Goal: Task Accomplishment & Management: Complete application form

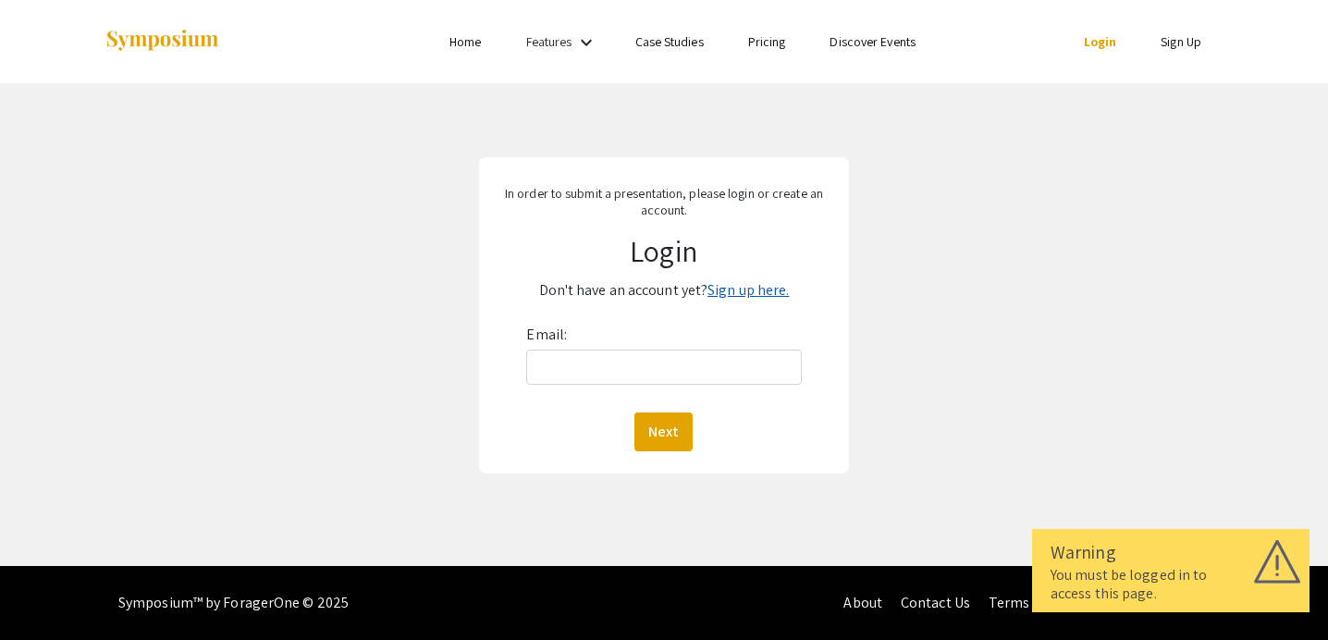
click at [726, 297] on link "Sign up here." at bounding box center [747, 289] width 81 height 19
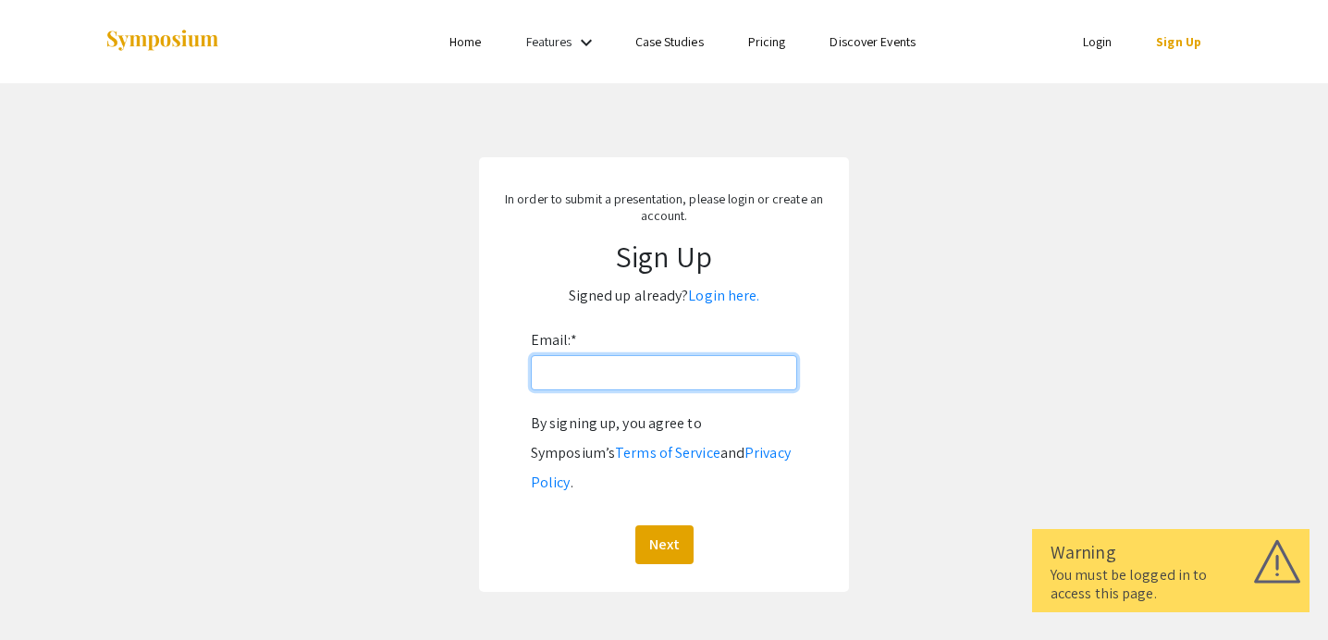
click at [682, 368] on input "Email: *" at bounding box center [664, 372] width 266 height 35
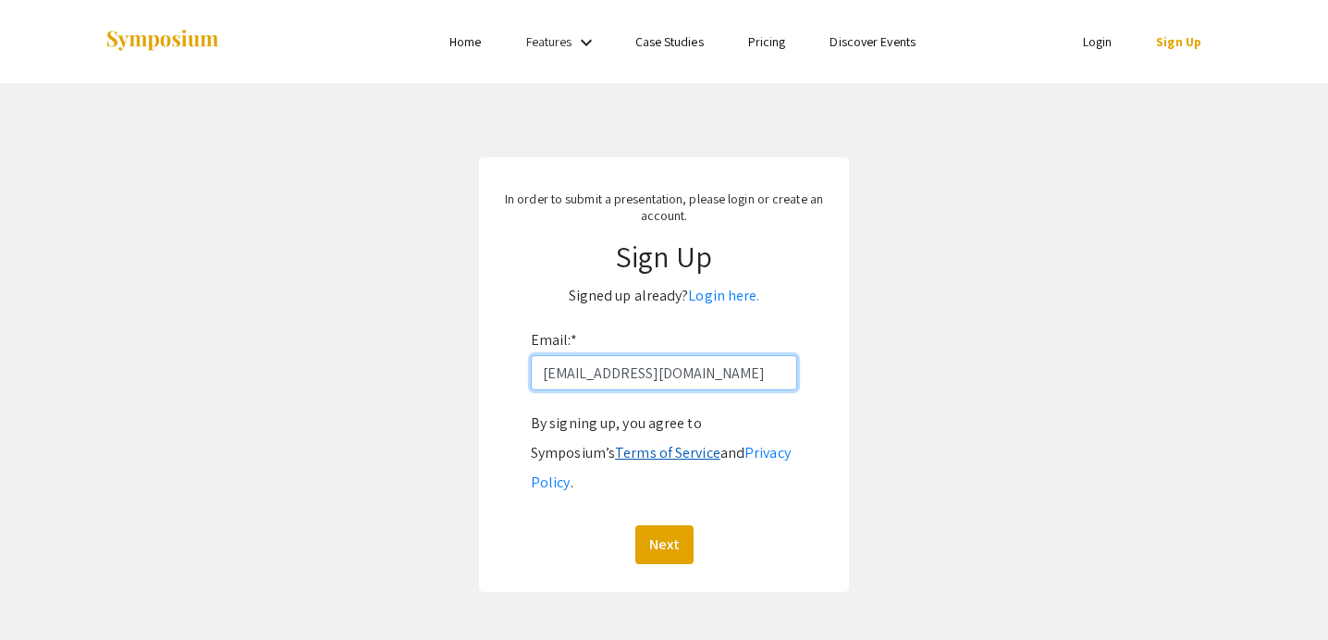
type input "[EMAIL_ADDRESS][DOMAIN_NAME]"
click at [615, 460] on link "Terms of Service" at bounding box center [667, 452] width 105 height 19
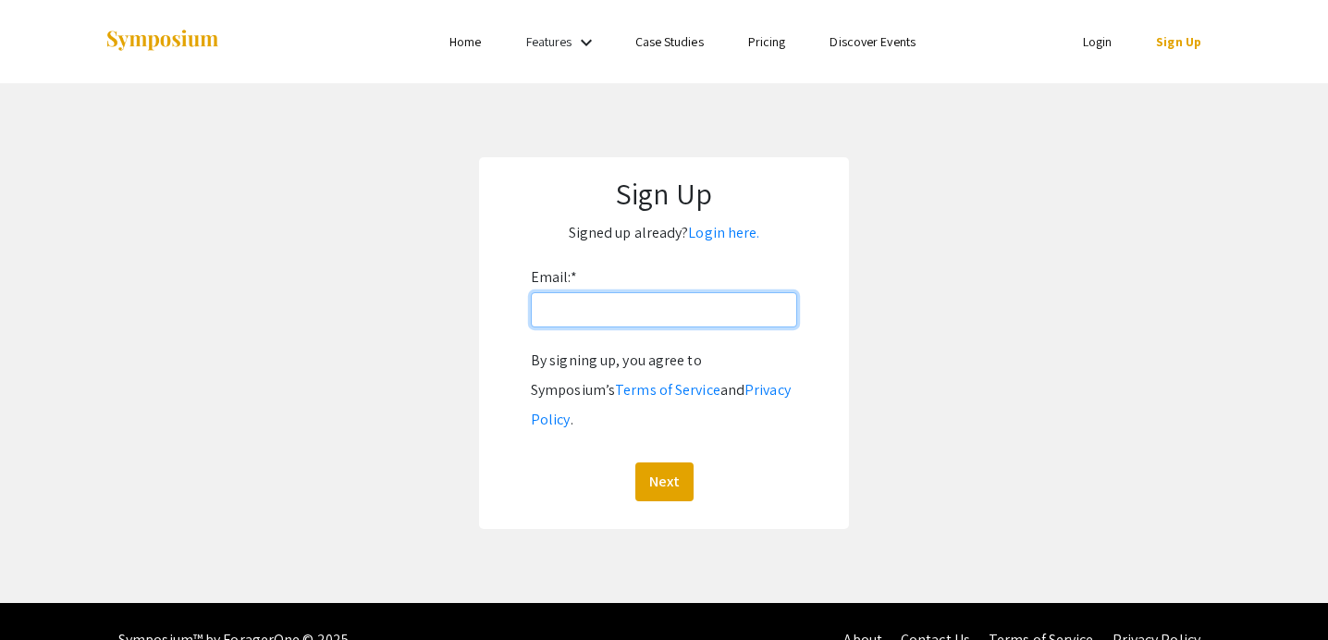
click at [688, 309] on input "Email: *" at bounding box center [664, 309] width 266 height 35
type input "[EMAIL_ADDRESS][DOMAIN_NAME]"
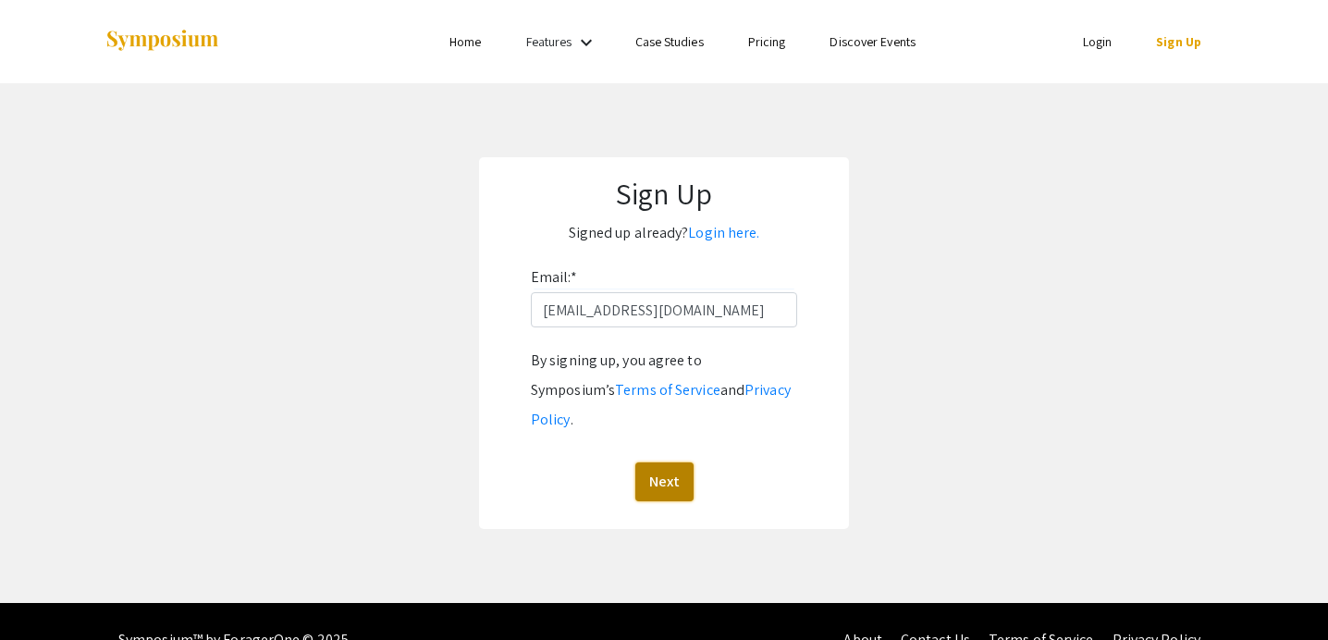
click at [673, 462] on button "Next" at bounding box center [664, 481] width 58 height 39
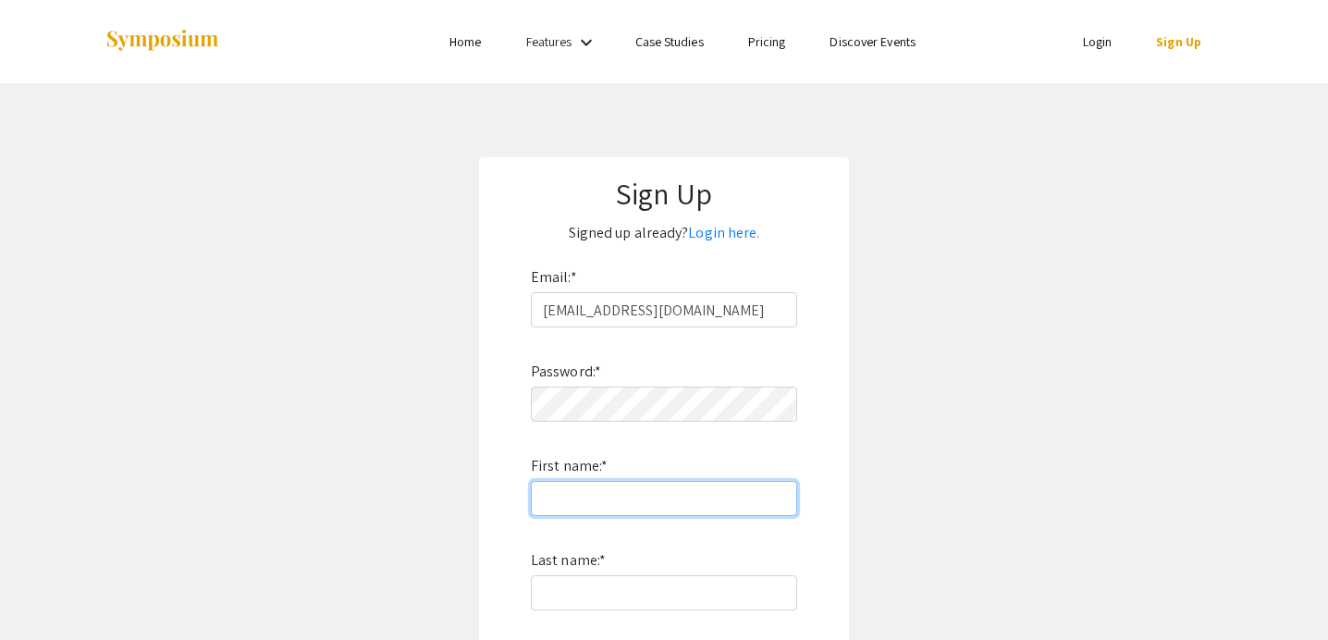
click at [613, 499] on input "First name: *" at bounding box center [664, 498] width 266 height 35
type input "[PERSON_NAME]"
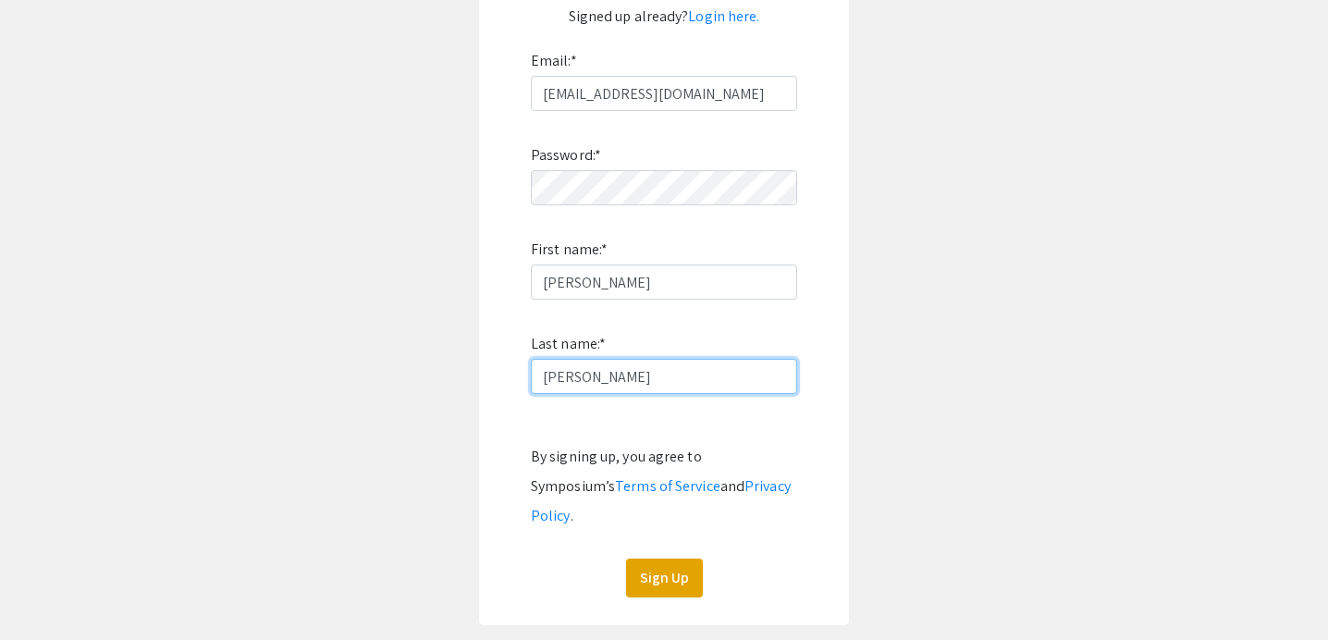
scroll to position [221, 0]
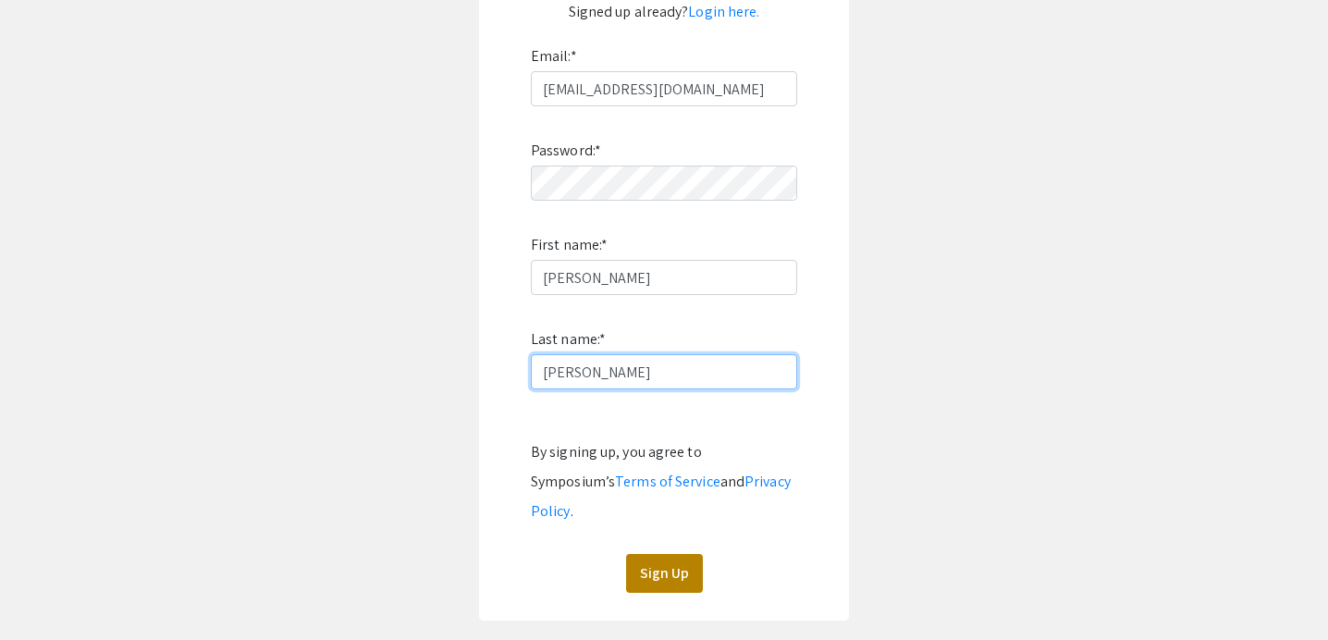
type input "[PERSON_NAME]"
click at [653, 554] on button "Sign Up" at bounding box center [664, 573] width 77 height 39
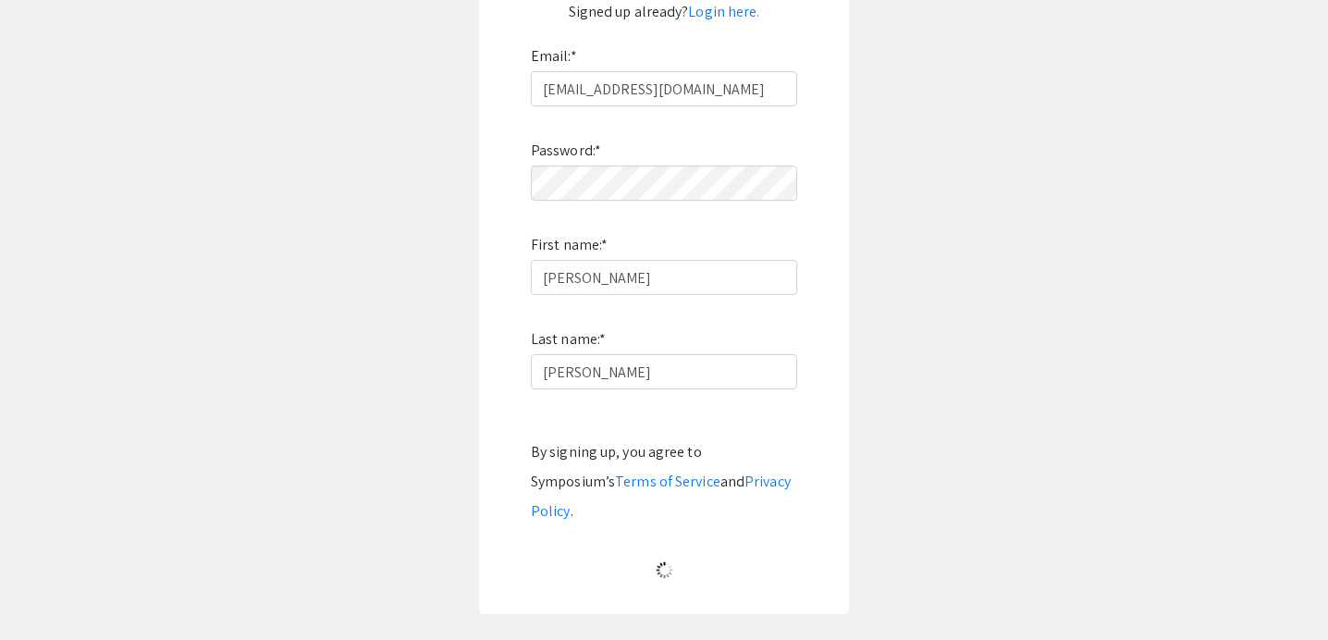
scroll to position [54, 0]
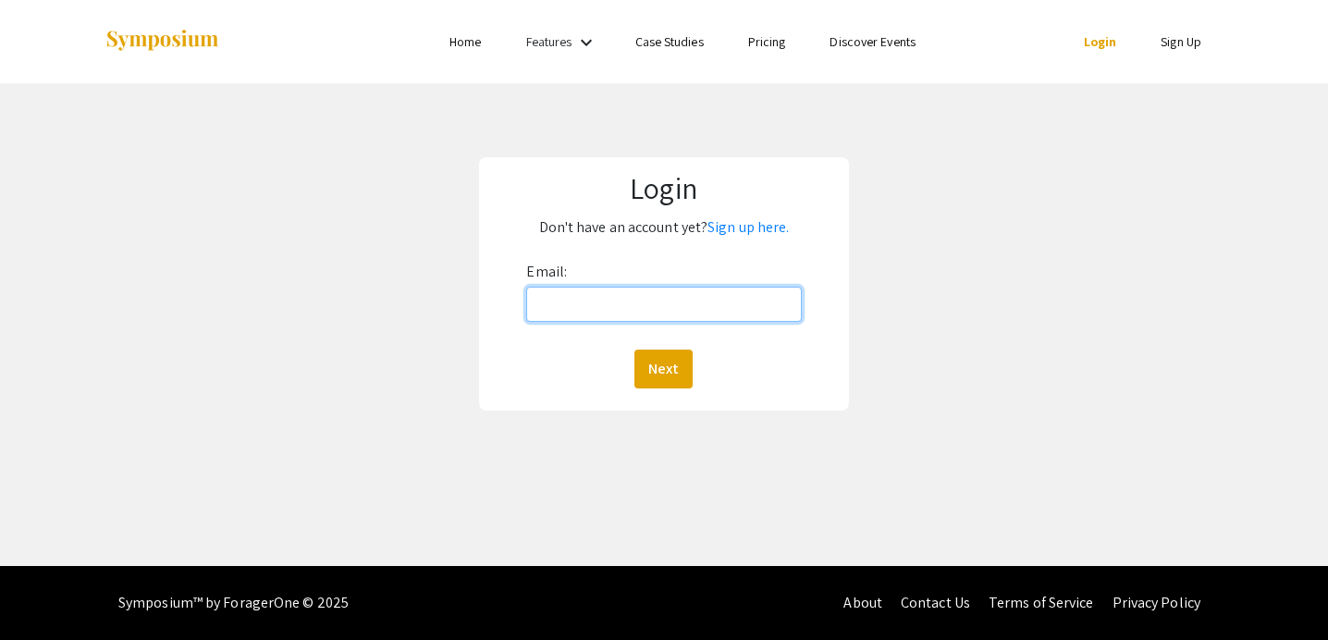
click at [620, 308] on input "Email:" at bounding box center [663, 304] width 275 height 35
type input "[EMAIL_ADDRESS][DOMAIN_NAME]"
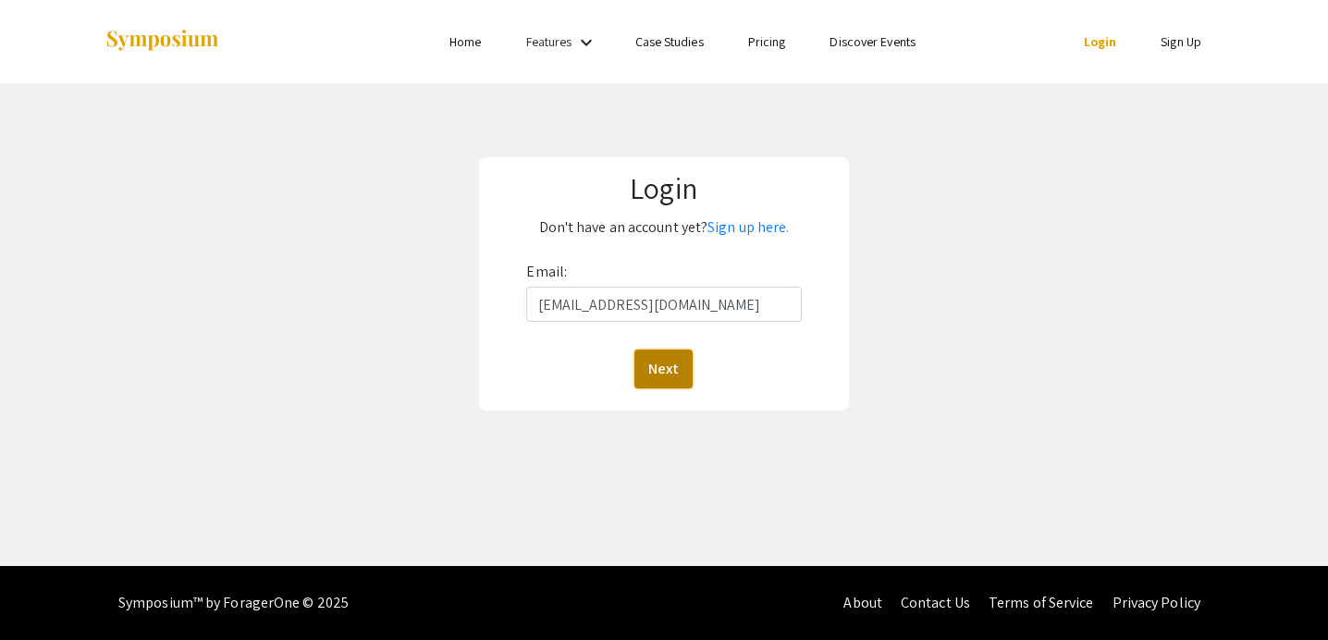
click at [662, 365] on button "Next" at bounding box center [663, 368] width 58 height 39
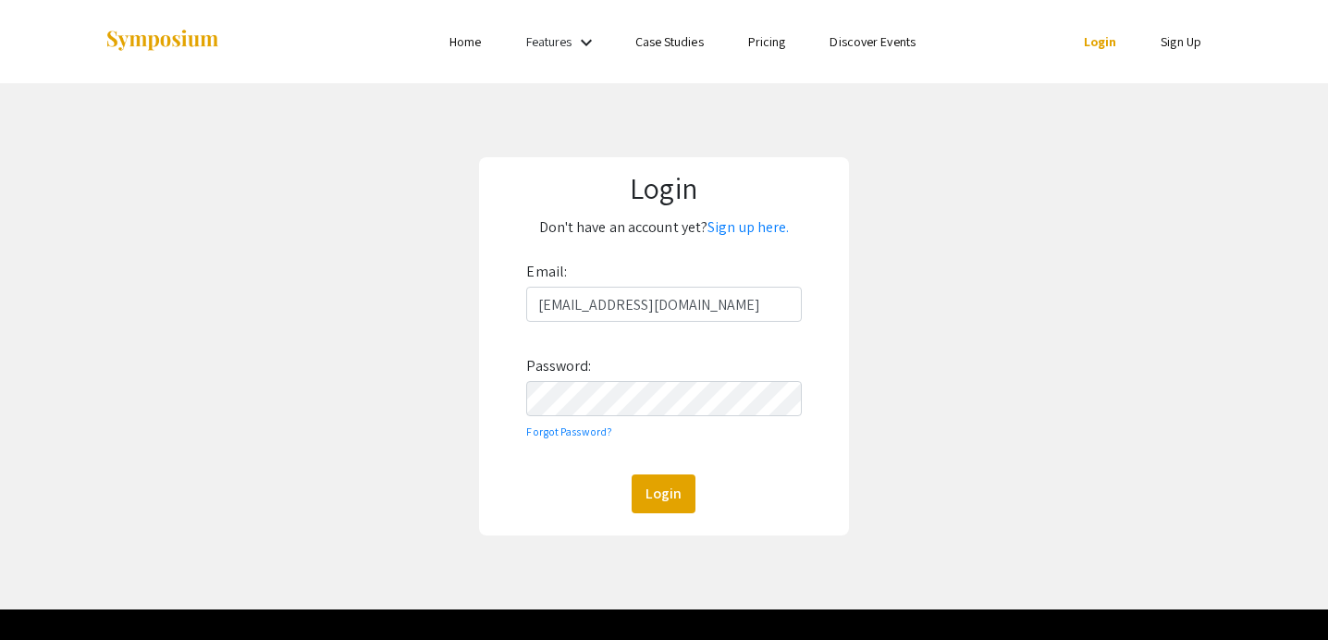
click at [650, 469] on div "Email: hahern@unr.edu Password: Forgot Password? Login" at bounding box center [663, 385] width 275 height 256
click at [653, 496] on button "Login" at bounding box center [663, 493] width 64 height 39
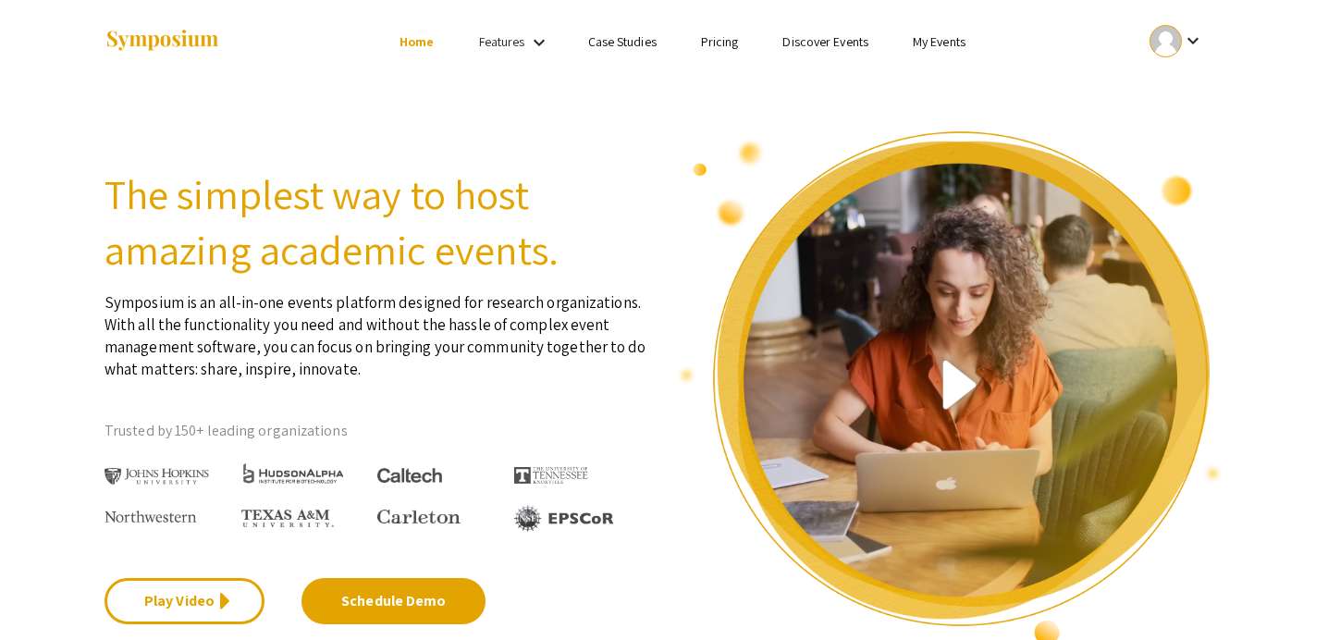
click at [945, 45] on link "My Events" at bounding box center [939, 41] width 53 height 17
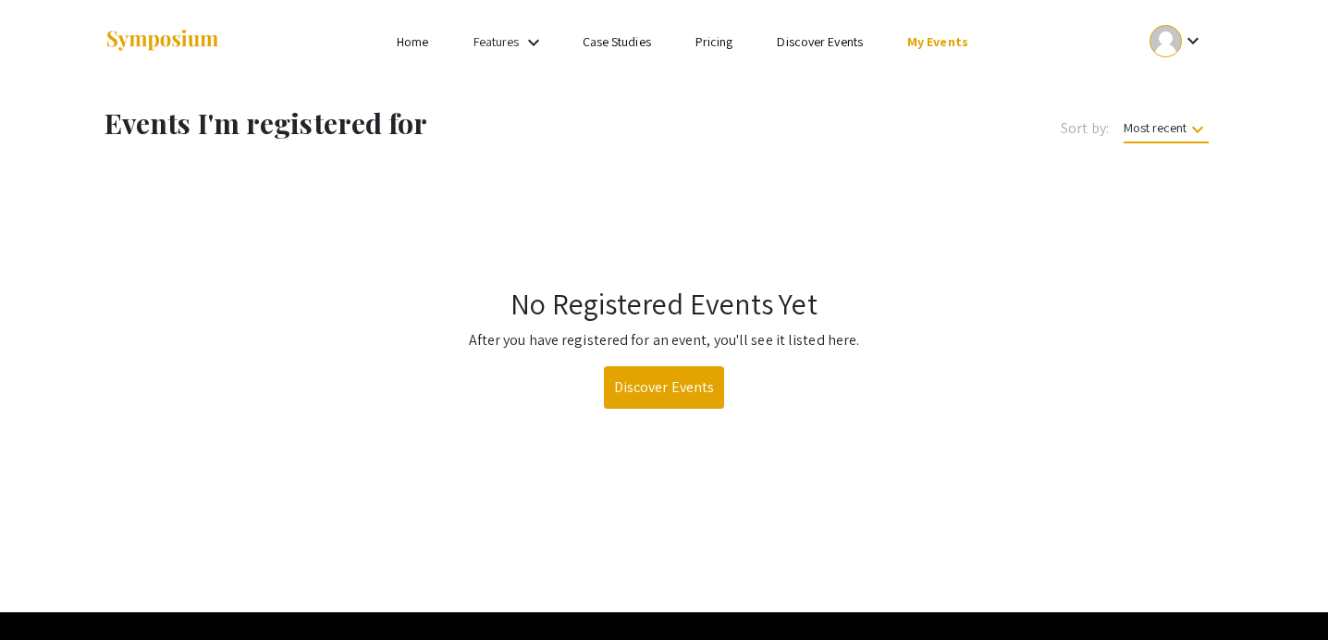
click at [420, 28] on div at bounding box center [288, 41] width 369 height 83
click at [411, 41] on link "Home" at bounding box center [412, 41] width 31 height 17
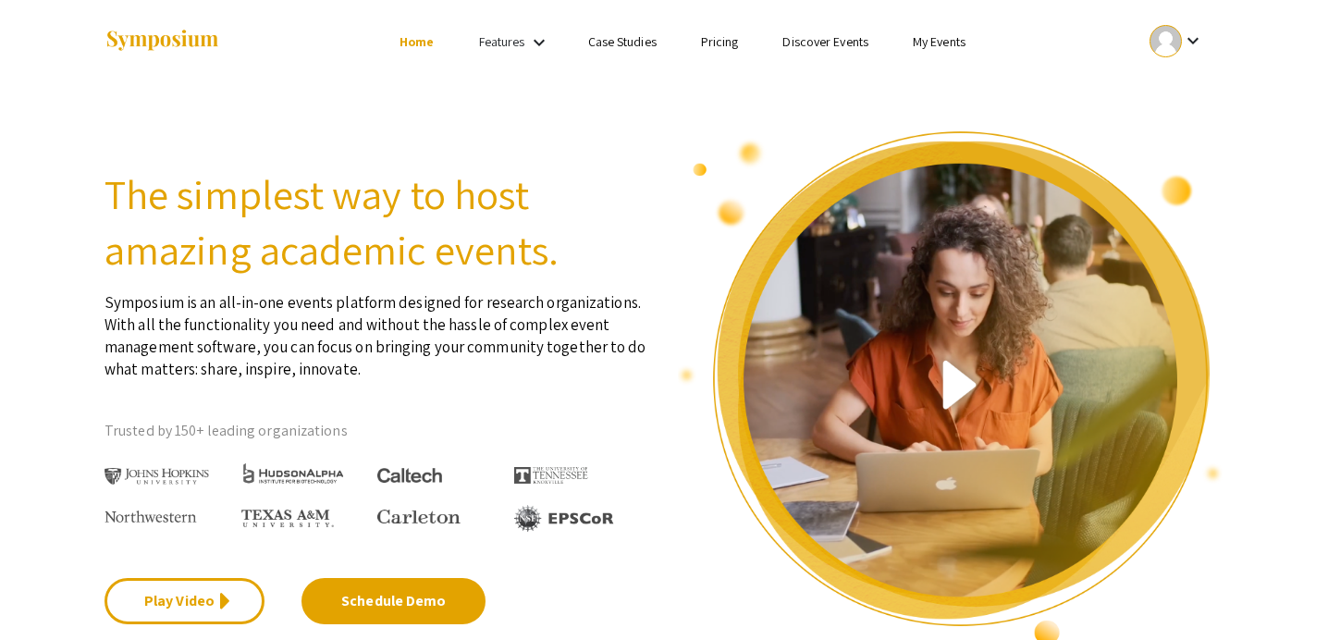
click at [505, 43] on link "Features" at bounding box center [502, 41] width 46 height 17
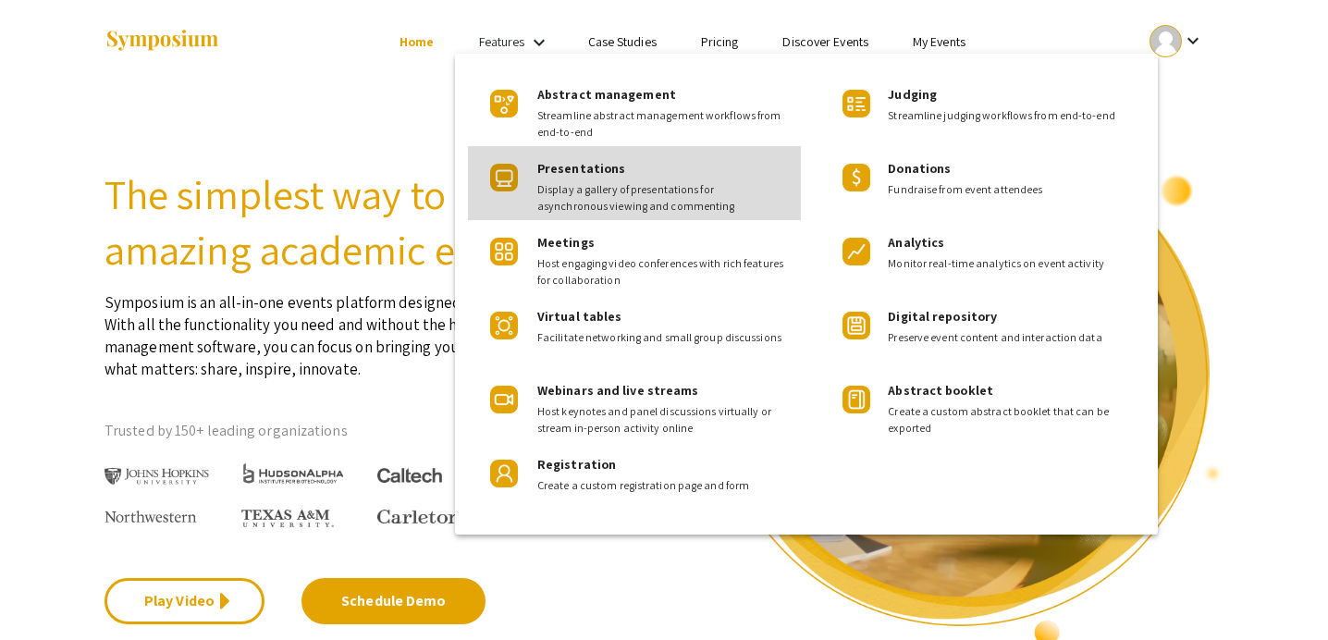
click at [572, 169] on span "Presentations" at bounding box center [581, 168] width 88 height 17
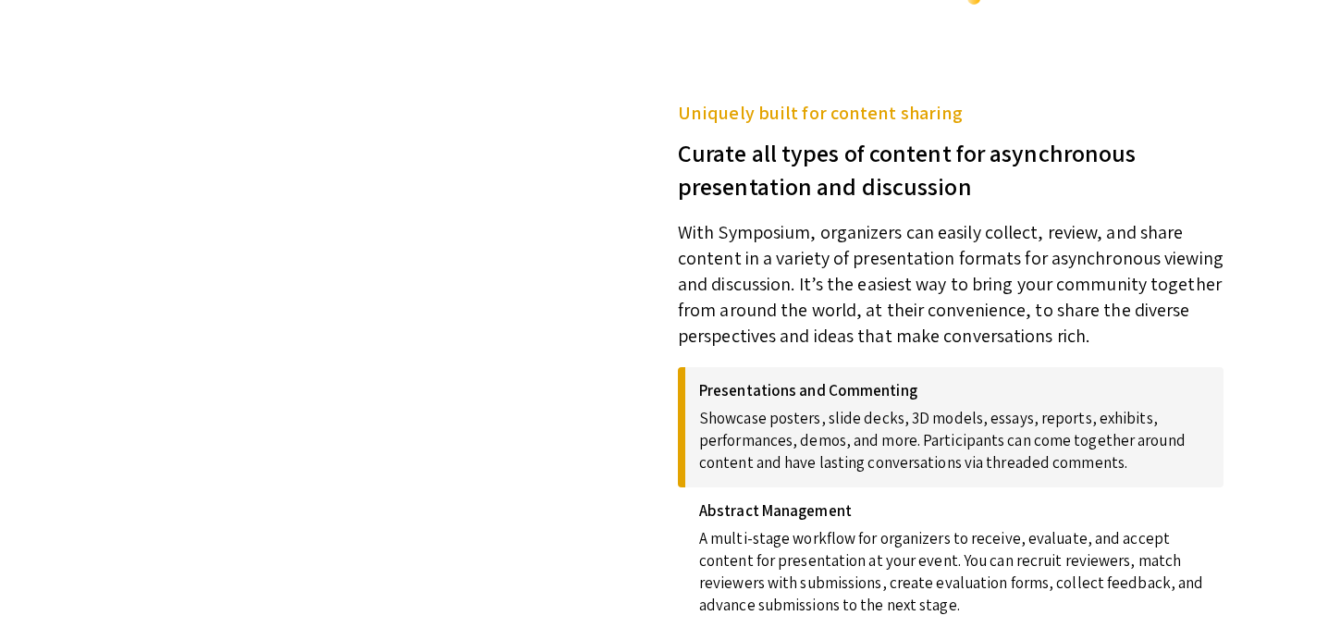
scroll to position [668, 0]
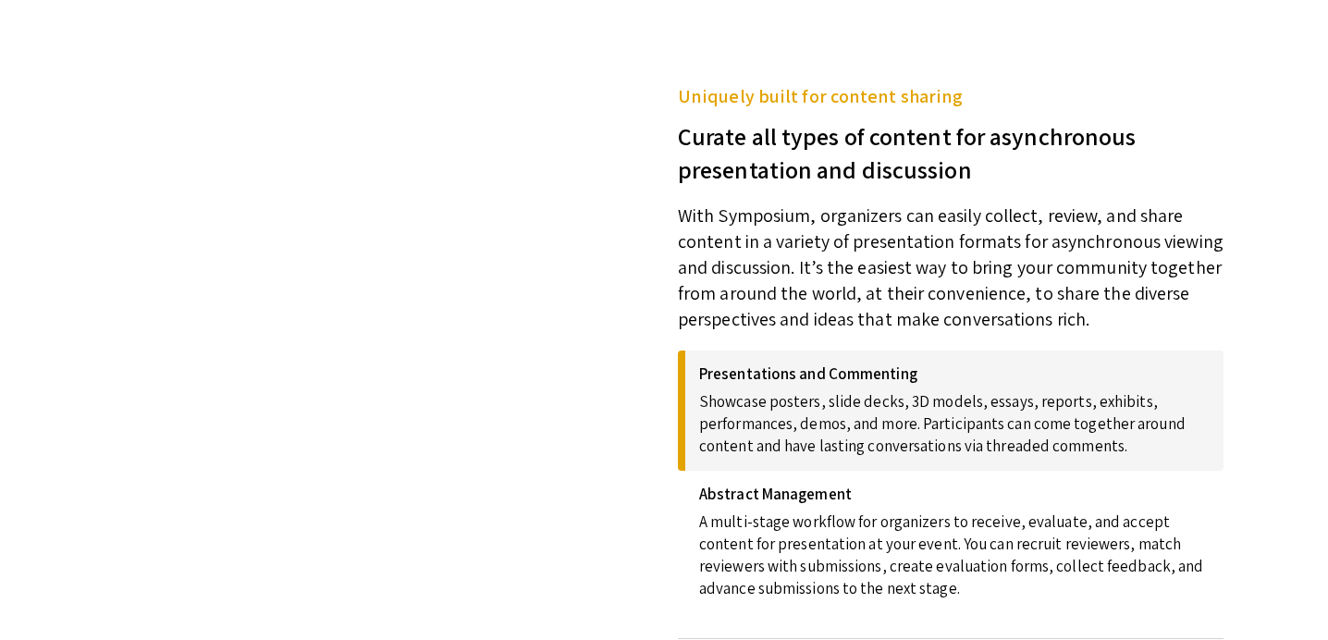
click at [760, 389] on p "Showcase posters, slide decks, 3D models, essays, reports, exhibits, performanc…" at bounding box center [954, 420] width 510 height 74
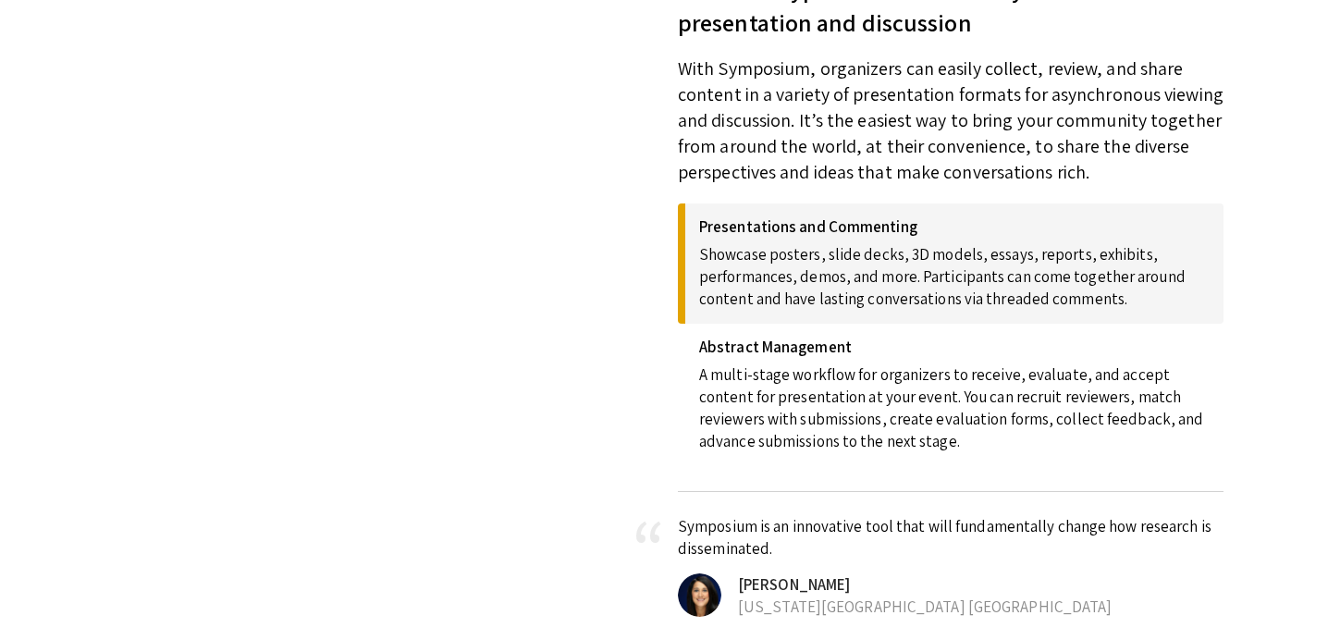
click at [850, 296] on p "Showcase posters, slide decks, 3D models, essays, reports, exhibits, performanc…" at bounding box center [954, 273] width 510 height 74
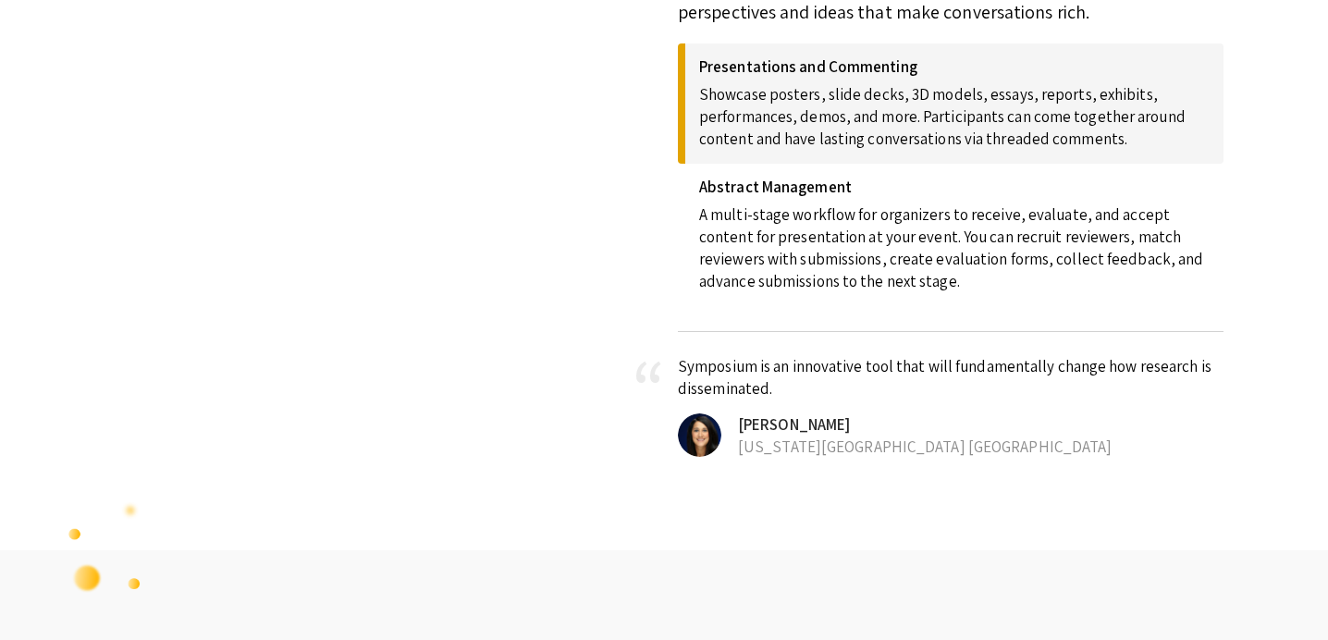
scroll to position [974, 0]
click at [817, 374] on p "Symposium is an innovative tool that will fundamentally change how research is …" at bounding box center [950, 378] width 545 height 44
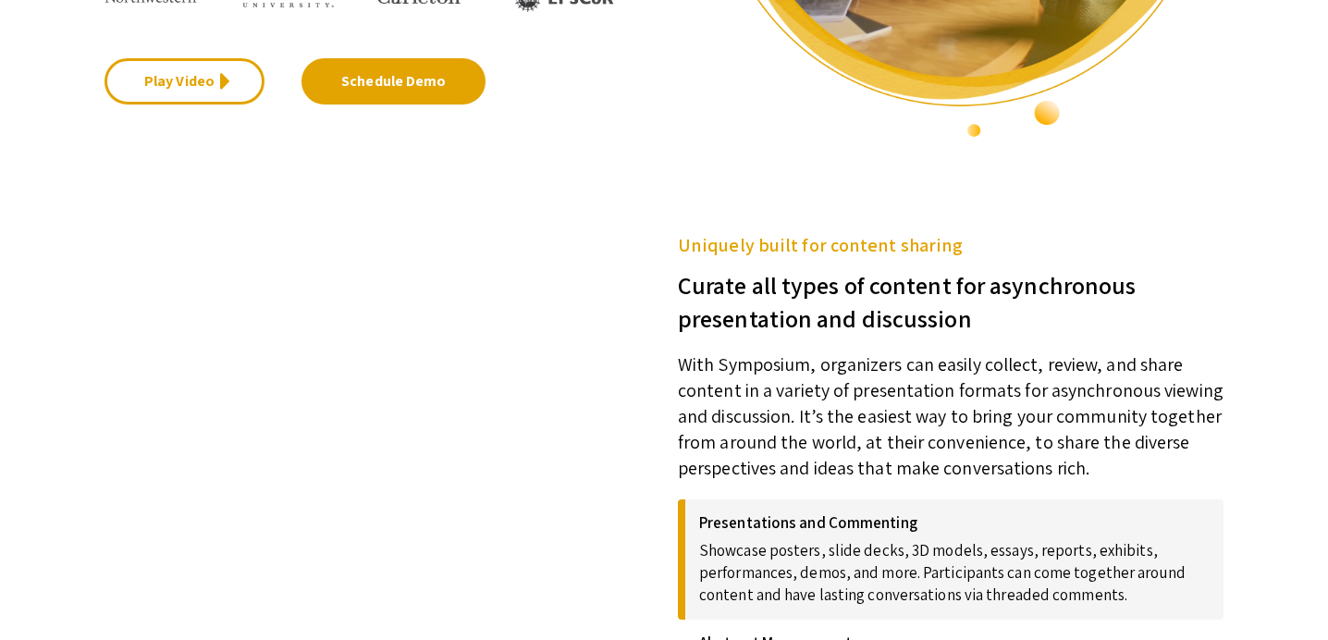
scroll to position [0, 0]
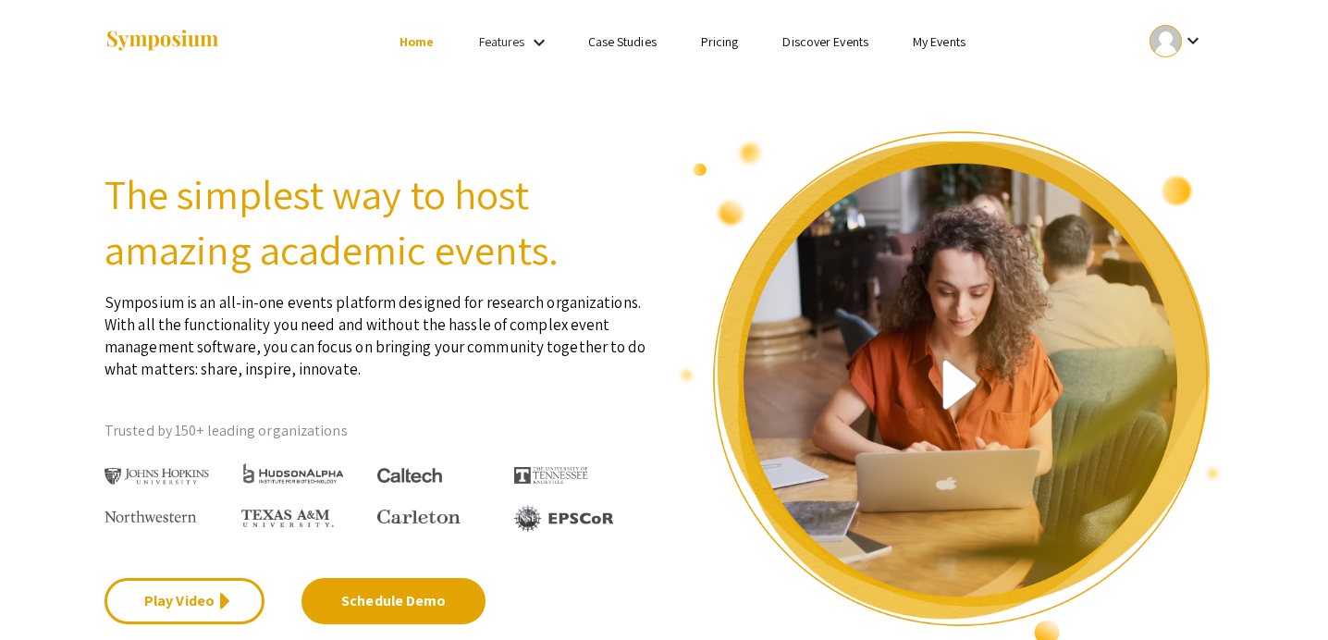
click at [535, 55] on ul "Skip navigation Home Features keyboard_arrow_down Case Studies Pricing Discover…" at bounding box center [663, 41] width 369 height 83
click at [533, 38] on mat-icon "keyboard_arrow_down" at bounding box center [539, 42] width 22 height 22
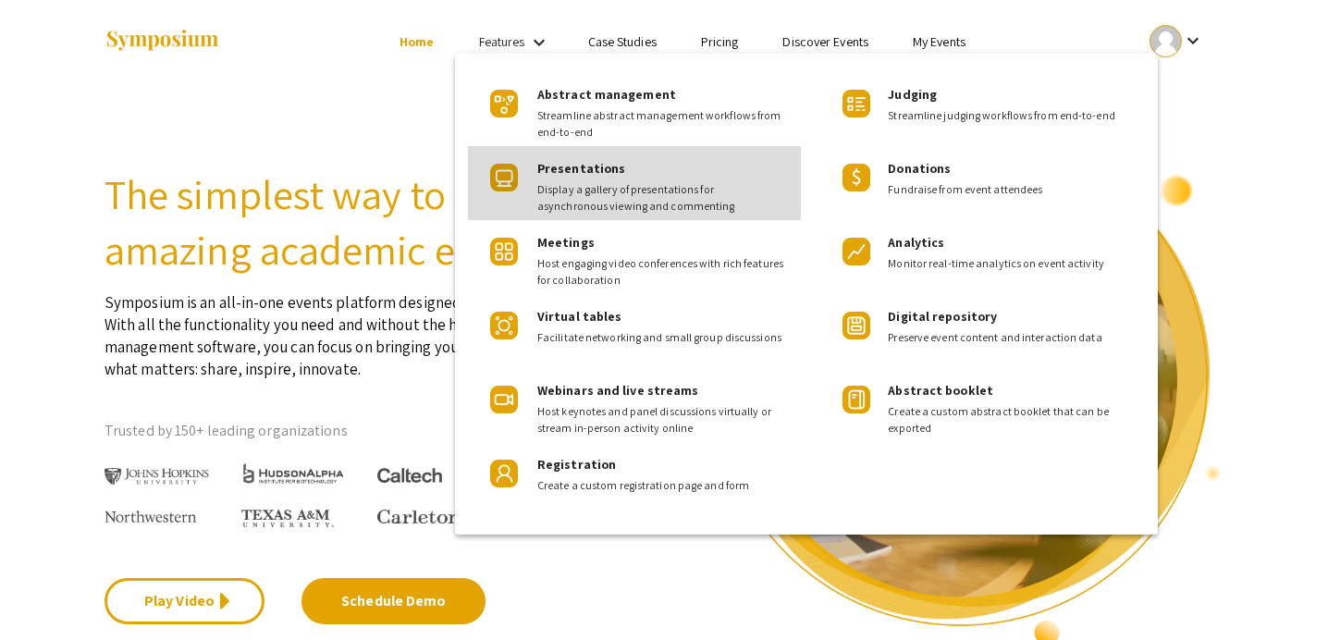
click at [634, 192] on span "Display a gallery of presentations for asynchronous viewing and commenting" at bounding box center [661, 197] width 249 height 33
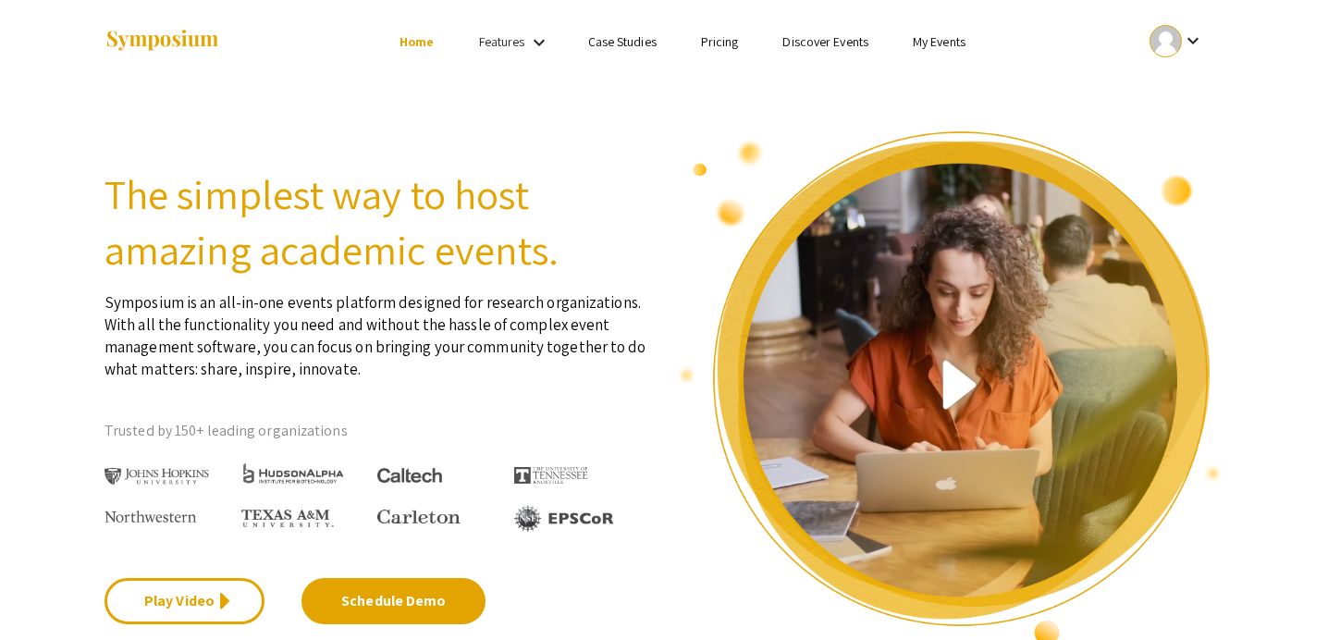
scroll to position [751, 0]
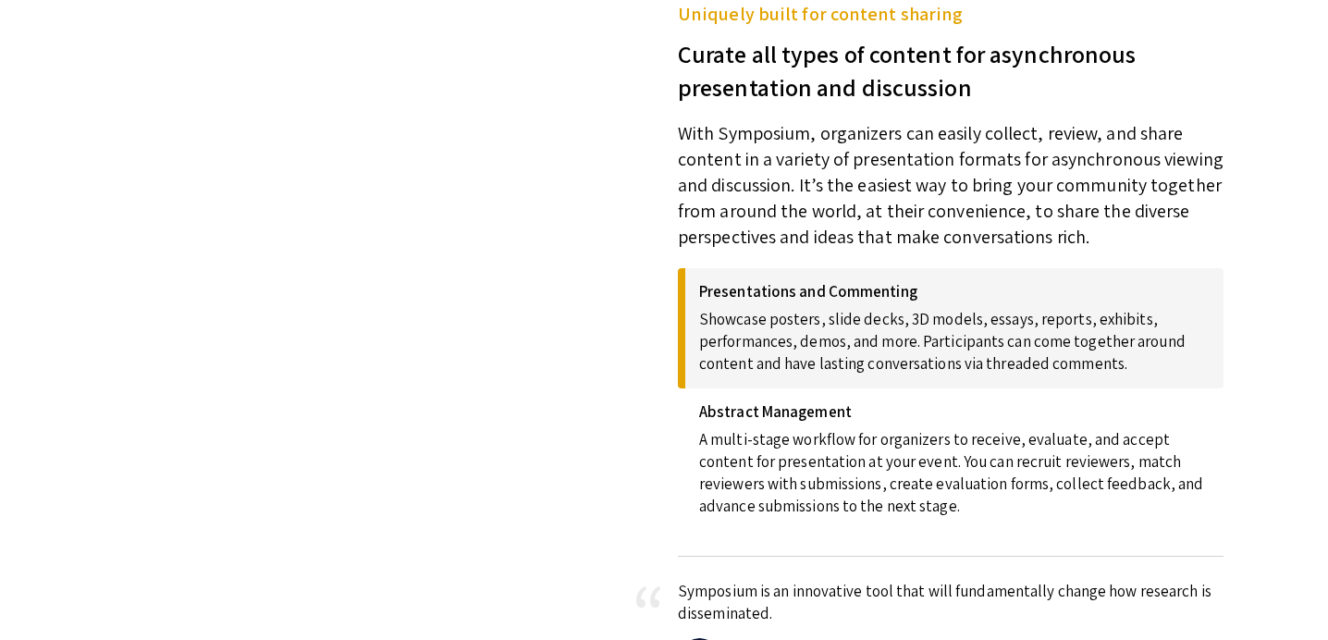
click at [792, 353] on p "Showcase posters, slide decks, 3D models, essays, reports, exhibits, performanc…" at bounding box center [954, 337] width 510 height 74
click at [808, 446] on p "A multi-stage workflow for organizers to receive, evaluate, and accept content …" at bounding box center [954, 469] width 510 height 96
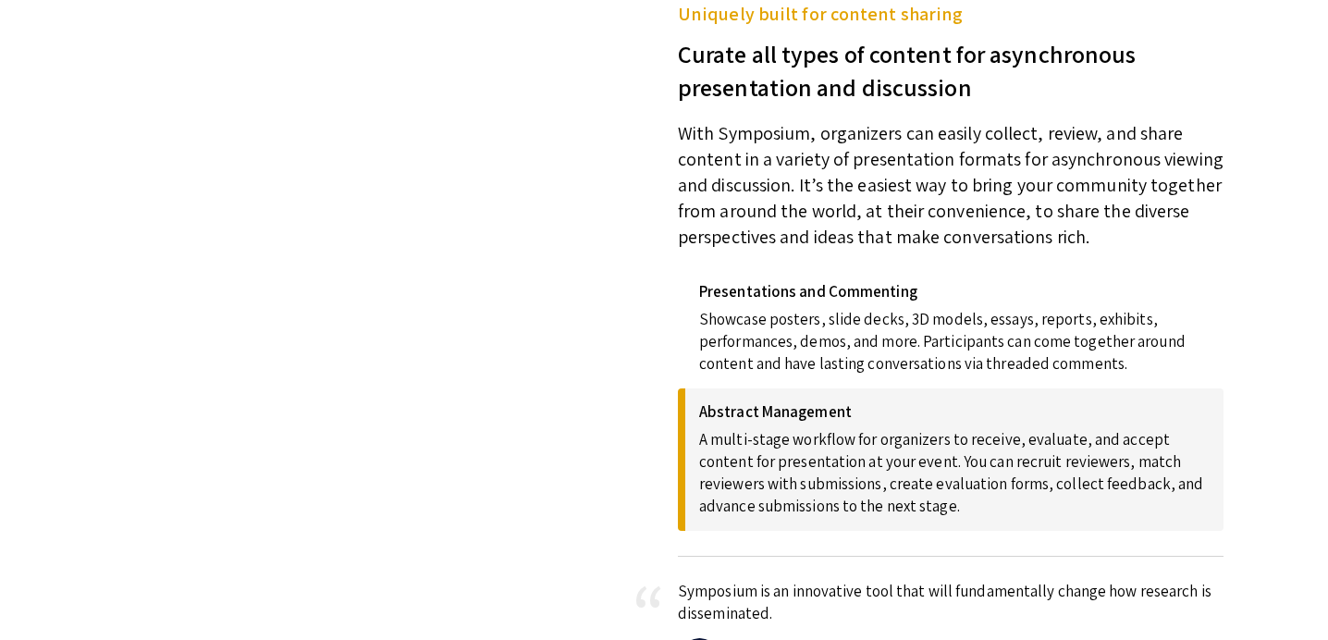
click at [768, 582] on p "Symposium is an innovative tool that will fundamentally change how research is …" at bounding box center [950, 602] width 545 height 44
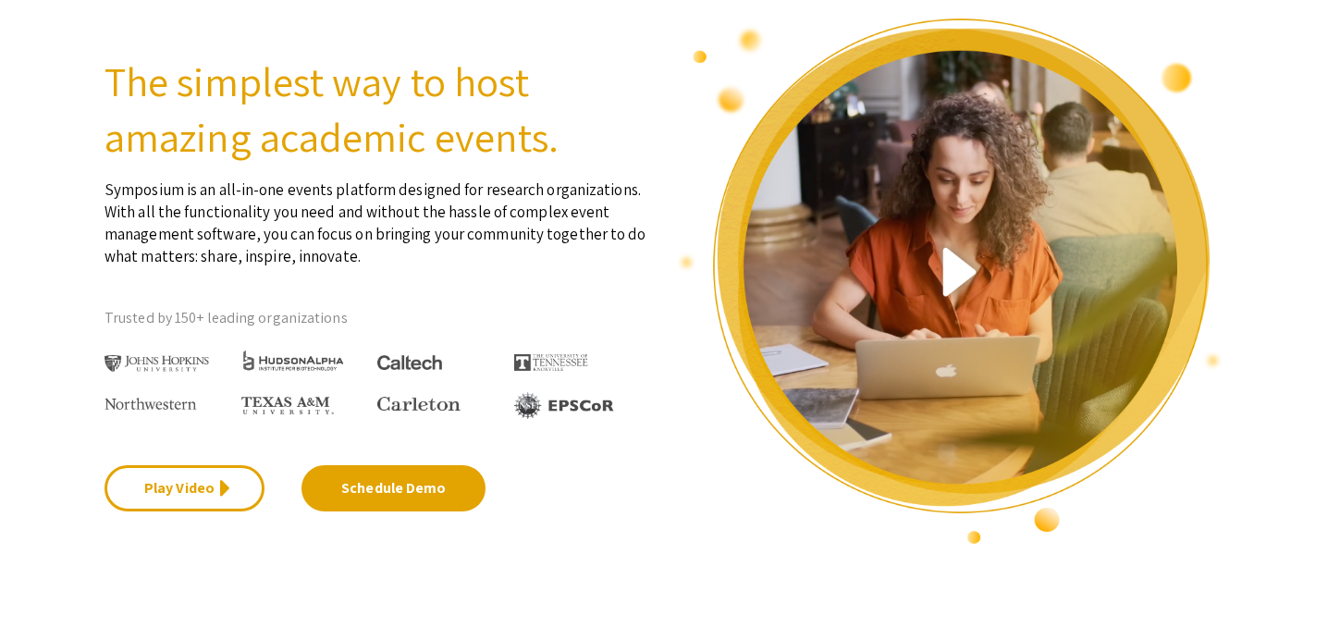
scroll to position [0, 0]
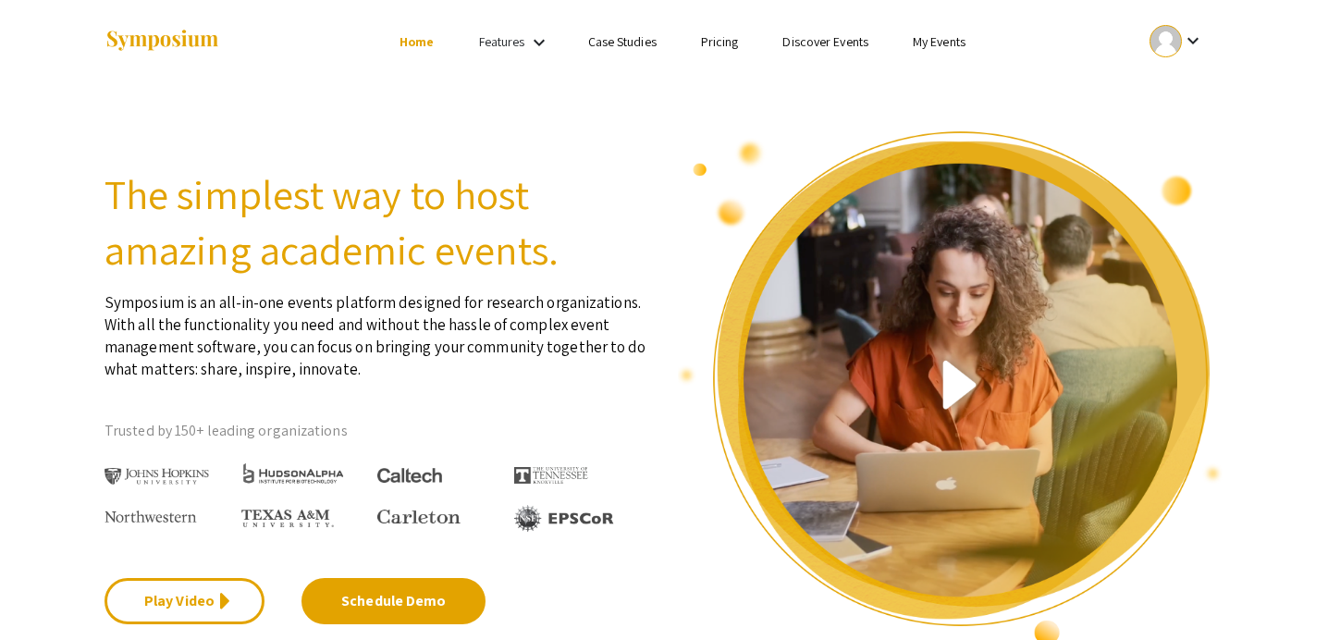
click at [607, 44] on link "Case Studies" at bounding box center [622, 41] width 68 height 17
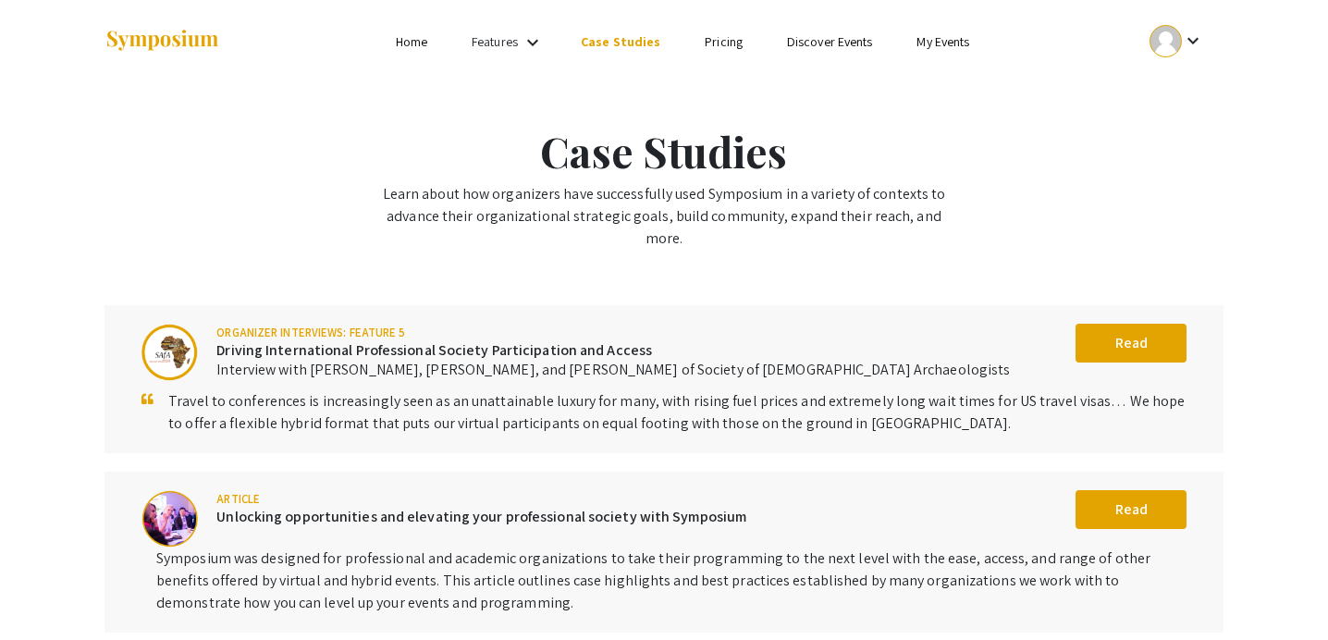
click at [508, 40] on link "Features" at bounding box center [495, 41] width 46 height 17
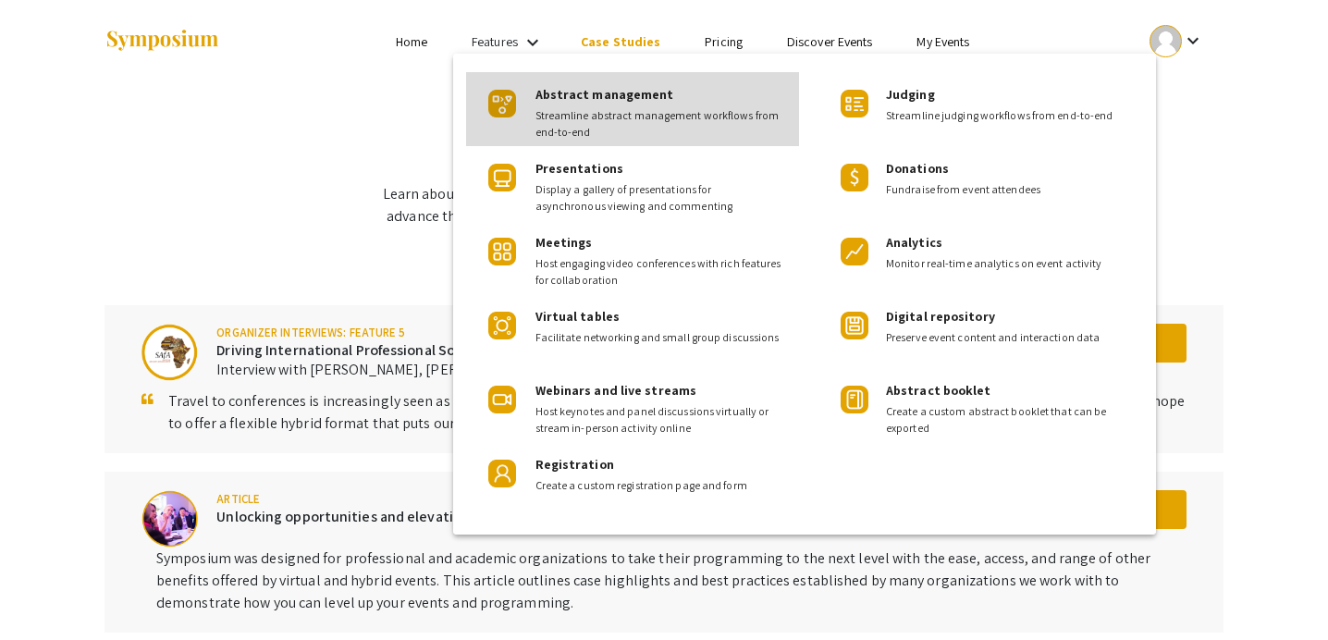
click at [635, 108] on span "Streamline abstract management workflows from end-to-end" at bounding box center [659, 123] width 249 height 33
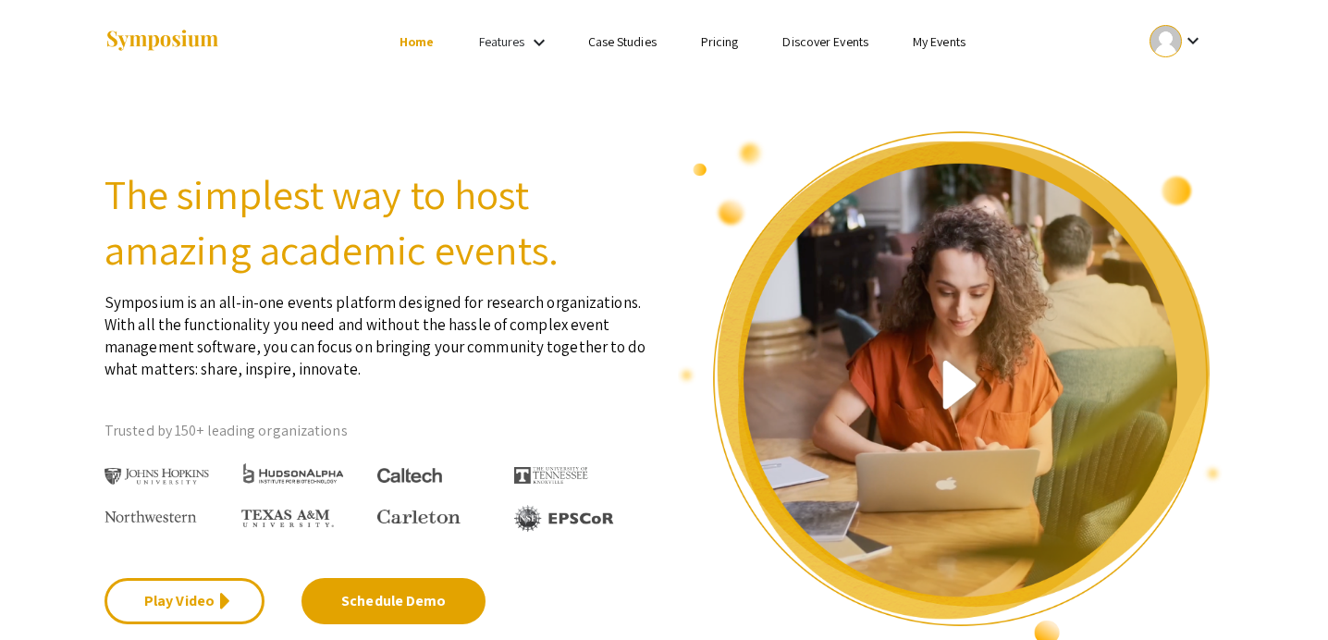
scroll to position [751, 0]
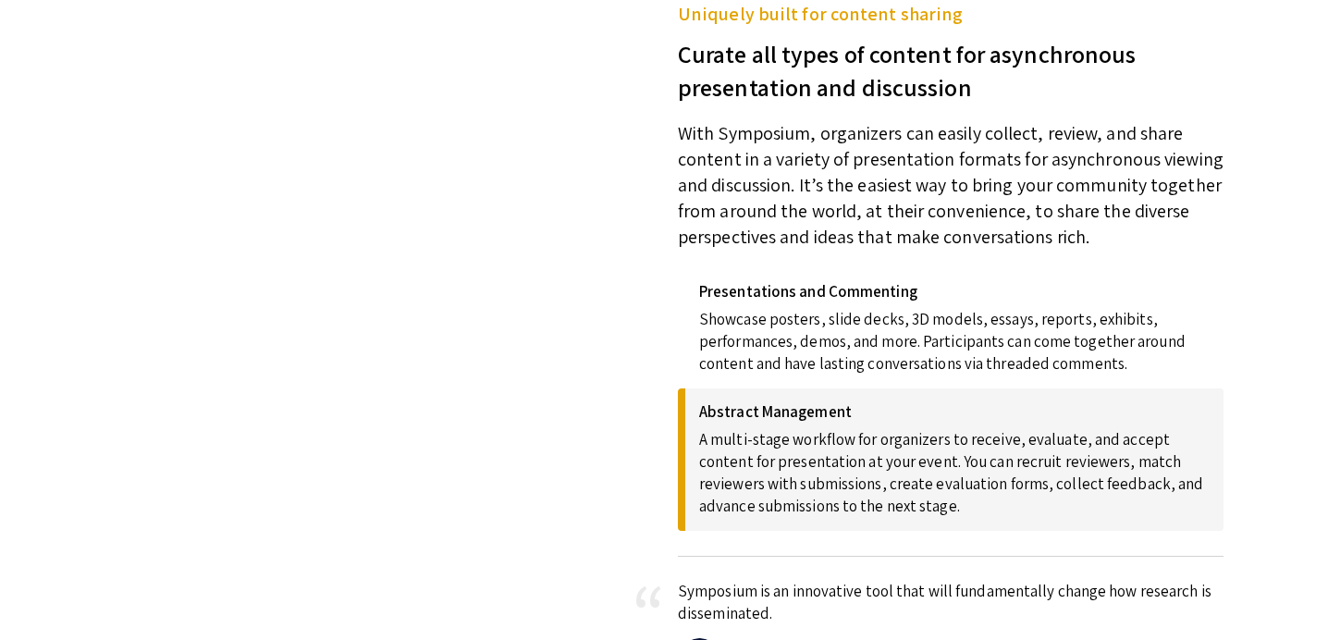
click at [678, 344] on div "Presentations and Commenting Showcase posters, slide decks, 3D models, essays, …" at bounding box center [950, 328] width 545 height 120
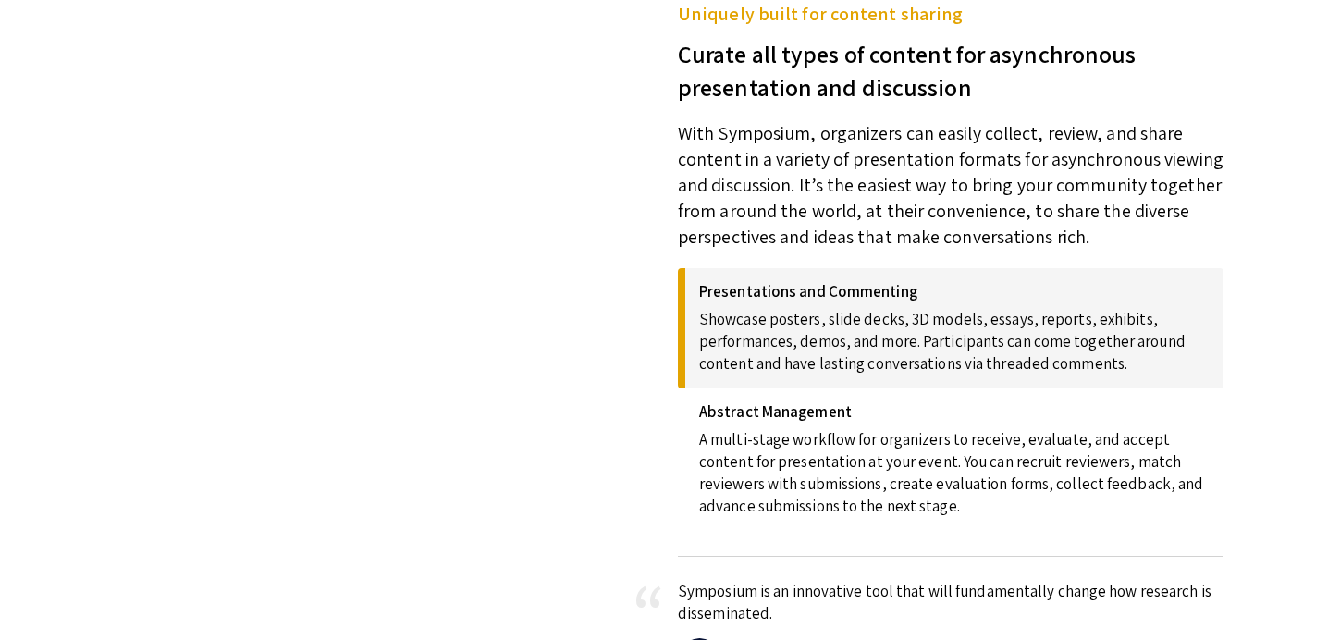
click at [740, 423] on p "A multi-stage workflow for organizers to receive, evaluate, and accept content …" at bounding box center [954, 469] width 510 height 96
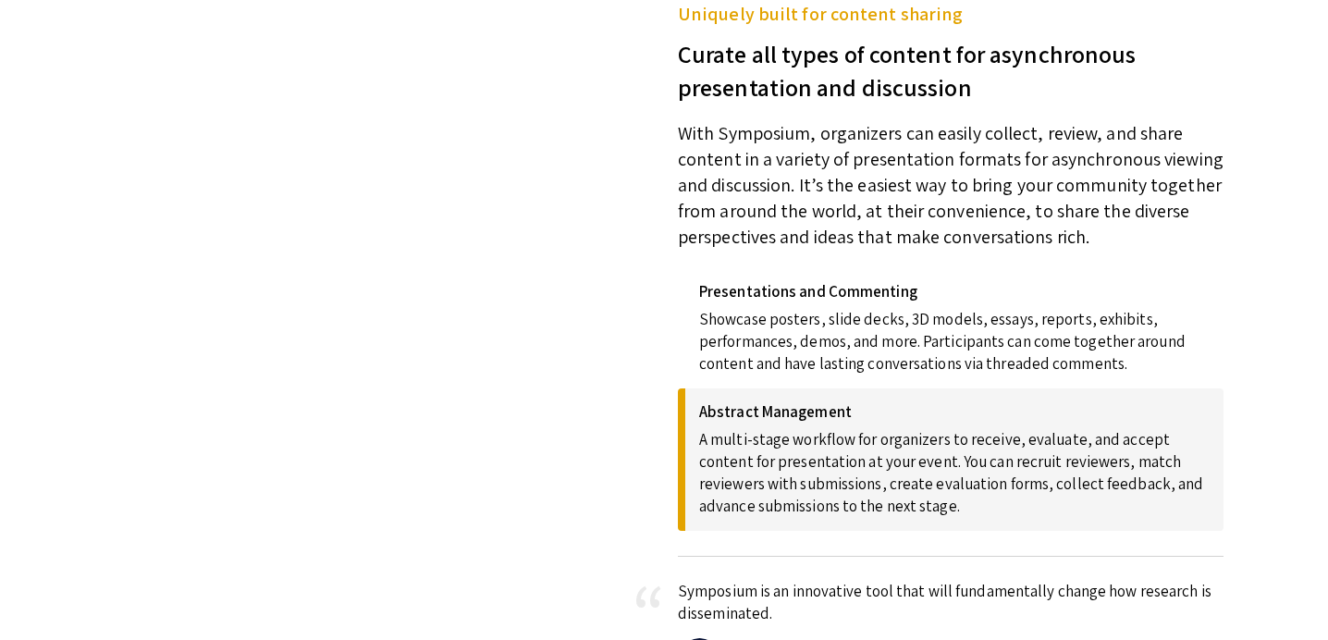
scroll to position [753, 0]
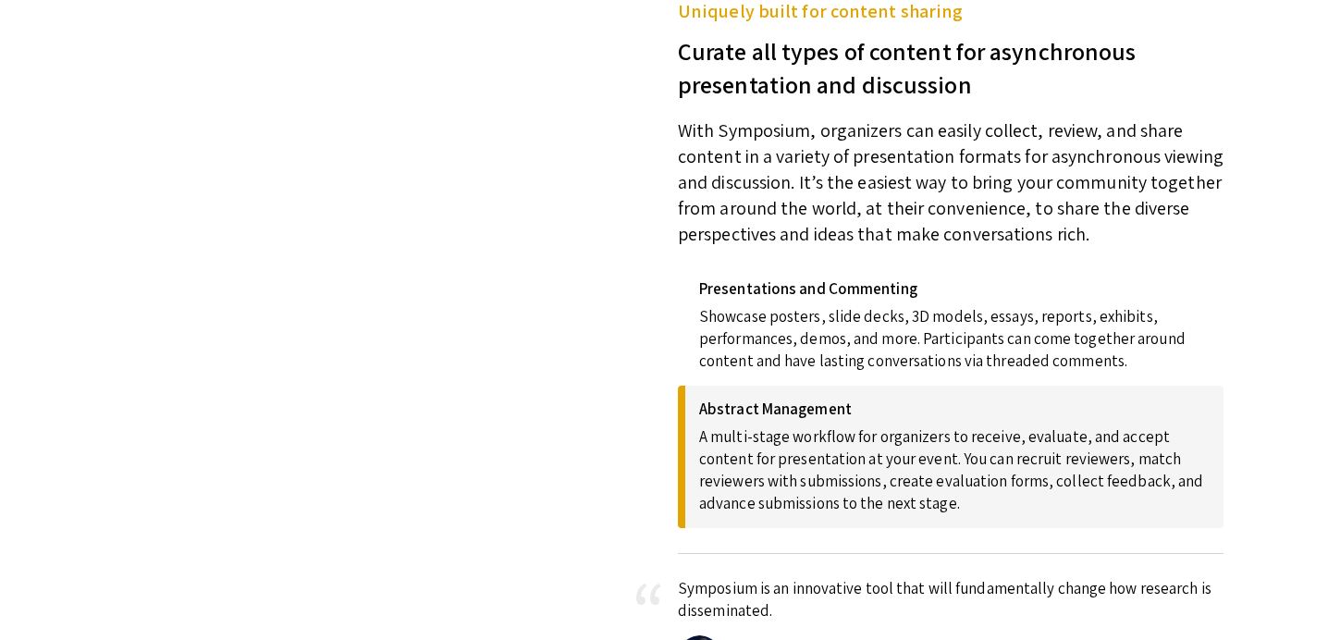
click at [787, 317] on p "Showcase posters, slide decks, 3D models, essays, reports, exhibits, performanc…" at bounding box center [954, 335] width 510 height 74
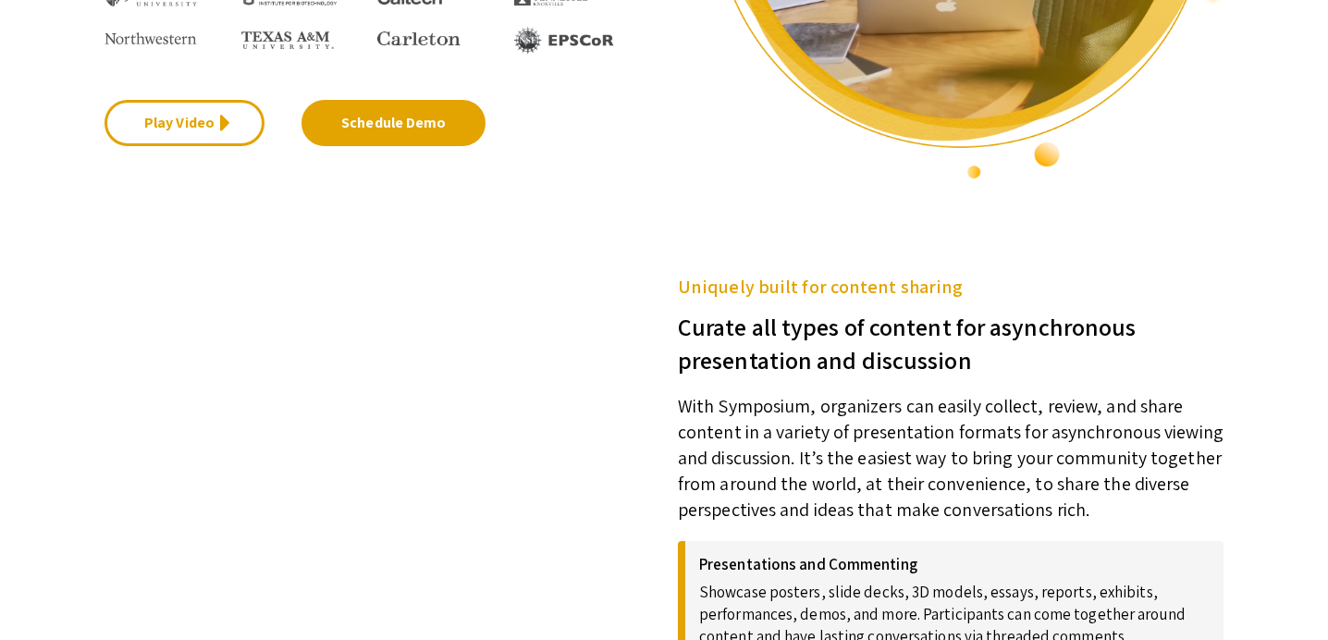
scroll to position [0, 0]
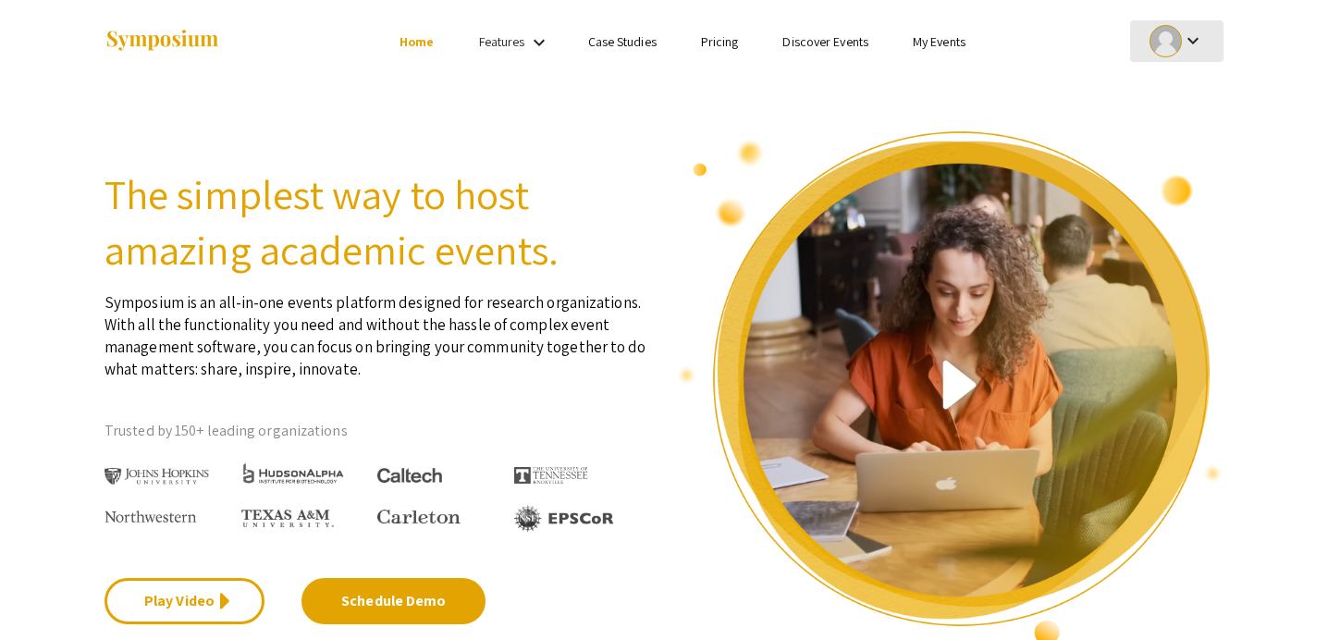
click at [1196, 31] on mat-icon "keyboard_arrow_down" at bounding box center [1193, 41] width 22 height 22
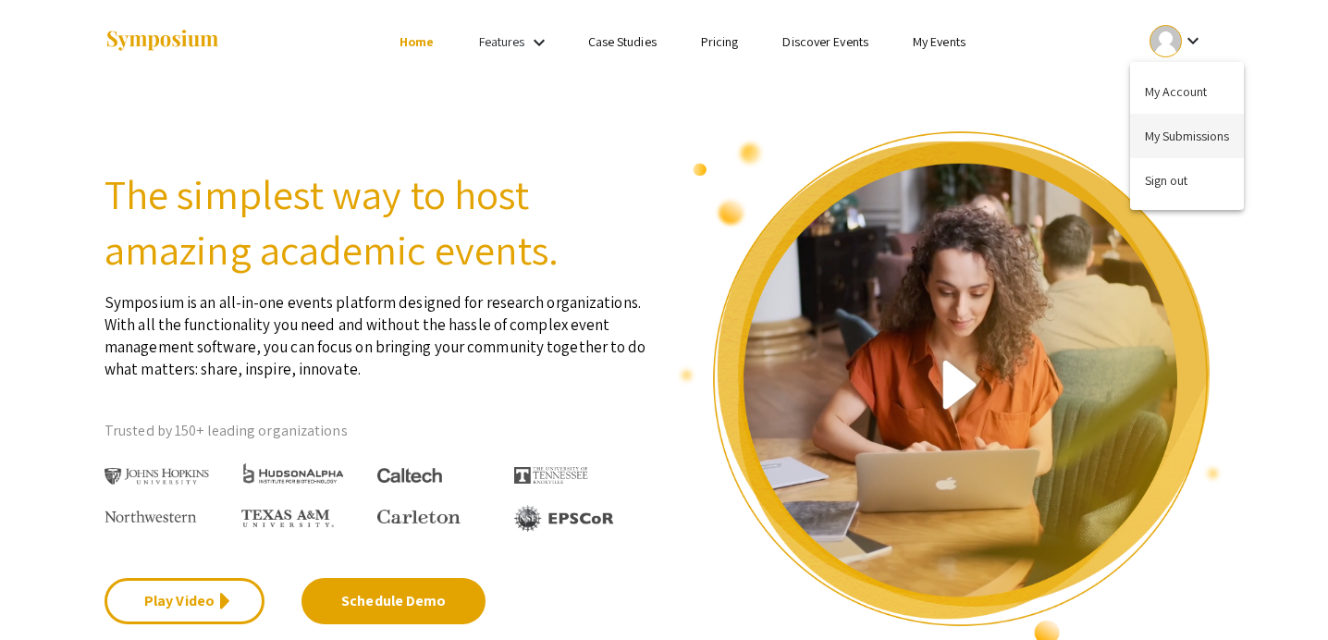
click at [1202, 137] on button "My Submissions" at bounding box center [1187, 136] width 114 height 44
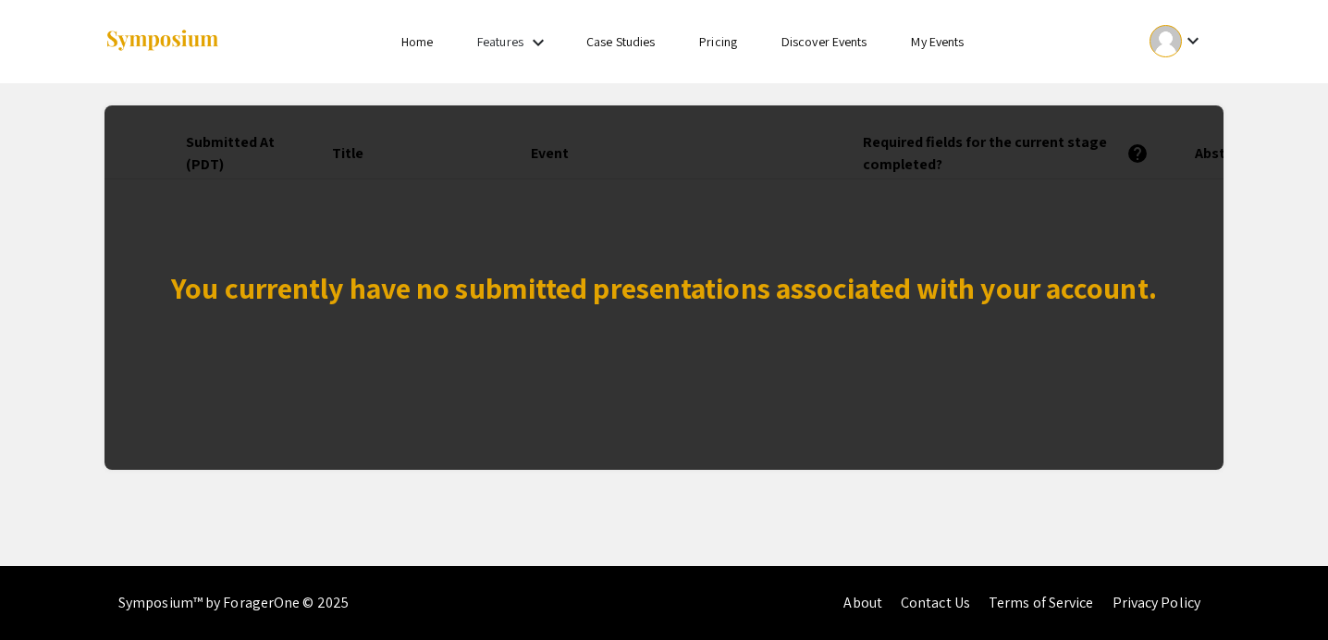
click at [666, 349] on div "You currently have no submitted presentations associated with your account." at bounding box center [663, 287] width 1119 height 364
click at [626, 251] on div "You currently have no submitted presentations associated with your account." at bounding box center [663, 287] width 1119 height 364
click at [626, 290] on div "You currently have no submitted presentations associated with your account." at bounding box center [664, 287] width 986 height 44
click at [1196, 24] on div "keyboard_arrow_down" at bounding box center [1177, 41] width 64 height 42
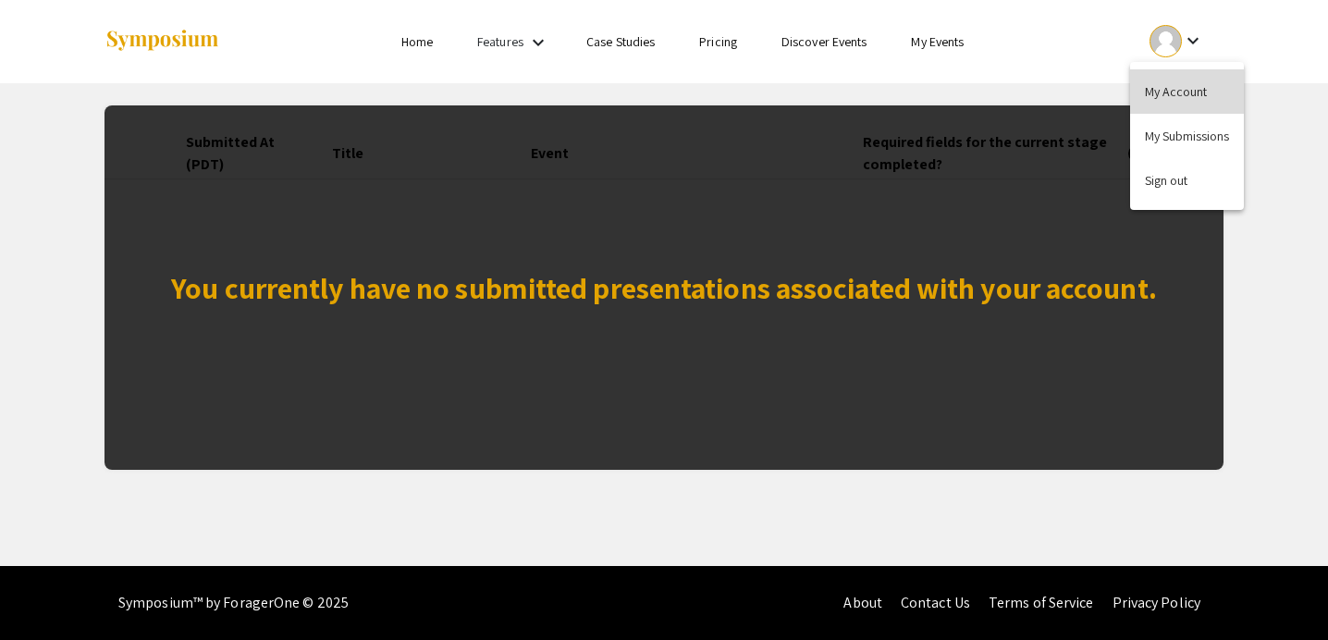
click at [1173, 82] on button "My Account" at bounding box center [1187, 91] width 114 height 44
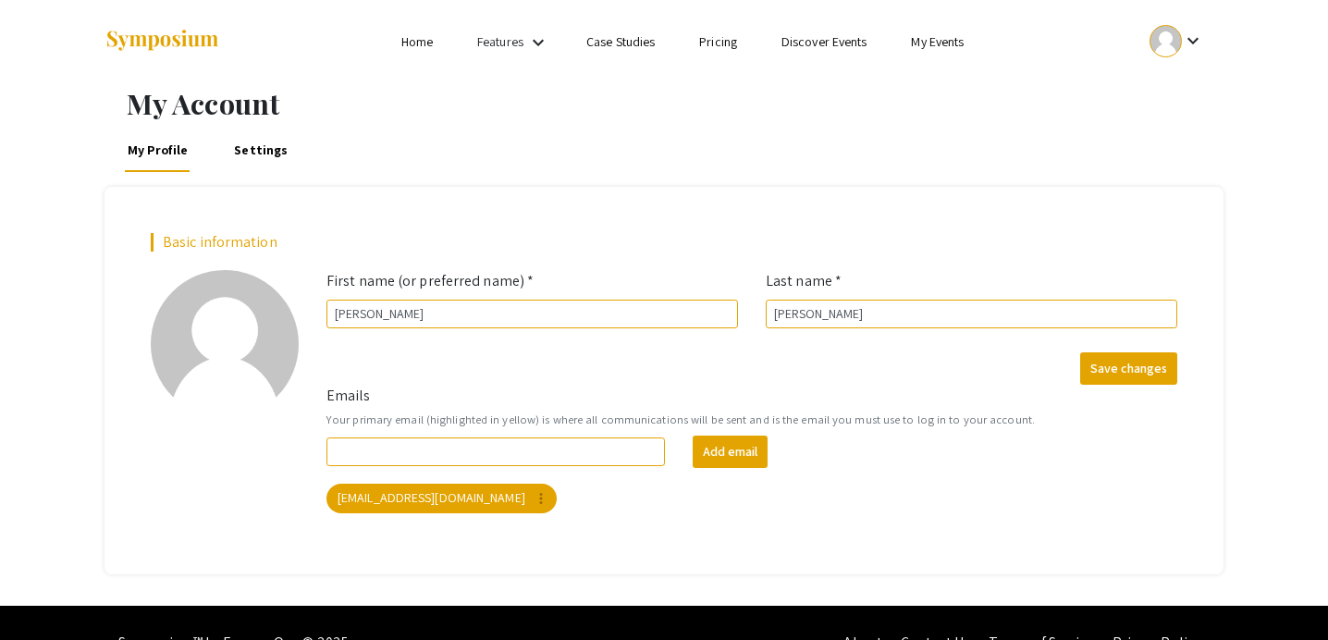
click at [828, 23] on ul "Skip navigation Home Features keyboard_arrow_down Case Studies Pricing Discover…" at bounding box center [663, 41] width 369 height 83
click at [424, 33] on link "Home" at bounding box center [416, 41] width 31 height 17
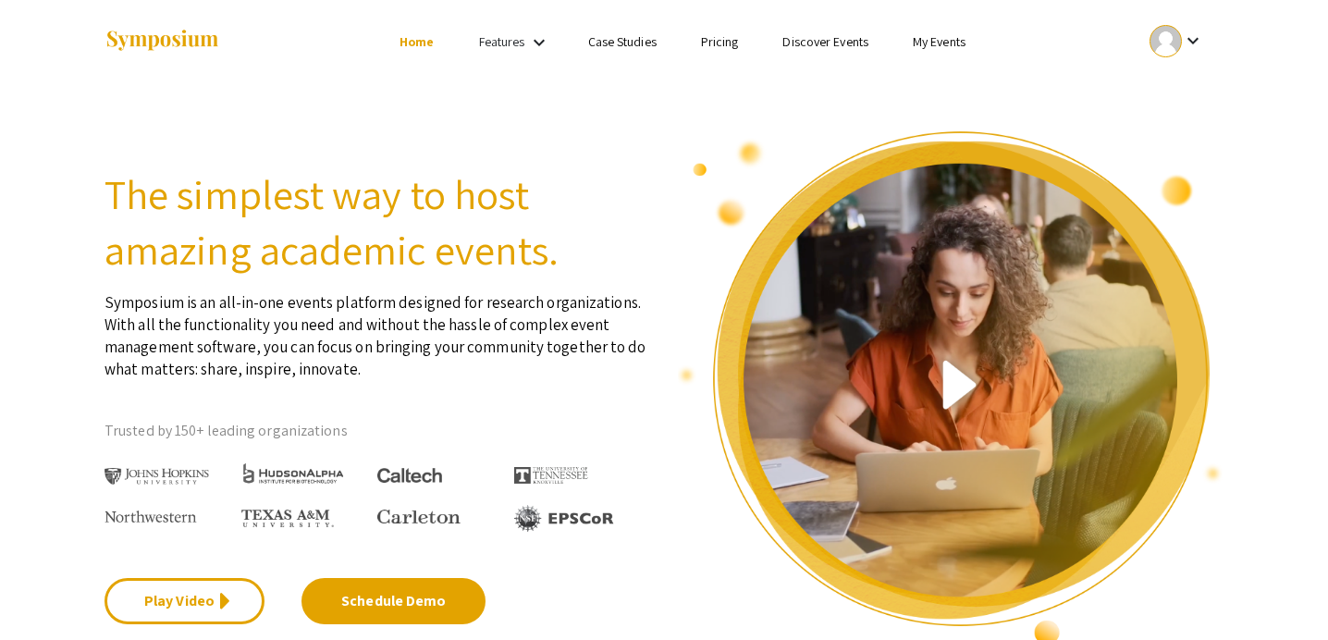
click at [165, 39] on img at bounding box center [162, 41] width 116 height 25
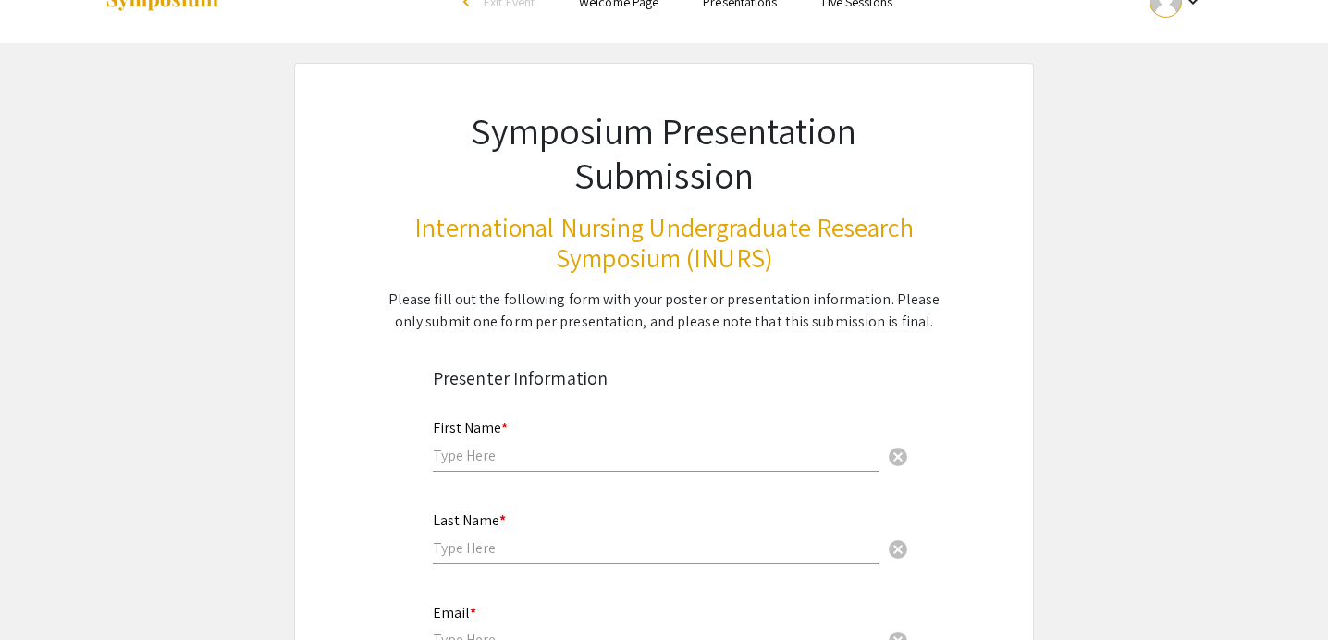
scroll to position [162, 0]
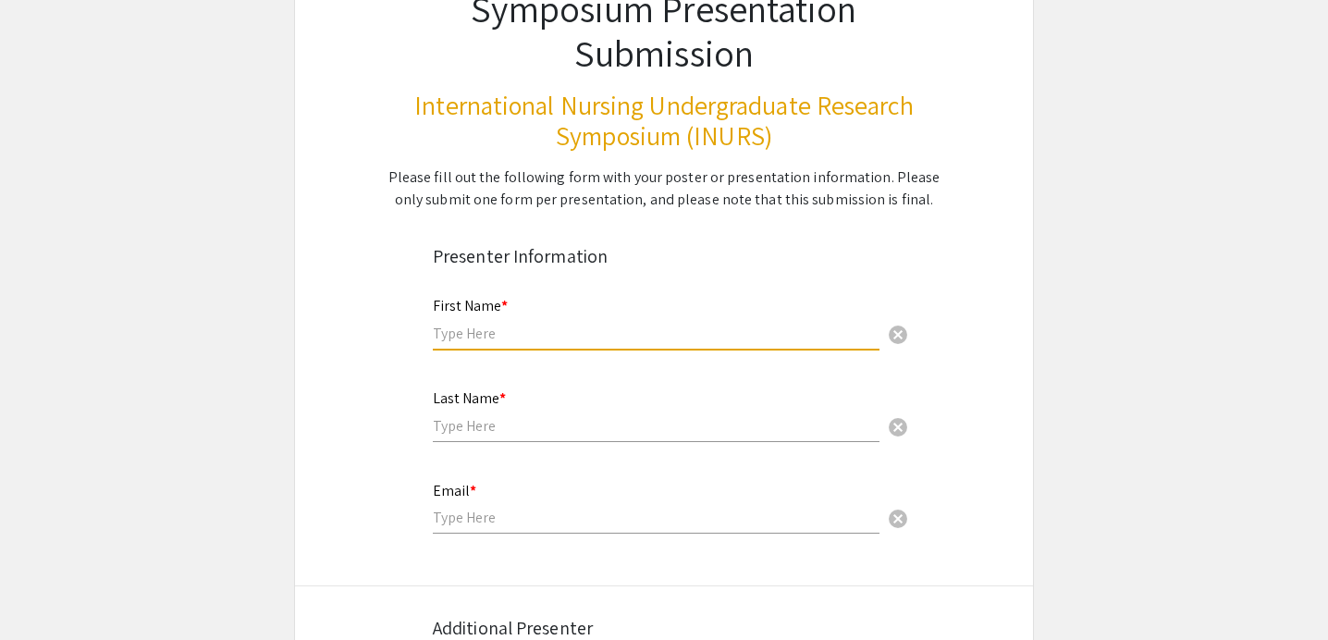
click at [497, 341] on input "text" at bounding box center [656, 333] width 447 height 19
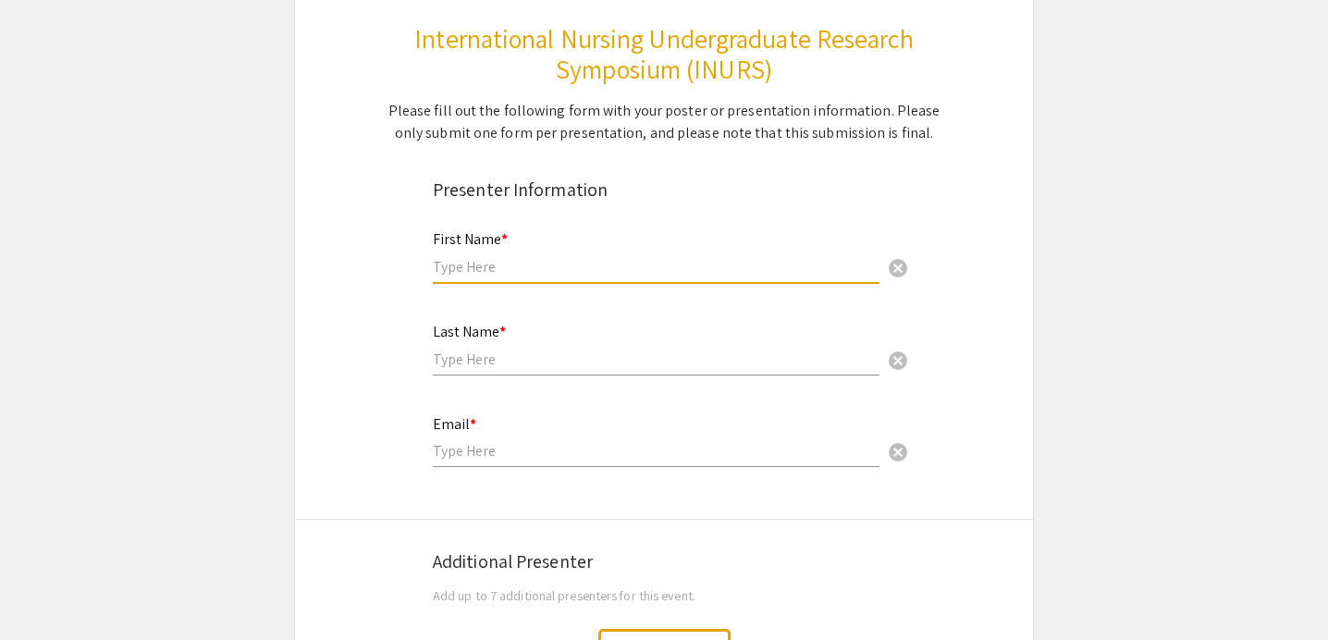
scroll to position [223, 0]
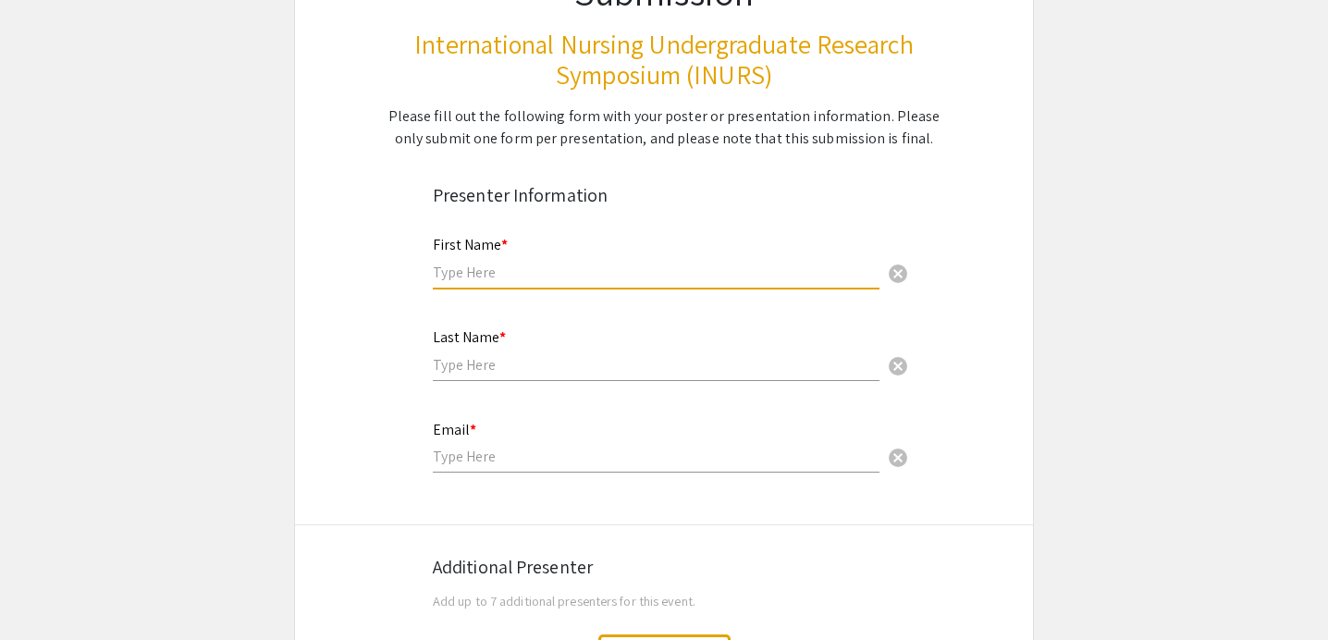
click at [506, 281] on input "text" at bounding box center [656, 272] width 447 height 19
type input "[PERSON_NAME]"
type input "[EMAIL_ADDRESS][DOMAIN_NAME]"
type input "[GEOGRAPHIC_DATA]"
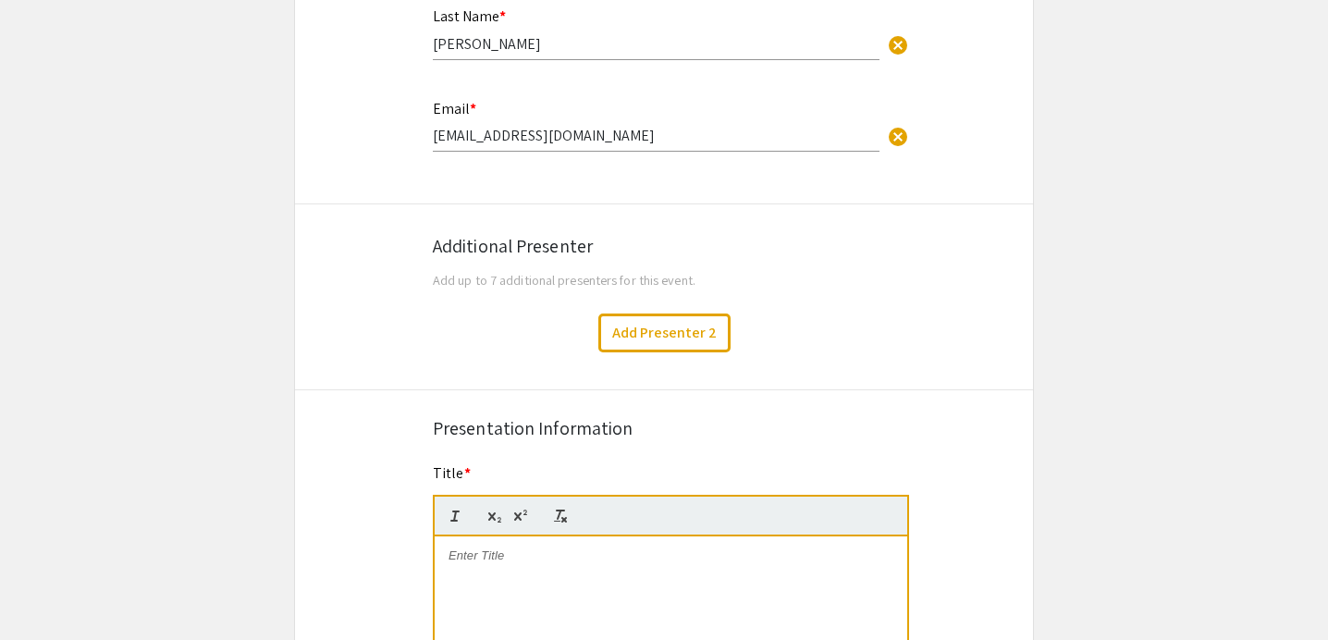
scroll to position [598, 0]
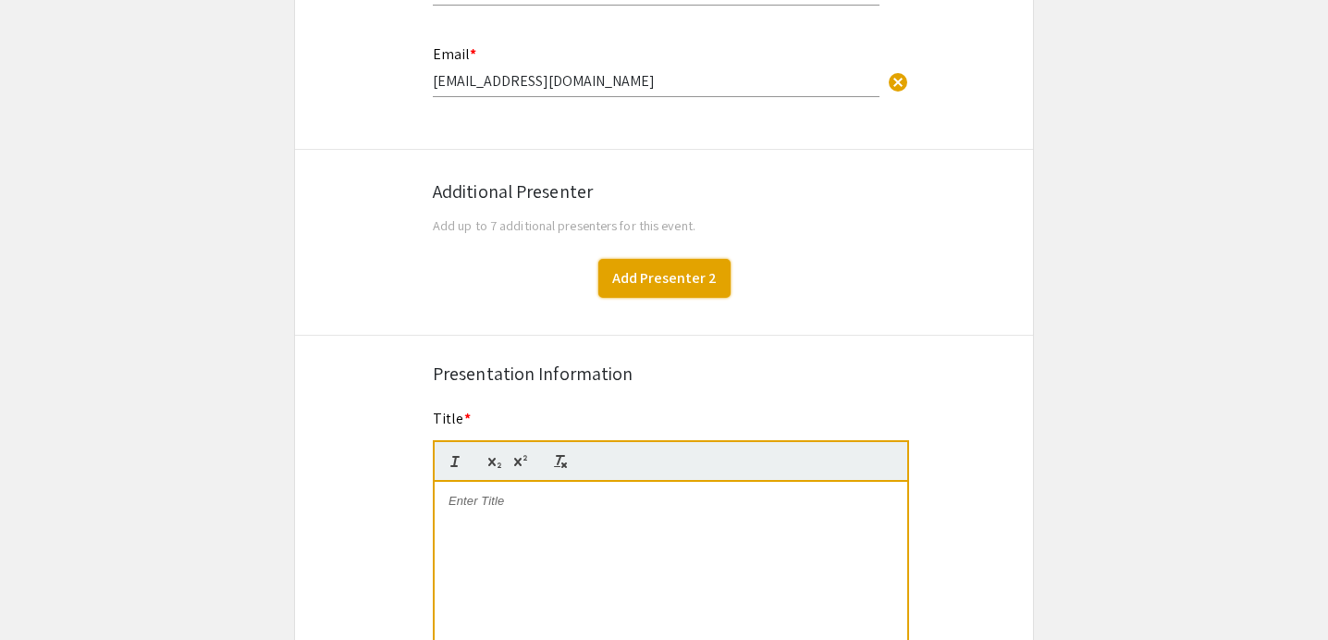
click at [664, 281] on button "Add Presenter 2" at bounding box center [664, 278] width 132 height 39
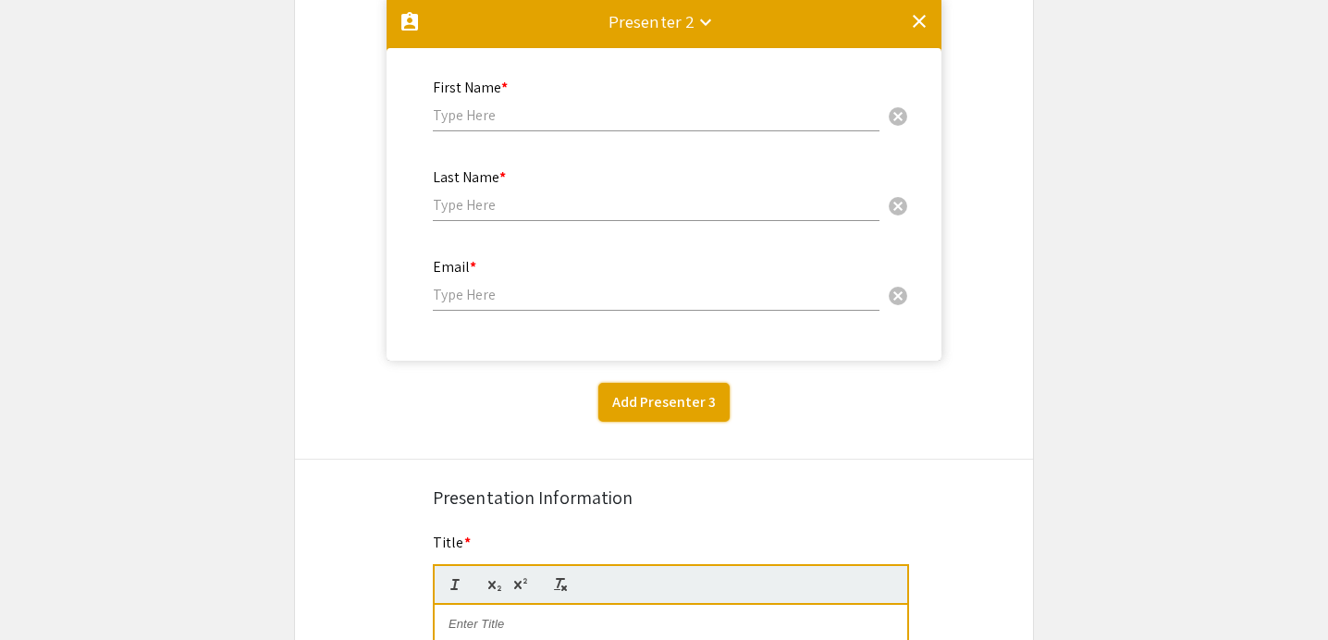
scroll to position [768, 0]
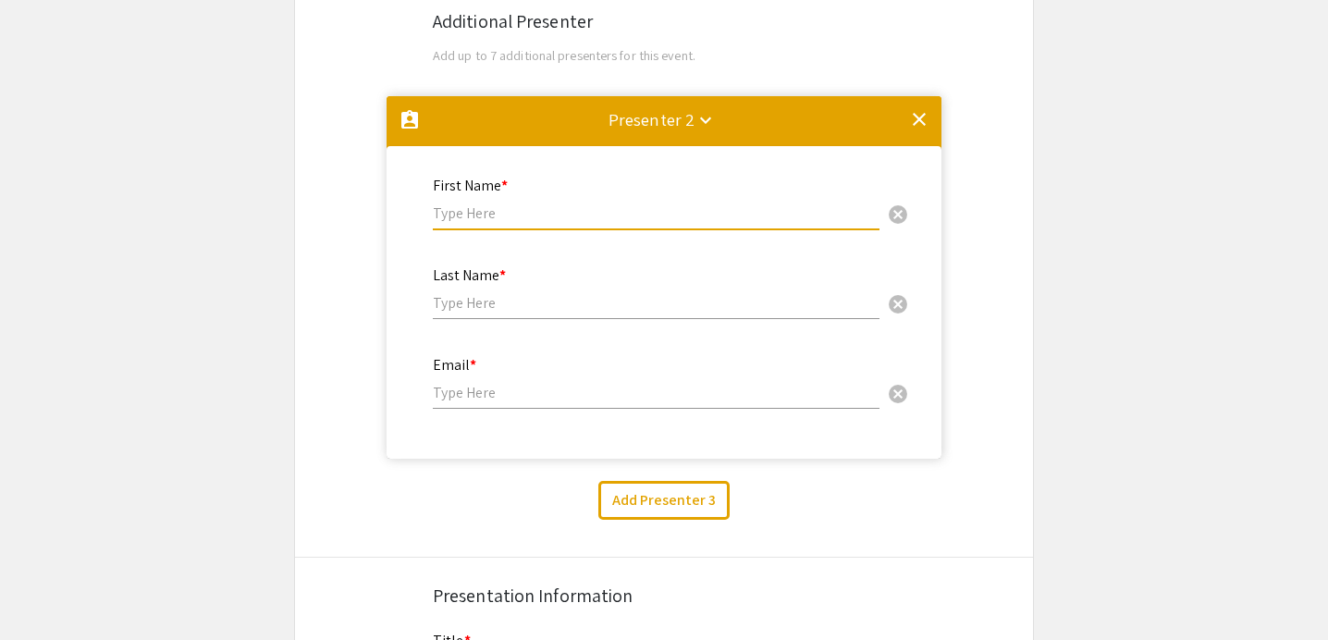
click at [576, 211] on input "text" at bounding box center [656, 212] width 447 height 19
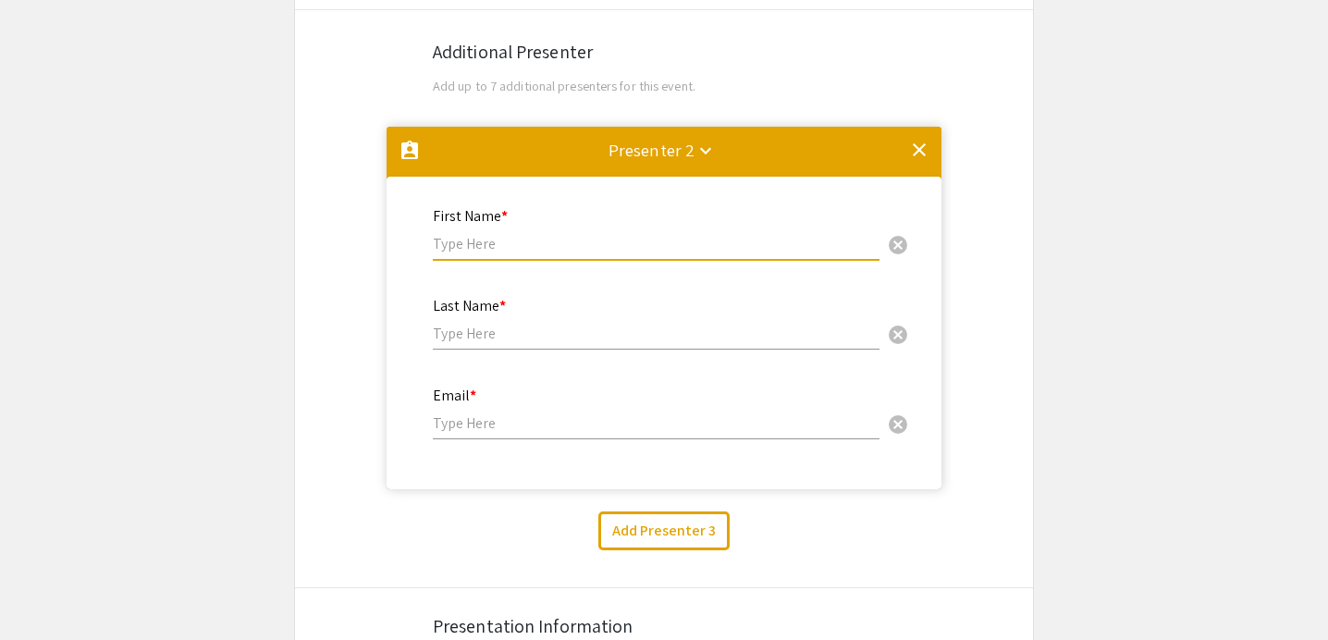
scroll to position [735, 0]
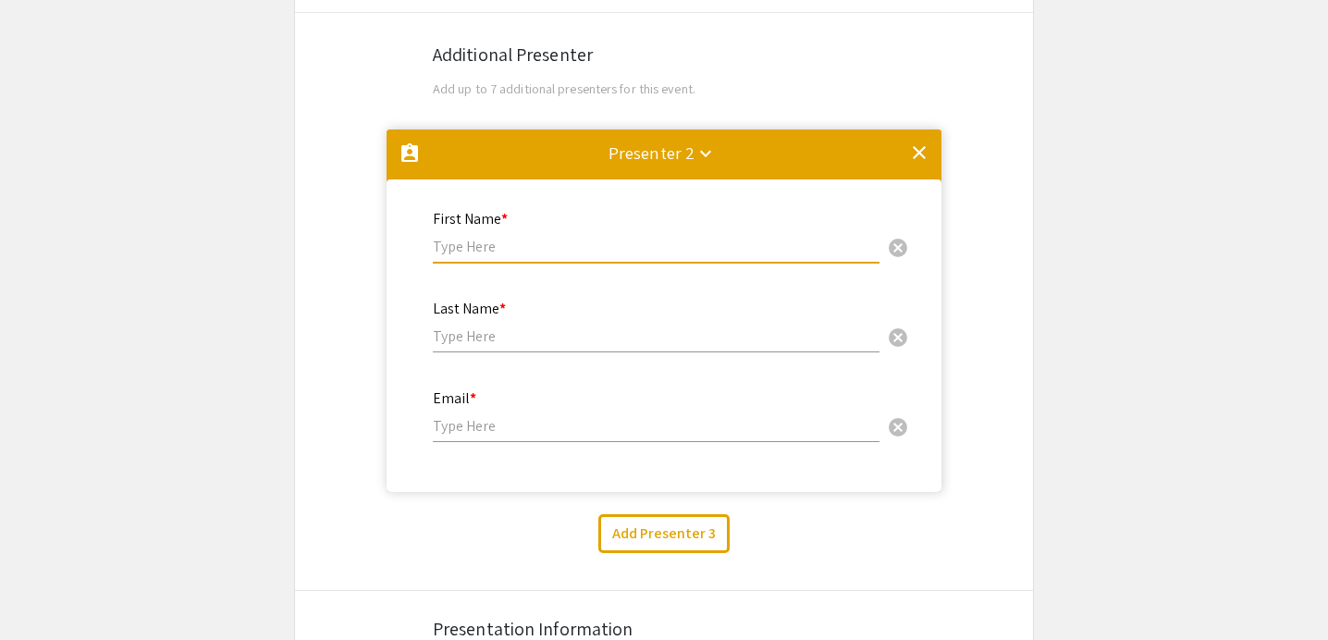
click at [518, 239] on input "text" at bounding box center [656, 246] width 447 height 19
type input "Proud"
click at [505, 327] on div "Last Name * cancel" at bounding box center [656, 317] width 447 height 70
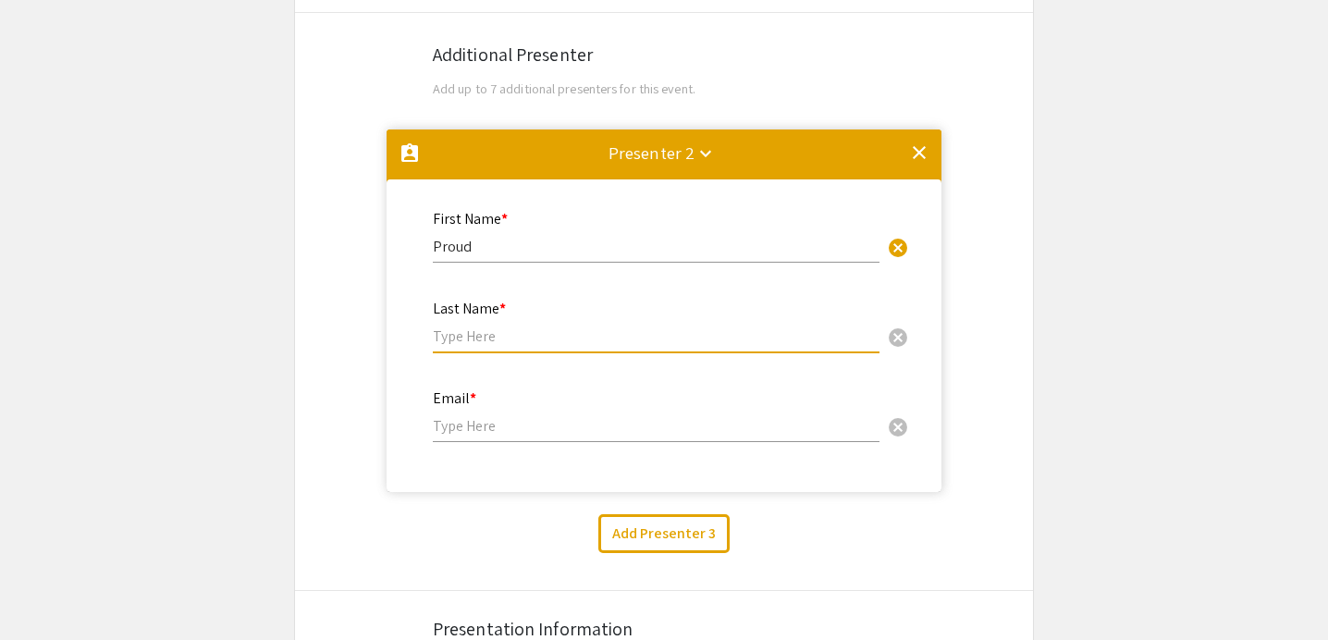
click at [502, 337] on input "text" at bounding box center [656, 335] width 447 height 19
paste input "Chaisrisoponkij"
type input "Chaisrisoponkij"
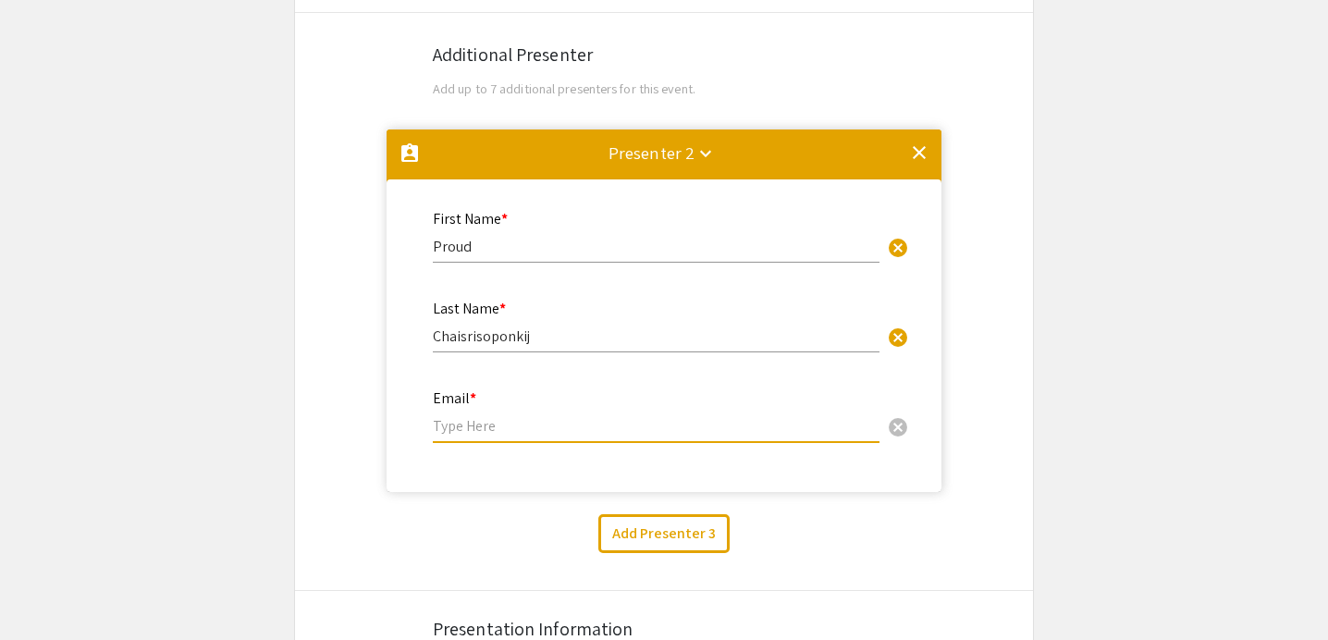
click at [487, 423] on input "email" at bounding box center [656, 425] width 447 height 19
paste input "[EMAIL_ADDRESS][DOMAIN_NAME]"
type input "[EMAIL_ADDRESS][DOMAIN_NAME]"
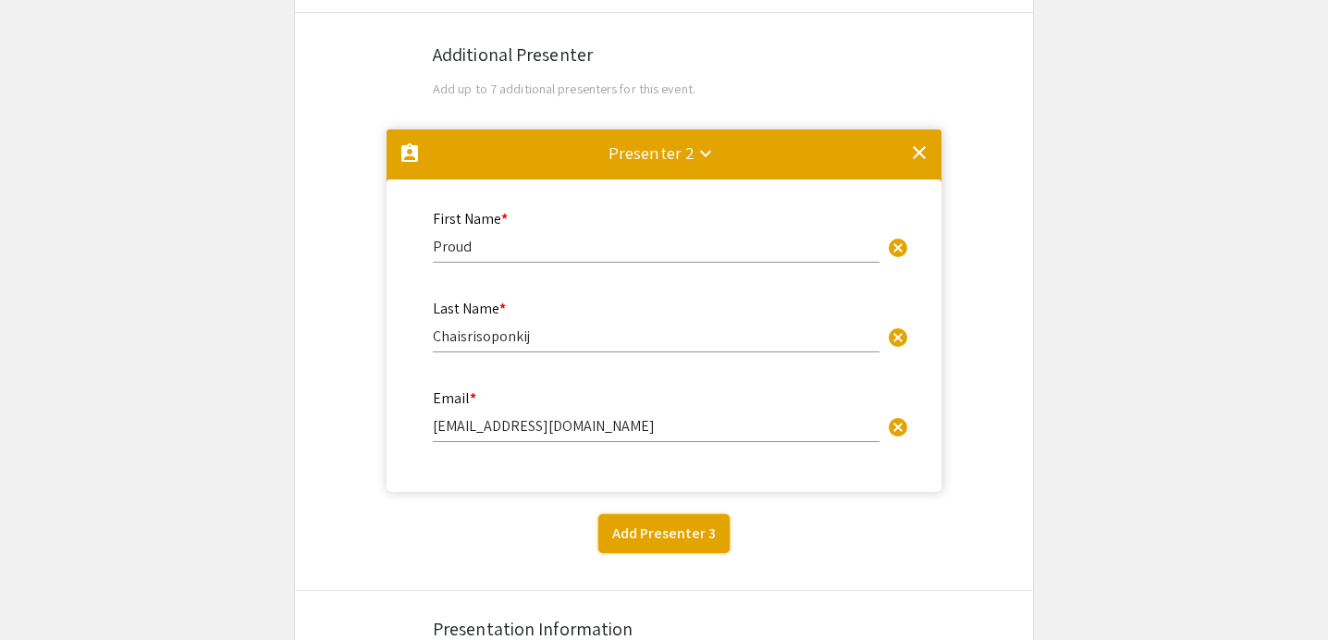
click at [672, 526] on button "Add Presenter 3" at bounding box center [663, 533] width 131 height 39
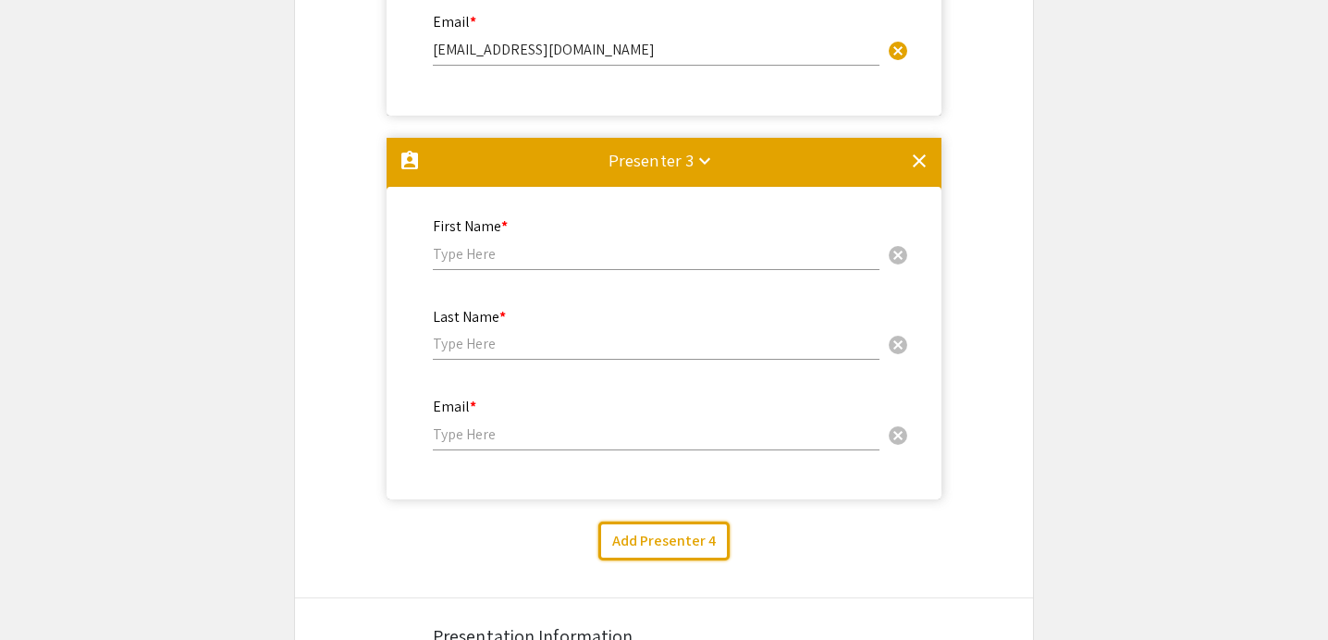
scroll to position [1102, 0]
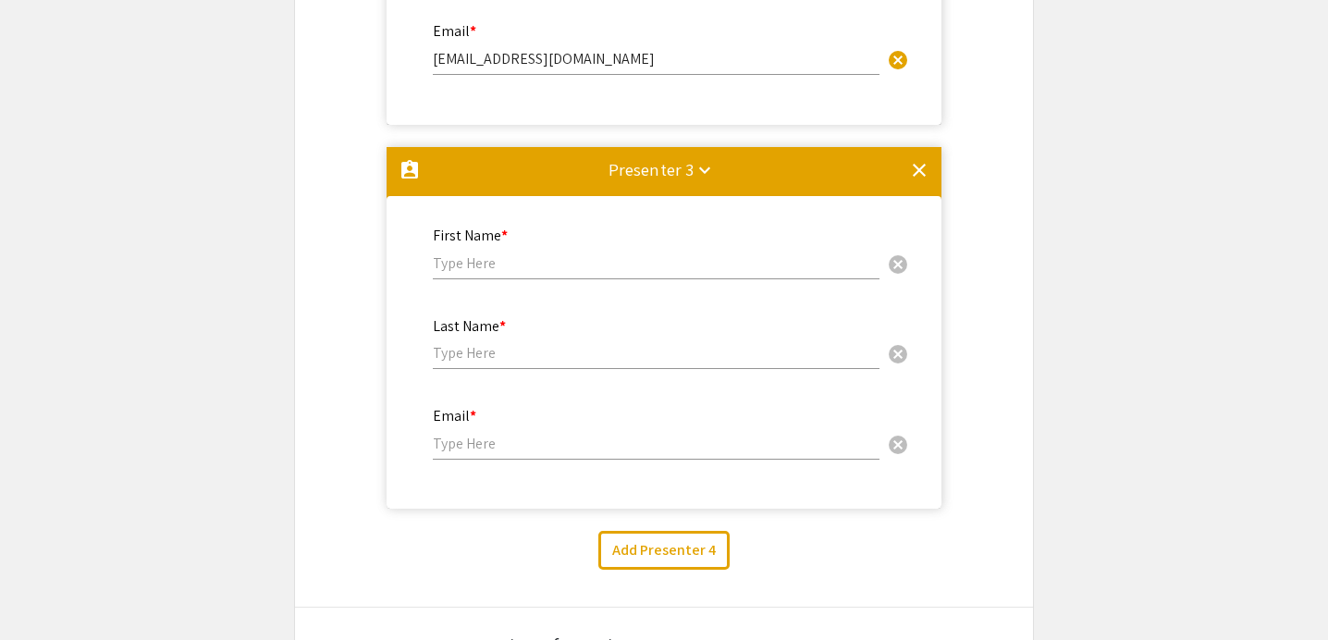
click at [493, 264] on input "text" at bounding box center [656, 262] width 447 height 19
type input "[PERSON_NAME]"
click at [484, 362] on input "text" at bounding box center [656, 352] width 447 height 19
type input "Hampton"
click at [491, 446] on input "email" at bounding box center [656, 443] width 447 height 19
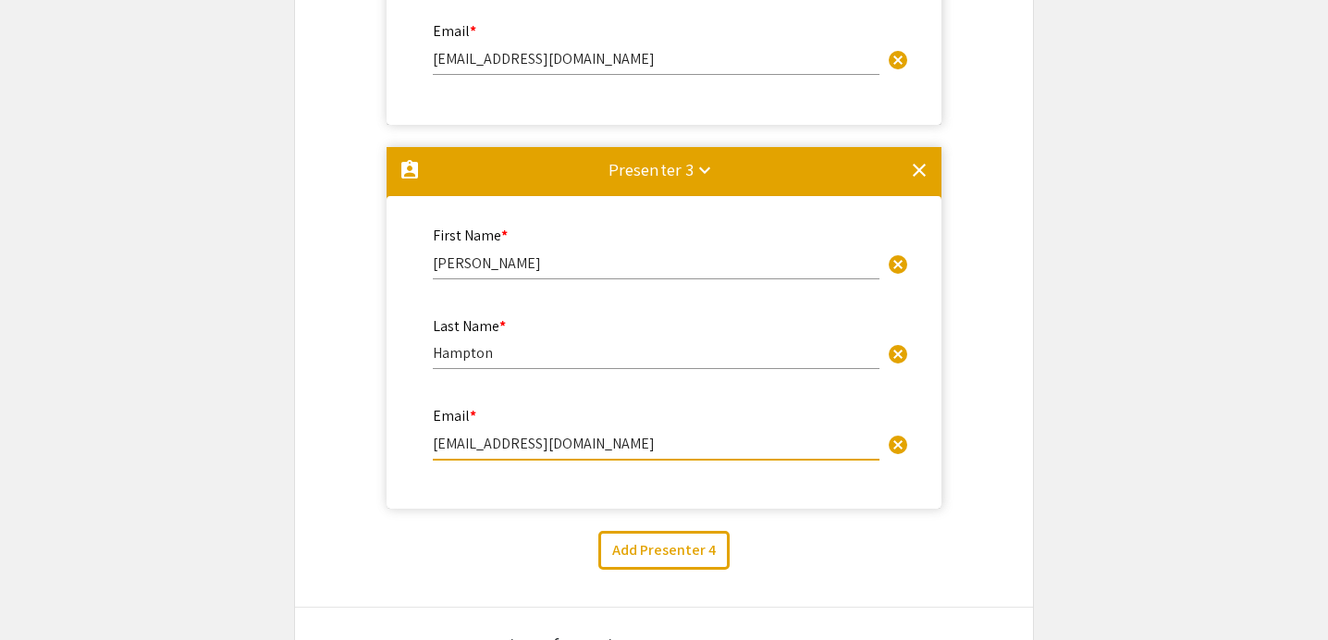
drag, startPoint x: 493, startPoint y: 443, endPoint x: 447, endPoint y: 442, distance: 46.2
click at [447, 442] on input "ehampton@unr.edu" at bounding box center [656, 443] width 447 height 19
type input "[EMAIL_ADDRESS][DOMAIN_NAME]"
click at [643, 545] on button "Add Presenter 4" at bounding box center [663, 550] width 131 height 39
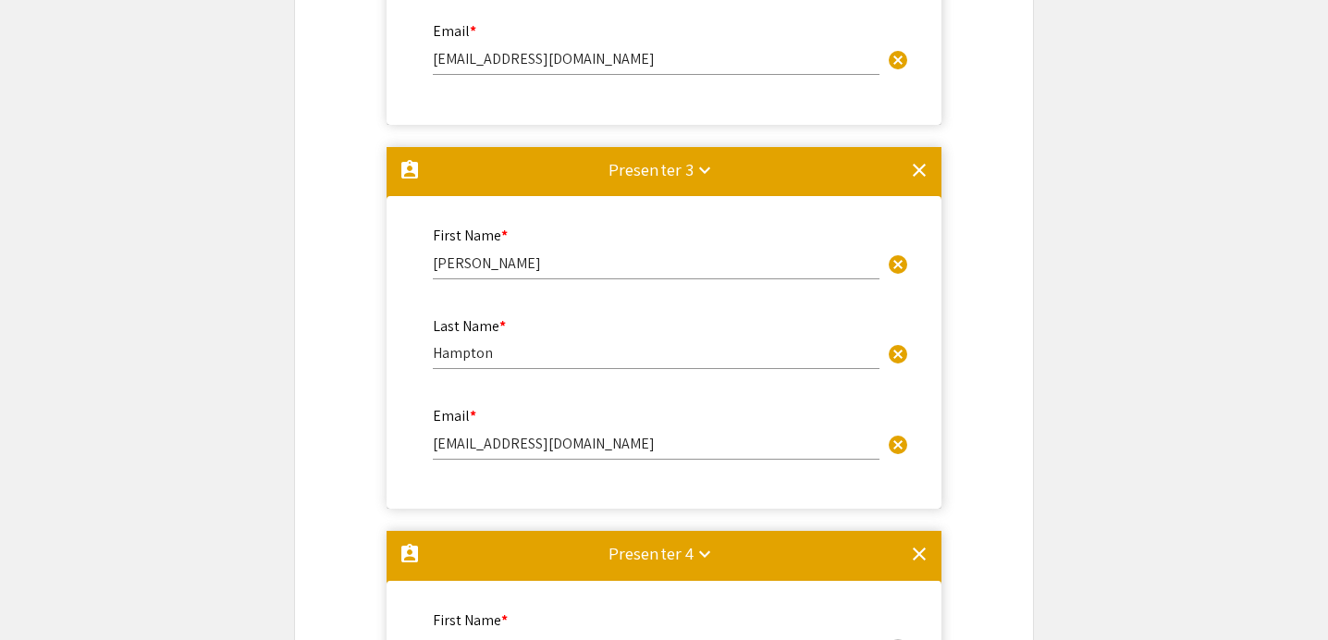
scroll to position [1636, 0]
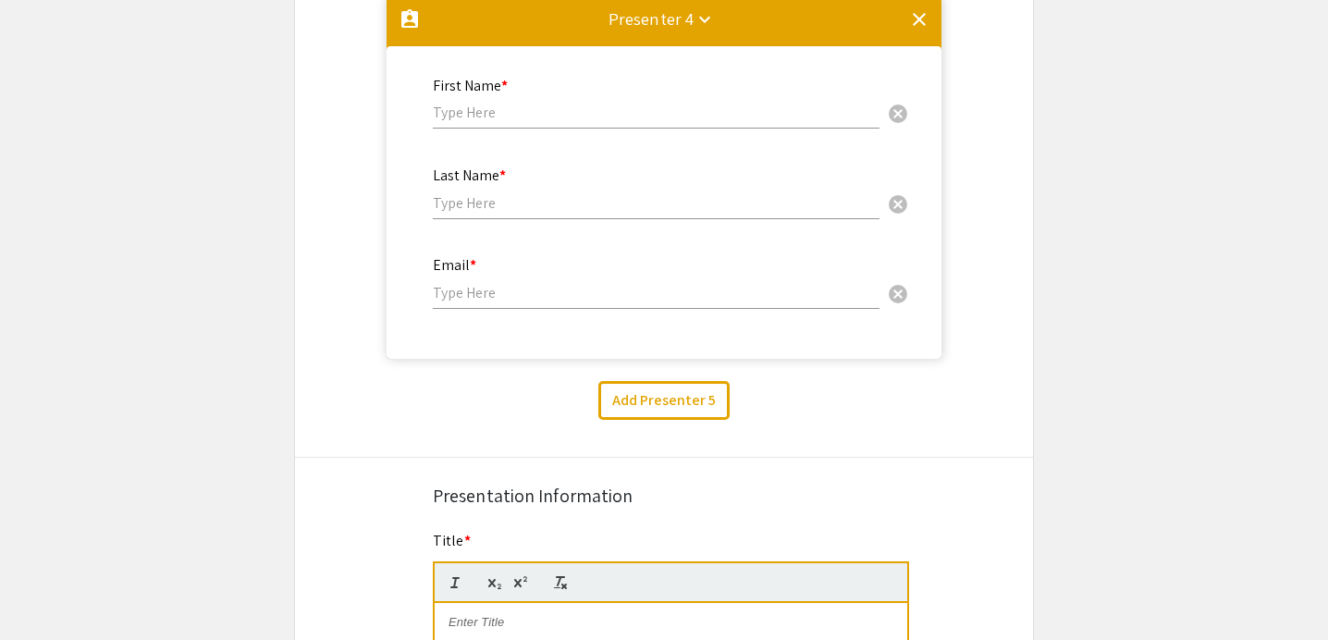
click at [488, 106] on div "First Name * cancel" at bounding box center [656, 94] width 447 height 70
click at [485, 109] on input "text" at bounding box center [656, 112] width 447 height 19
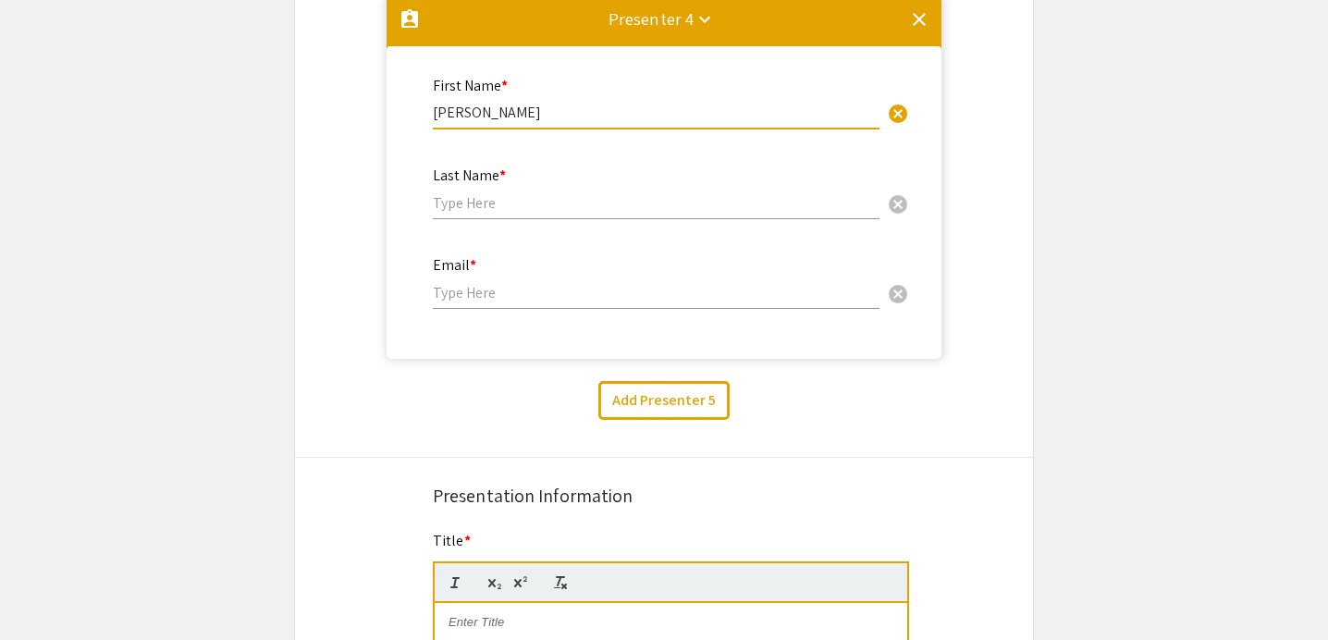
type input "[PERSON_NAME]"
click at [474, 190] on div "Last Name * cancel" at bounding box center [656, 184] width 447 height 70
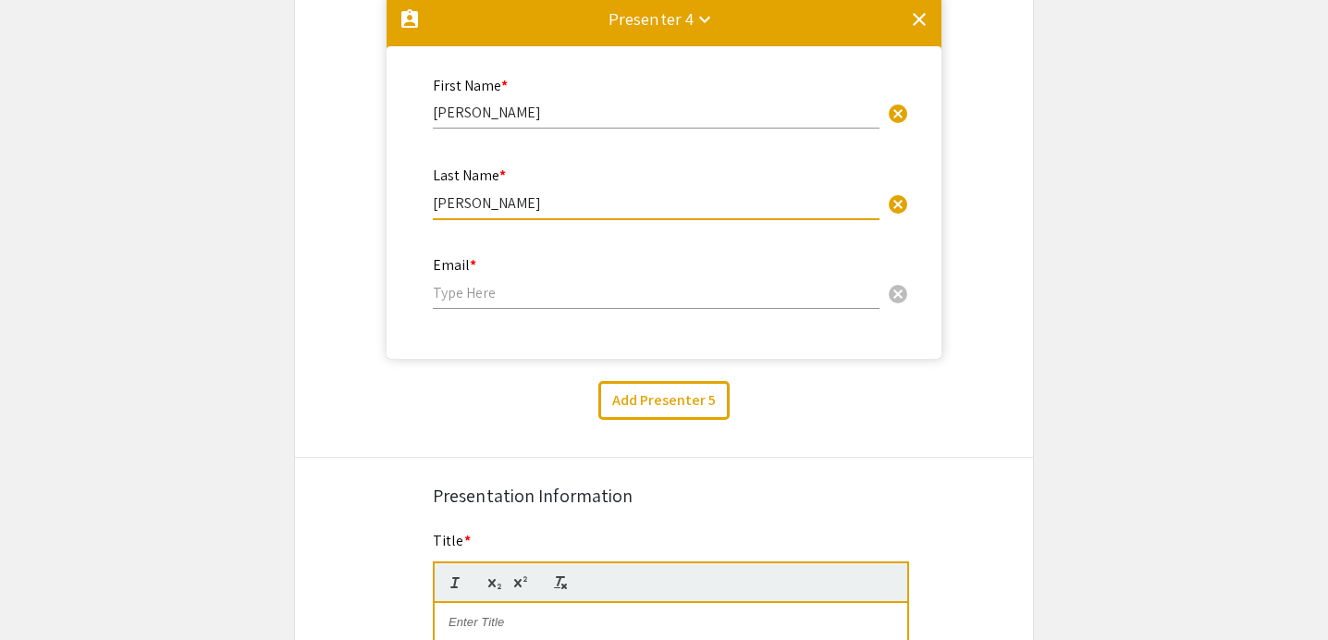
type input "[PERSON_NAME]"
click at [463, 293] on input "email" at bounding box center [656, 292] width 447 height 19
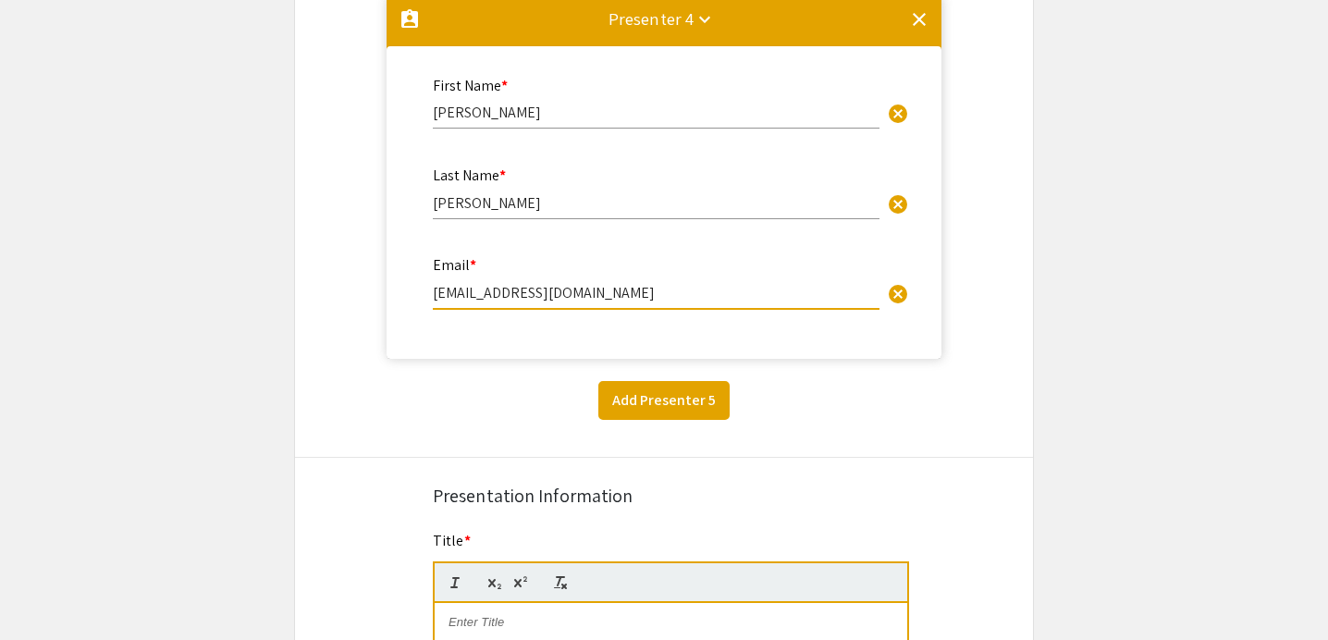
type input "[EMAIL_ADDRESS][DOMAIN_NAME]"
click at [674, 410] on button "Add Presenter 5" at bounding box center [663, 400] width 131 height 39
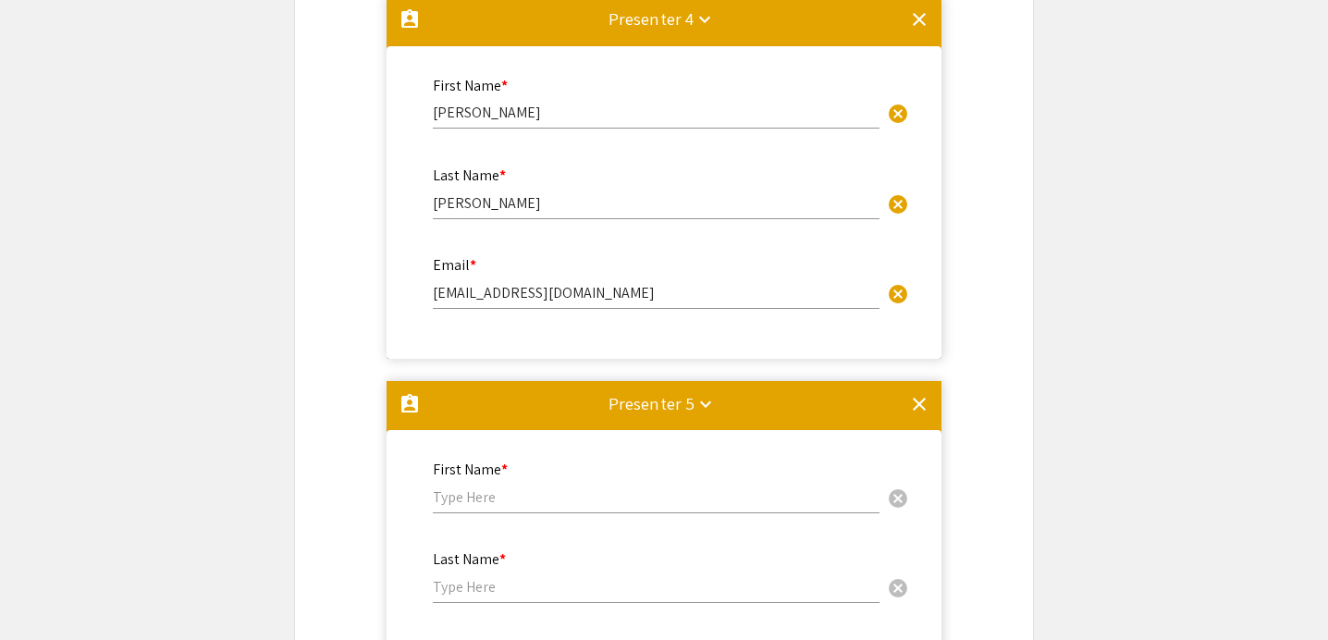
scroll to position [2022, 0]
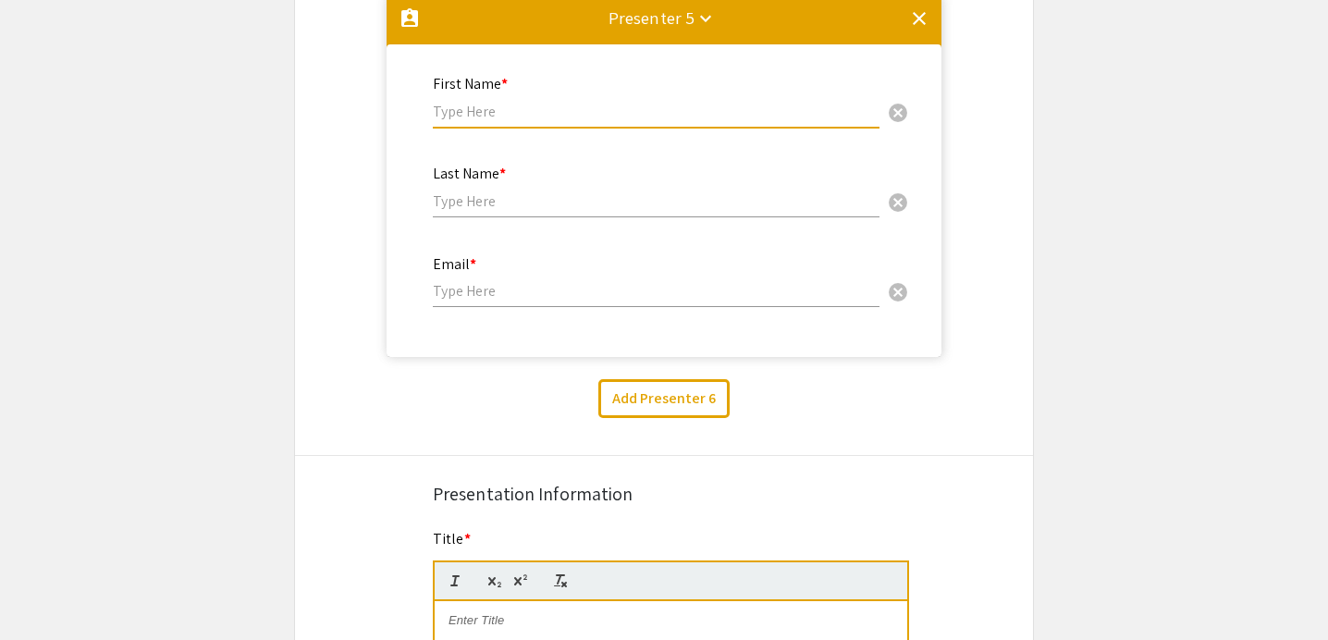
click at [491, 119] on input "text" at bounding box center [656, 111] width 447 height 19
type input "[PERSON_NAME]"
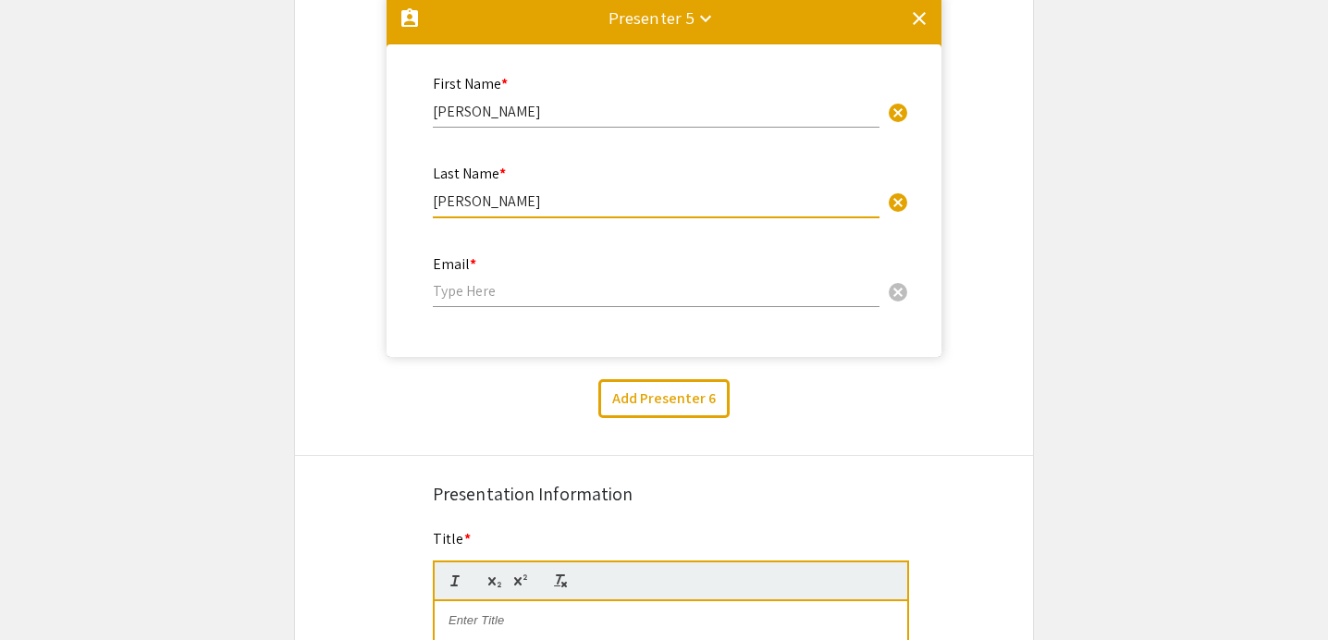
type input "[PERSON_NAME]"
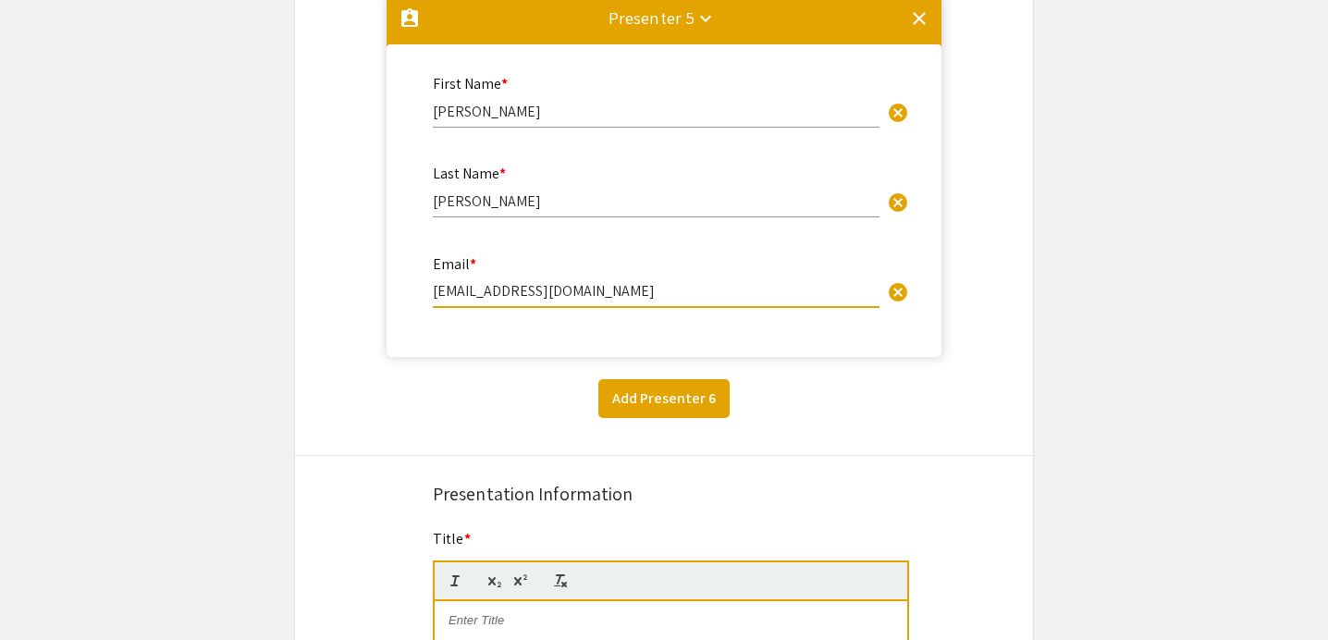
type input "[EMAIL_ADDRESS][DOMAIN_NAME]"
click at [619, 410] on button "Add Presenter 6" at bounding box center [663, 398] width 131 height 39
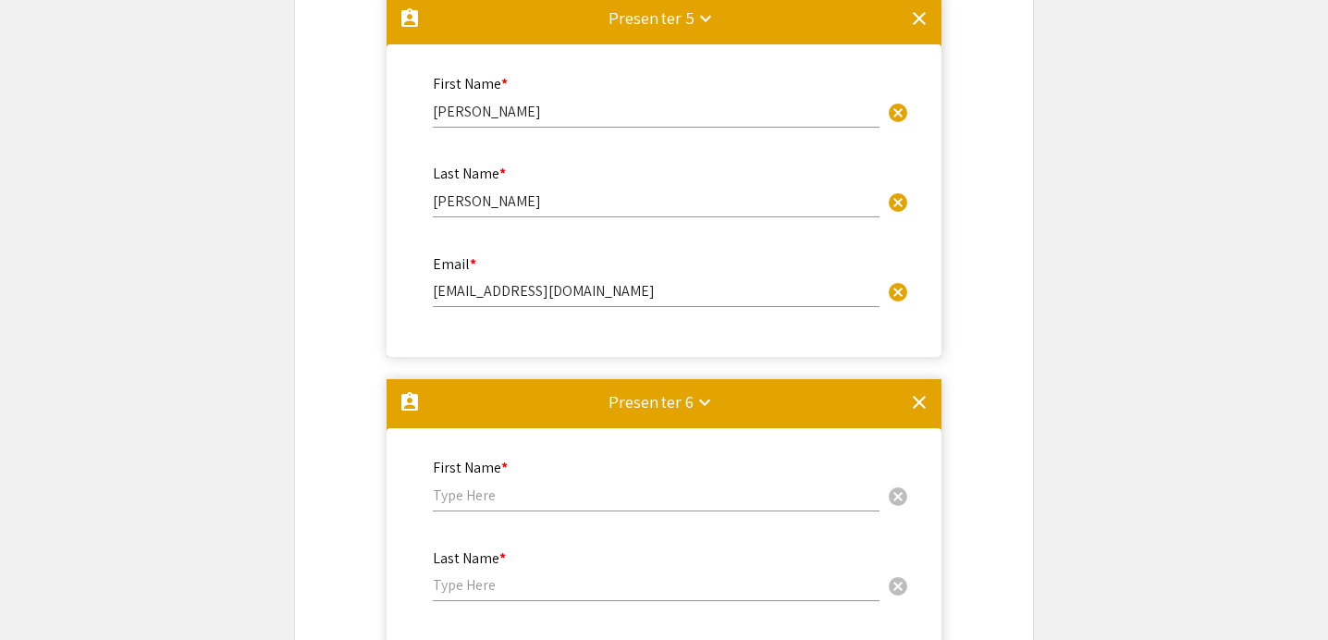
scroll to position [2407, 0]
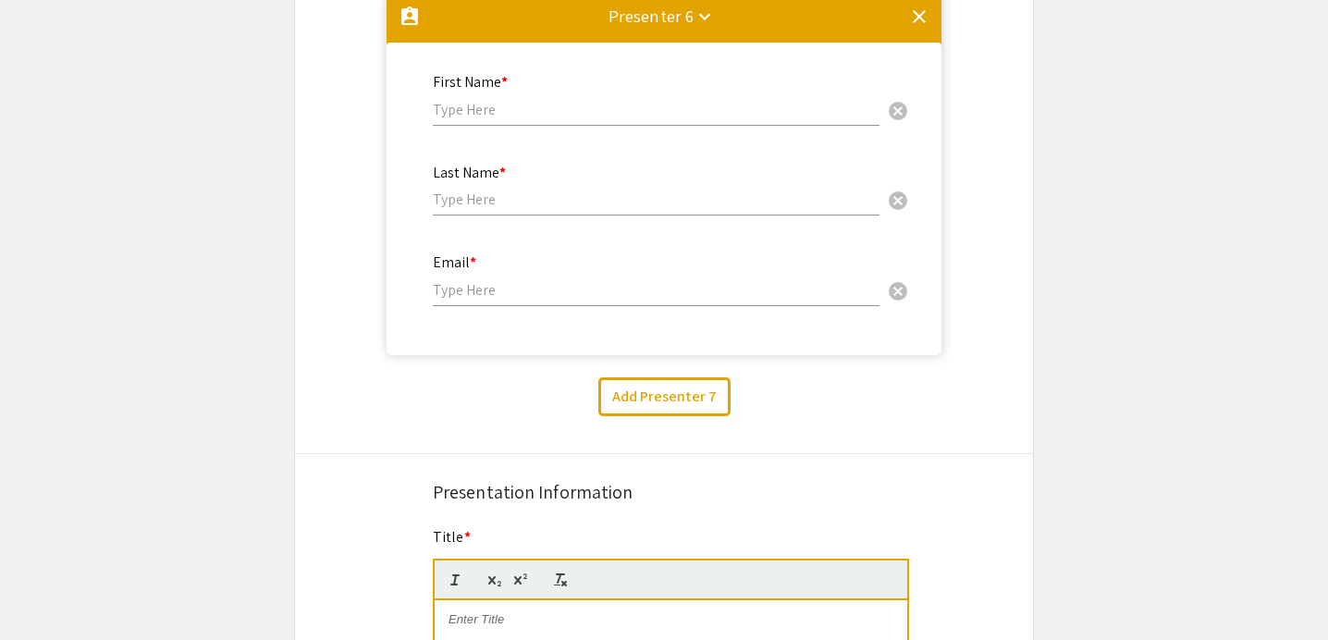
click at [496, 116] on input "text" at bounding box center [656, 109] width 447 height 19
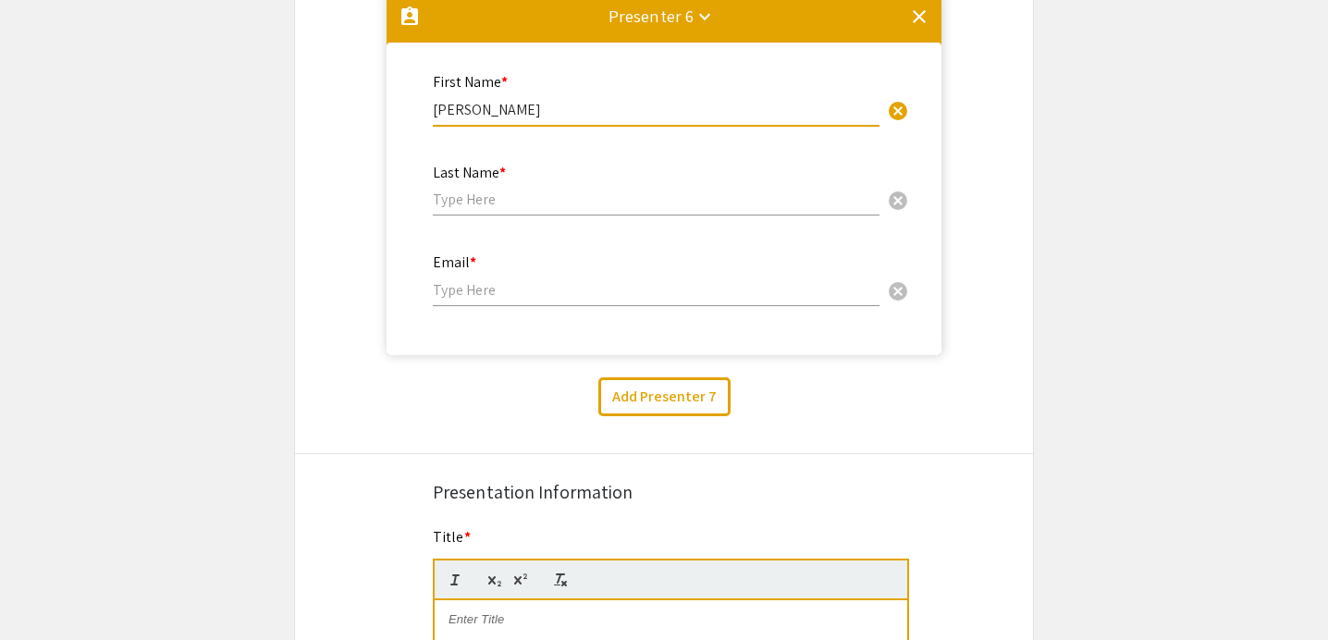
type input "[PERSON_NAME]"
click at [456, 203] on input "text" at bounding box center [656, 199] width 447 height 19
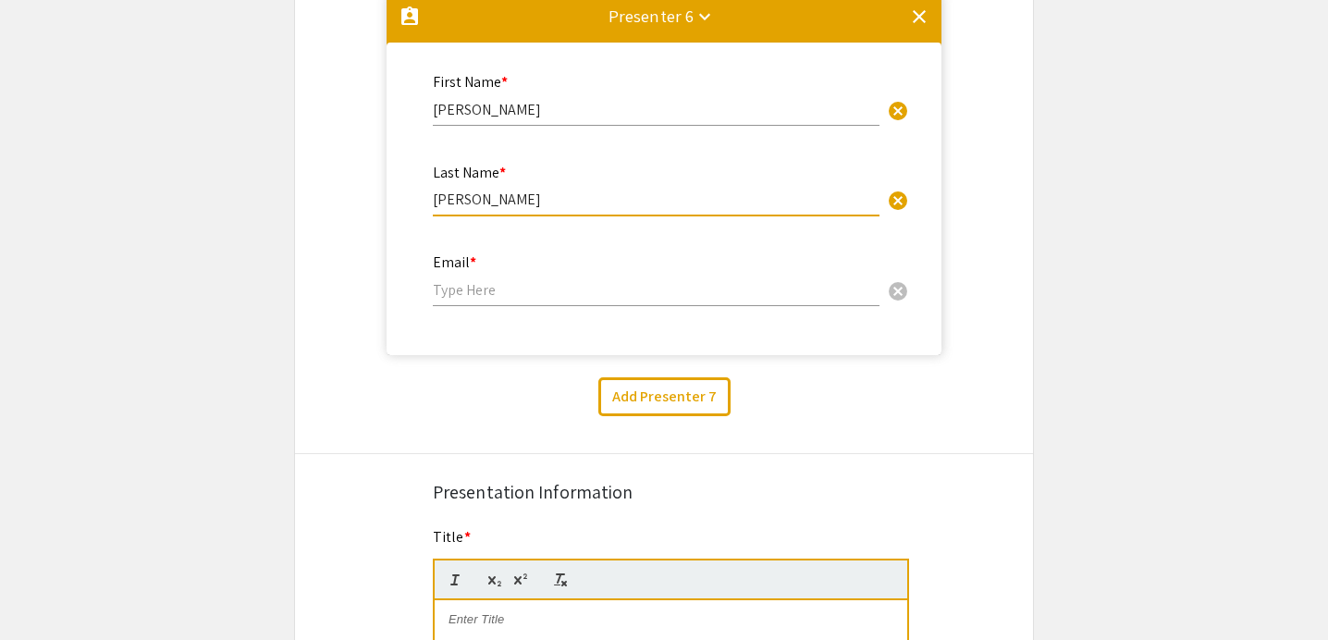
type input "[PERSON_NAME]"
click at [494, 313] on div "Email * cancel" at bounding box center [656, 280] width 447 height 89
click at [476, 300] on input "email" at bounding box center [656, 289] width 447 height 19
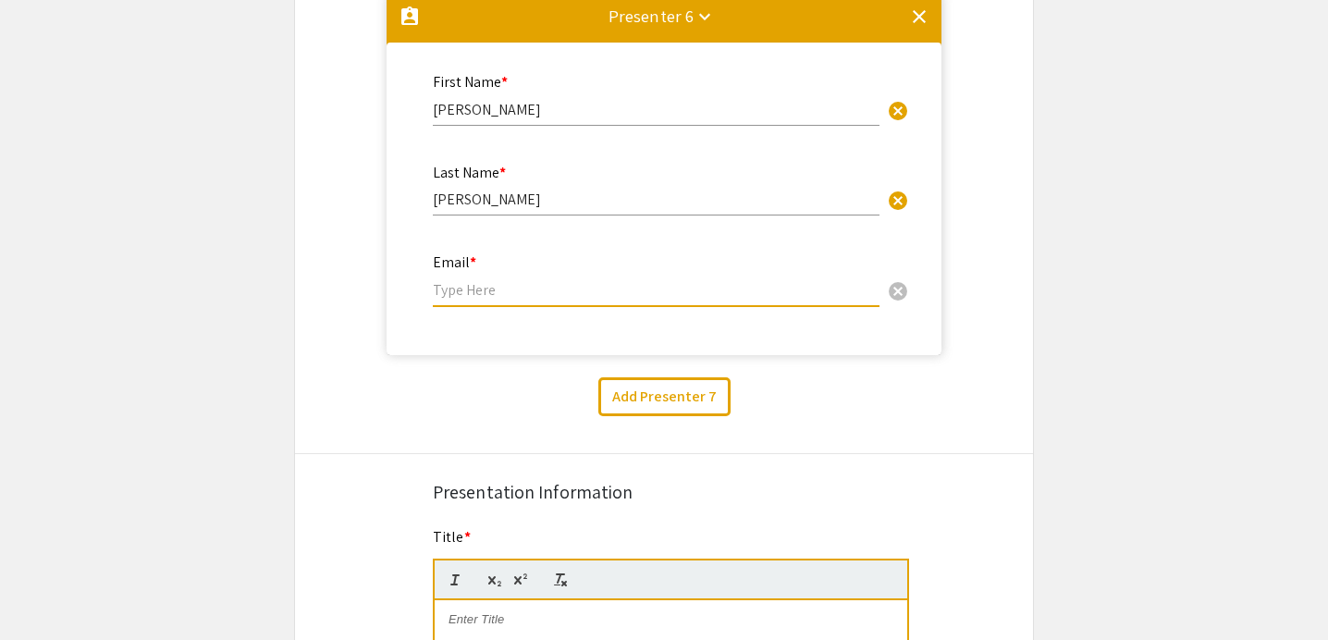
paste input "[EMAIL_ADDRESS][DOMAIN_NAME]"
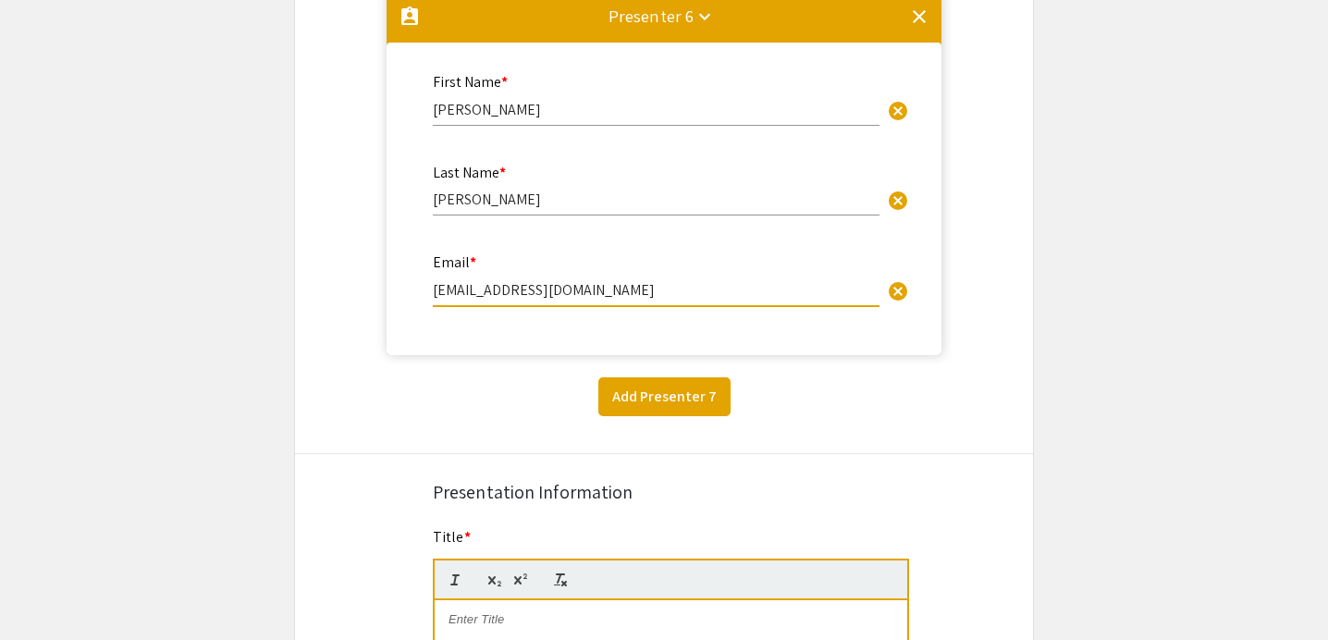
type input "[EMAIL_ADDRESS][DOMAIN_NAME]"
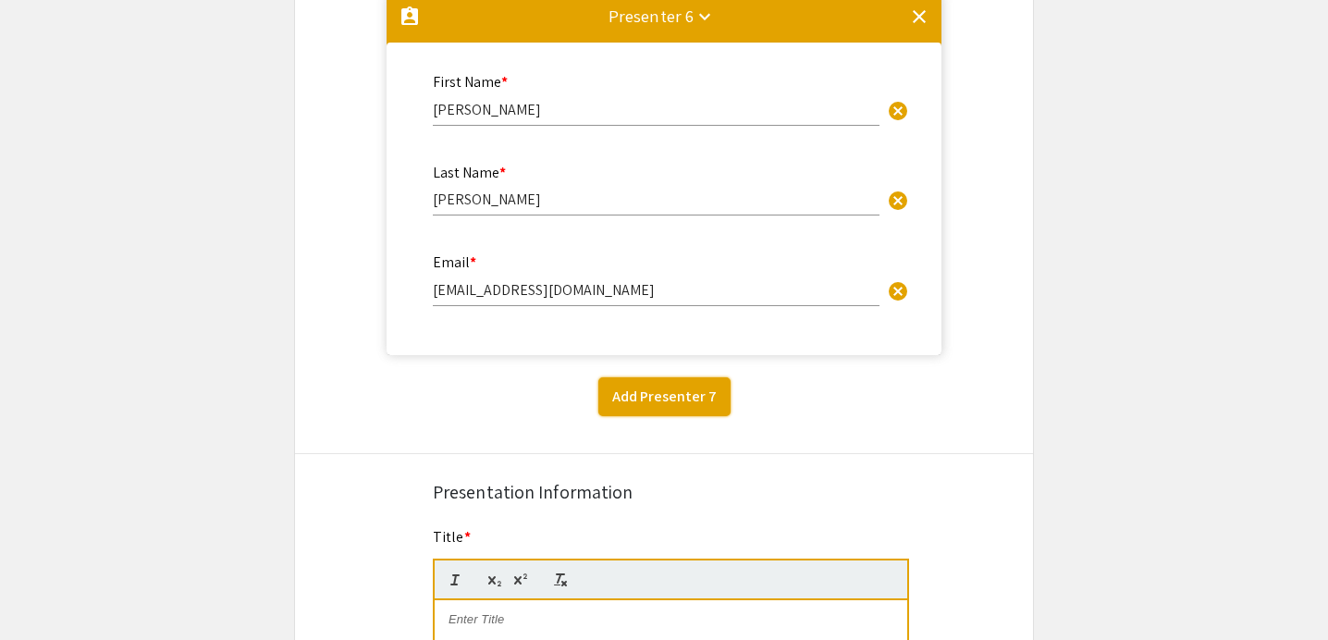
click at [688, 405] on button "Add Presenter 7" at bounding box center [664, 396] width 132 height 39
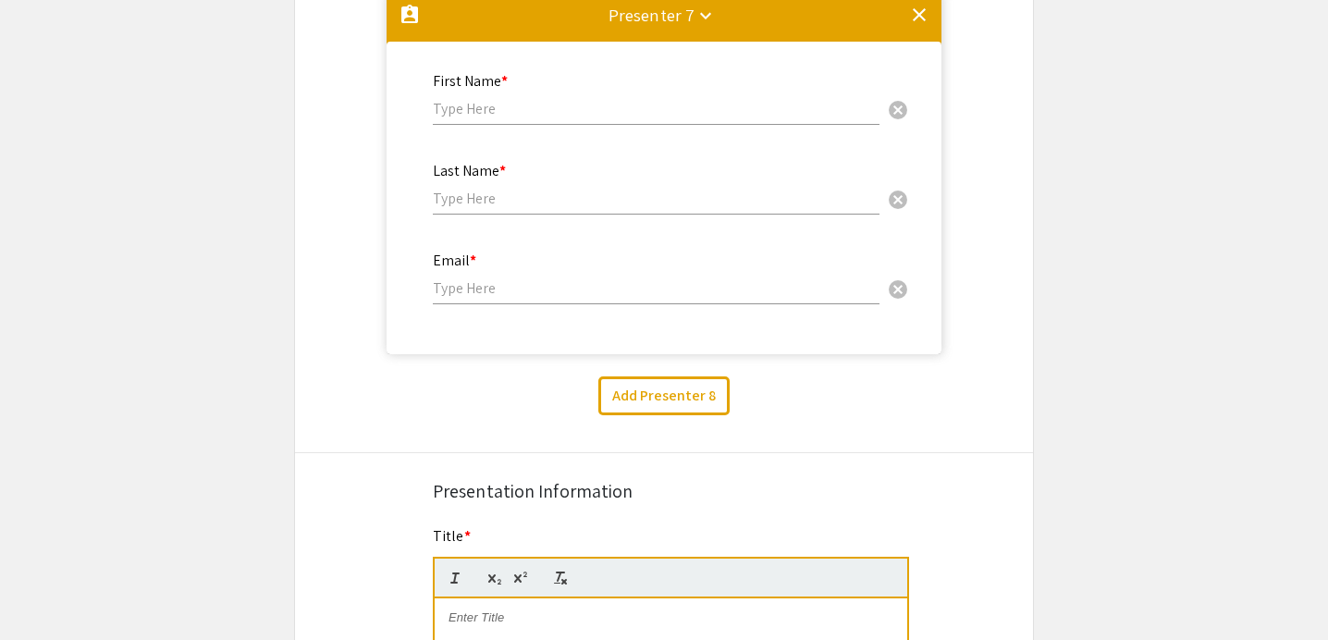
click at [524, 104] on div "First Name * cancel" at bounding box center [656, 90] width 447 height 70
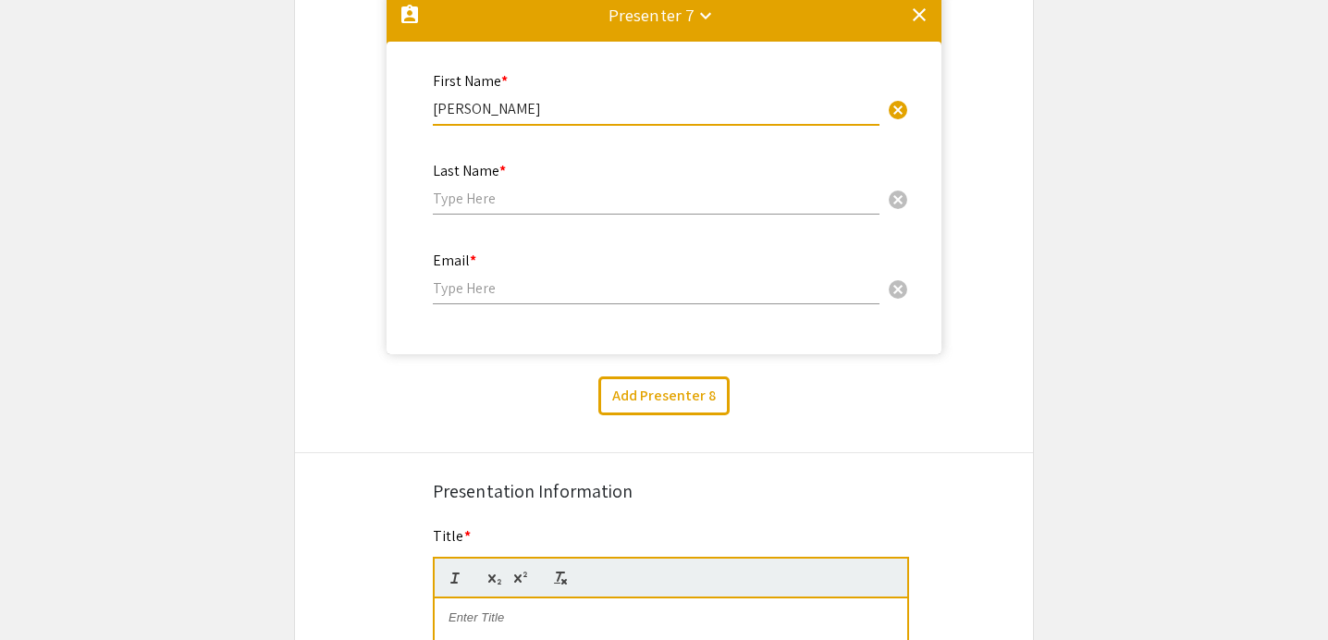
type input "[PERSON_NAME]"
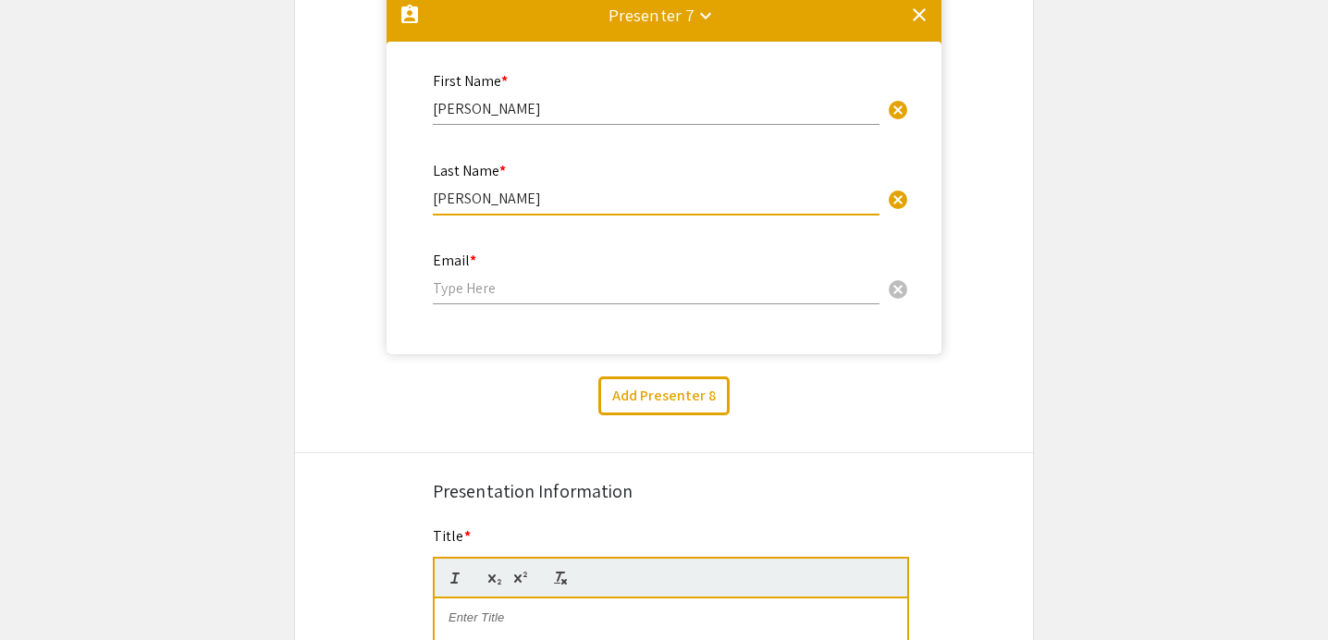
type input "[PERSON_NAME]"
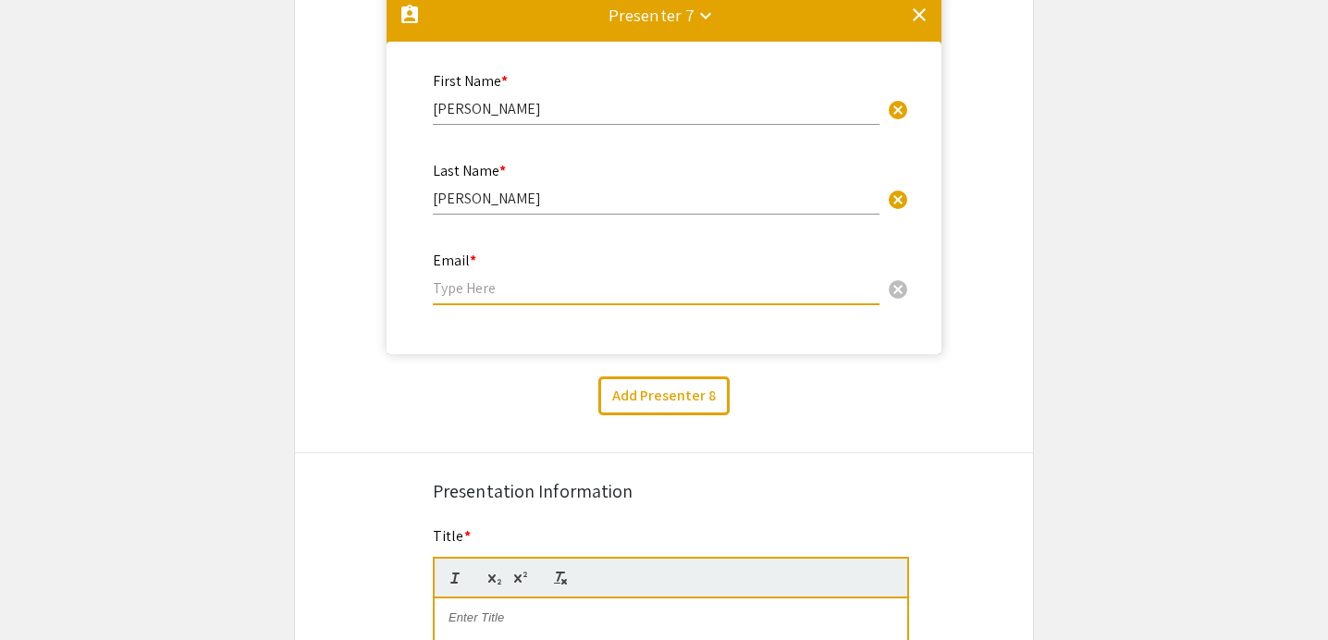
click at [489, 292] on input "email" at bounding box center [656, 287] width 447 height 19
paste input "[EMAIL_ADDRESS][DOMAIN_NAME]"
type input "[EMAIL_ADDRESS][DOMAIN_NAME]"
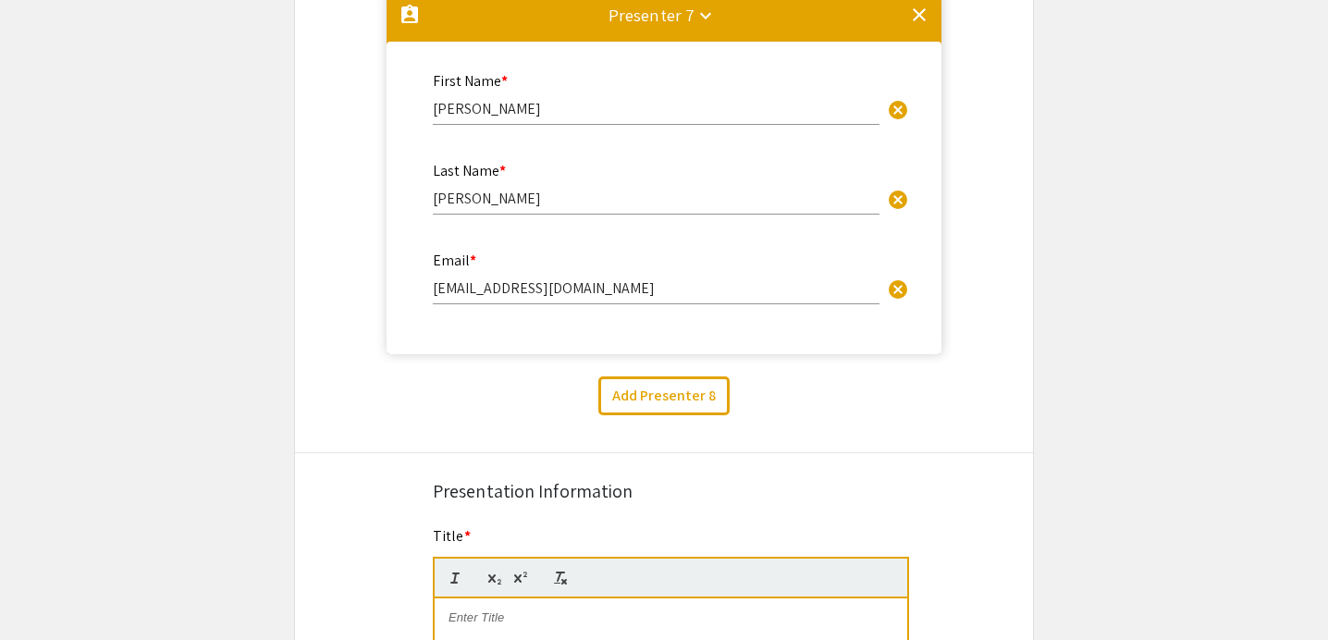
click at [803, 497] on div "Presentation Information" at bounding box center [664, 491] width 462 height 28
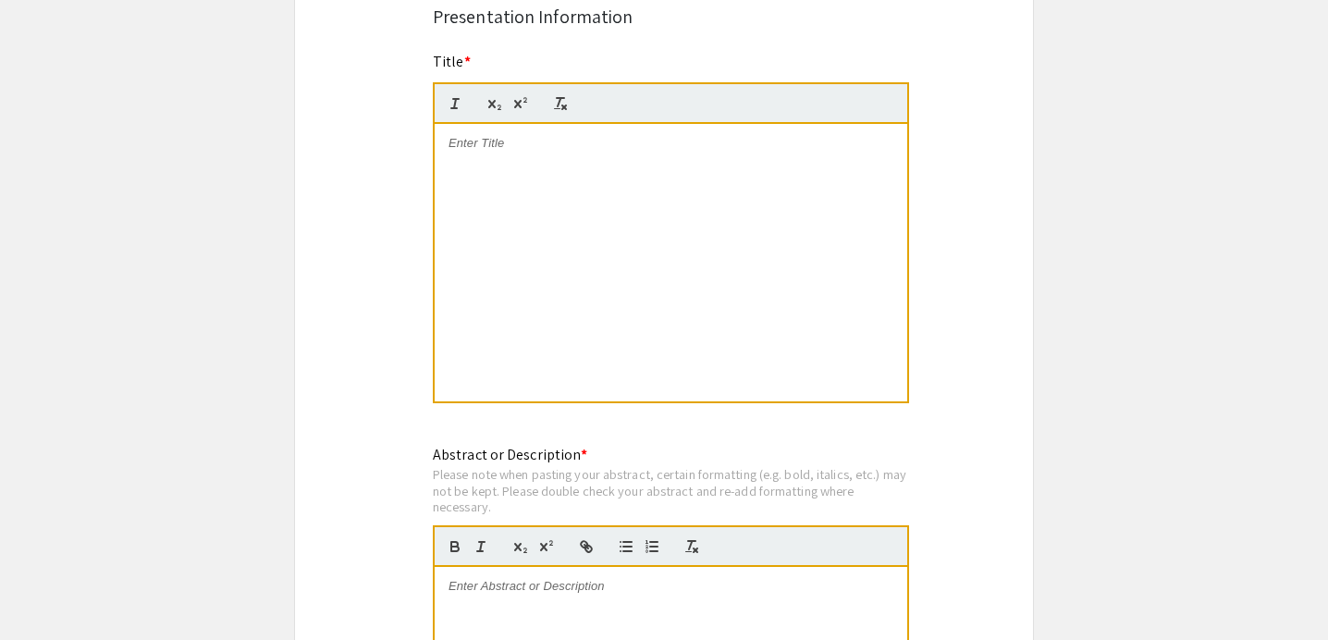
scroll to position [3262, 0]
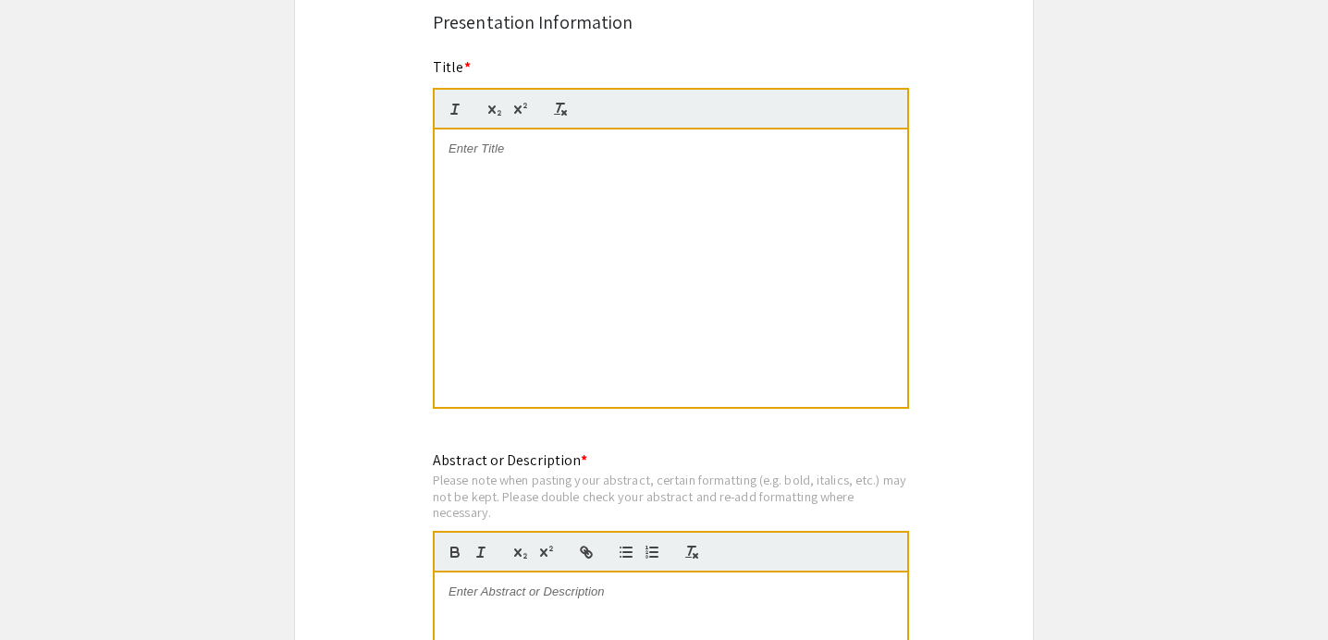
click at [566, 154] on p at bounding box center [670, 149] width 445 height 17
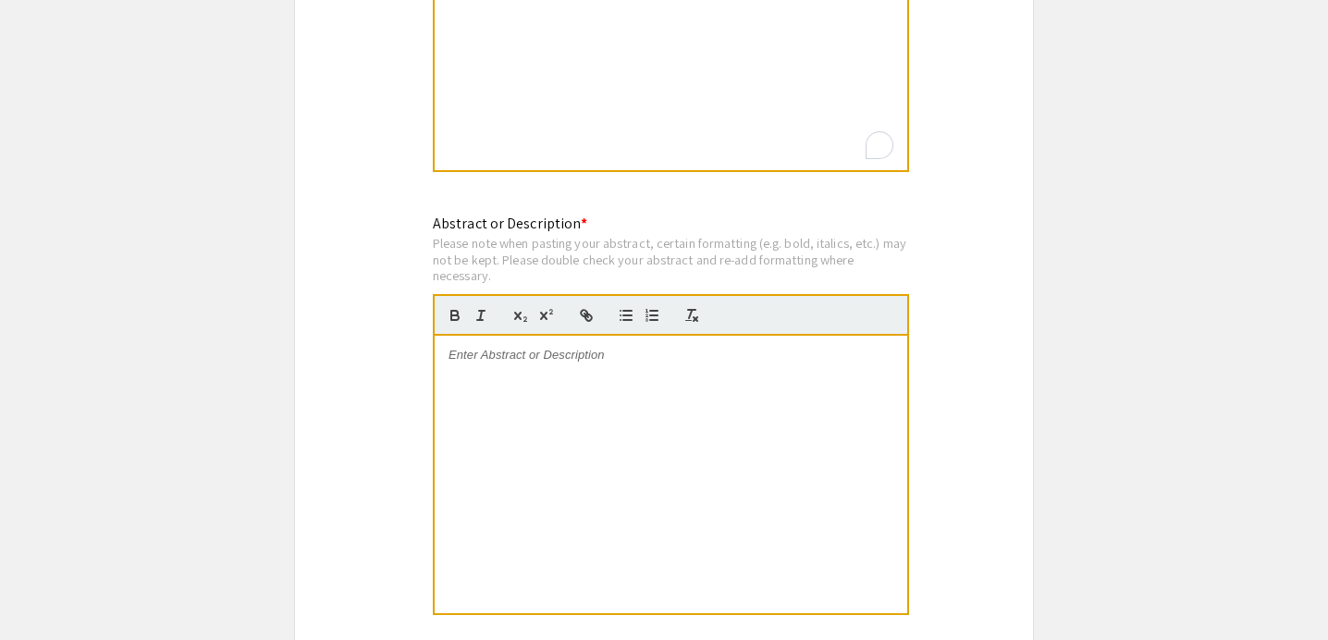
scroll to position [3517, 0]
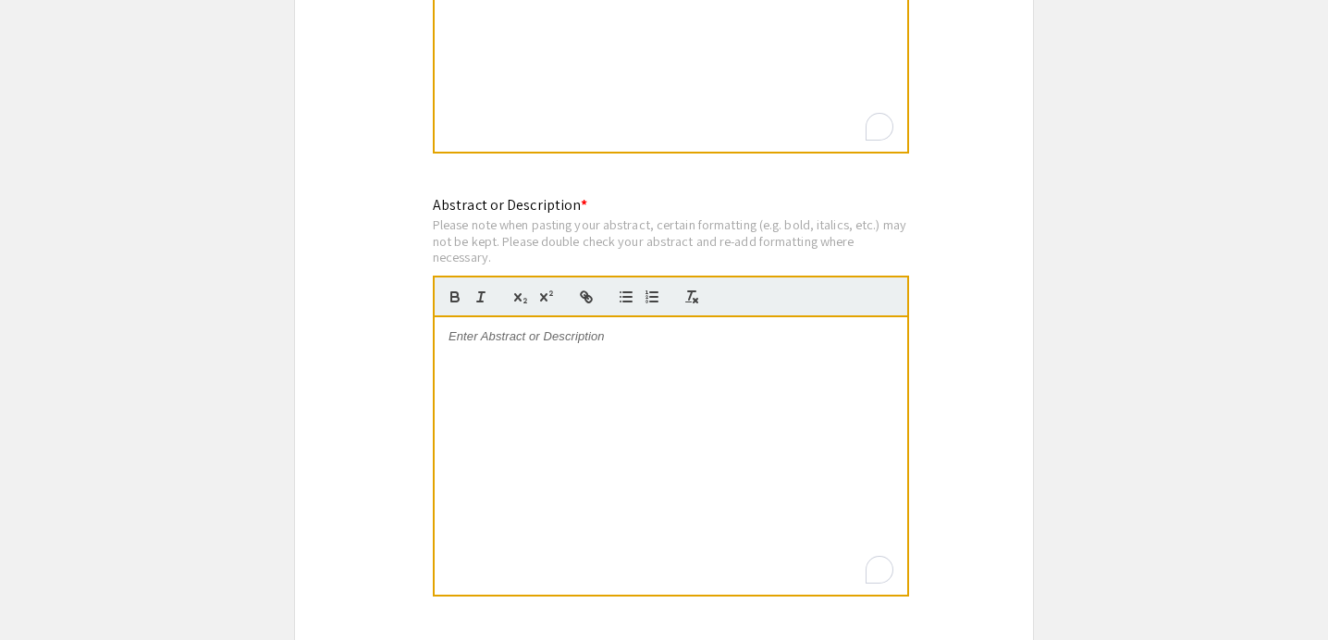
click at [608, 374] on div "To enrich screen reader interactions, please activate Accessibility in Grammarl…" at bounding box center [671, 455] width 472 height 277
click at [594, 307] on button "button" at bounding box center [586, 297] width 26 height 22
click at [580, 305] on icon "button" at bounding box center [586, 296] width 17 height 17
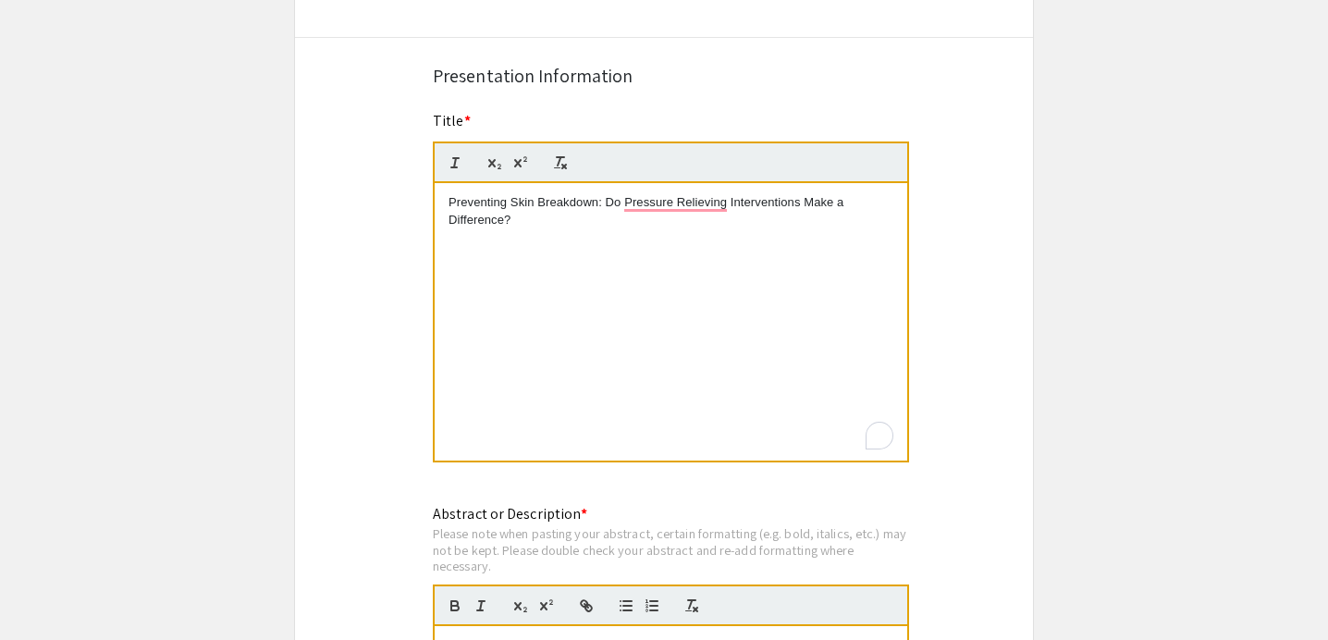
scroll to position [3721, 0]
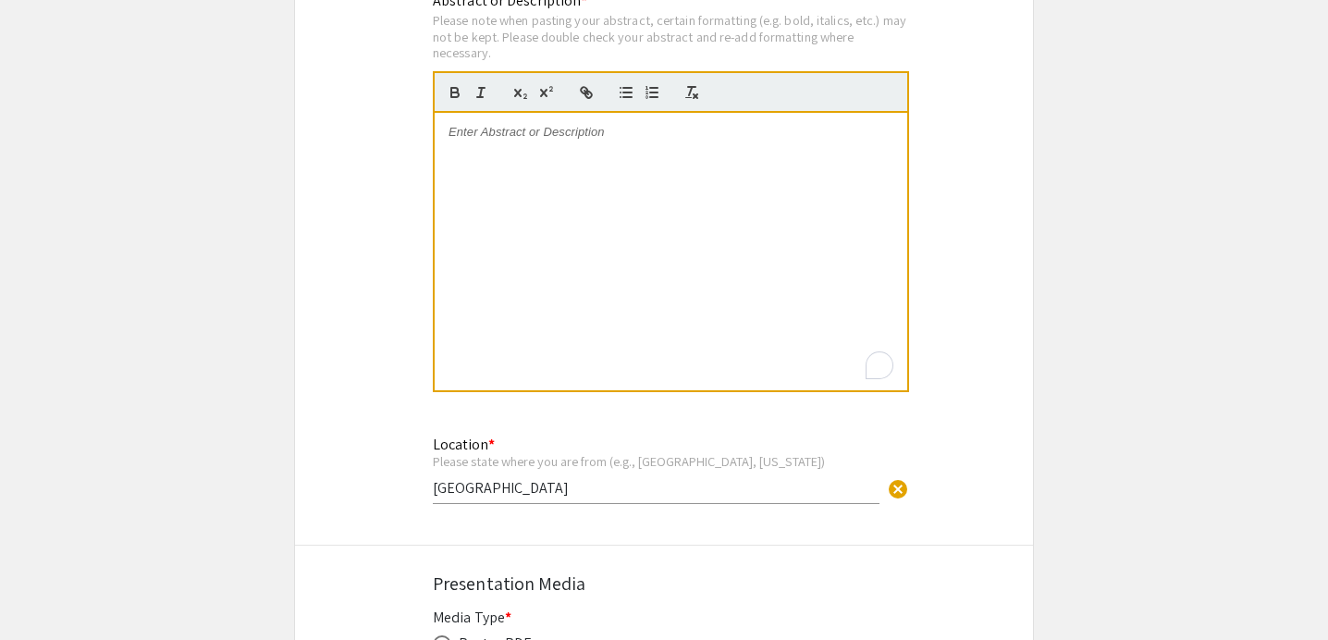
click at [589, 304] on div "To enrich screen reader interactions, please activate Accessibility in Grammarl…" at bounding box center [671, 251] width 472 height 277
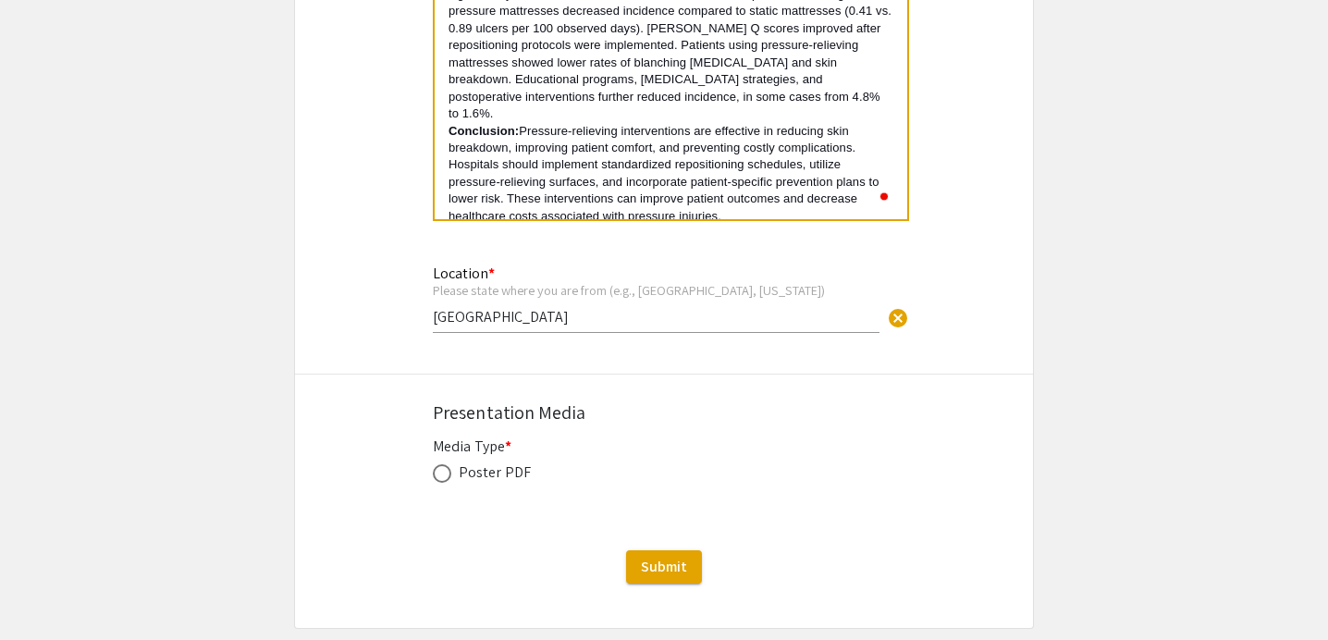
scroll to position [3904, 0]
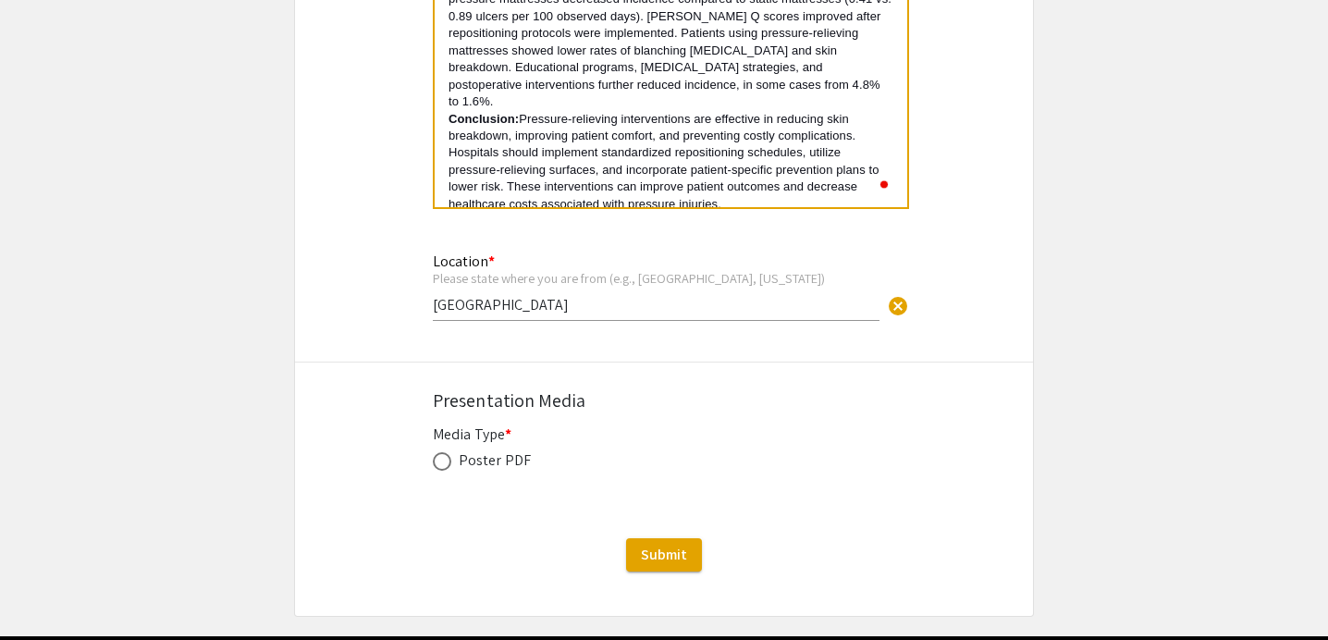
click at [445, 471] on span at bounding box center [442, 461] width 18 height 18
click at [445, 471] on input "radio" at bounding box center [442, 461] width 18 height 18
radio input "true"
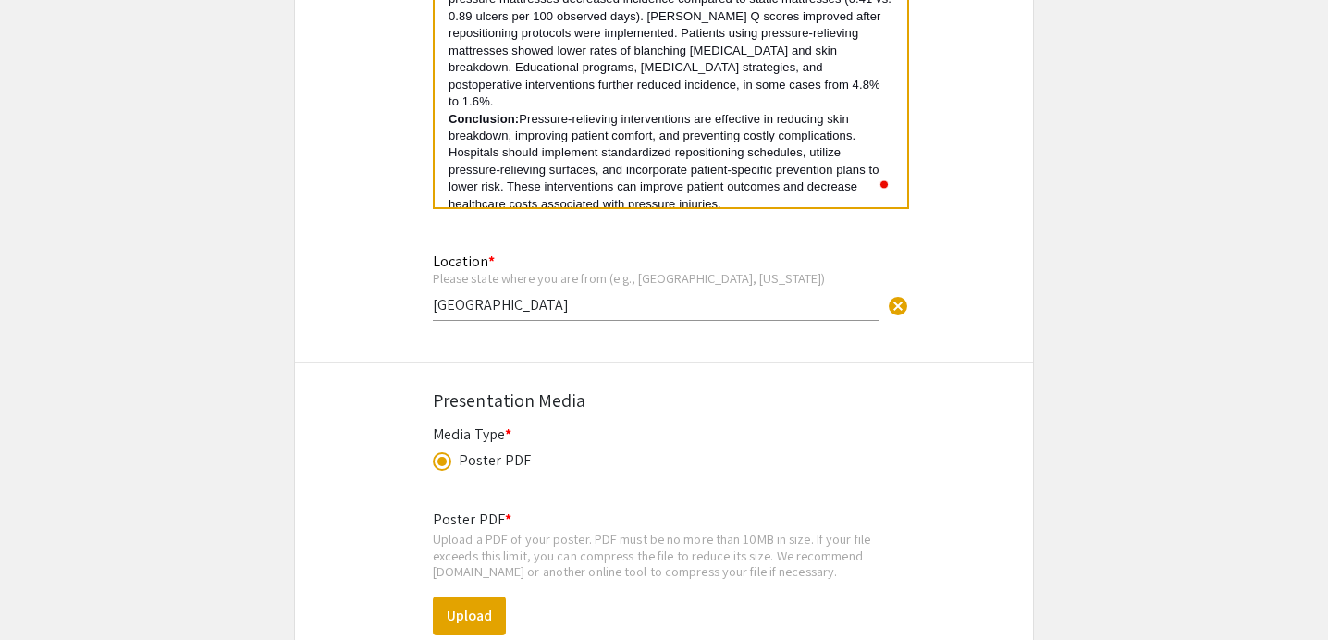
scroll to position [4020, 0]
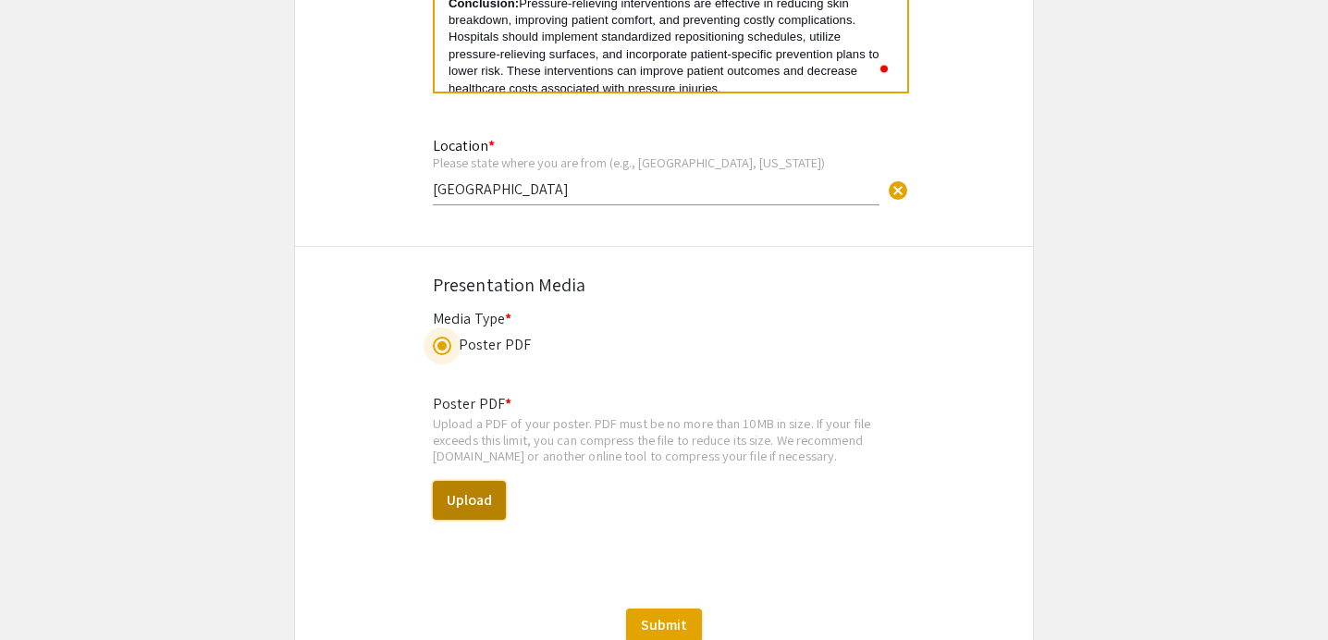
click at [468, 510] on button "Upload" at bounding box center [469, 500] width 73 height 39
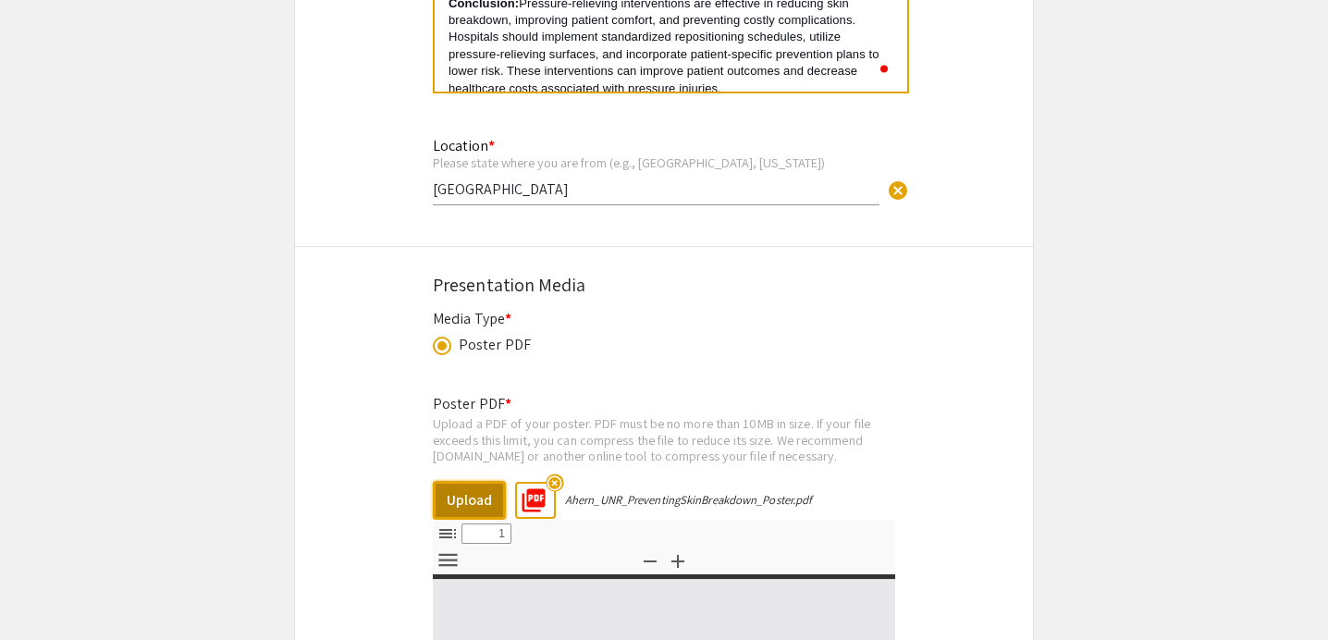
select select "custom"
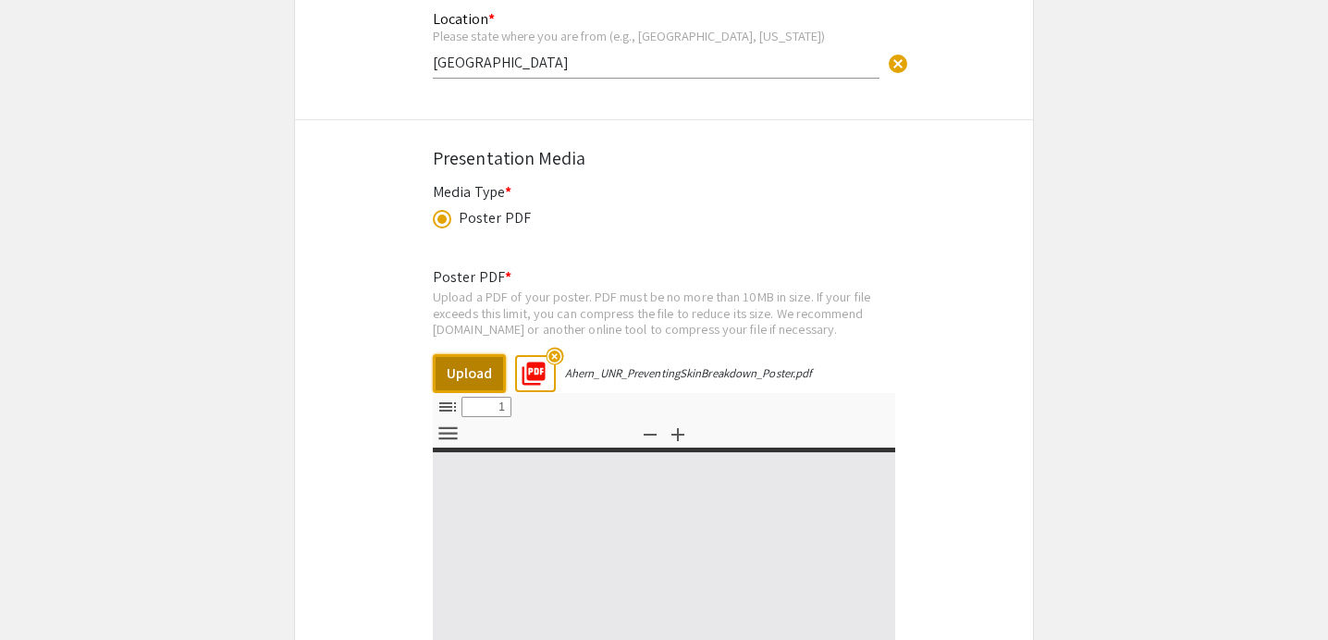
type input "0"
select select "custom"
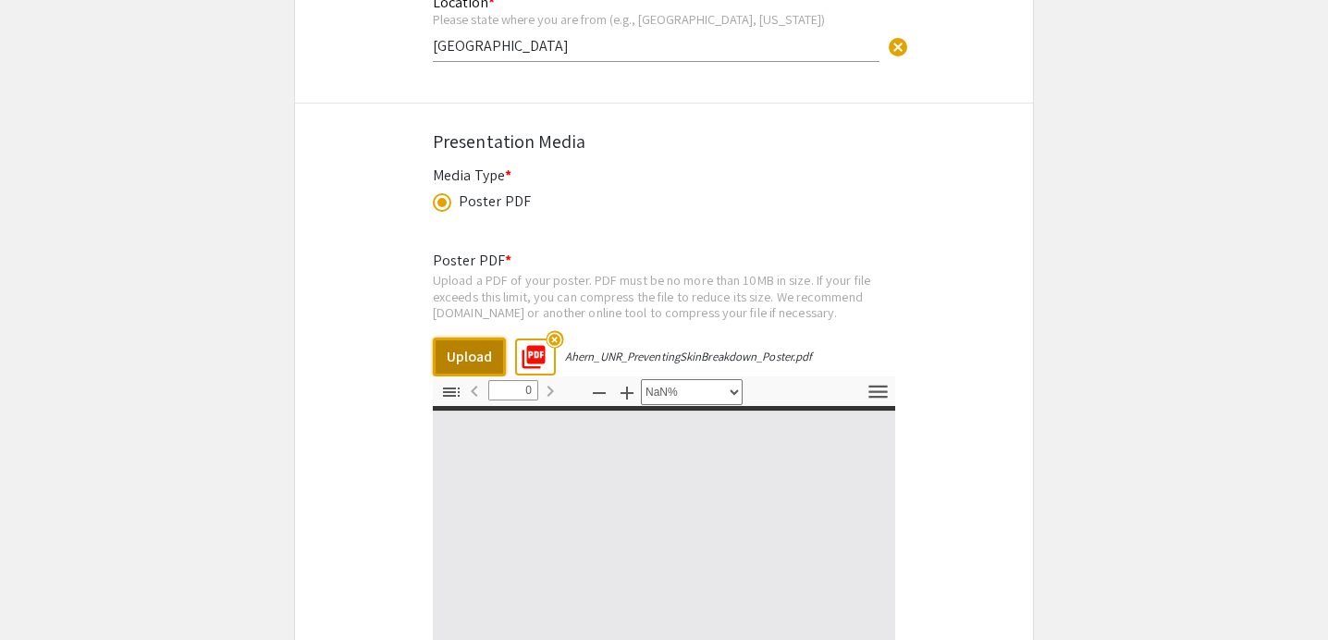
type input "1"
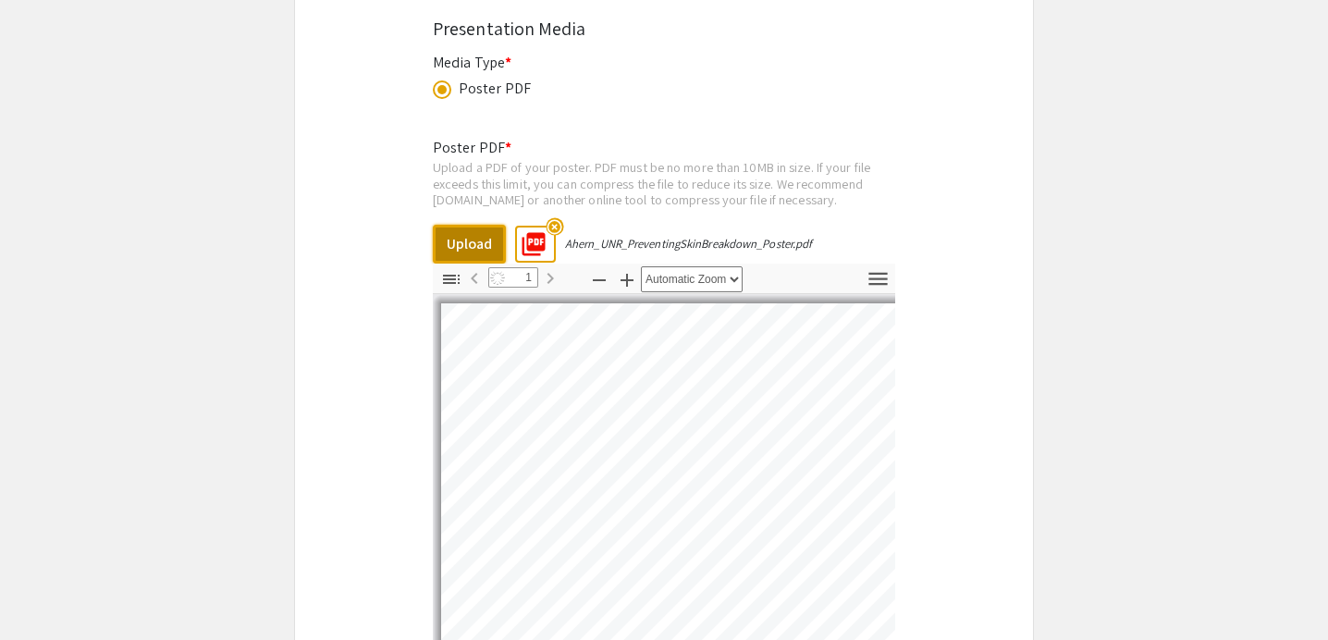
select select "auto"
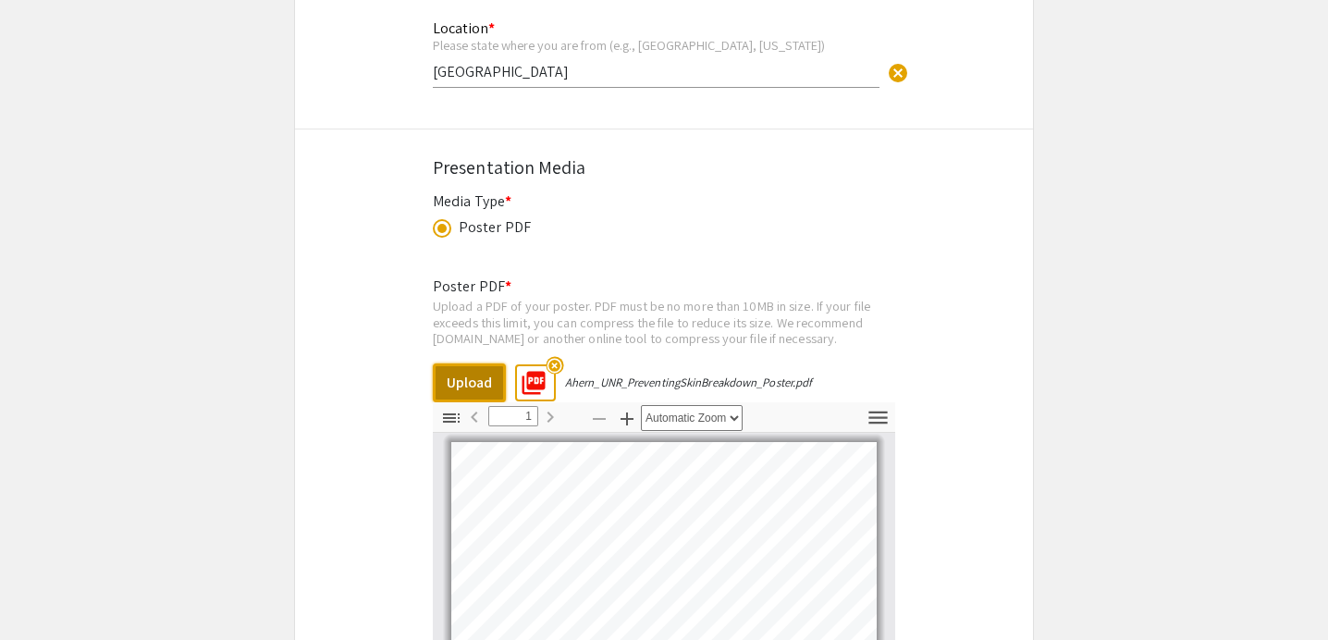
scroll to position [4656, 0]
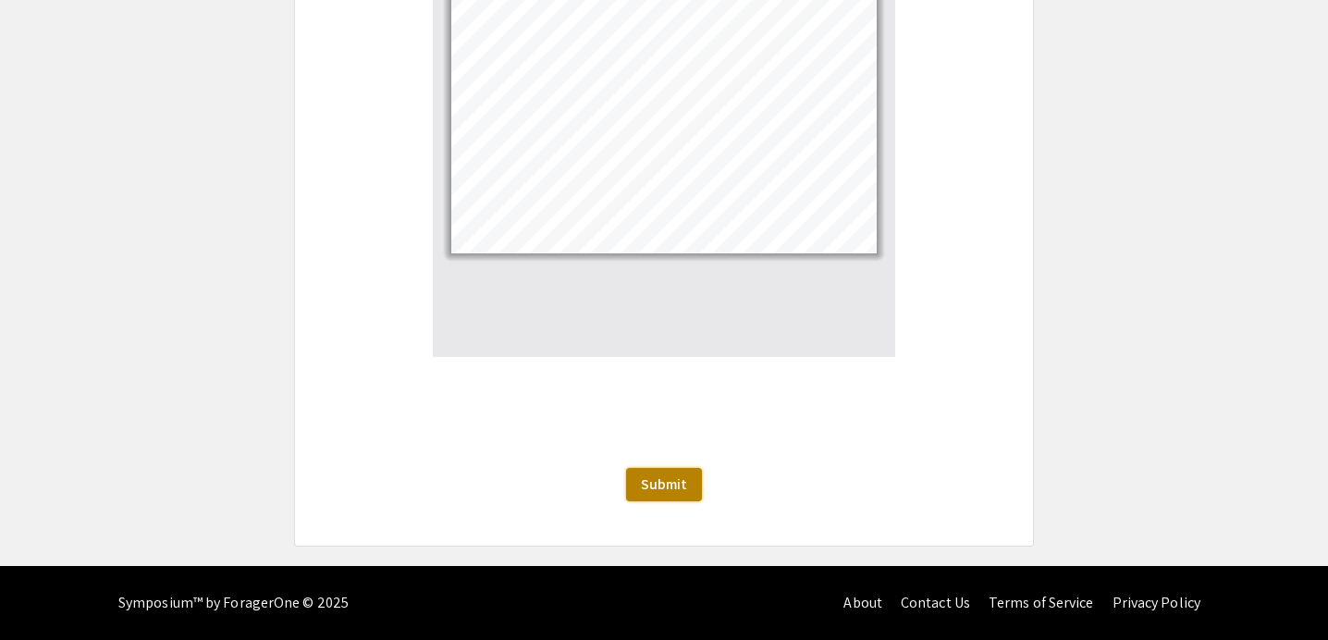
click at [693, 492] on button "Submit" at bounding box center [664, 484] width 76 height 33
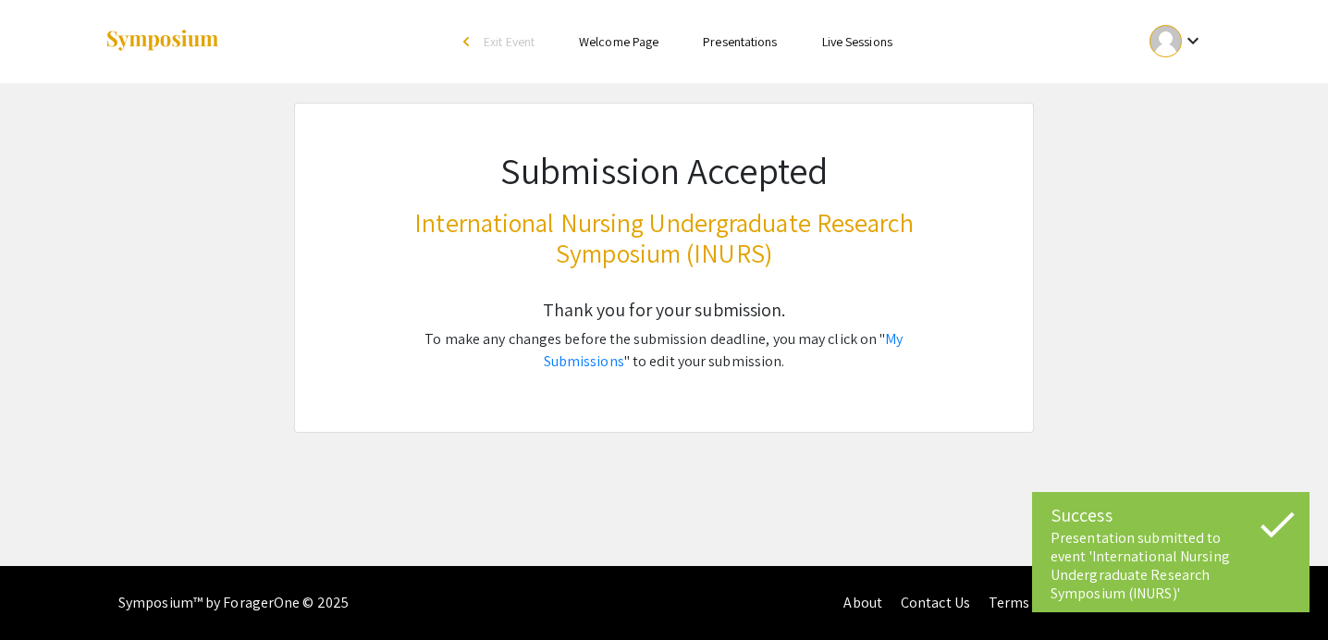
scroll to position [0, 0]
click at [855, 340] on link "My Submissions" at bounding box center [724, 350] width 360 height 42
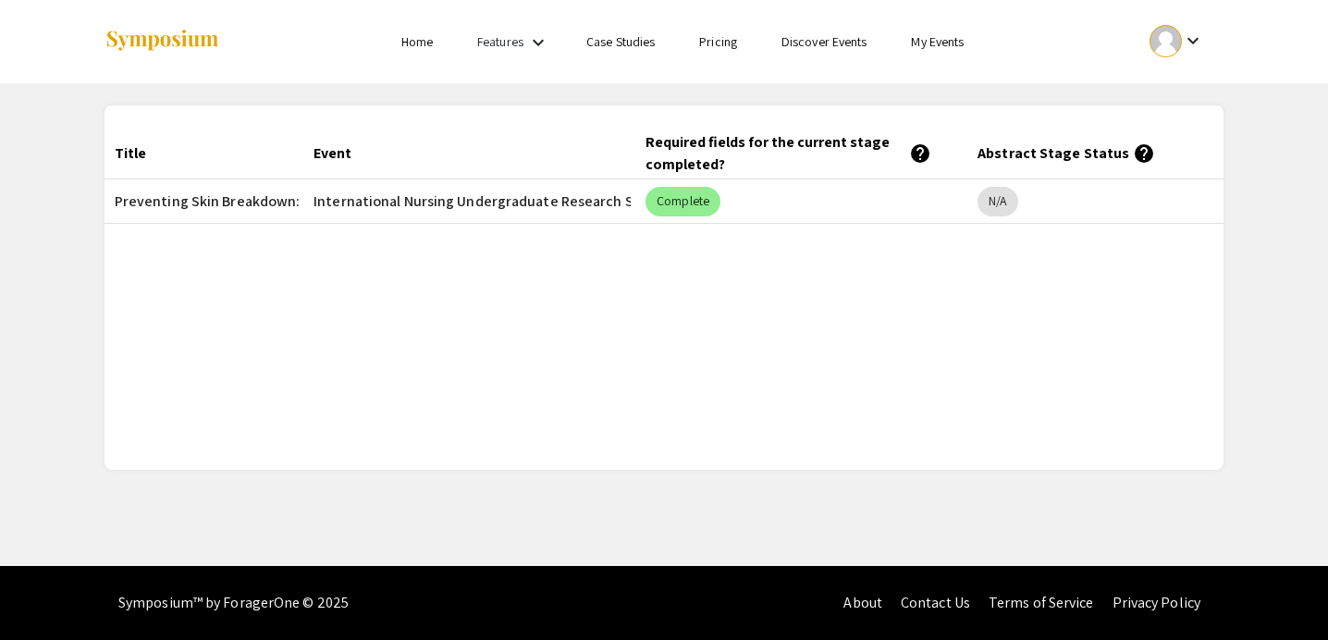
scroll to position [0, 288]
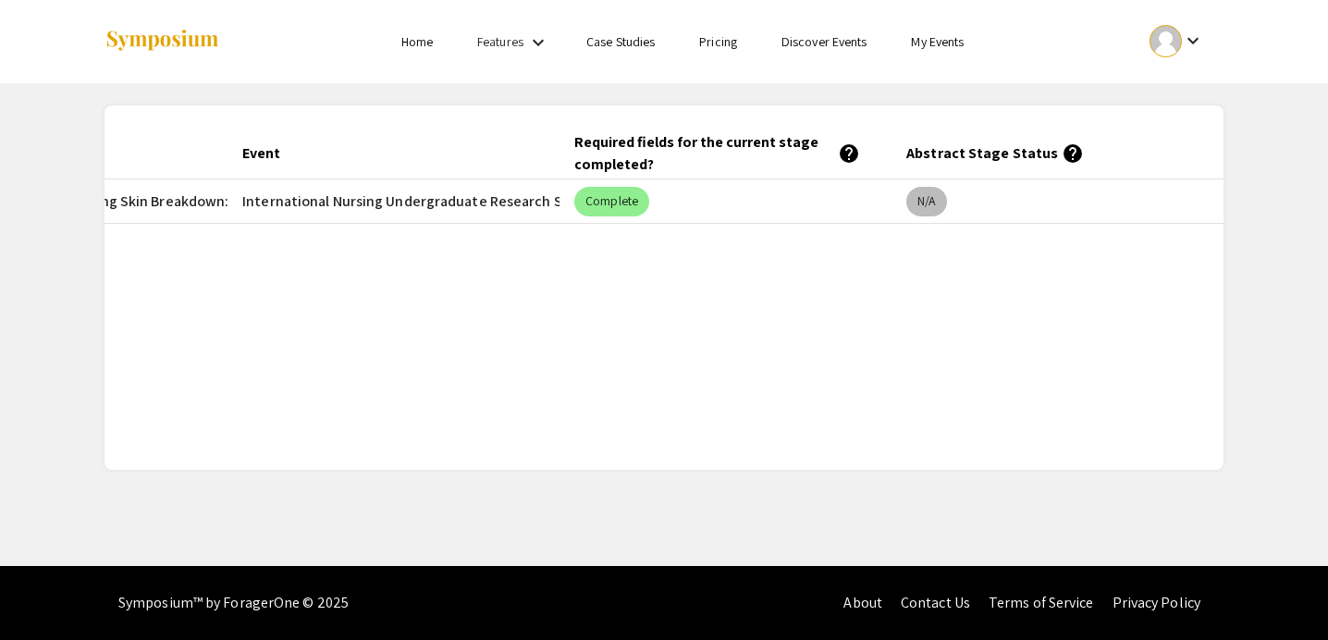
click at [907, 206] on mat-chip "N/A" at bounding box center [926, 202] width 41 height 30
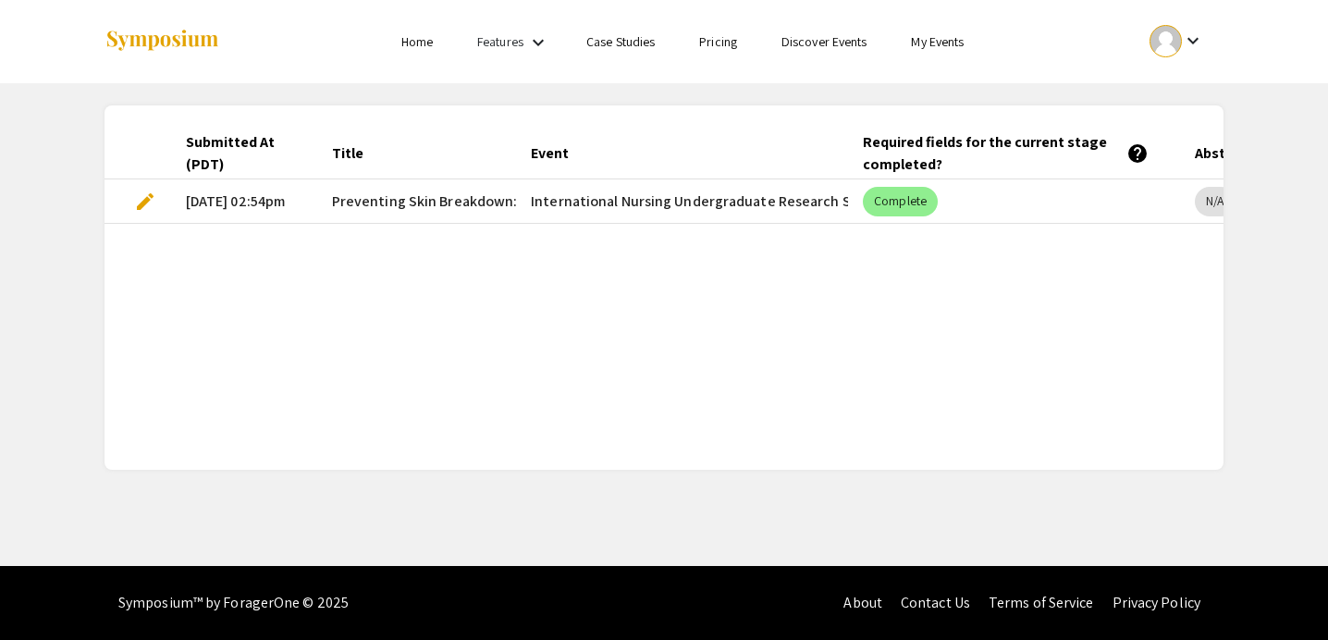
click at [155, 197] on span "edit" at bounding box center [145, 201] width 22 height 22
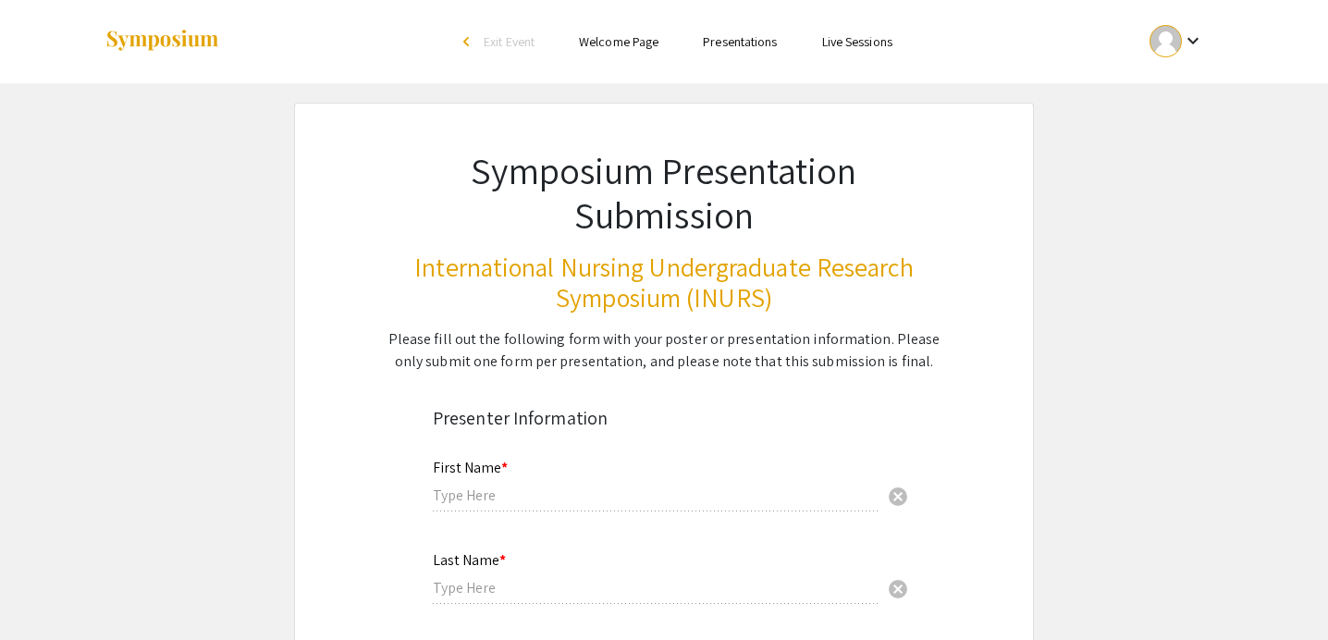
type input "[PERSON_NAME]"
type input "[EMAIL_ADDRESS][DOMAIN_NAME]"
type input "[GEOGRAPHIC_DATA]"
radio input "true"
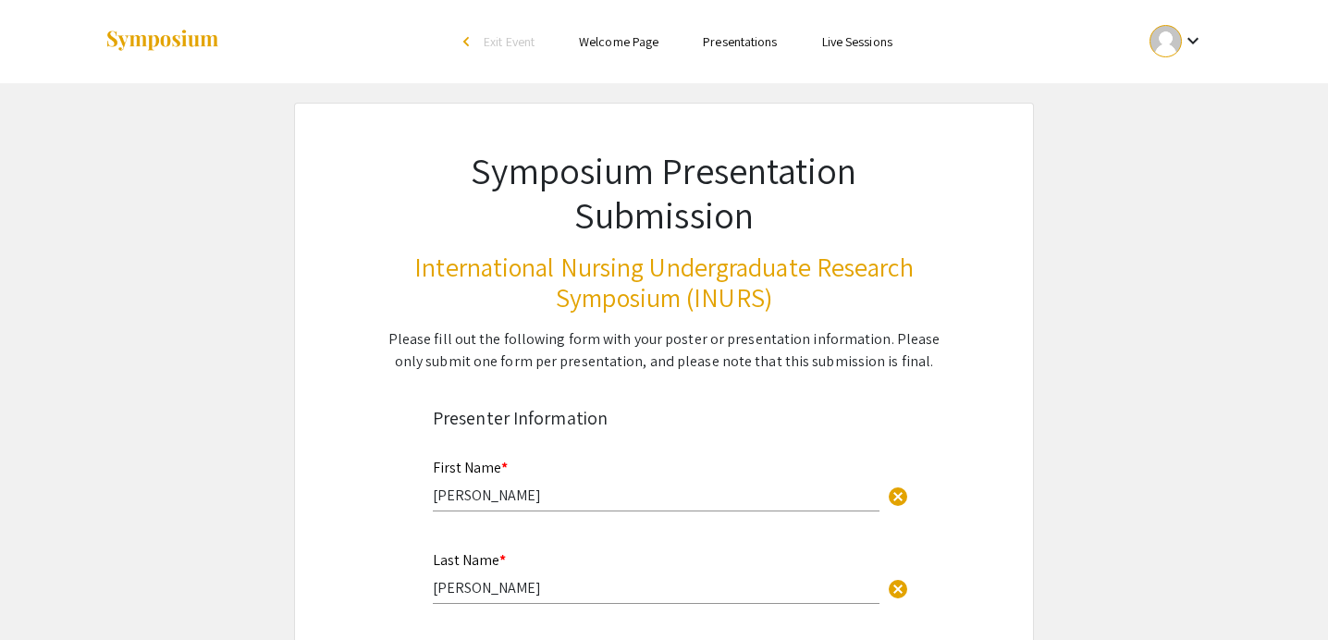
select select "custom"
type input "0"
select select "custom"
type input "1"
select select "auto"
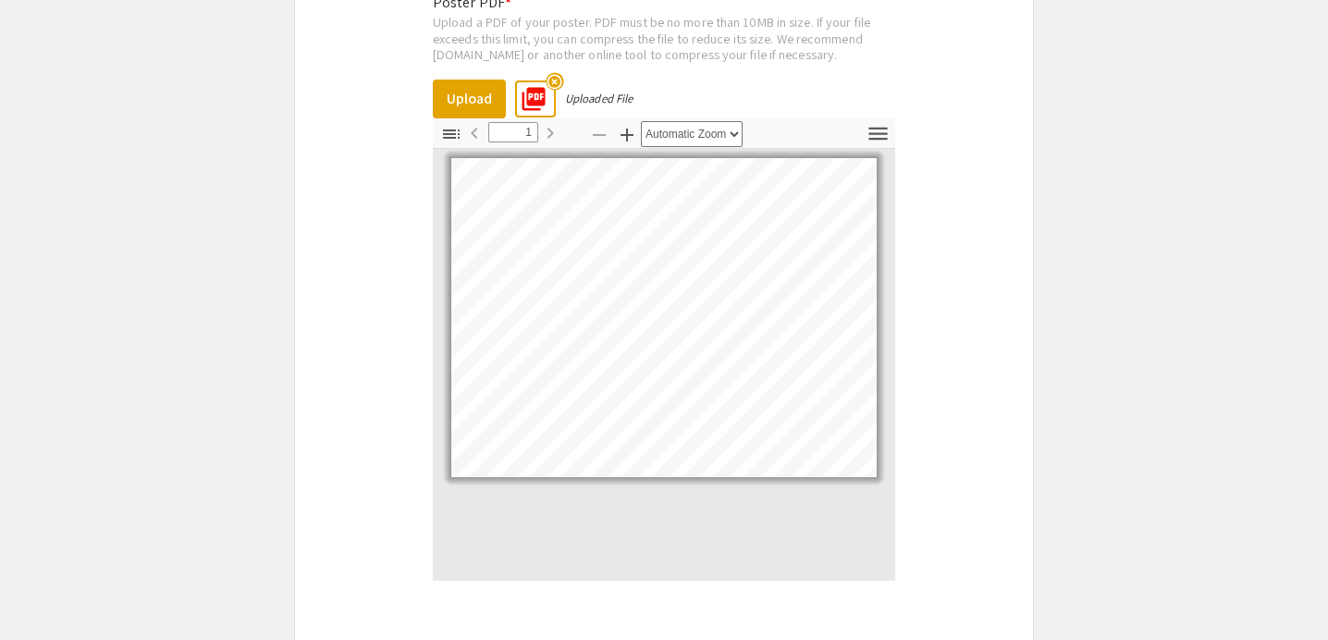
scroll to position [4656, 0]
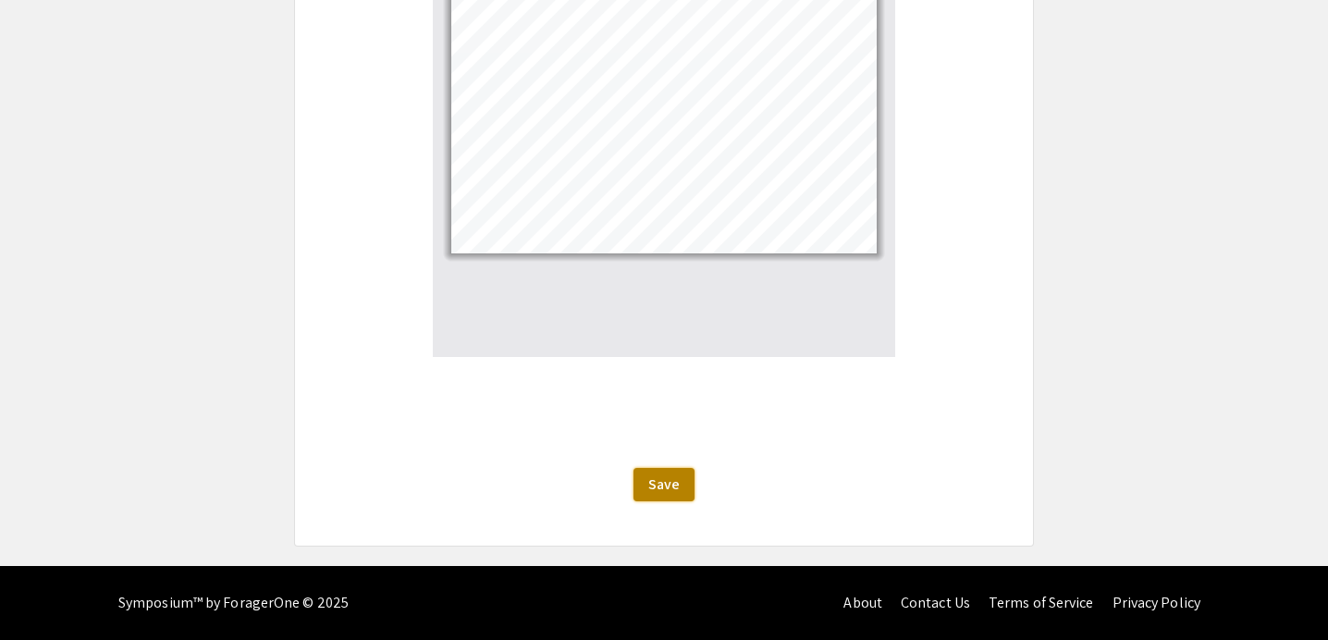
click at [682, 478] on button "Save" at bounding box center [663, 484] width 61 height 33
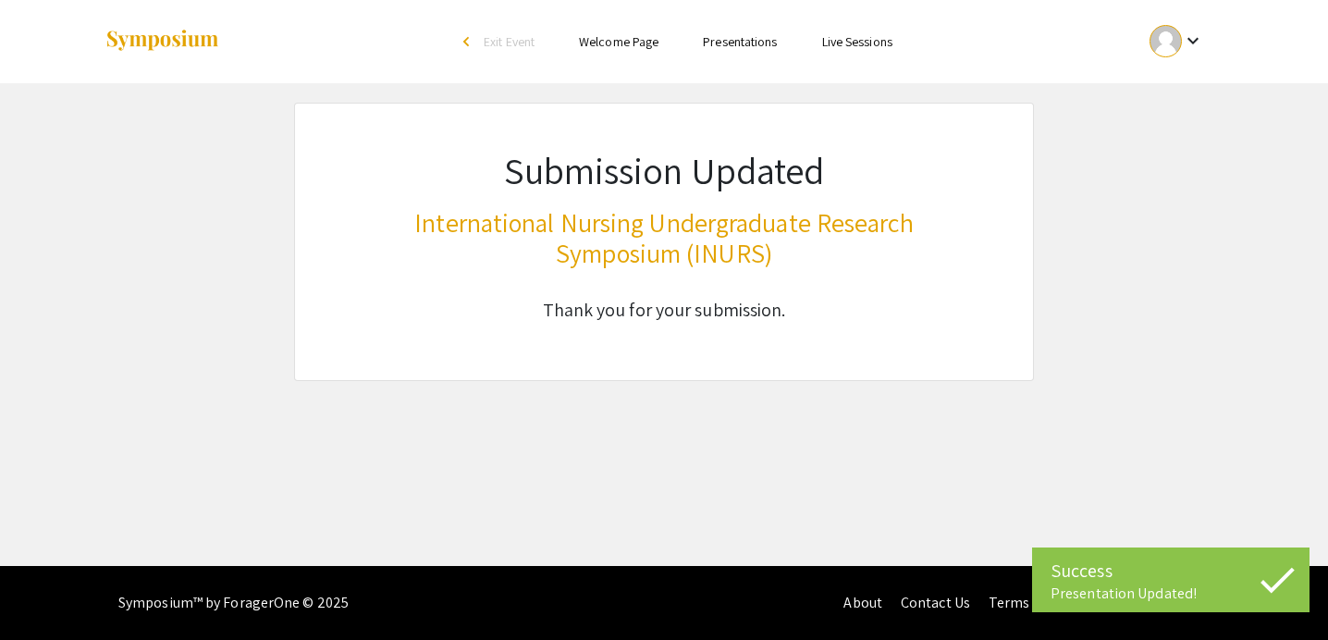
click at [737, 35] on link "Presentations" at bounding box center [740, 41] width 74 height 17
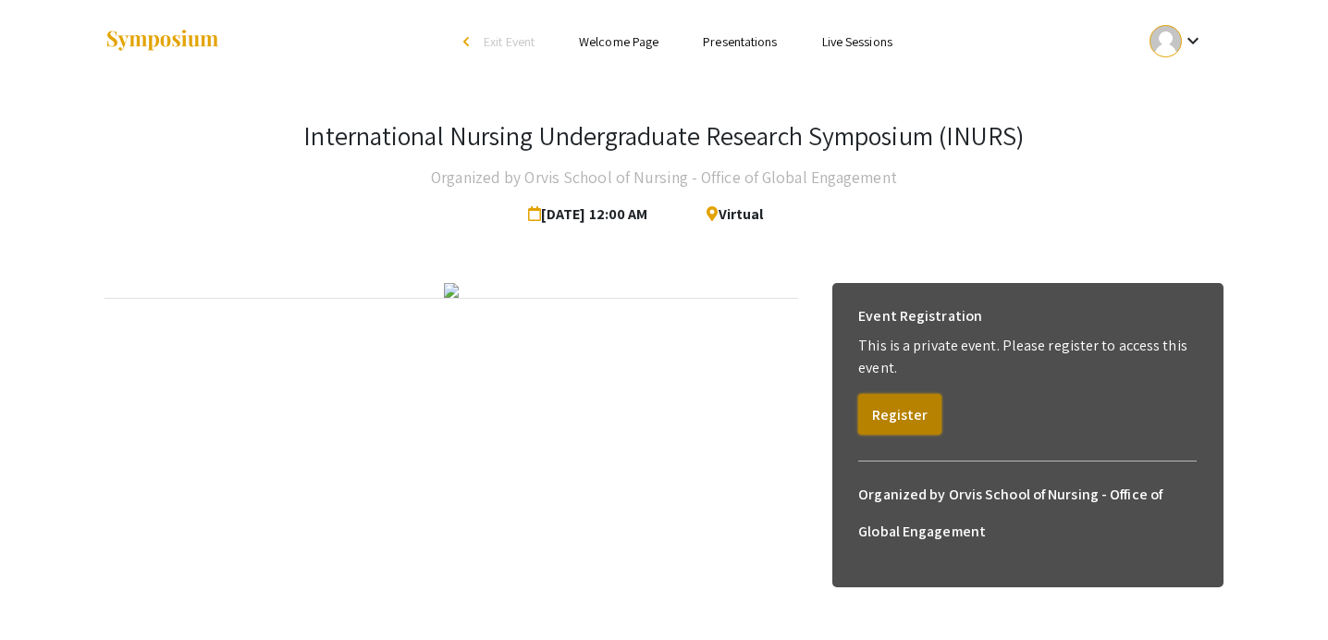
click at [899, 411] on button "Register" at bounding box center [899, 414] width 83 height 41
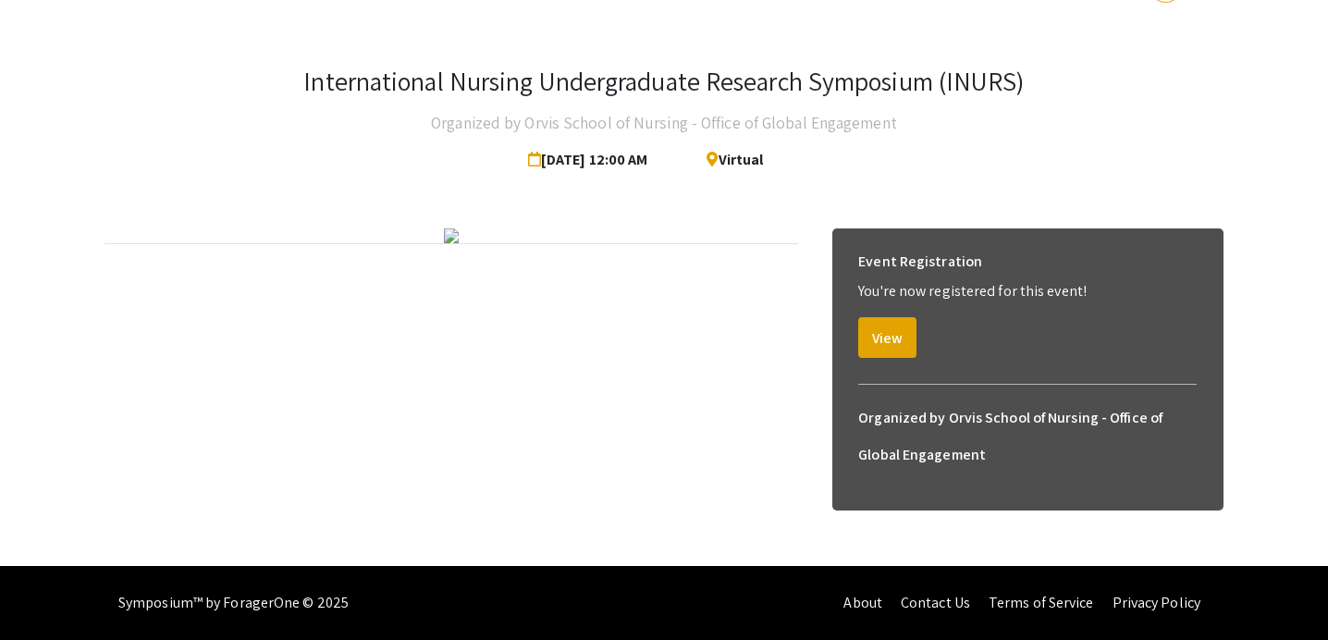
scroll to position [152, 0]
click at [881, 317] on button "View" at bounding box center [887, 337] width 58 height 41
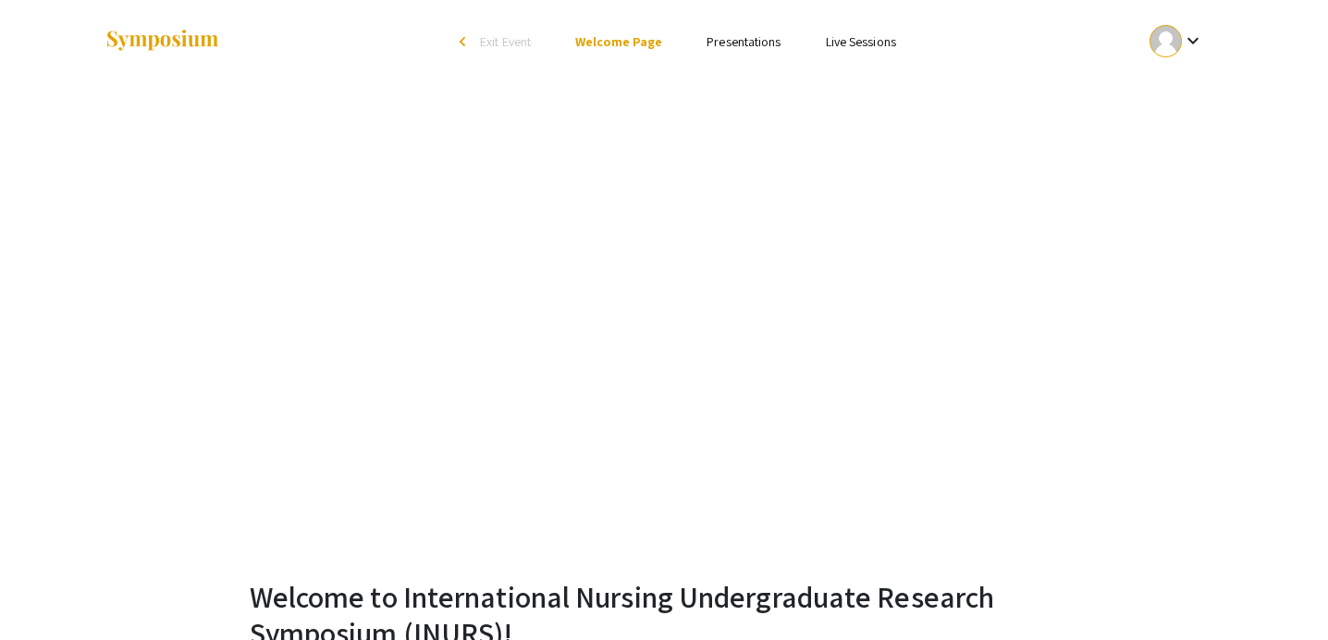
click at [721, 50] on link "Presentations" at bounding box center [743, 41] width 74 height 17
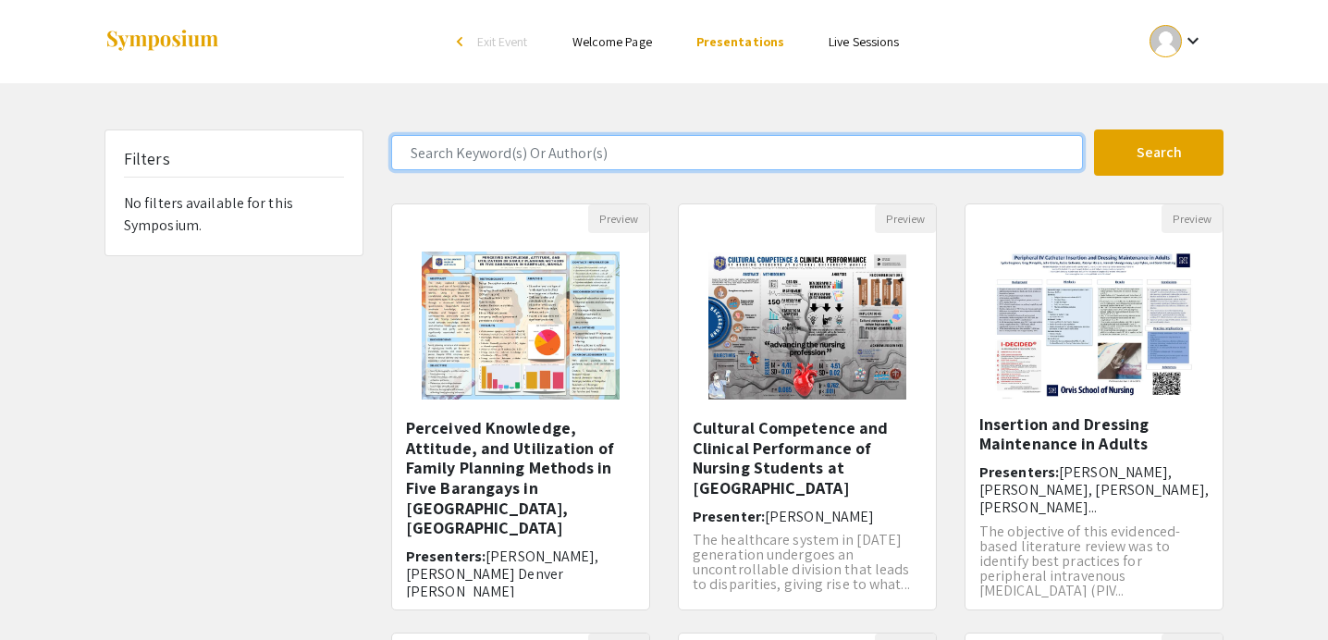
click at [925, 150] on input "Search Keyword(s) Or Author(s)" at bounding box center [737, 152] width 692 height 35
type input "UNR"
click at [1094, 129] on button "Search" at bounding box center [1158, 152] width 129 height 46
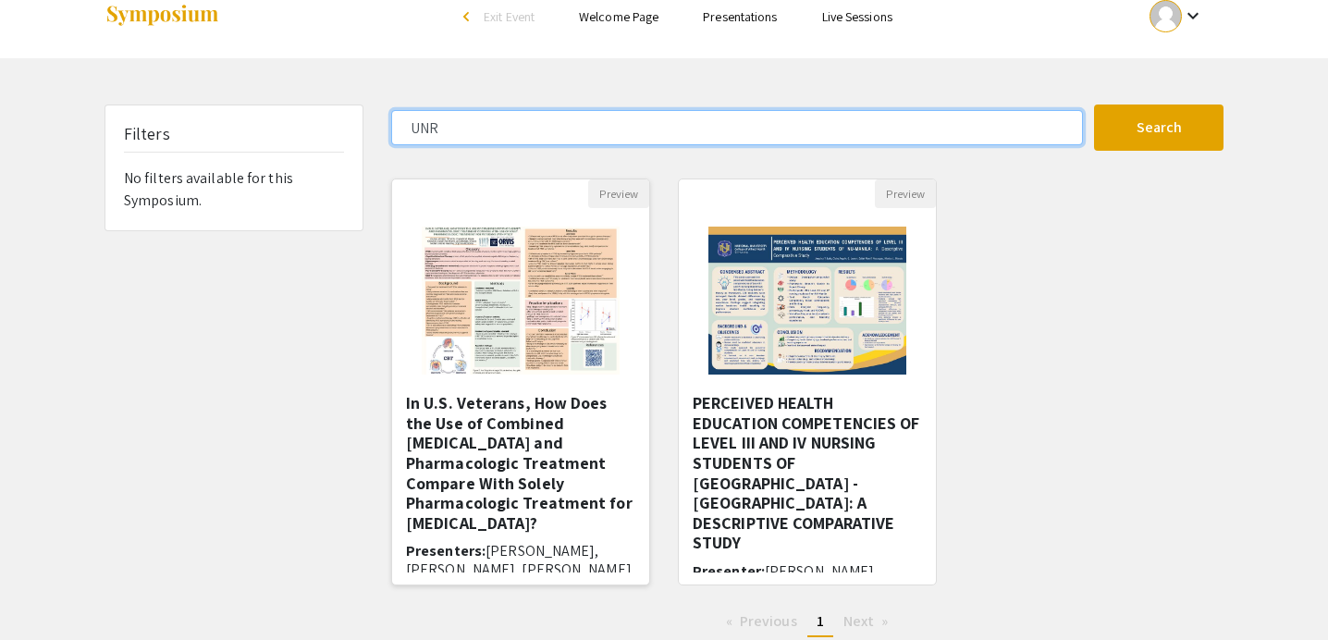
scroll to position [23, 0]
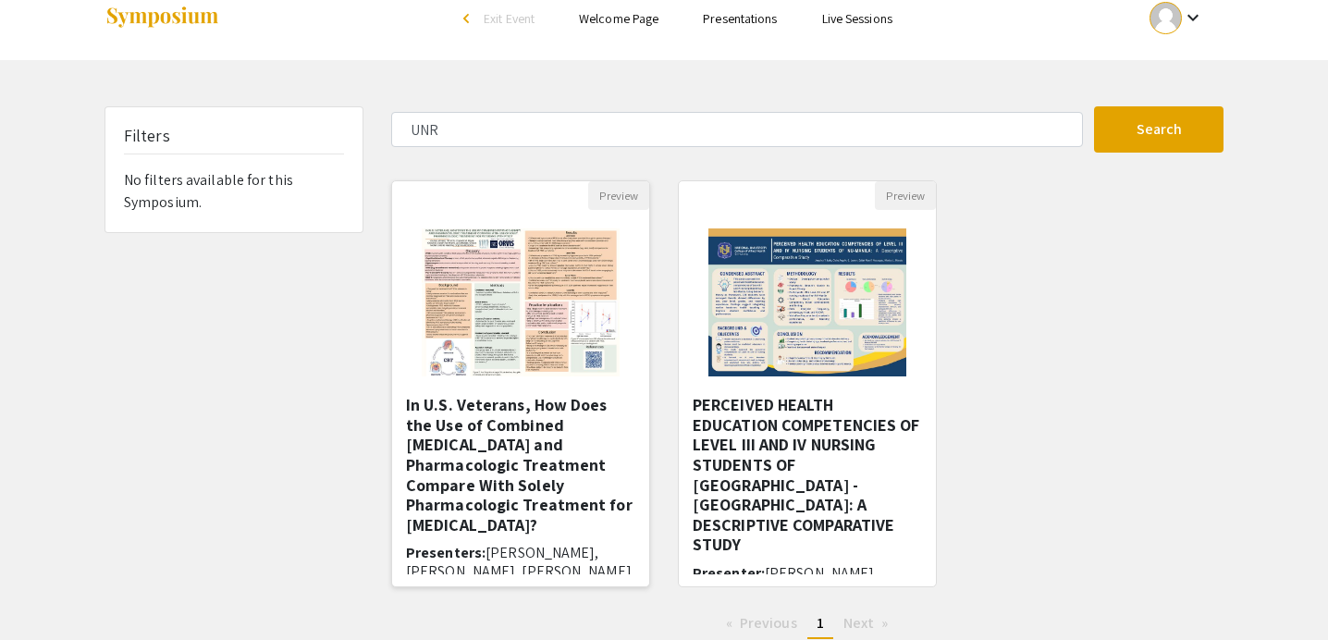
click at [563, 317] on img "Open Presentation <p>In U.S. Veterans, How Does the Use of Combined Psychothera…" at bounding box center [520, 302] width 234 height 185
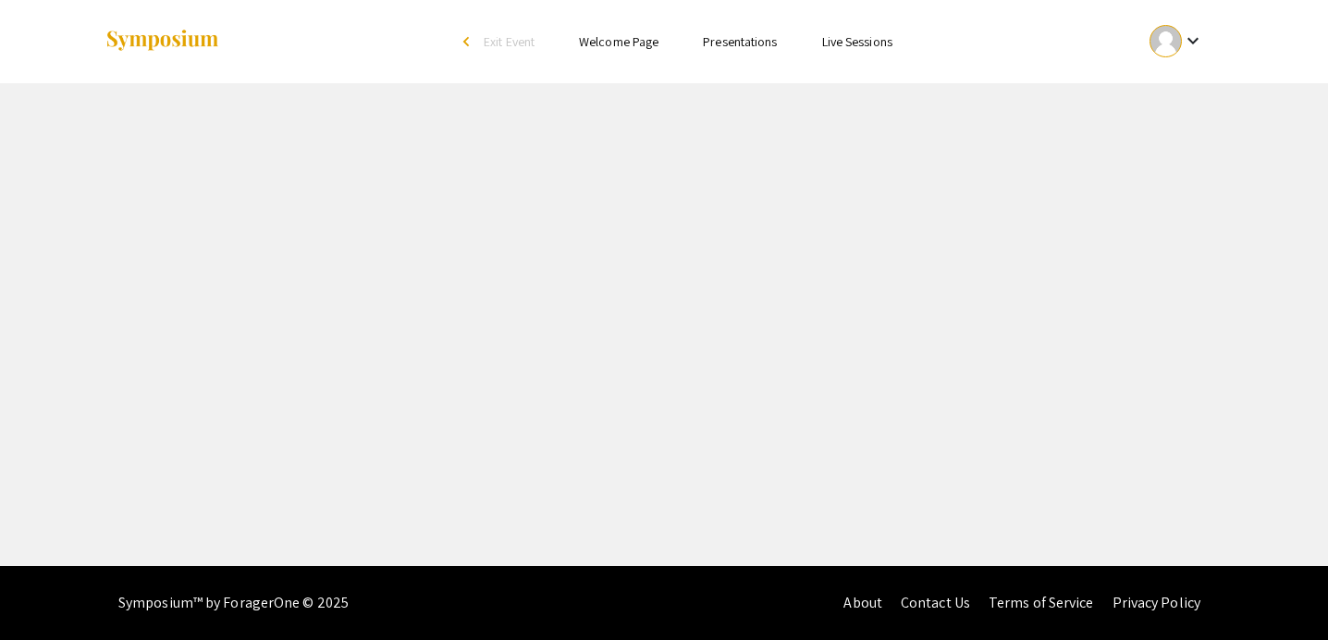
select select "custom"
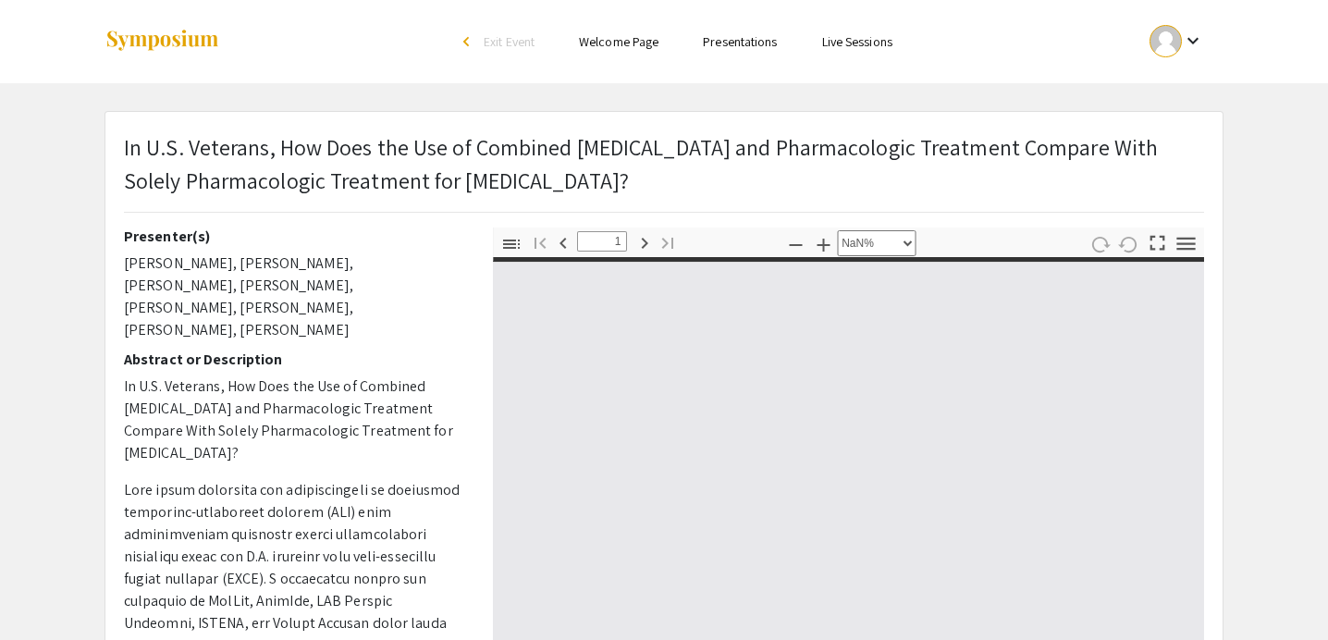
type input "0"
select select "custom"
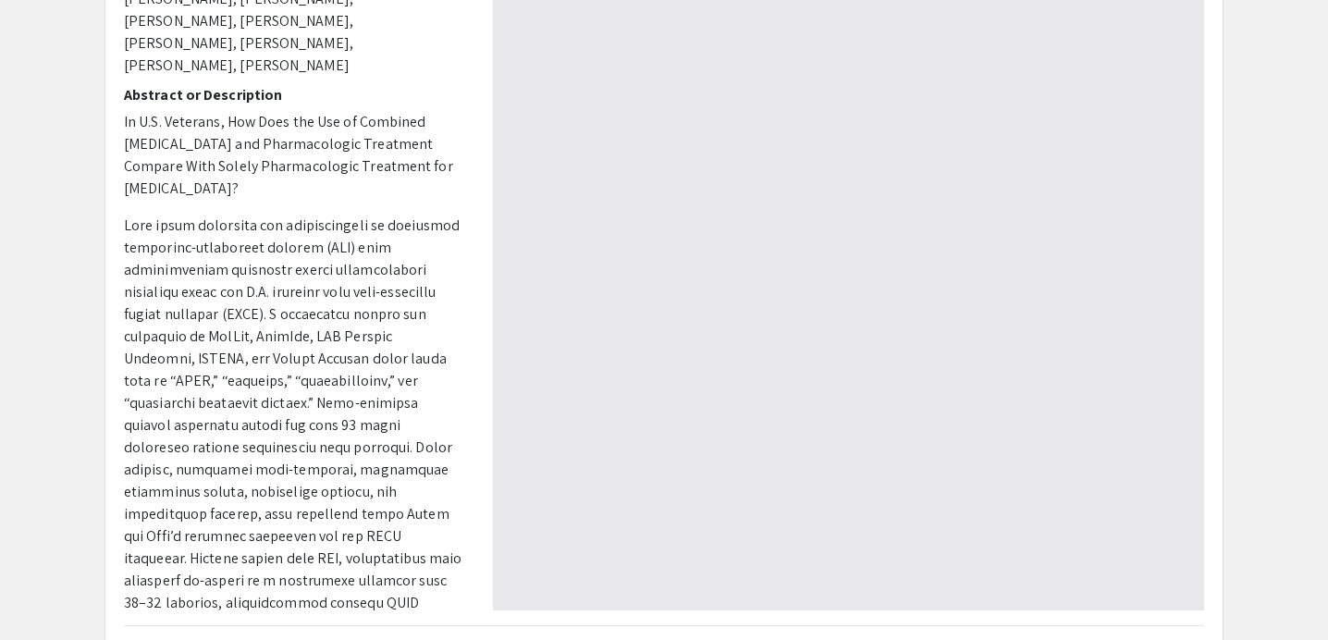
scroll to position [472, 0]
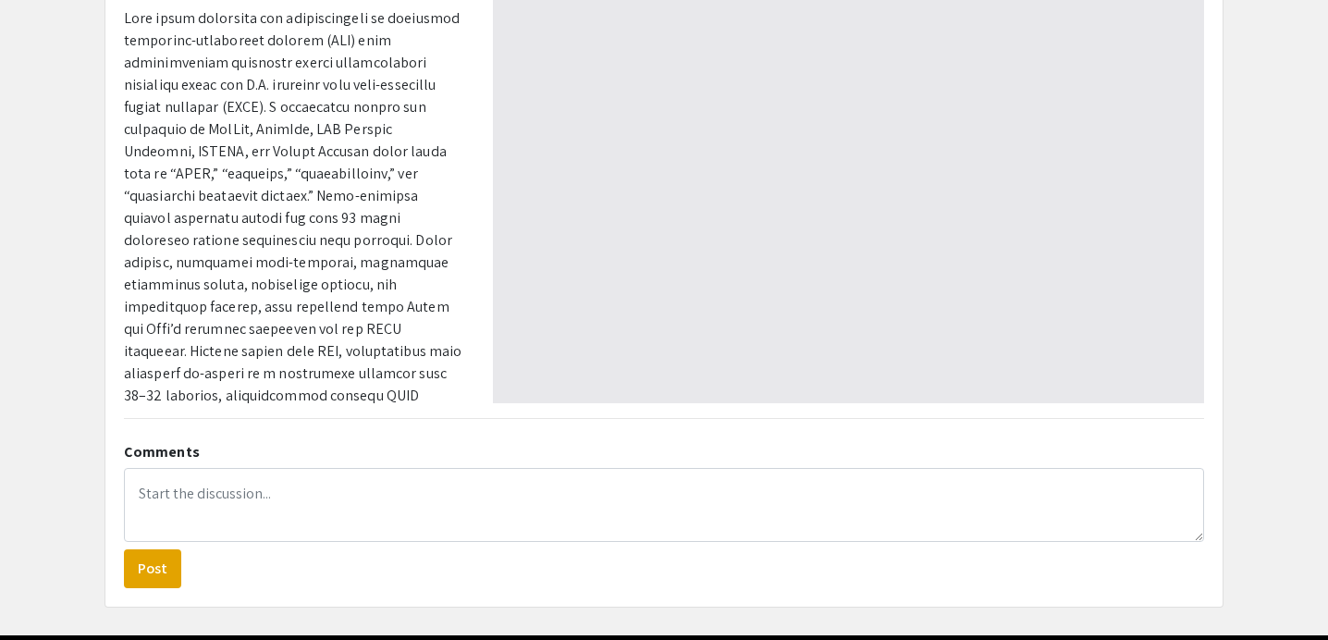
type input "1"
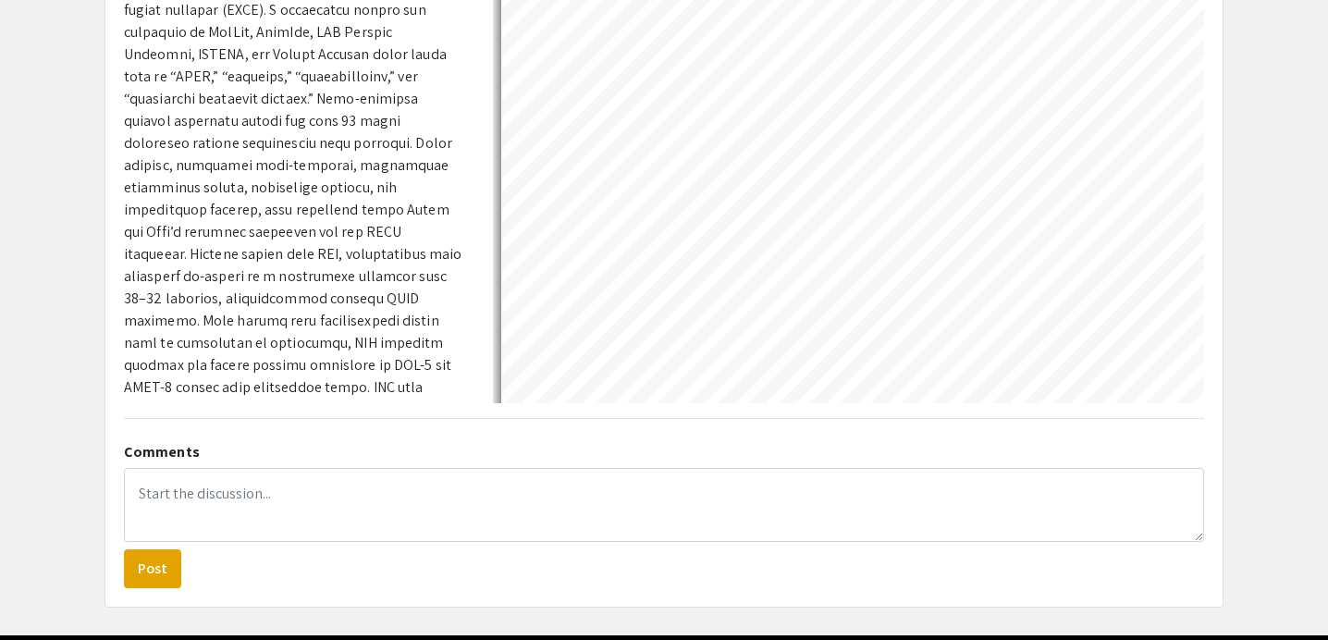
scroll to position [196, 0]
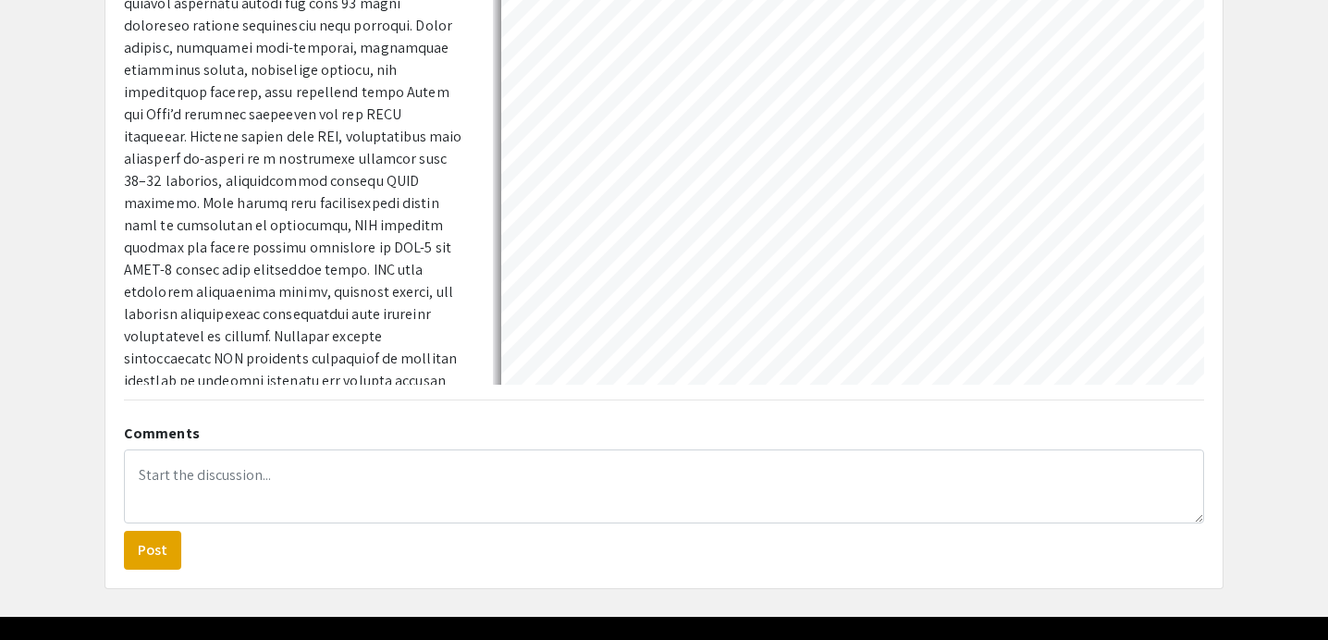
select select "auto"
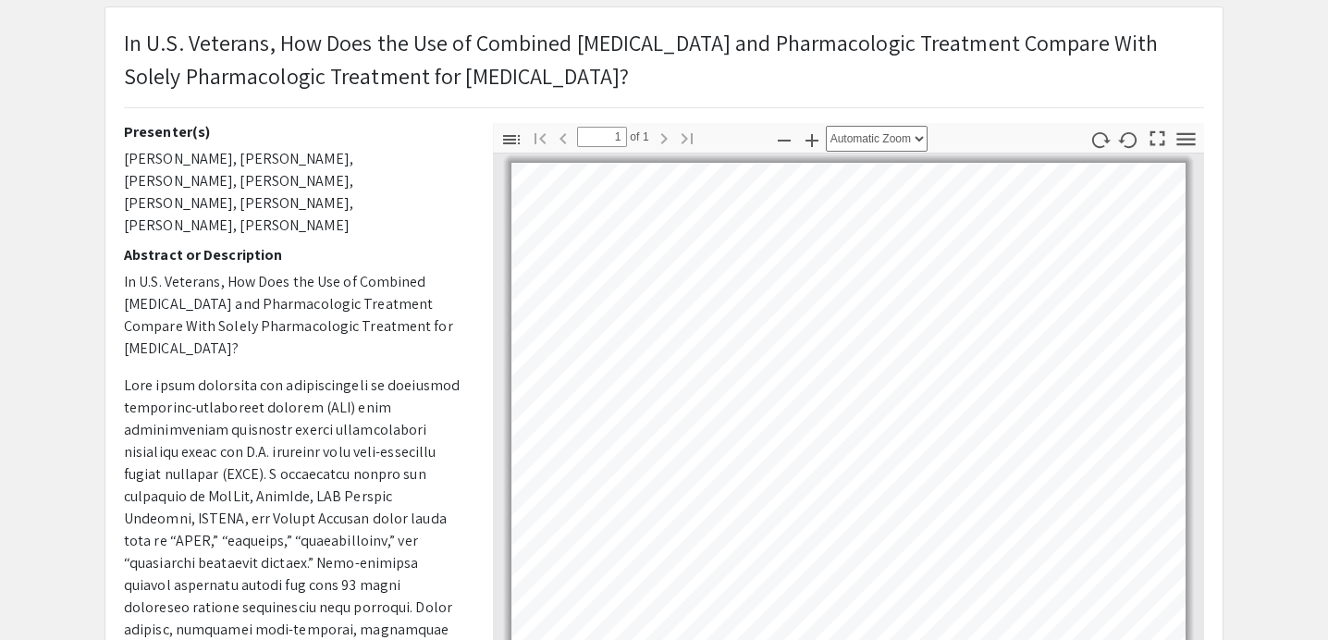
scroll to position [10, 0]
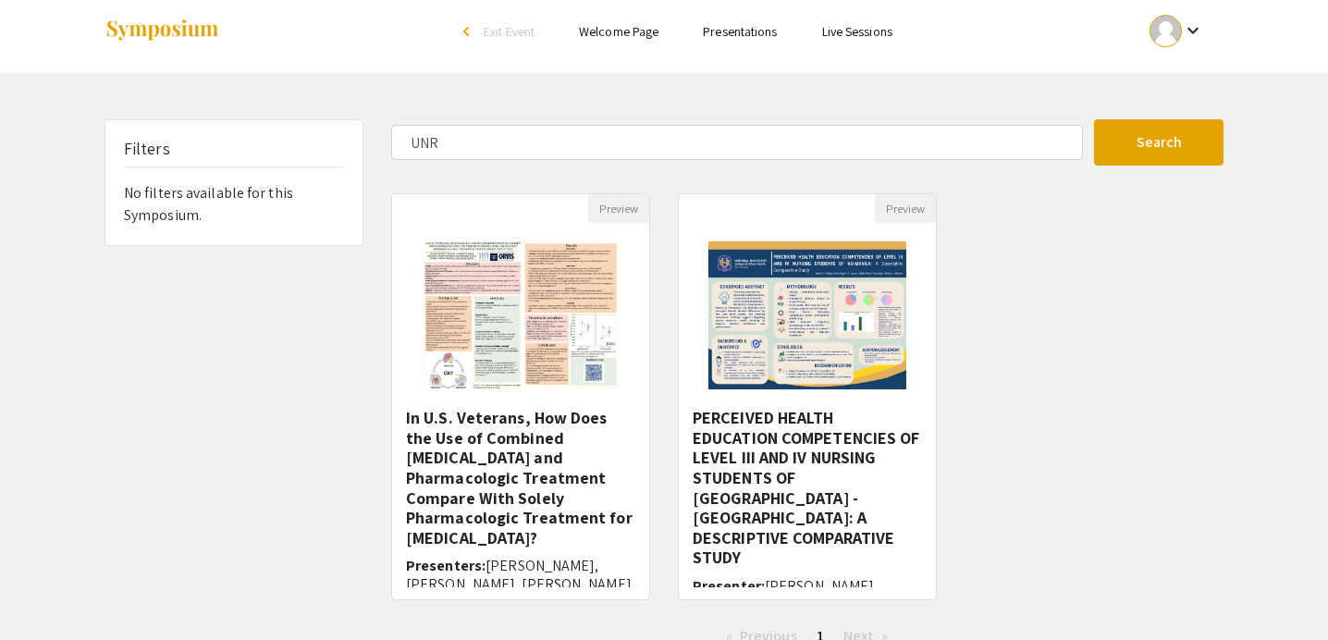
scroll to position [23, 0]
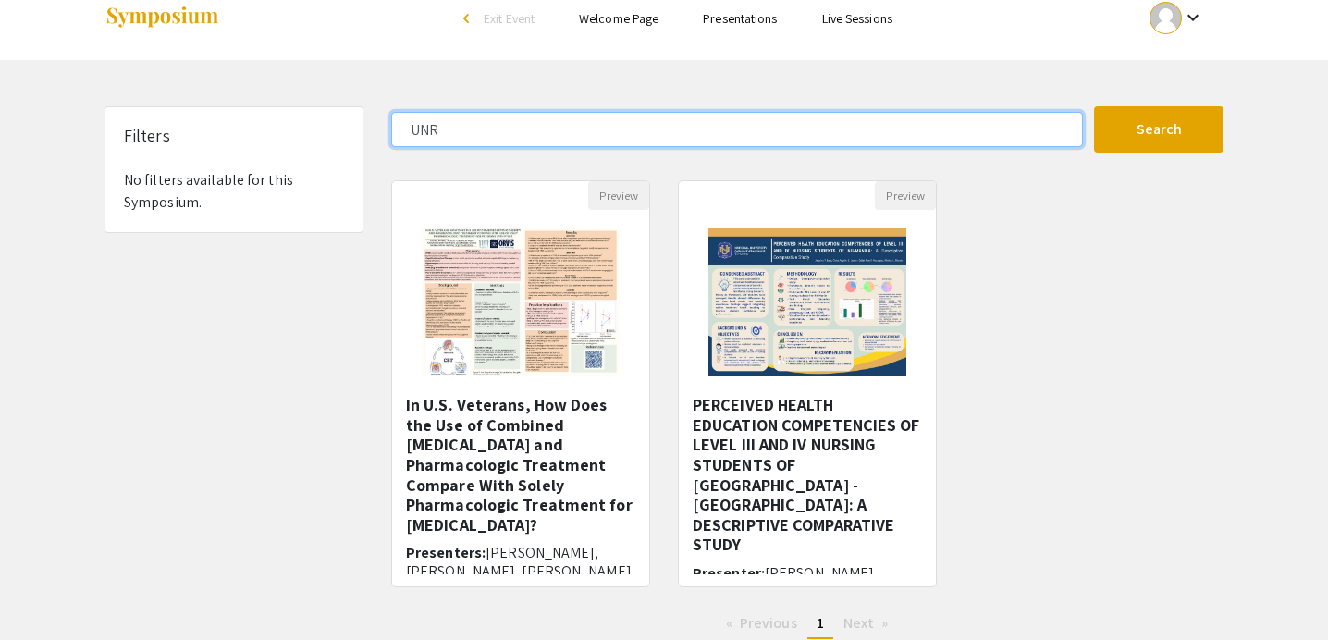
click at [533, 126] on input "UNR" at bounding box center [737, 129] width 692 height 35
click at [532, 126] on input "UNR" at bounding box center [737, 129] width 692 height 35
click at [1094, 106] on button "Search" at bounding box center [1158, 129] width 129 height 46
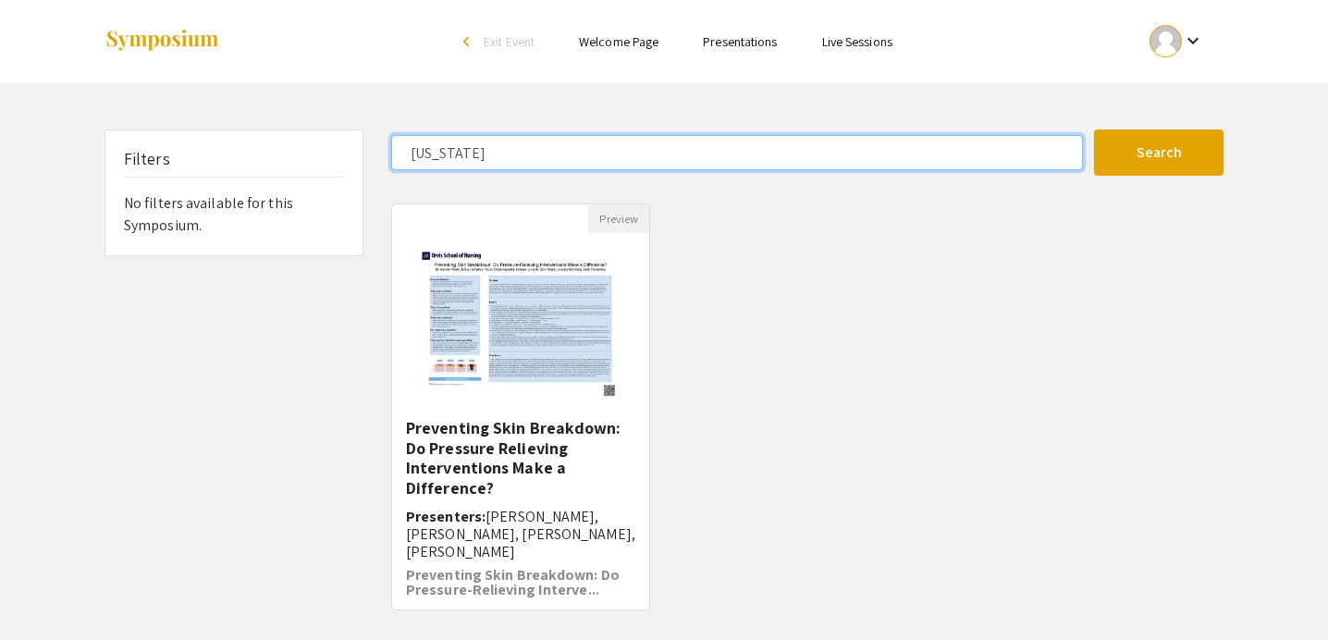
click at [468, 151] on input "[US_STATE]" at bounding box center [737, 152] width 692 height 35
type input "orvis"
click at [1094, 129] on button "Search" at bounding box center [1158, 152] width 129 height 46
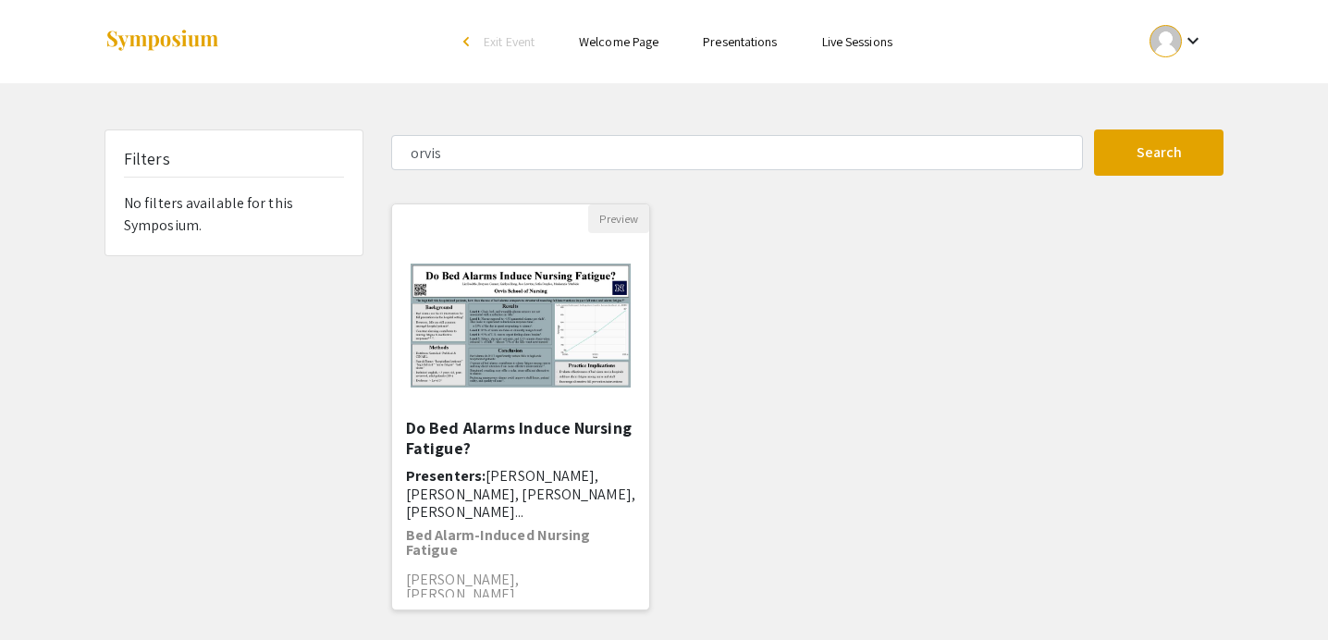
click at [479, 413] on div "Open Presentation <p>Do Bed Alarms Induce Nursing Fatigue?</p>" at bounding box center [520, 325] width 257 height 185
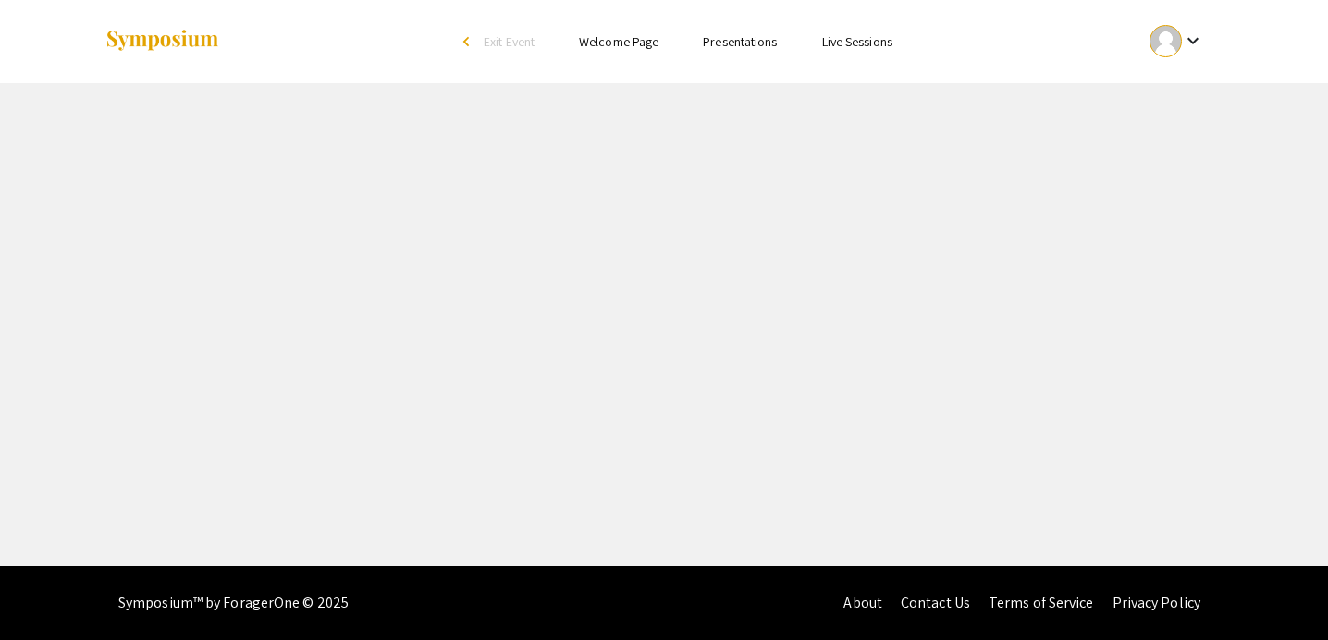
select select "custom"
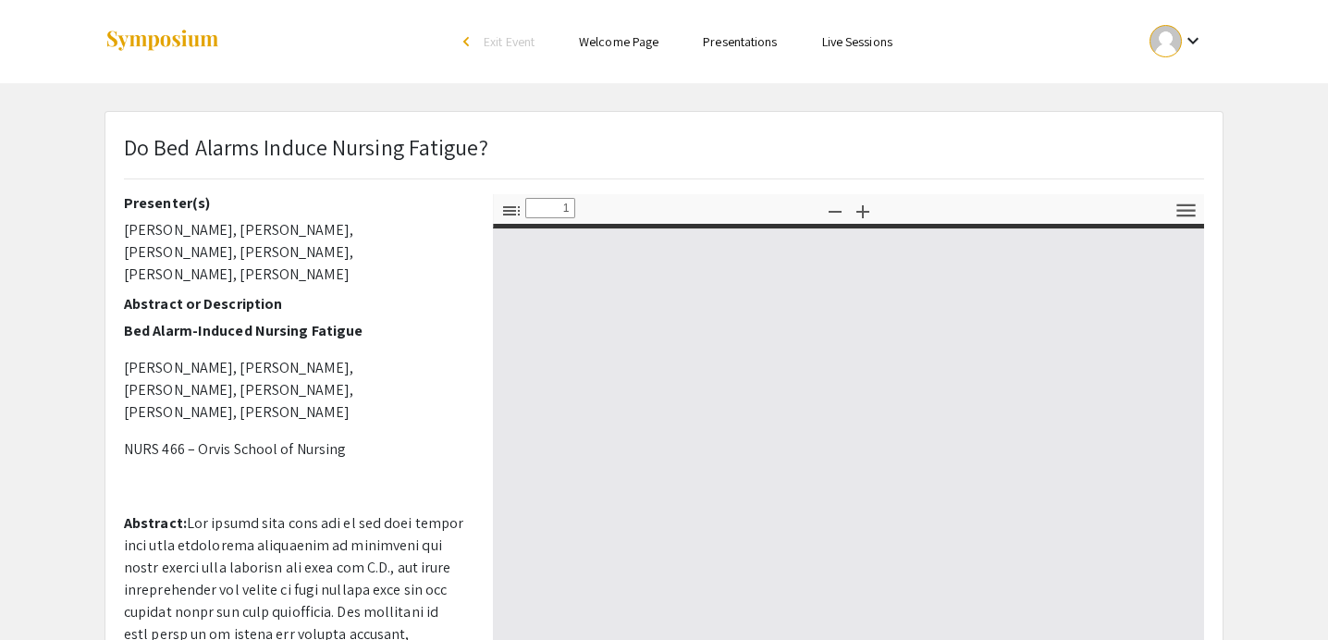
type input "0"
select select "auto"
type input "1"
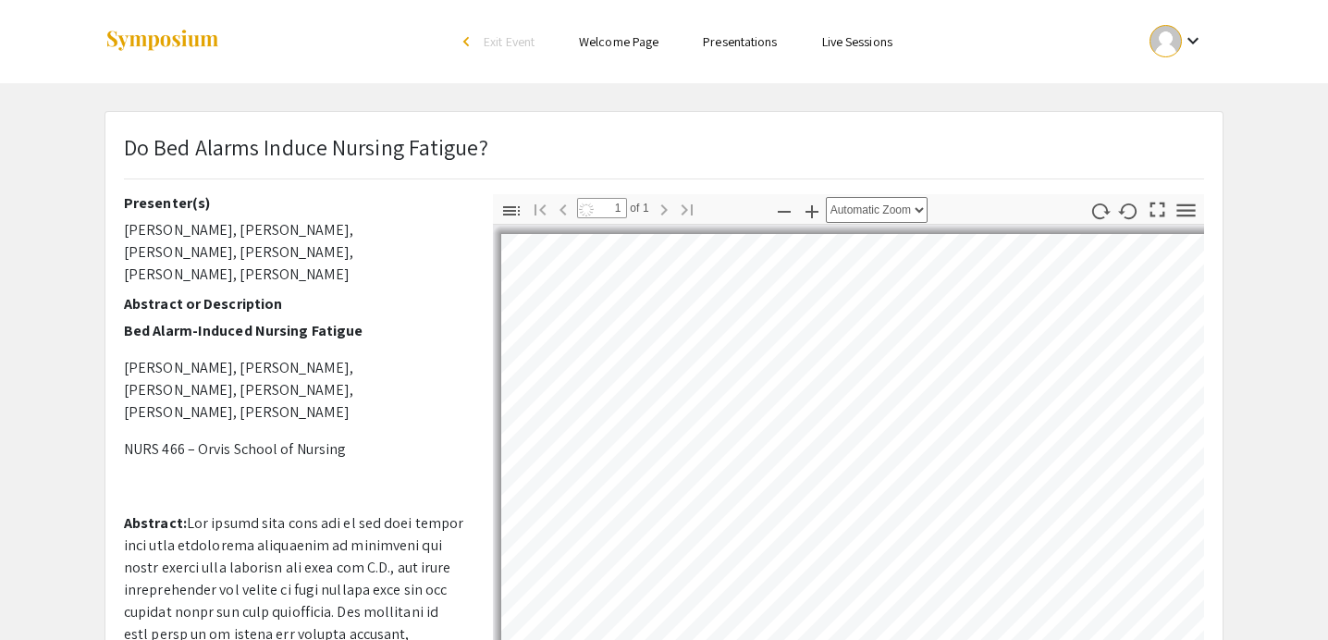
scroll to position [84, 0]
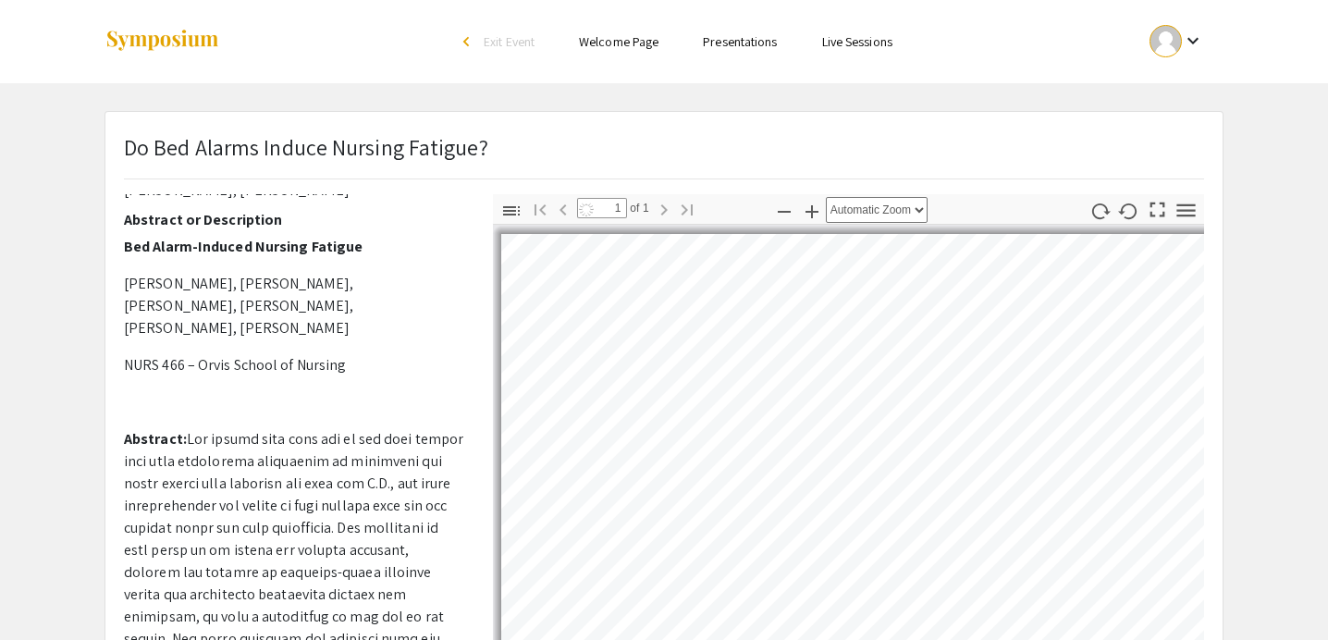
select select "auto"
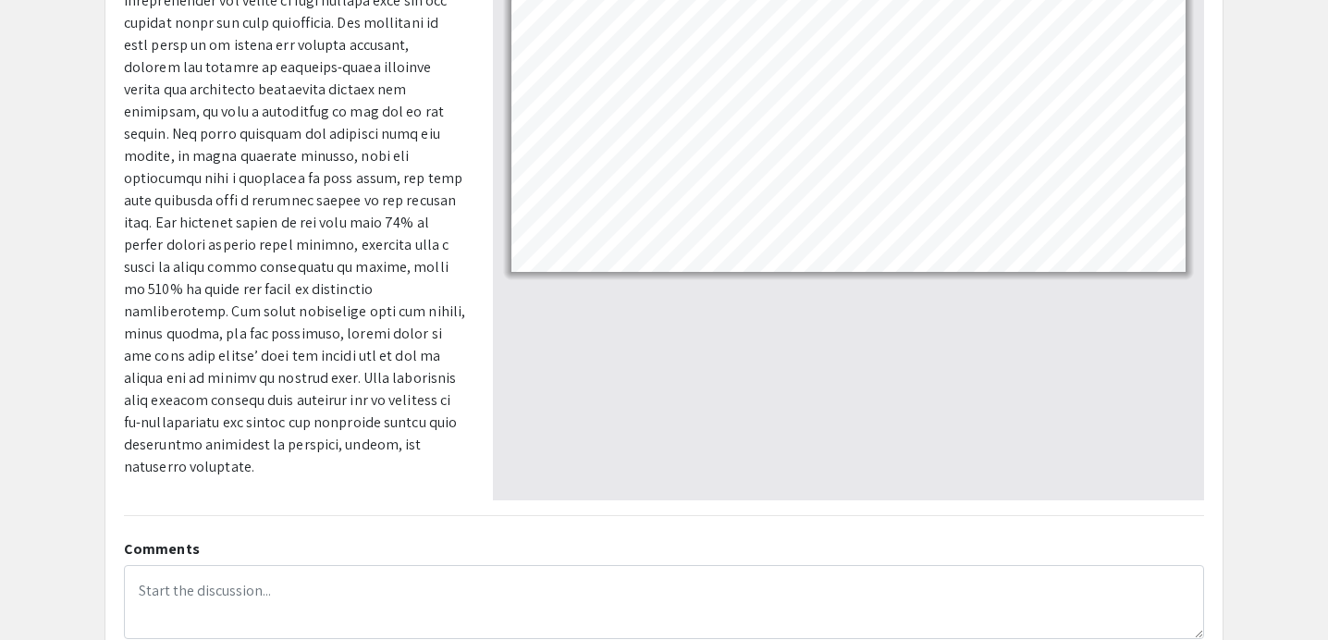
scroll to position [0, 0]
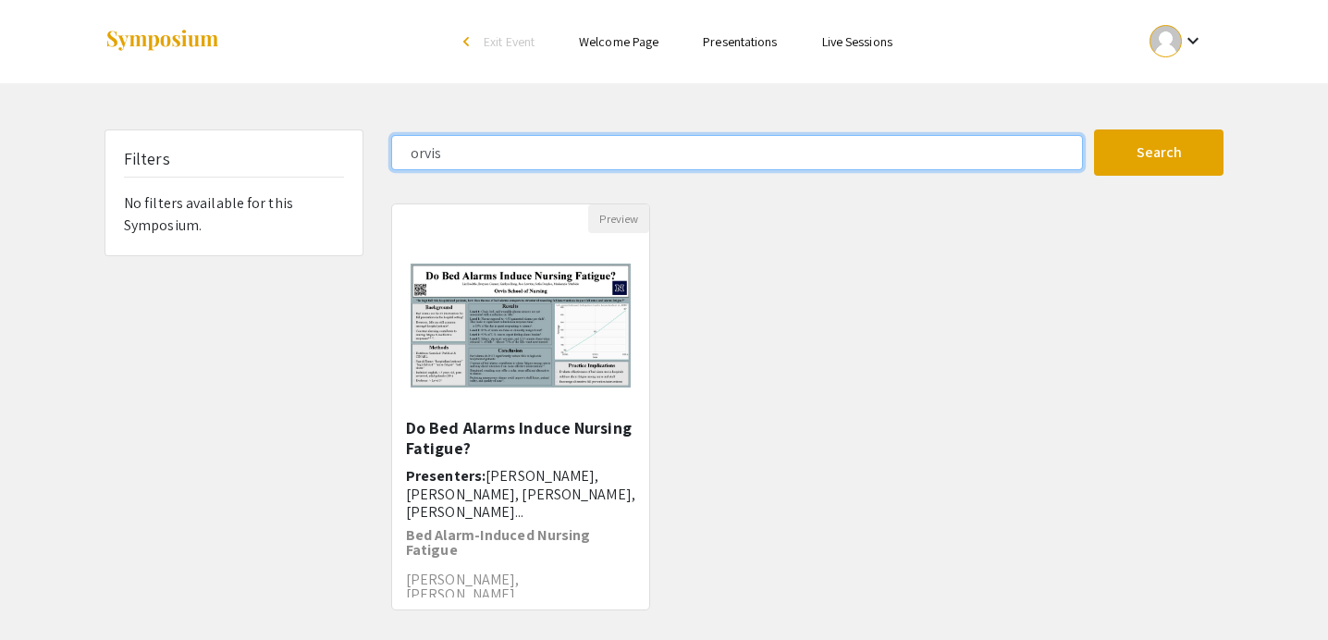
click at [483, 154] on input "orvis" at bounding box center [737, 152] width 692 height 35
type input "[PERSON_NAME]"
click at [1094, 129] on button "Search" at bounding box center [1158, 152] width 129 height 46
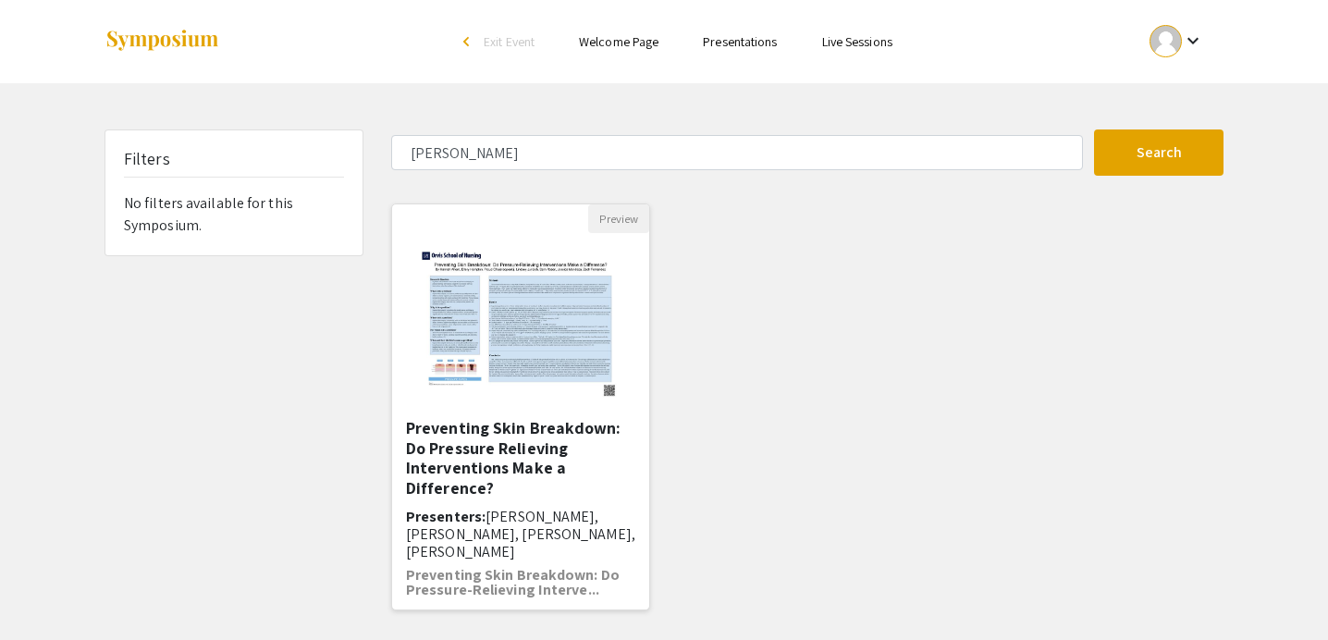
click at [580, 372] on img "Open Presentation <p>Preventing Skin Breakdown: Do Pressure Relieving Intervent…" at bounding box center [520, 325] width 234 height 185
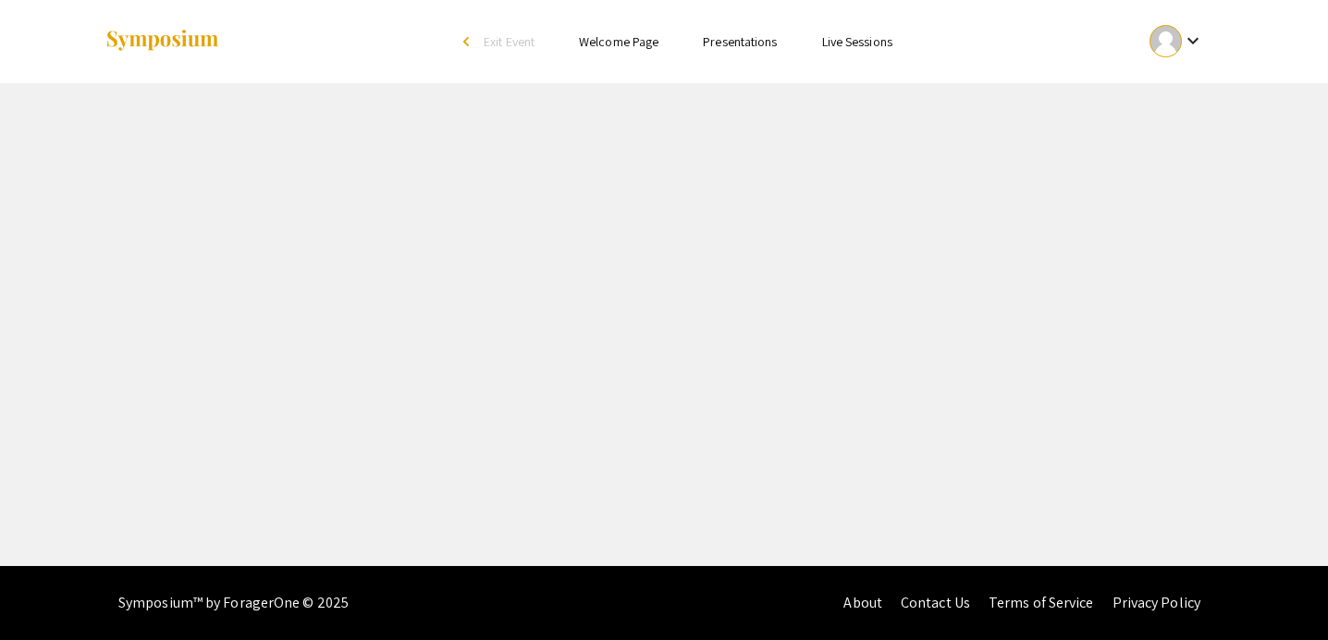
select select "custom"
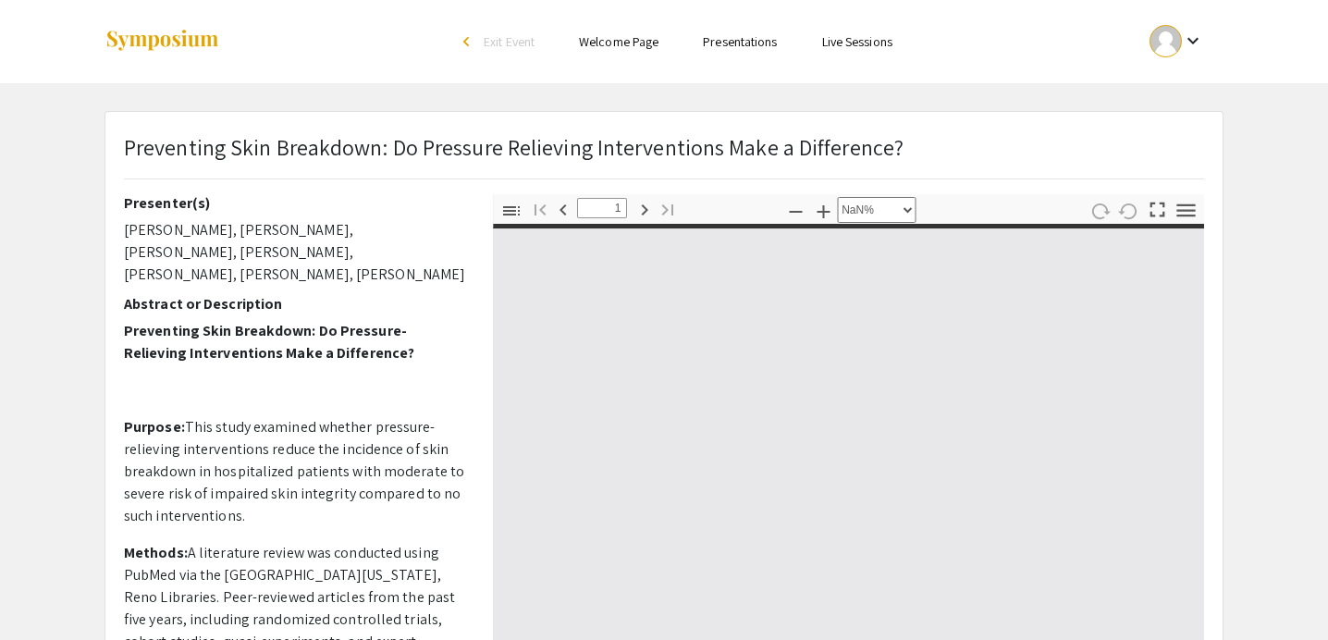
type input "0"
select select "auto"
type input "1"
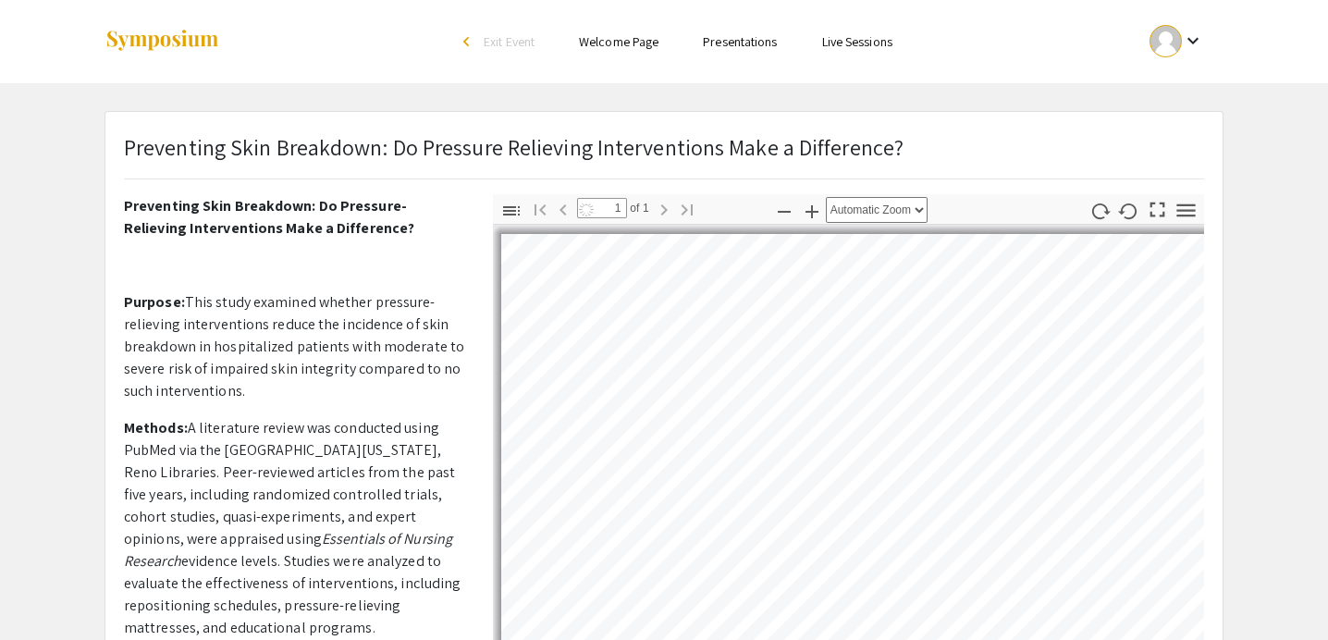
scroll to position [433, 0]
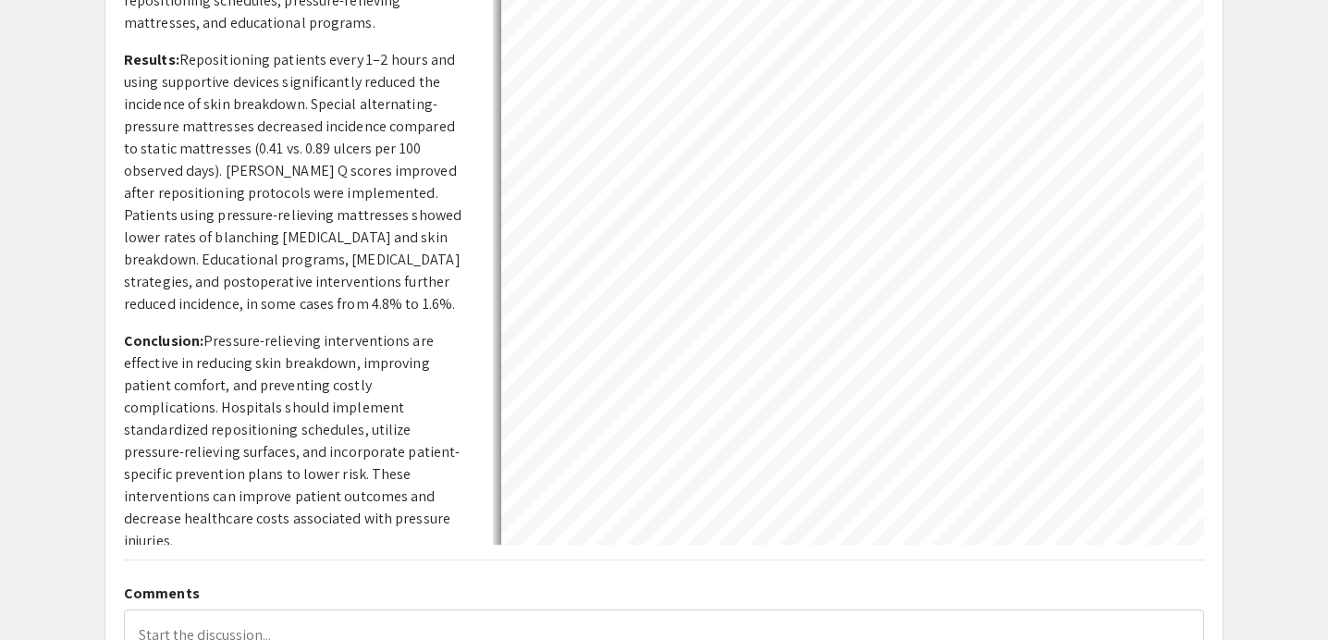
select select "auto"
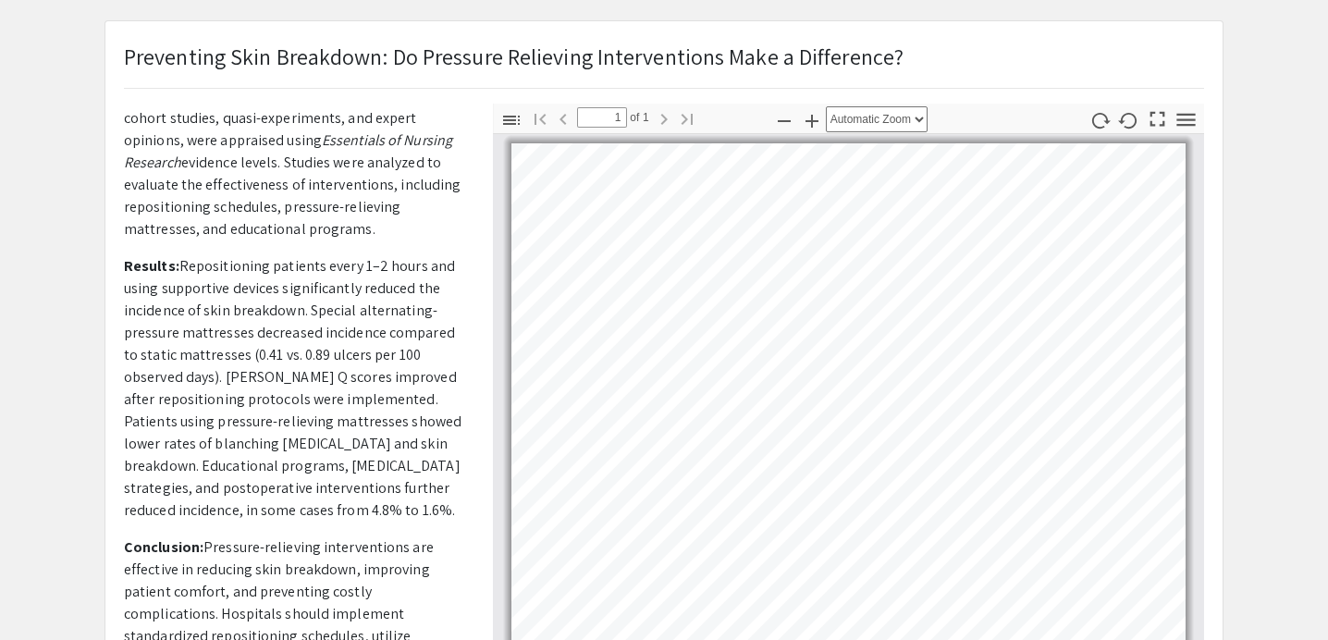
scroll to position [0, 0]
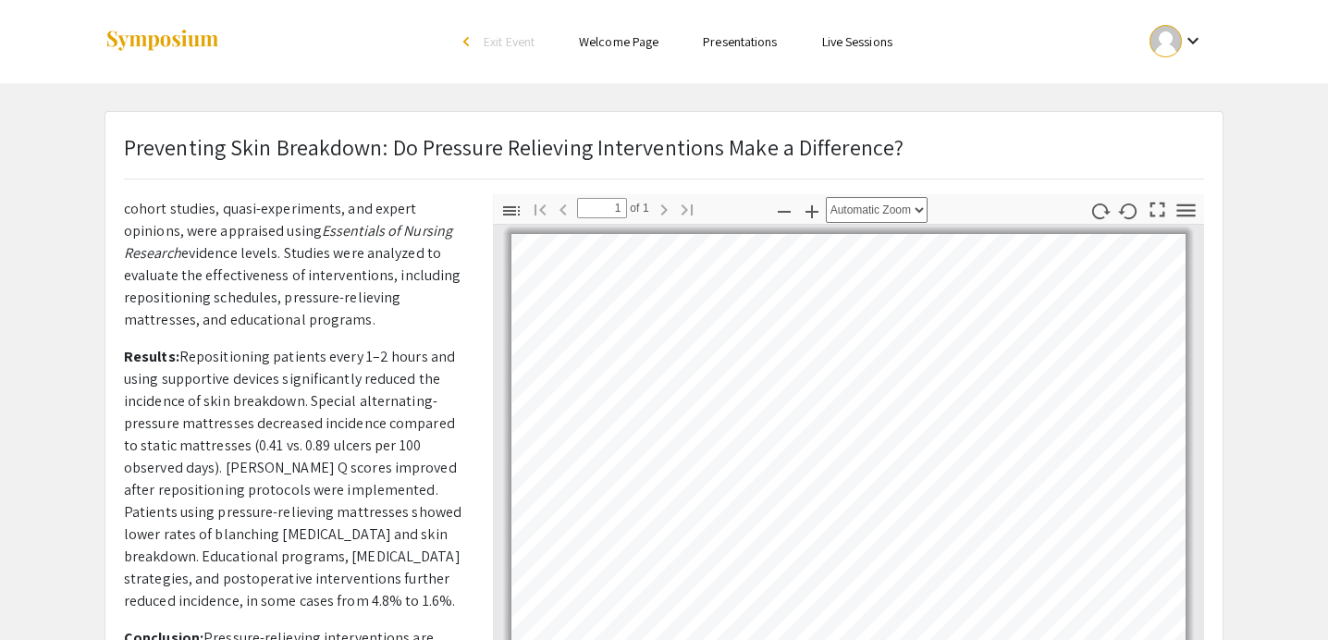
click at [422, 301] on p "Methods: A literature review was conducted using PubMed via the [GEOGRAPHIC_DAT…" at bounding box center [294, 220] width 341 height 222
click at [1180, 23] on div "keyboard_arrow_down" at bounding box center [1177, 41] width 64 height 42
drag, startPoint x: 1179, startPoint y: 104, endPoint x: 1178, endPoint y: 142, distance: 37.9
click at [1178, 142] on div "My Account My Submissions Sign out" at bounding box center [1187, 136] width 114 height 148
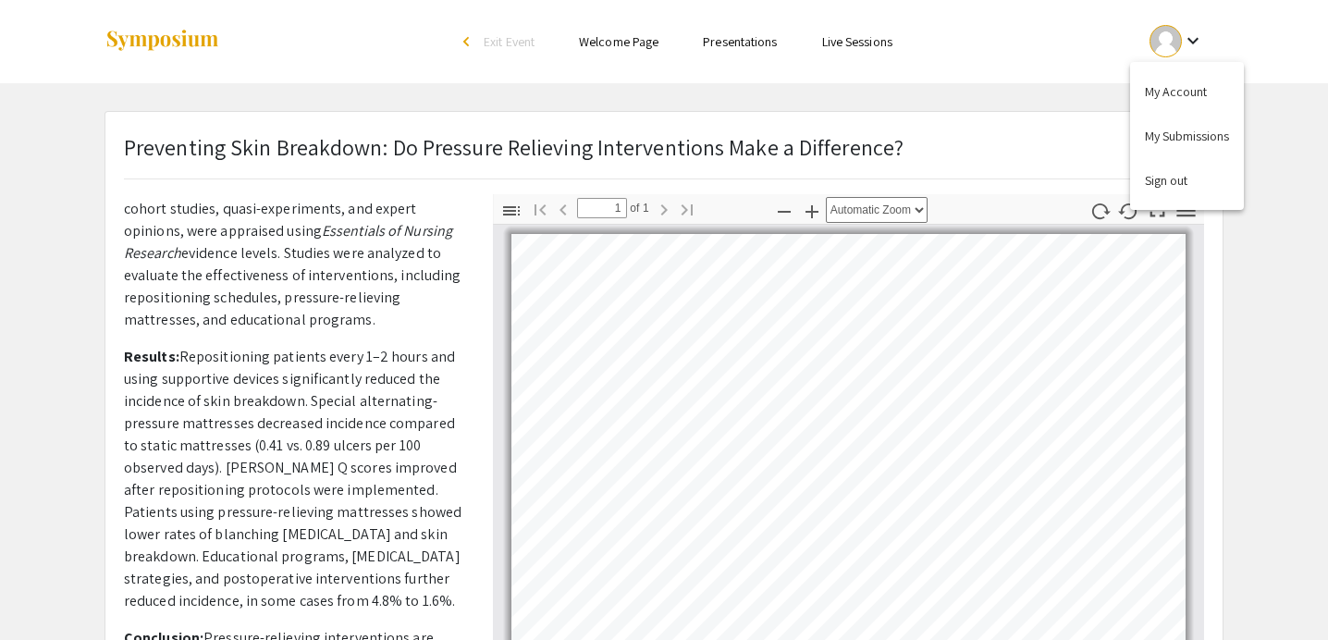
click at [1178, 143] on div "Preventing Skin Breakdown: Do Pressure Relieving Interventions Make a Differenc…" at bounding box center [664, 162] width 1108 height 64
click at [1182, 25] on div "keyboard_arrow_down" at bounding box center [1177, 41] width 64 height 42
click at [1162, 125] on button "My Submissions" at bounding box center [1187, 136] width 114 height 44
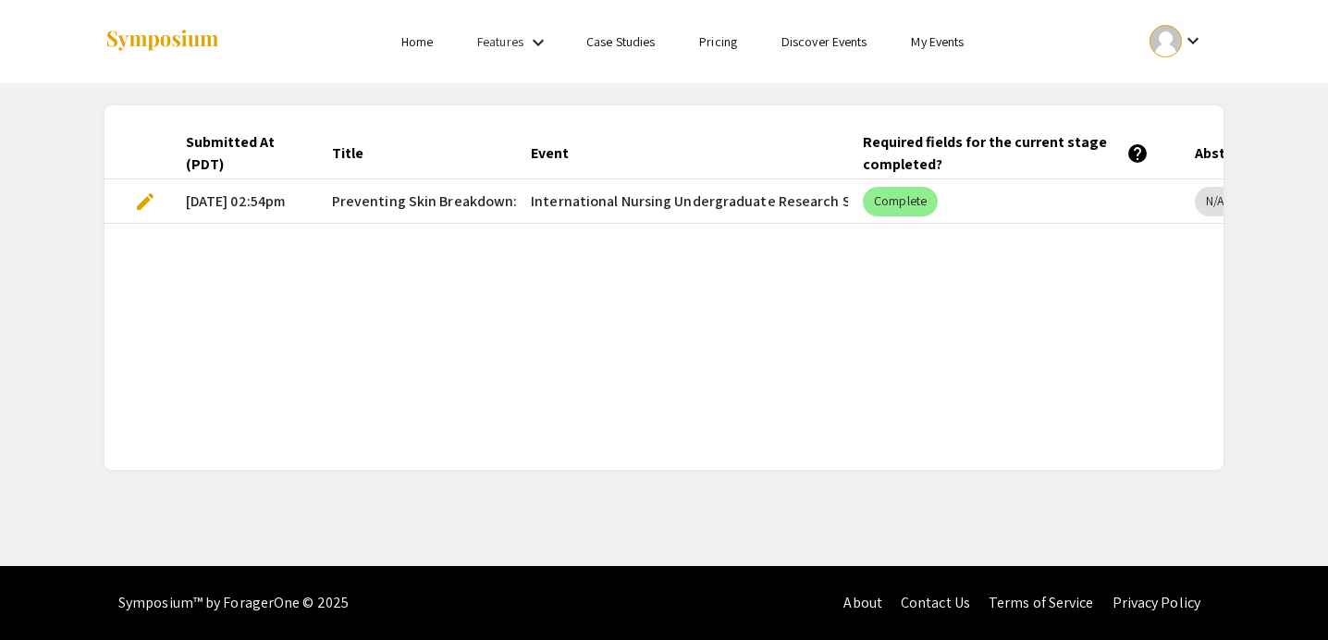
click at [145, 199] on span "edit" at bounding box center [145, 201] width 22 height 22
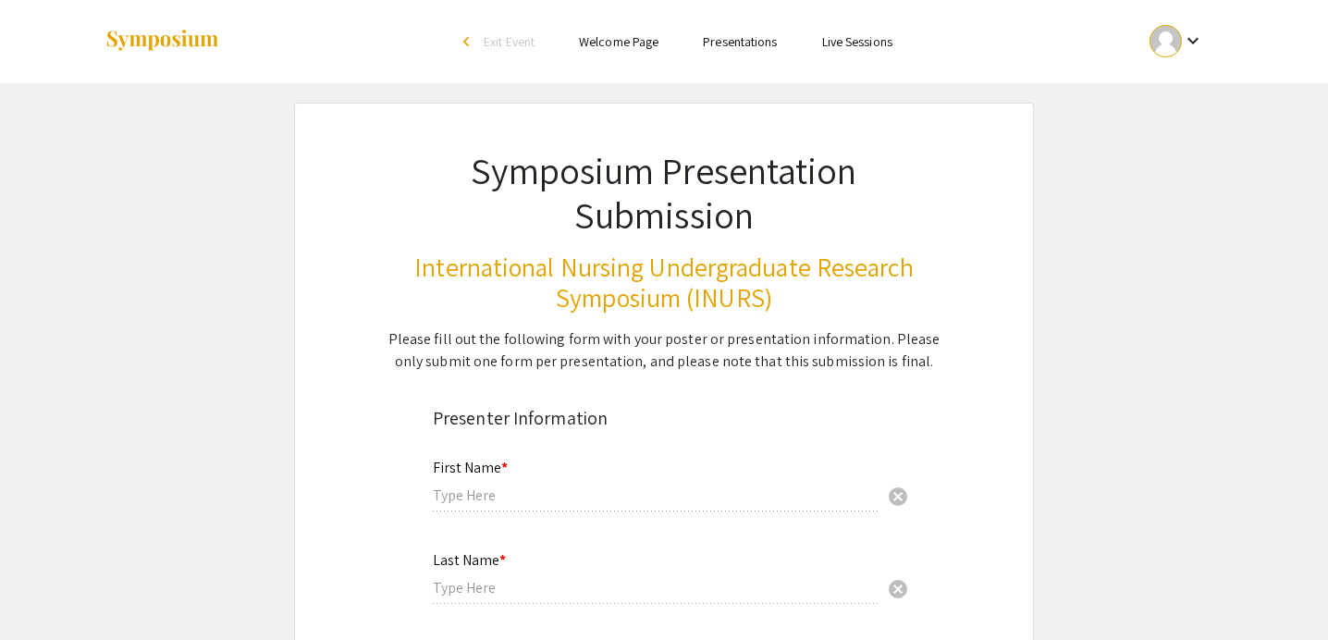
type input "[PERSON_NAME]"
type input "[EMAIL_ADDRESS][DOMAIN_NAME]"
type input "[GEOGRAPHIC_DATA]"
radio input "true"
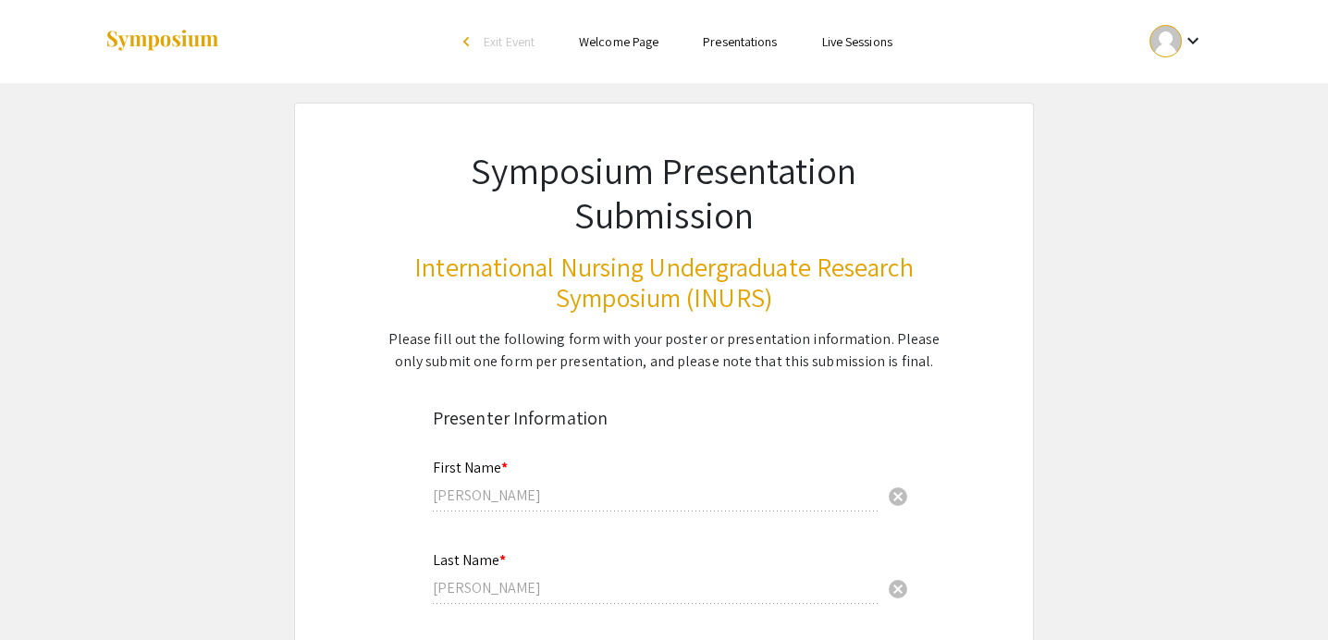
select select "custom"
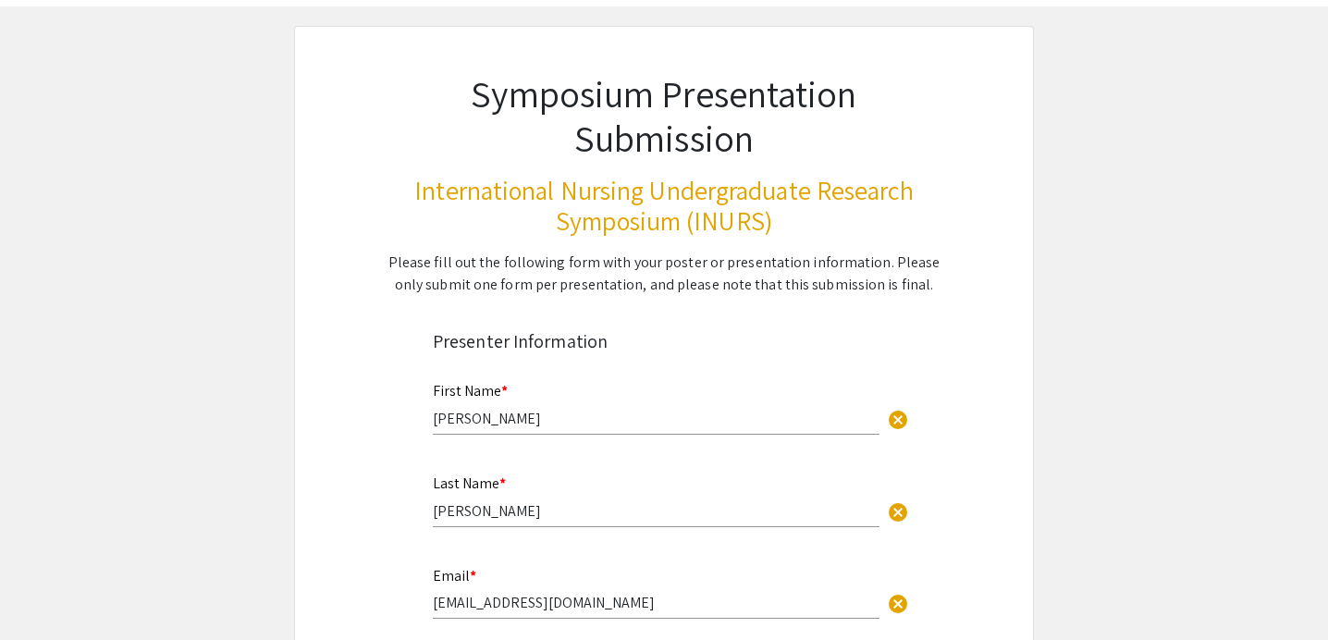
type input "0"
select select "custom"
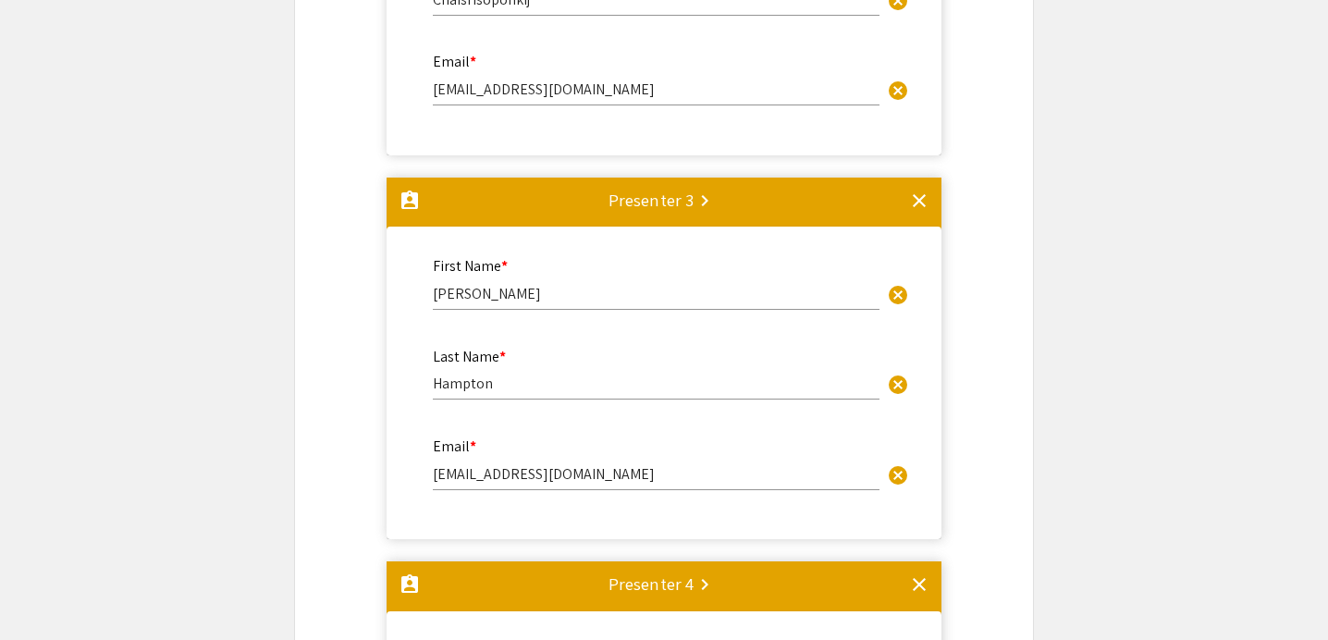
type input "1"
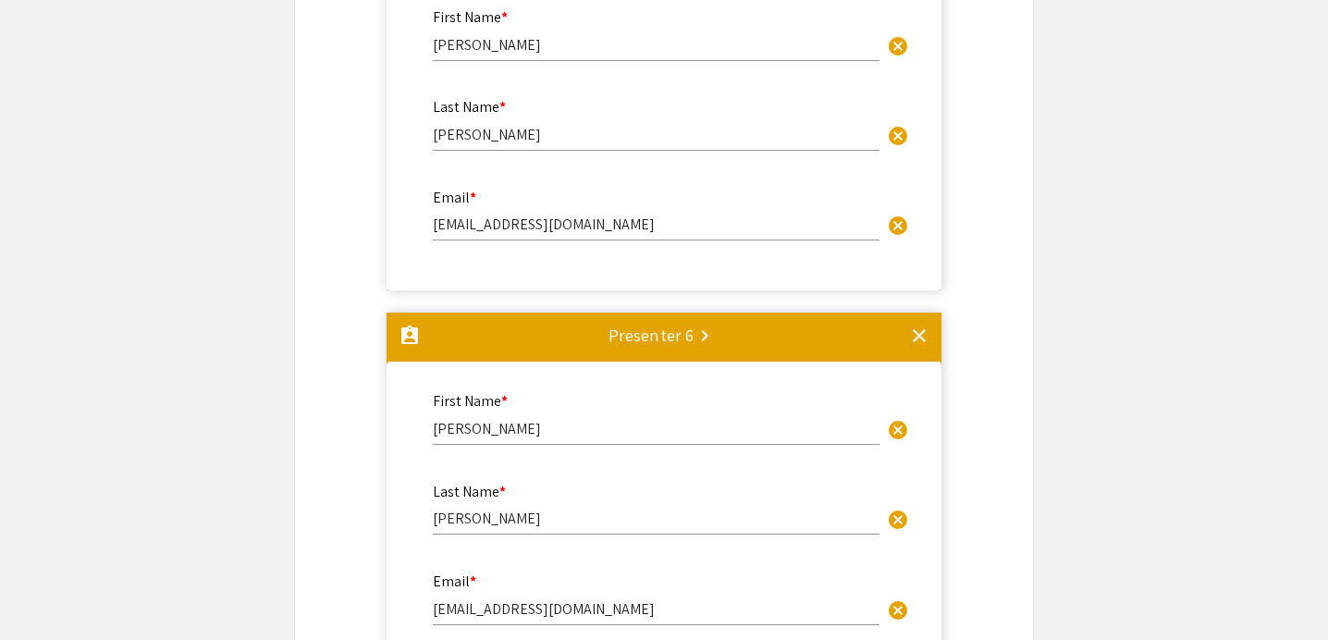
scroll to position [2843, 0]
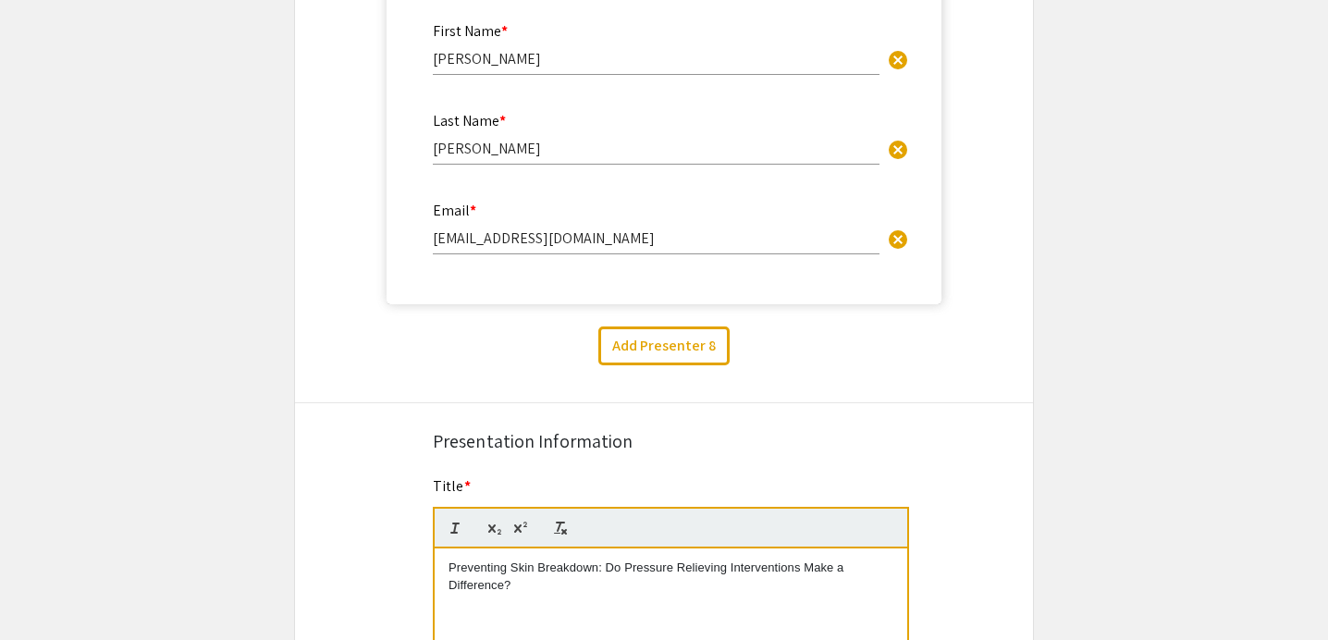
select select "auto"
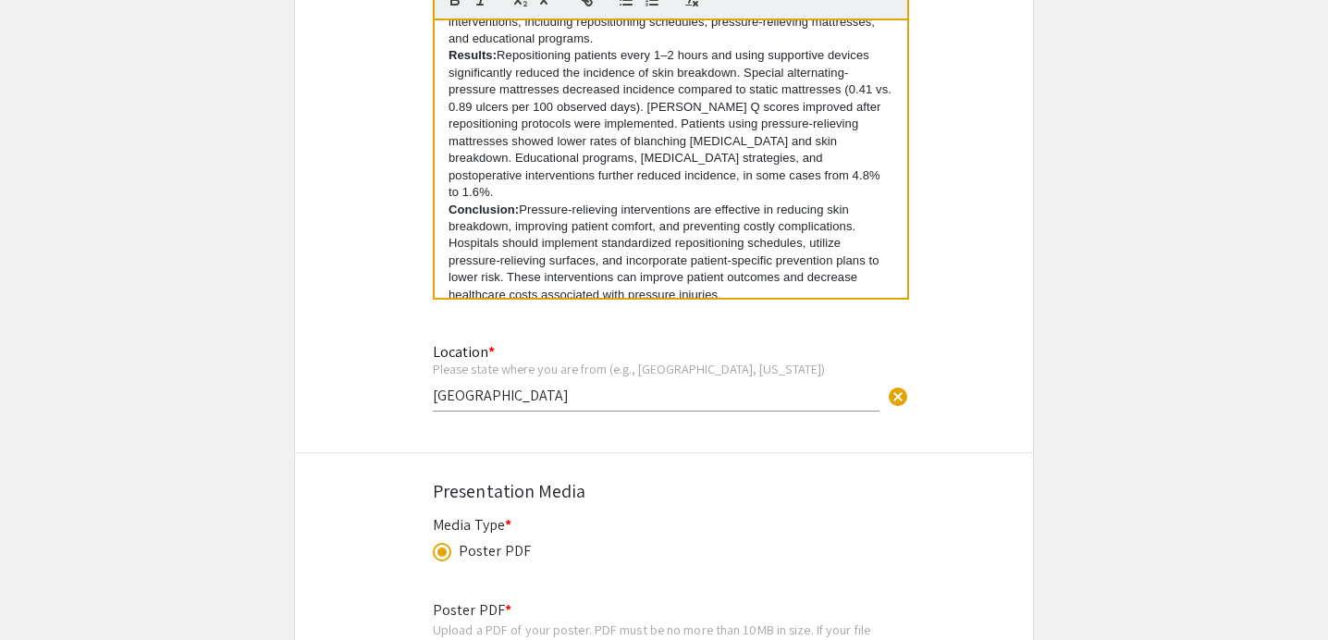
scroll to position [3822, 0]
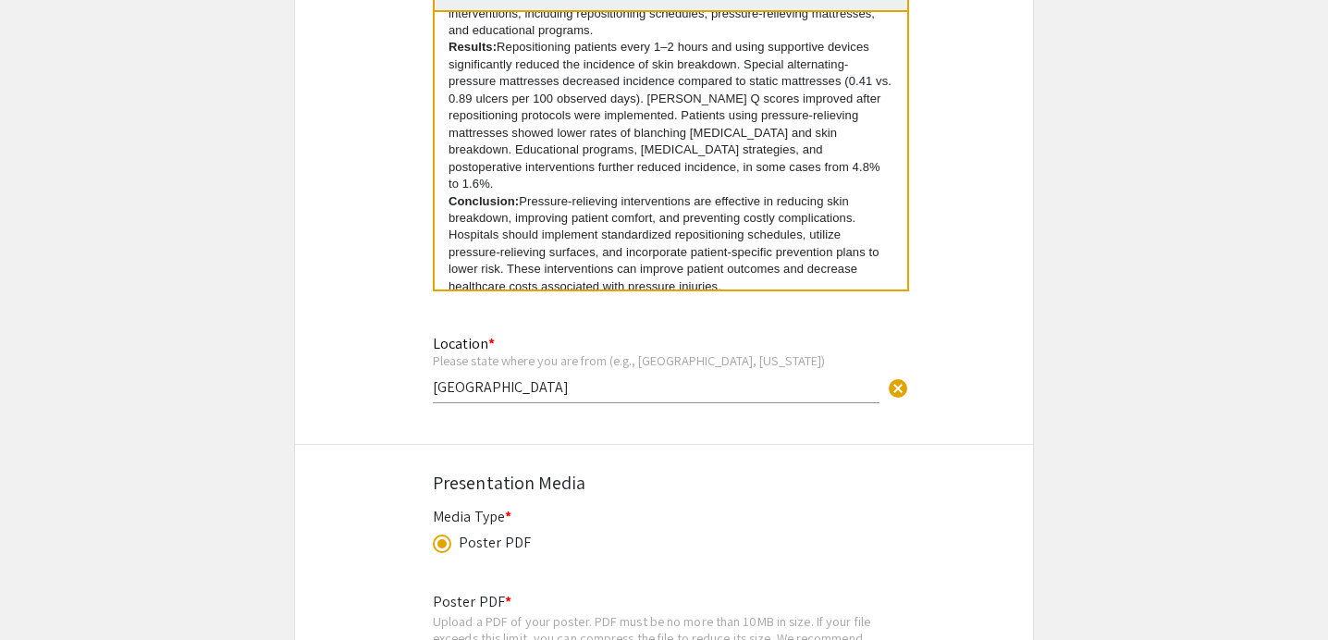
click at [742, 278] on p "Conclusion: Pressure-relieving interventions are effective in reducing skin bre…" at bounding box center [670, 244] width 445 height 103
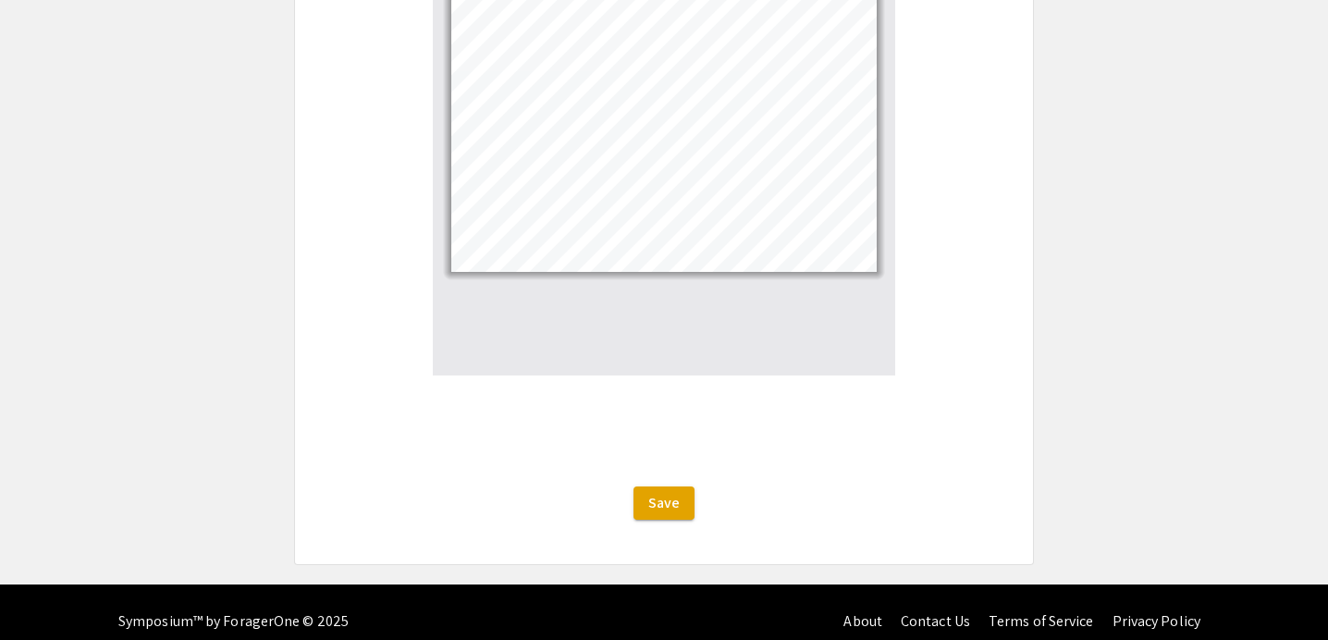
scroll to position [4656, 0]
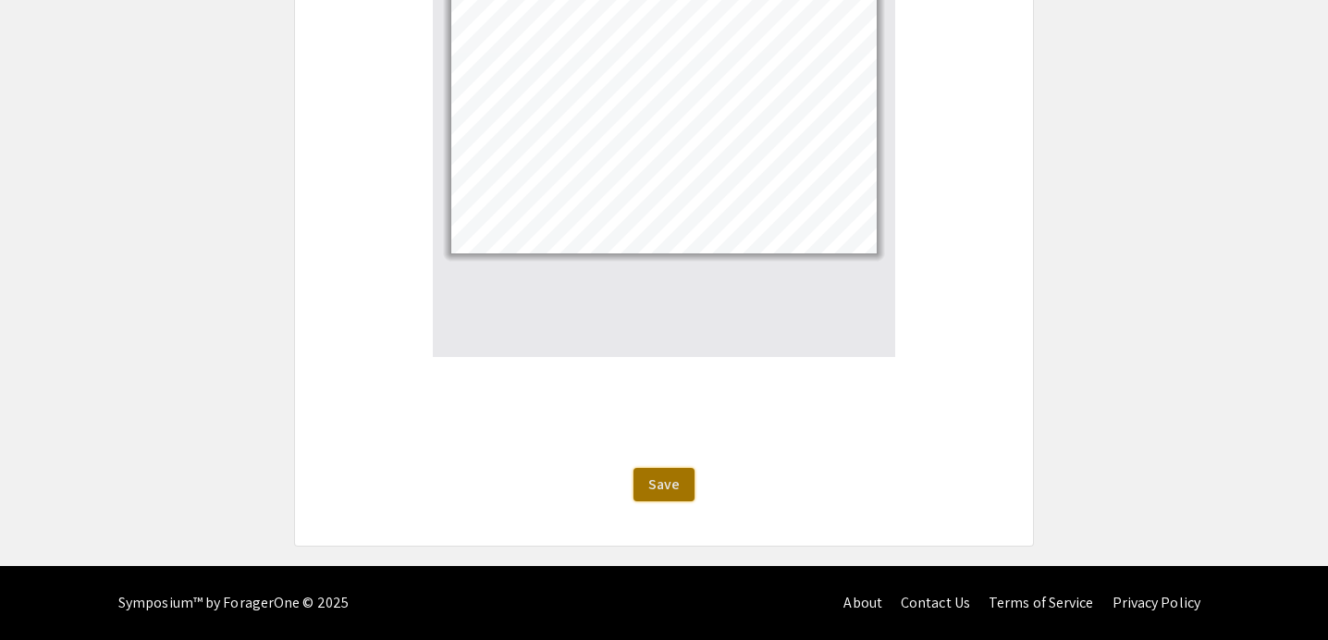
click at [674, 485] on span "Save" at bounding box center [663, 483] width 31 height 19
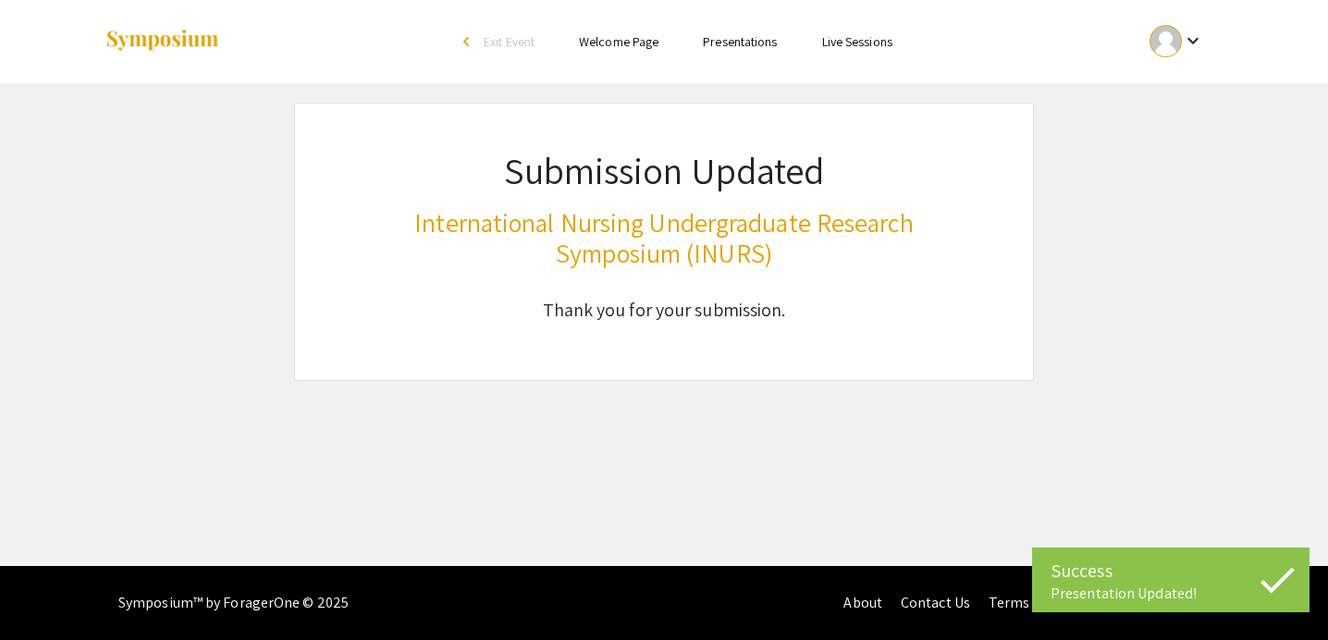
click at [739, 48] on link "Presentations" at bounding box center [740, 41] width 74 height 17
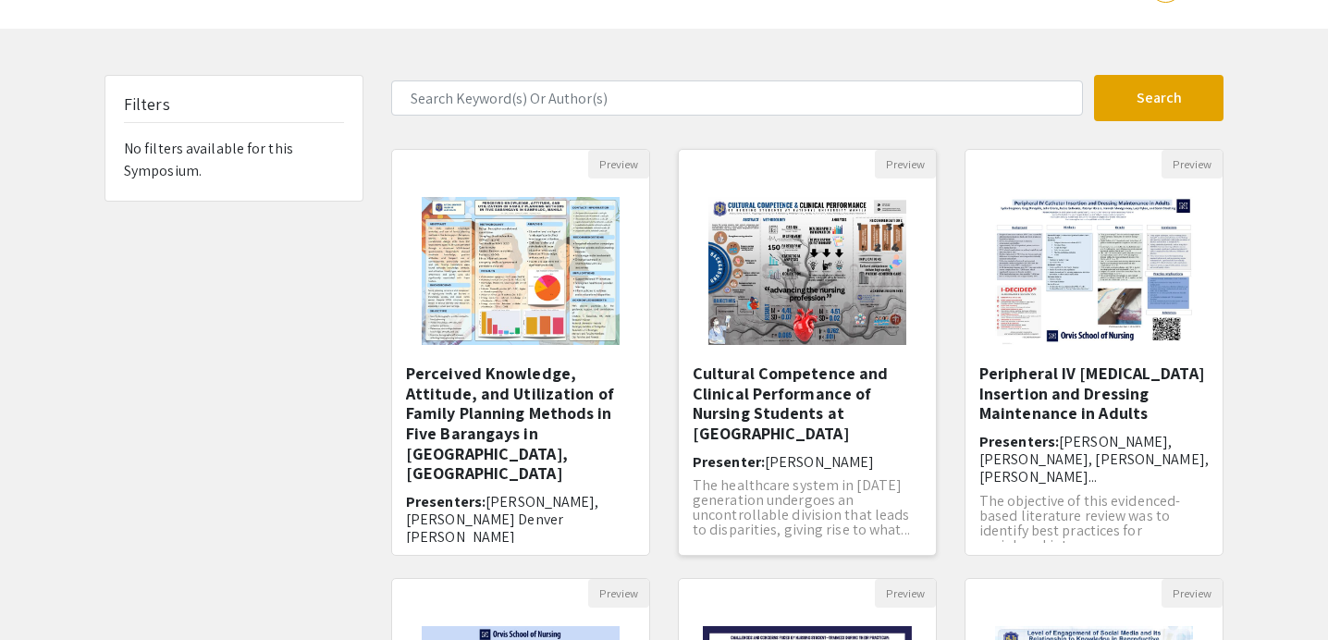
scroll to position [55, 0]
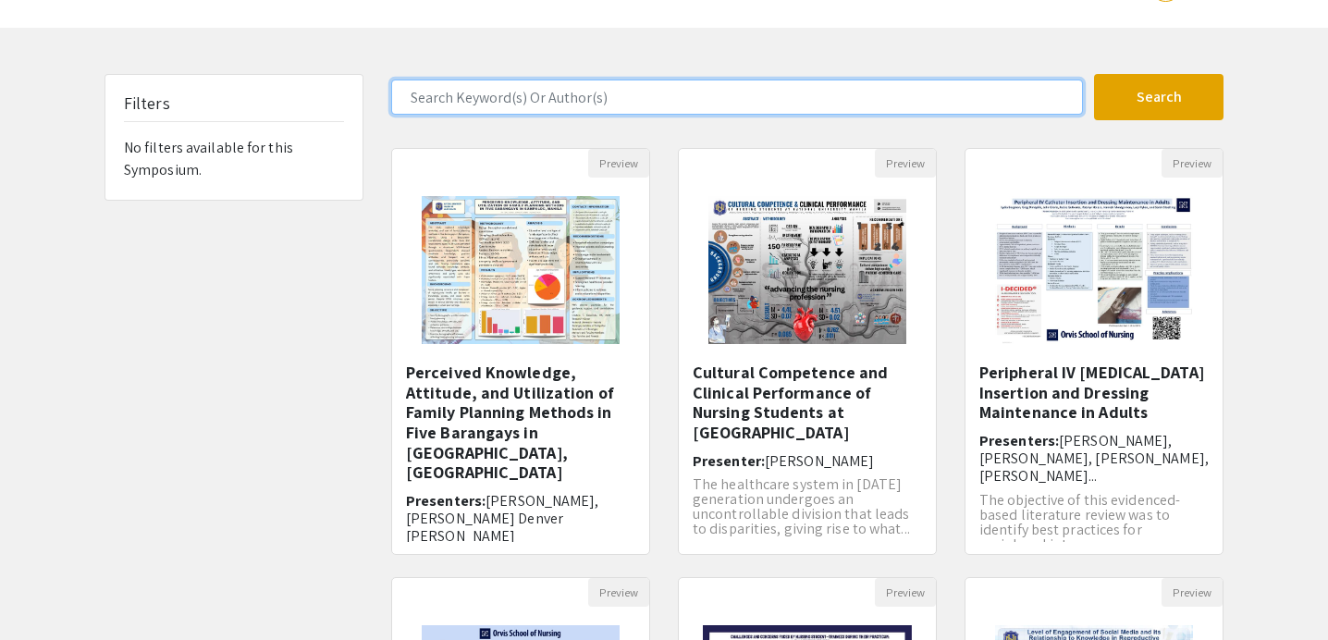
click at [614, 92] on input "Search Keyword(s) Or Author(s)" at bounding box center [737, 97] width 692 height 35
type input "[PERSON_NAME]"
click at [1094, 74] on button "Search" at bounding box center [1158, 97] width 129 height 46
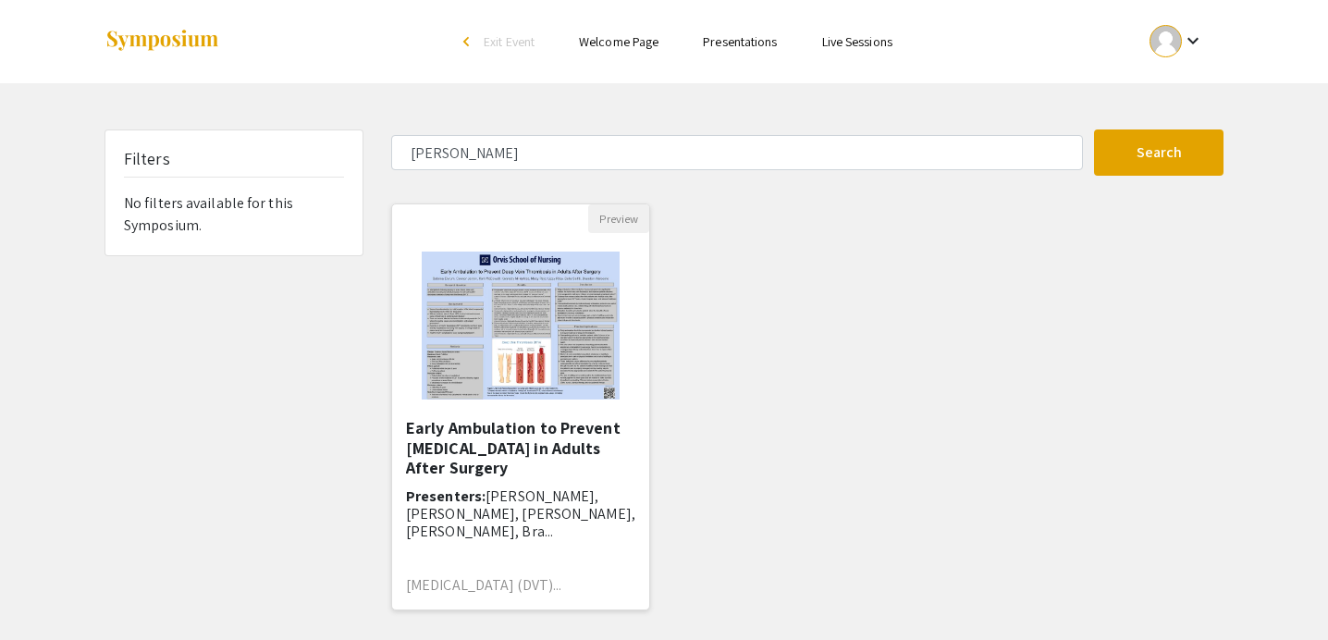
click at [559, 350] on img "Open Presentation <p>Early Ambulation to Prevent Deep Vein Thrombosis in Adults…" at bounding box center [520, 325] width 234 height 185
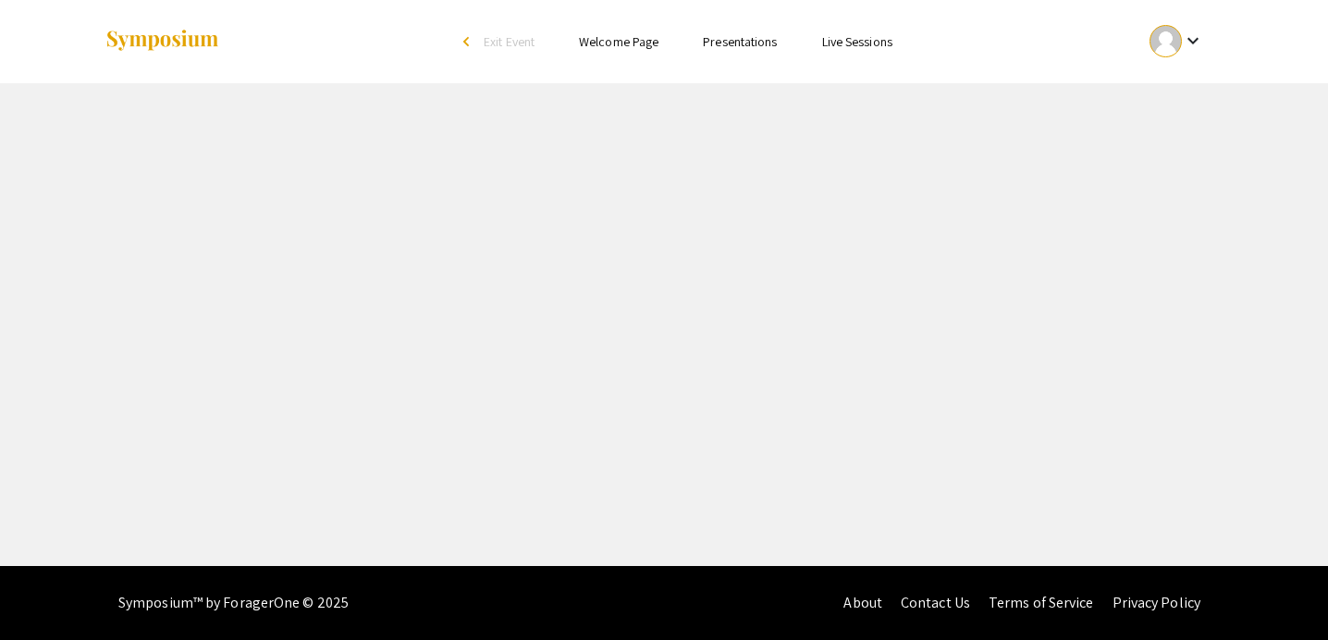
select select "custom"
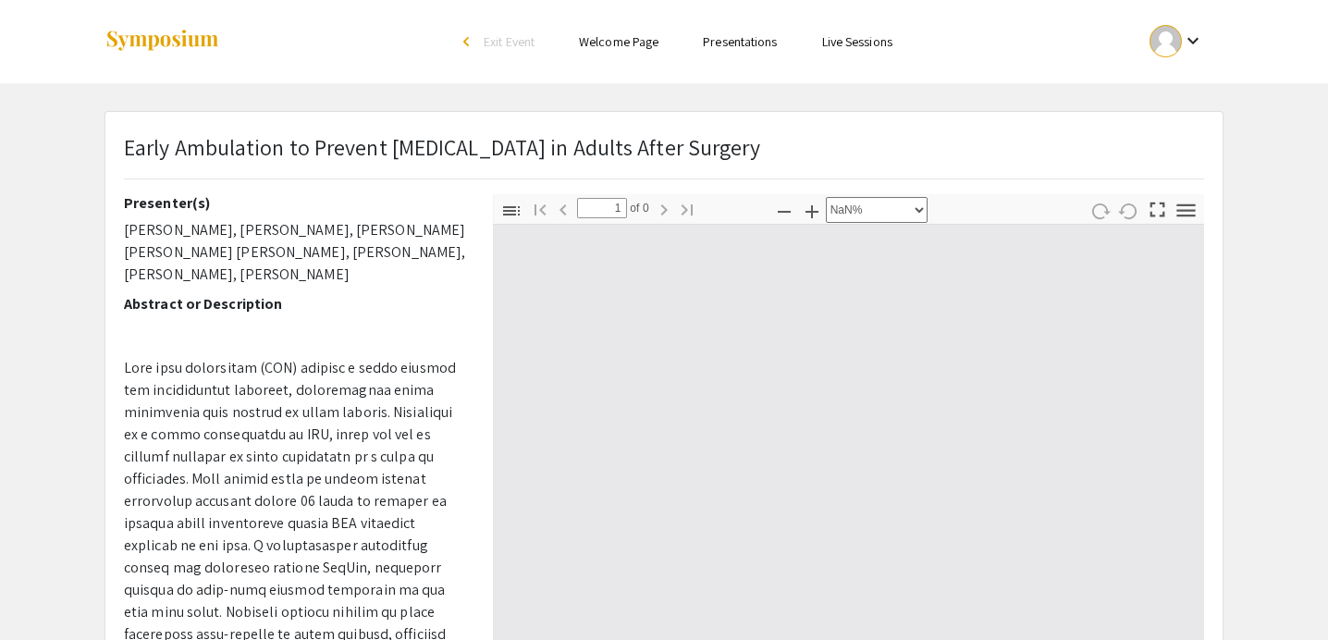
type input "0"
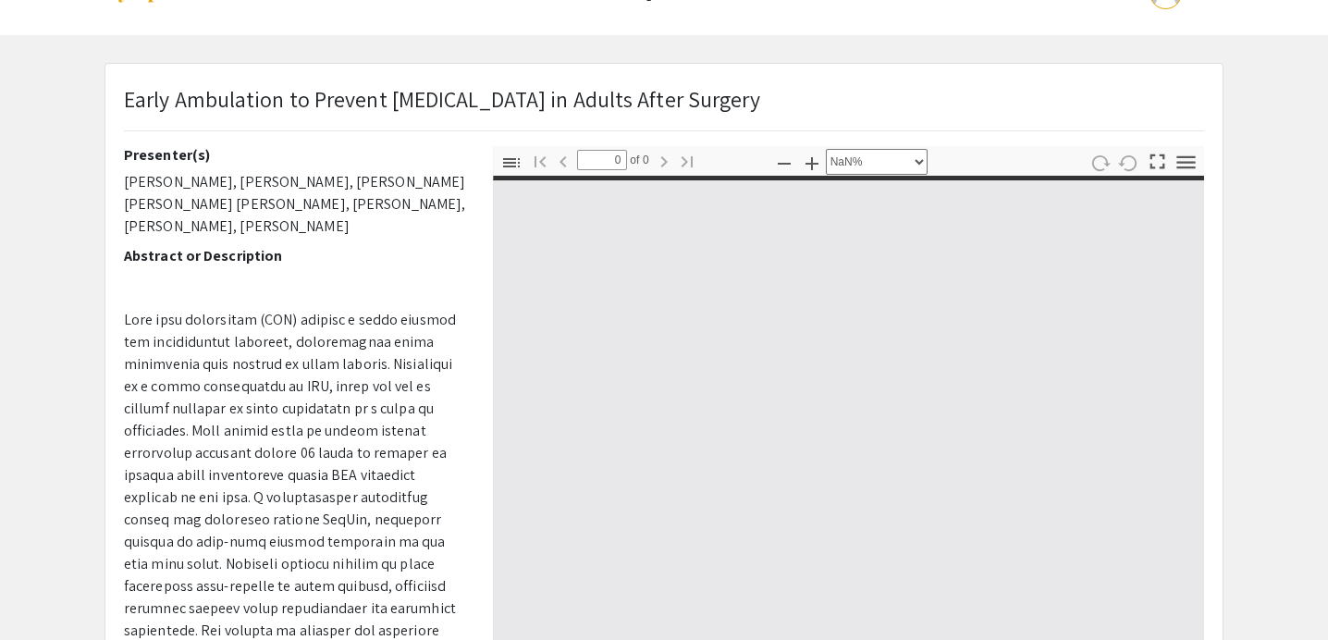
scroll to position [51, 0]
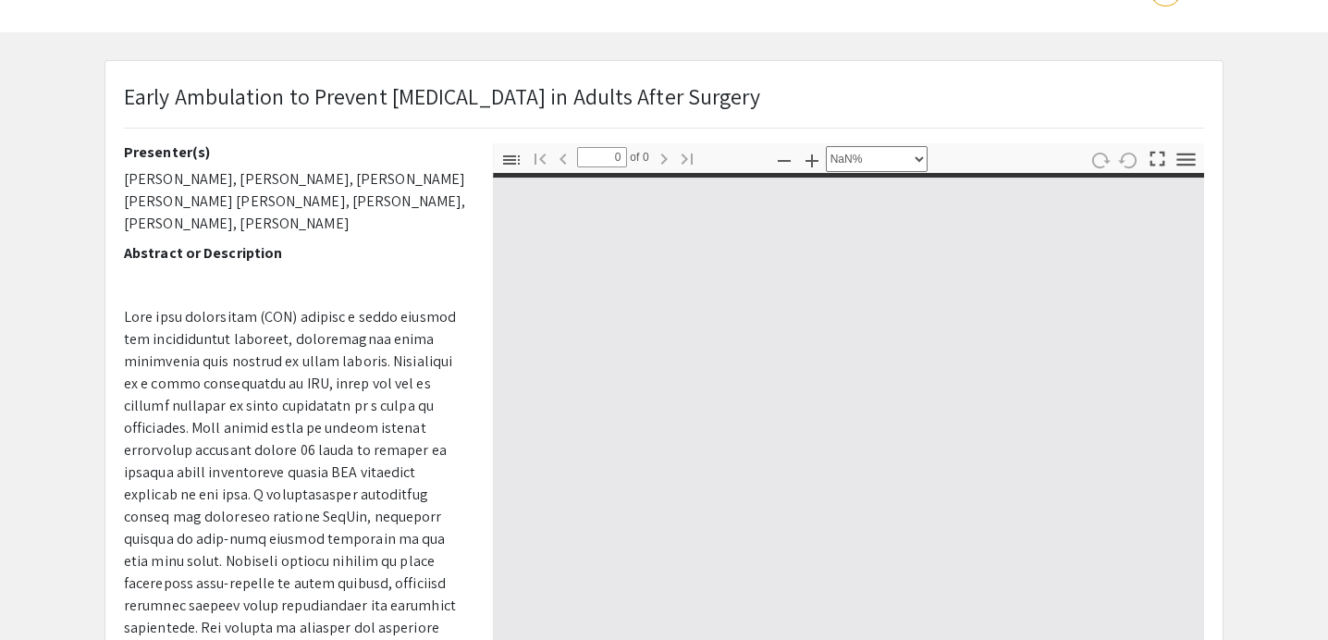
select select "auto"
type input "1"
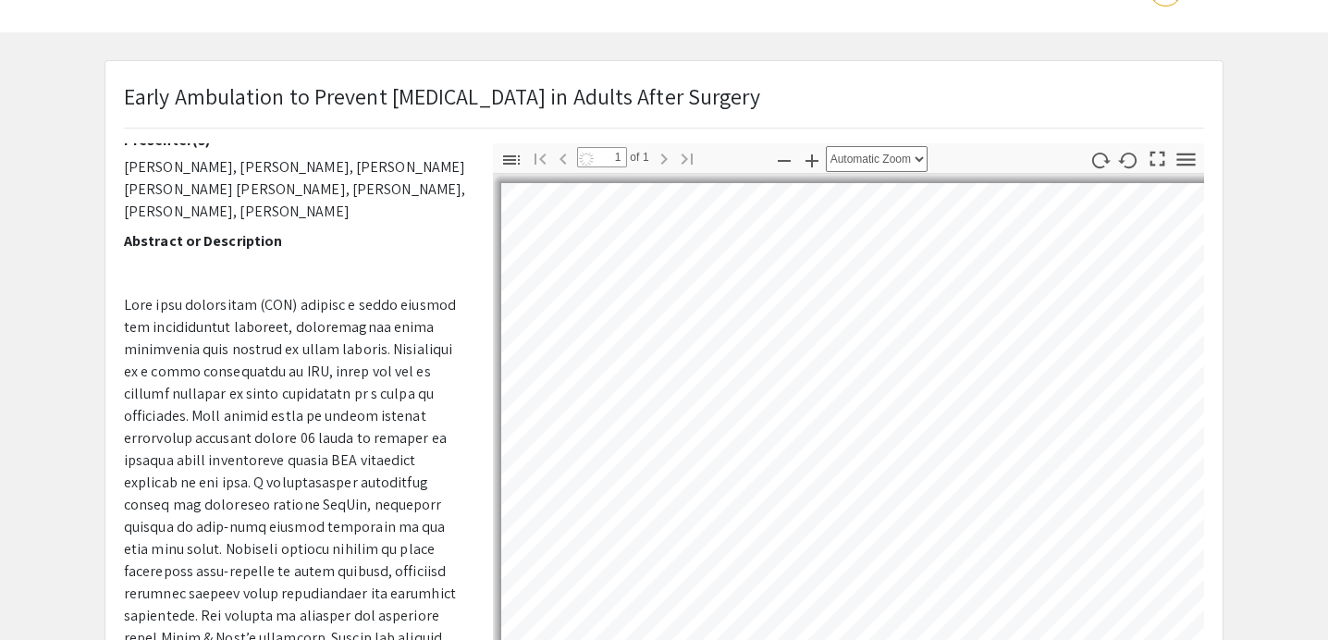
select select "auto"
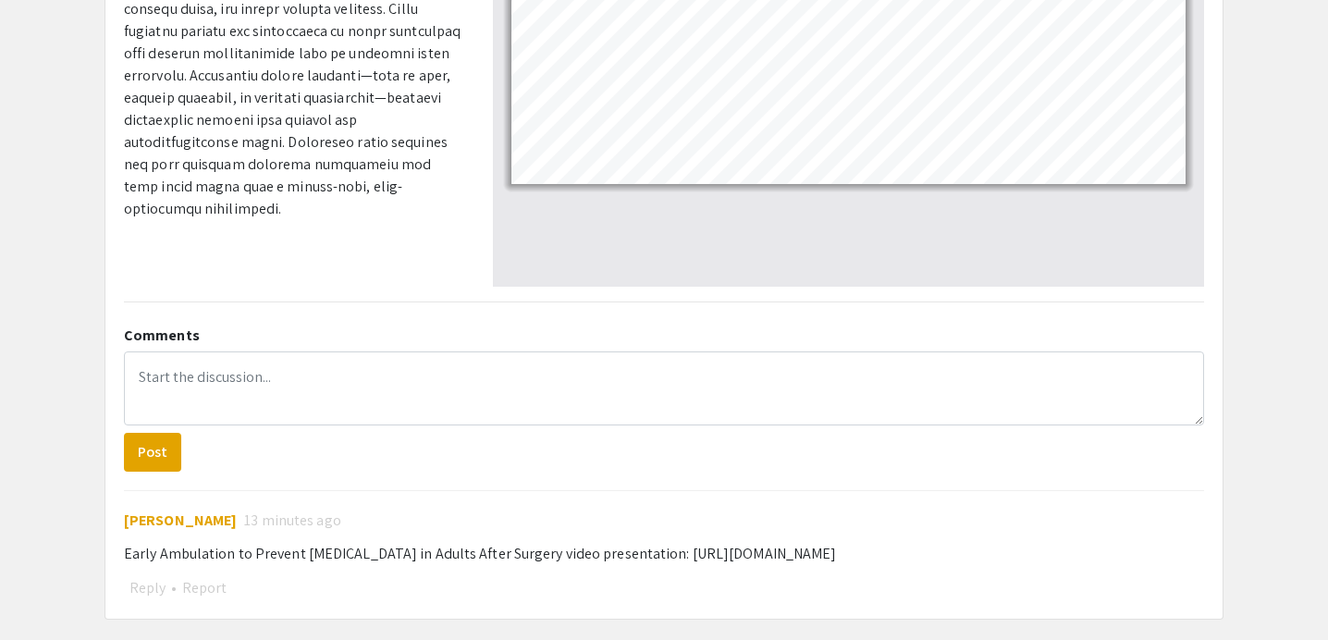
scroll to position [626, 0]
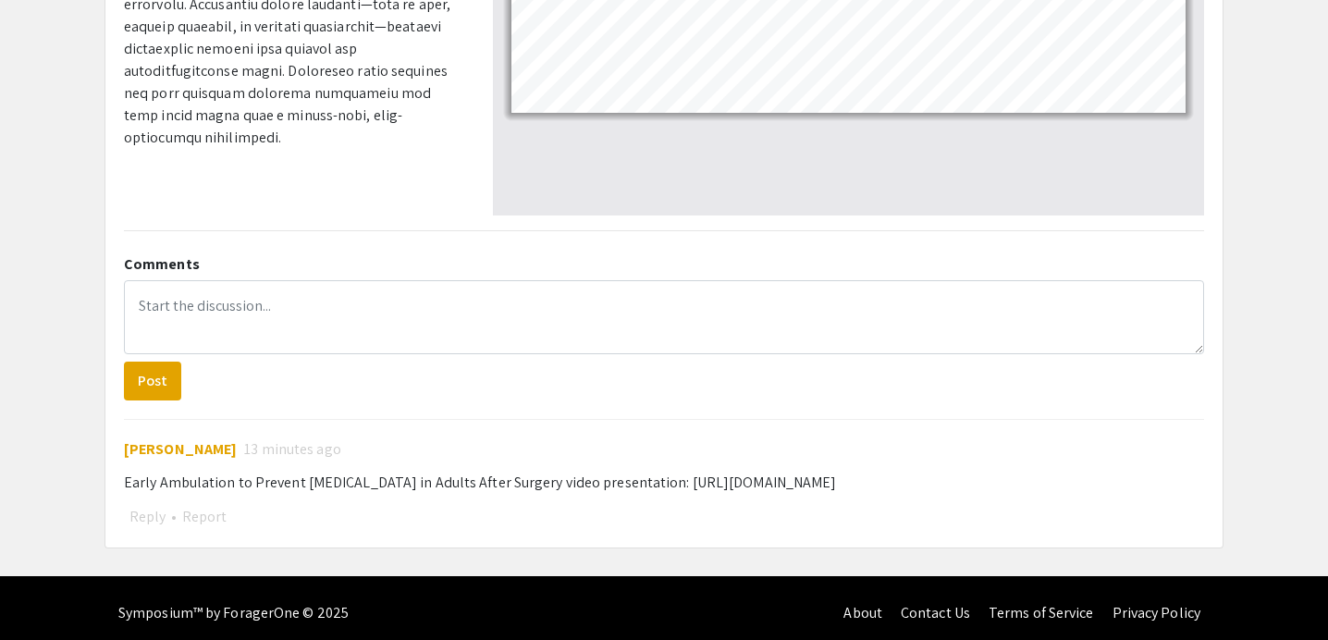
click at [370, 484] on div "Early Ambulation to Prevent [MEDICAL_DATA] in Adults After Surgery video presen…" at bounding box center [664, 483] width 1080 height 22
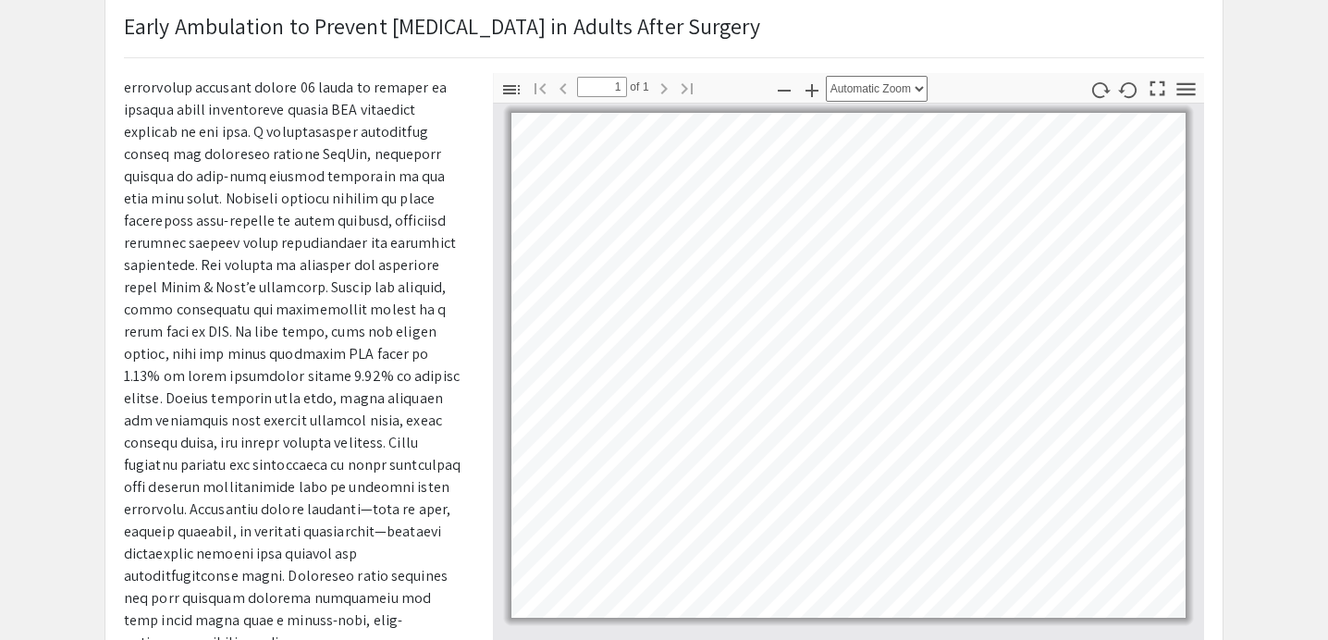
scroll to position [0, 0]
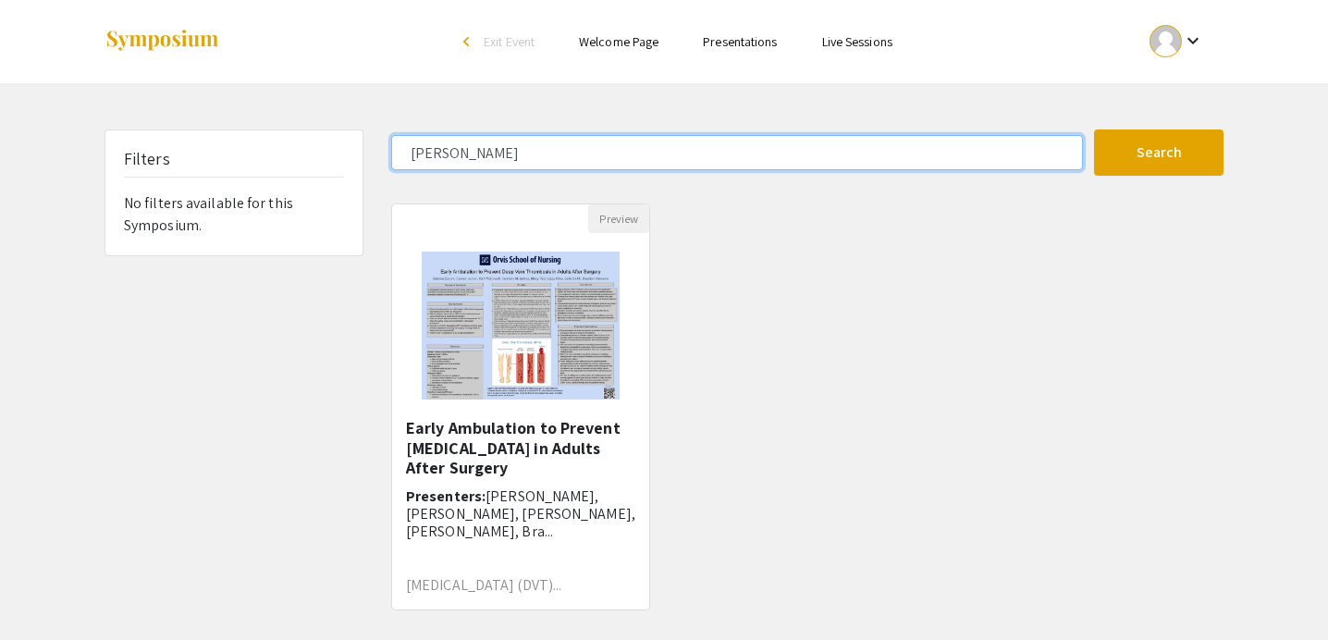
click at [452, 145] on input "[PERSON_NAME]" at bounding box center [737, 152] width 692 height 35
type input "[PERSON_NAME]"
click at [1094, 129] on button "Search" at bounding box center [1158, 152] width 129 height 46
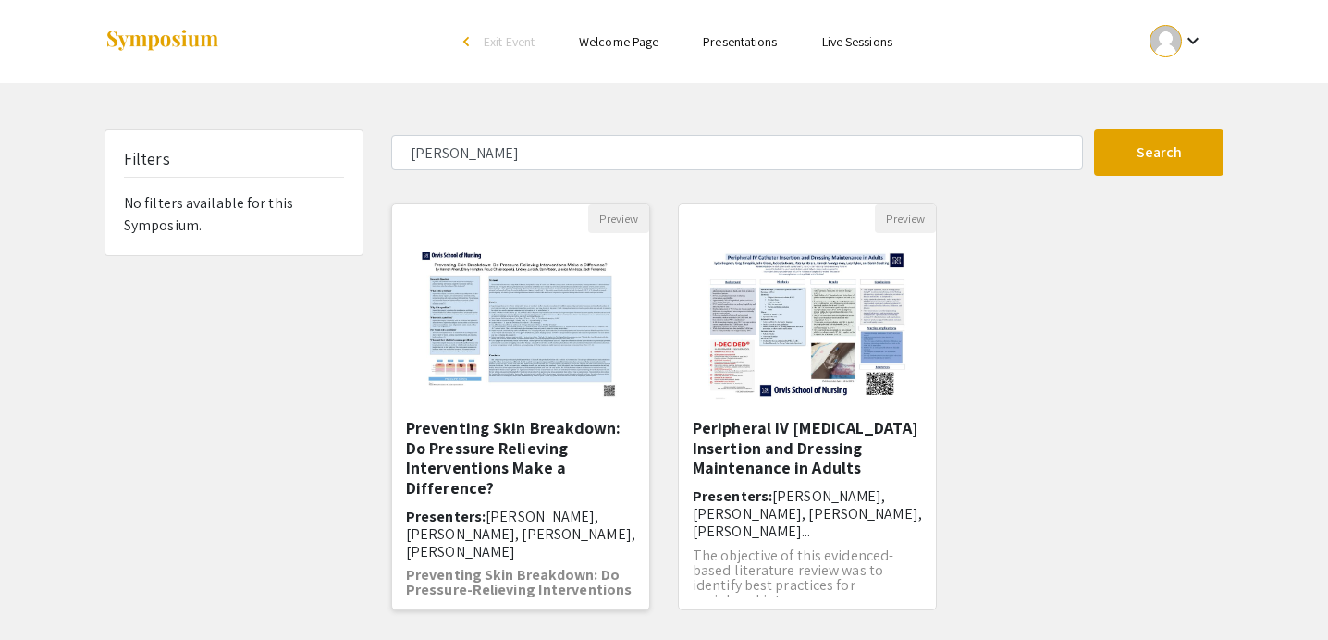
click at [583, 315] on img "Open Presentation <p>Preventing Skin Breakdown: Do Pressure Relieving Intervent…" at bounding box center [520, 325] width 234 height 185
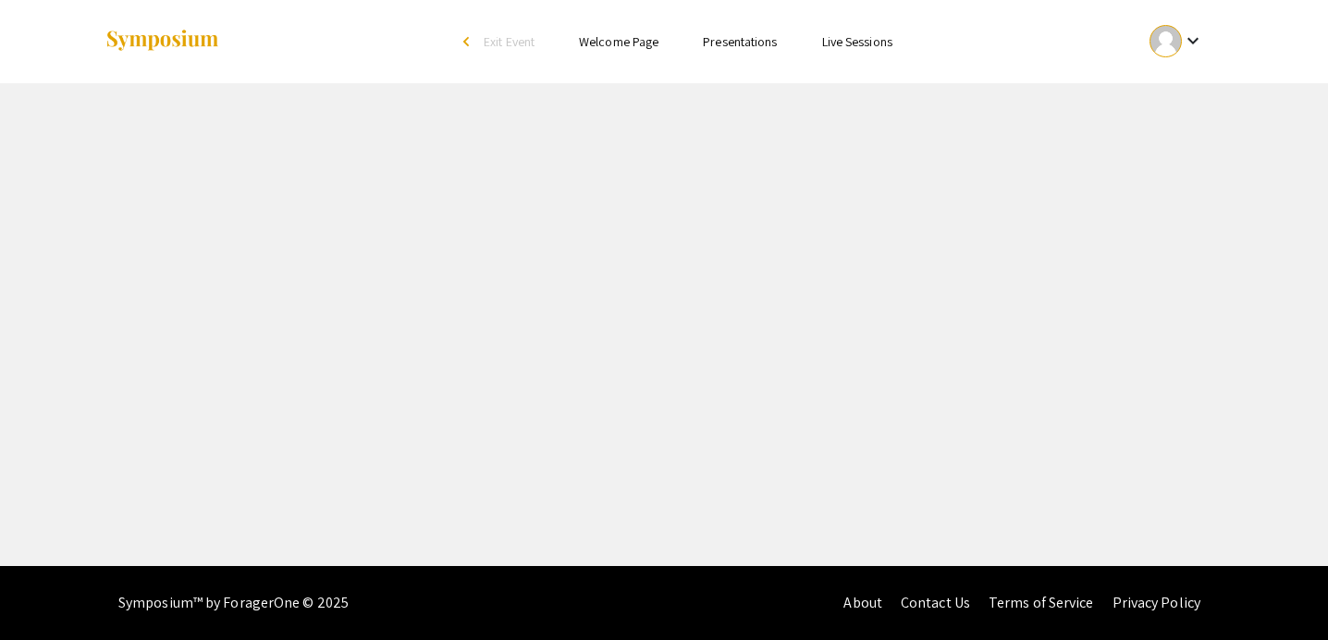
select select "custom"
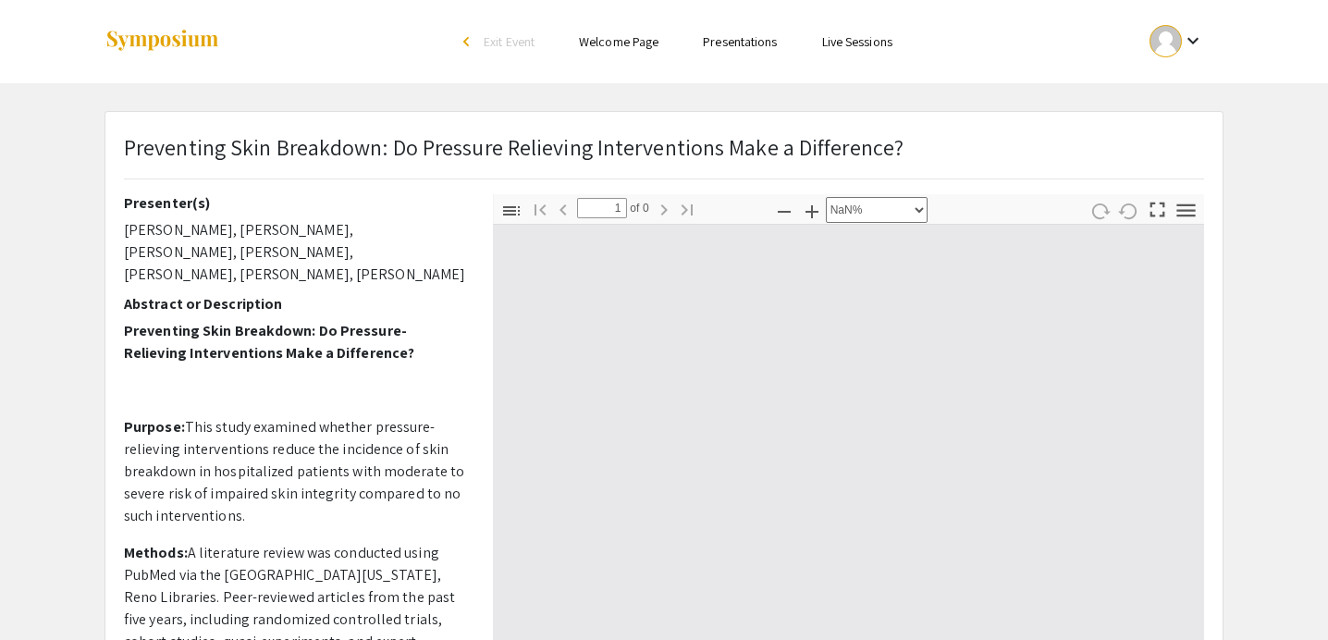
type input "0"
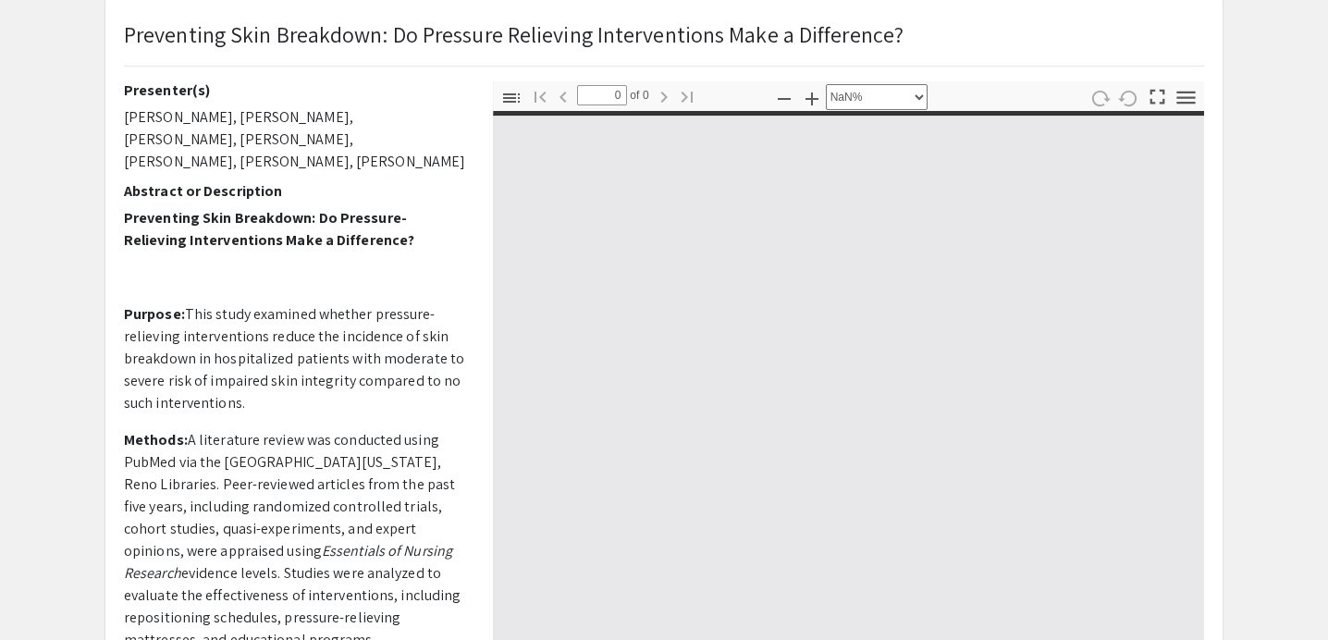
select select "auto"
type input "1"
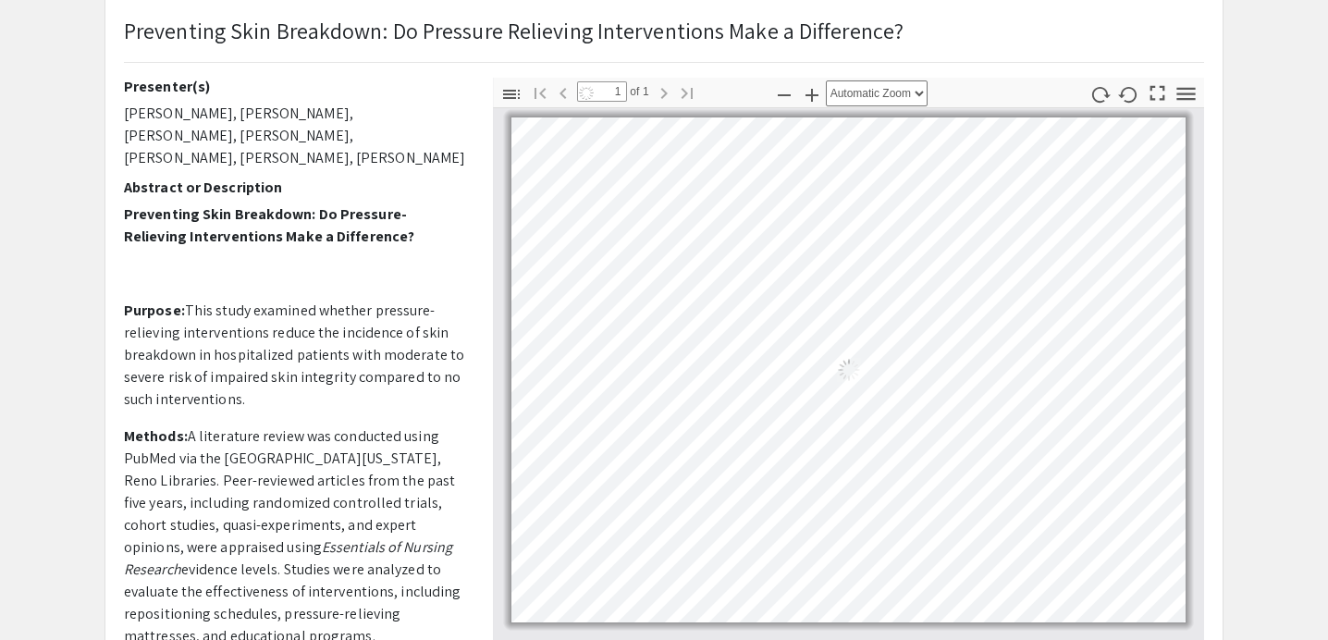
select select "auto"
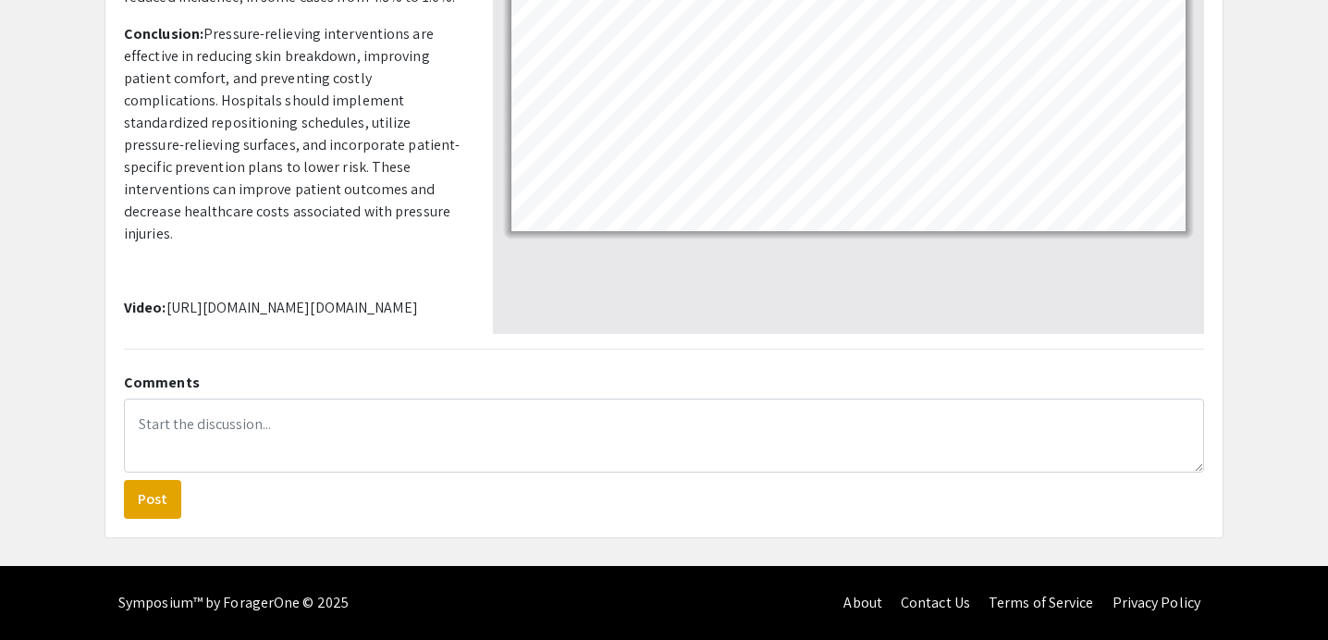
scroll to position [0, 0]
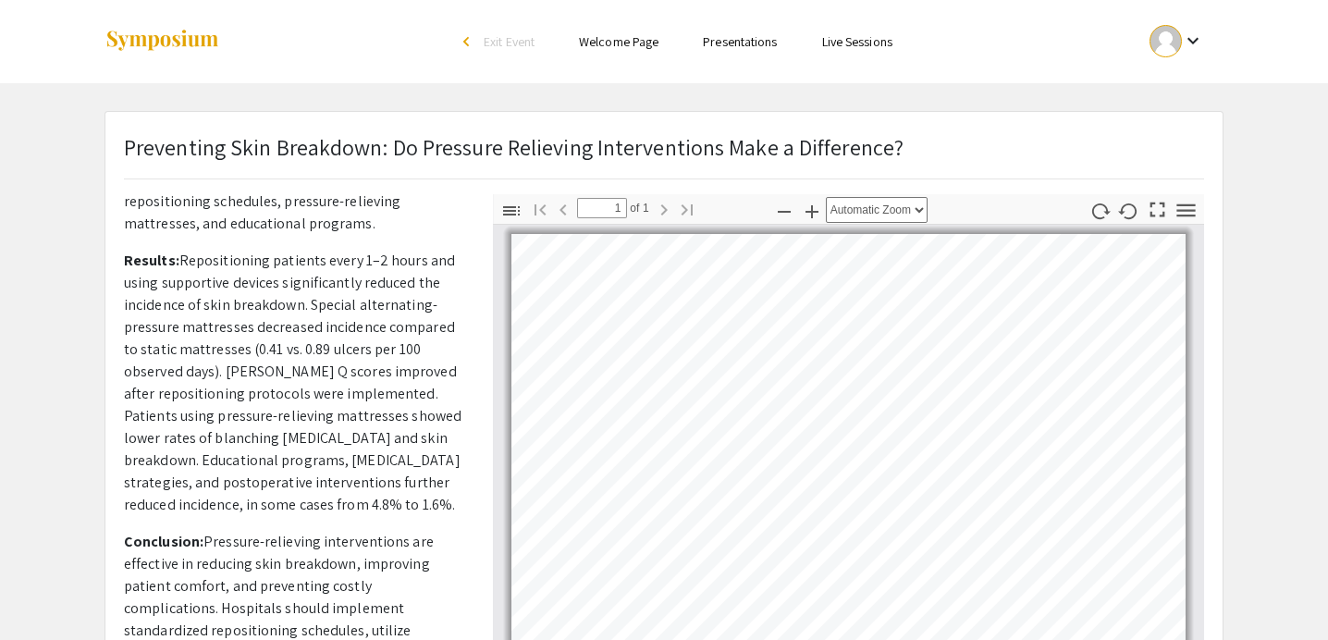
click at [396, 108] on div "Skip navigation arrow_back_ios Exit Event Welcome Page Presentations Live Sessi…" at bounding box center [664, 536] width 1328 height 1073
